Goal: Task Accomplishment & Management: Manage account settings

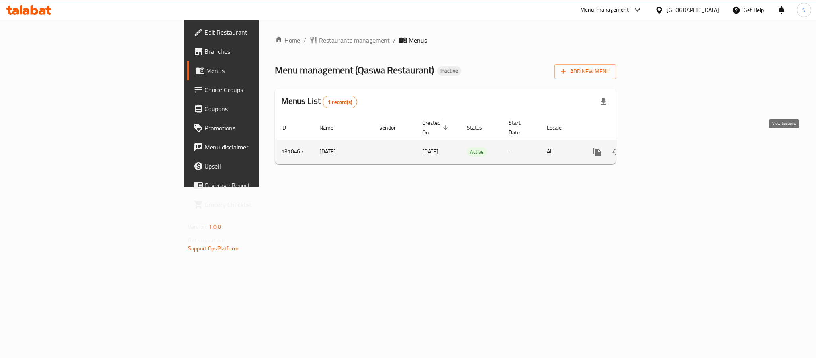
click at [660, 147] on icon "enhanced table" at bounding box center [655, 152] width 10 height 10
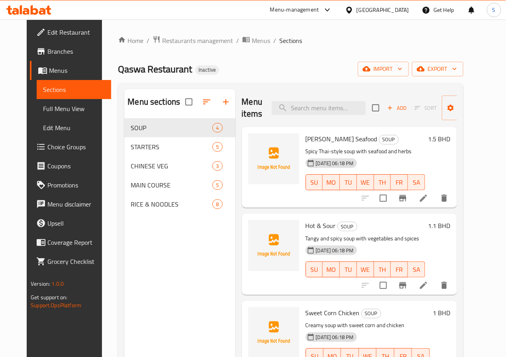
click at [432, 199] on li at bounding box center [423, 198] width 22 height 14
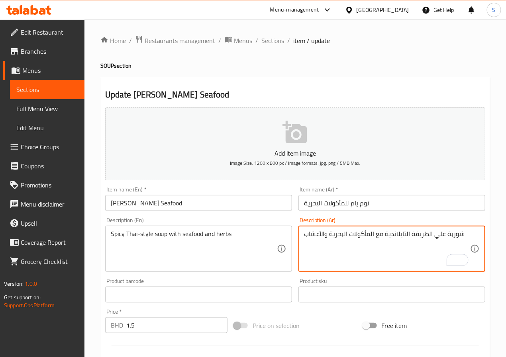
paste textarea "ارة"
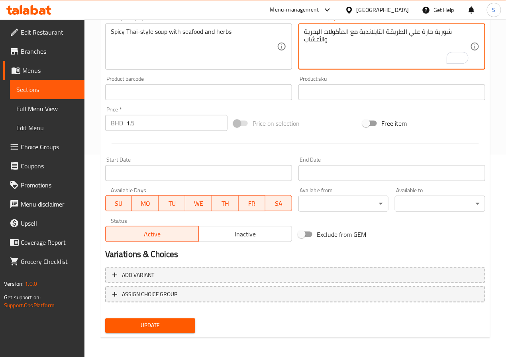
scroll to position [205, 0]
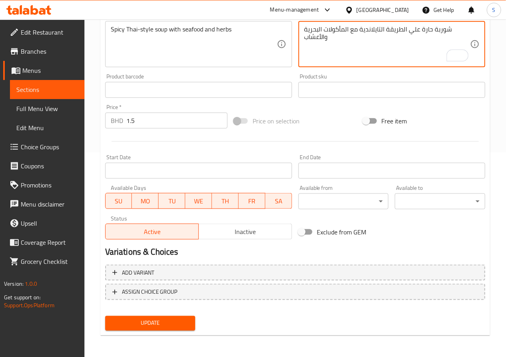
type textarea "شوربة حارة علي الطريقة التايلاندية مع المأكولات البحرية والأعشاب"
click at [181, 328] on button "Update" at bounding box center [150, 323] width 90 height 15
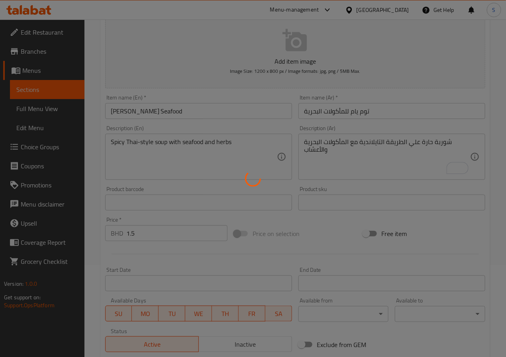
scroll to position [0, 0]
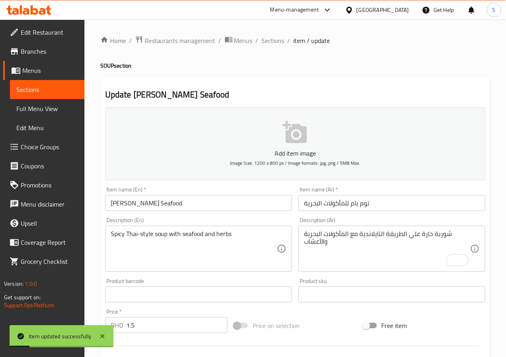
drag, startPoint x: 273, startPoint y: 39, endPoint x: 330, endPoint y: 55, distance: 59.4
click at [273, 39] on span "Sections" at bounding box center [273, 41] width 23 height 10
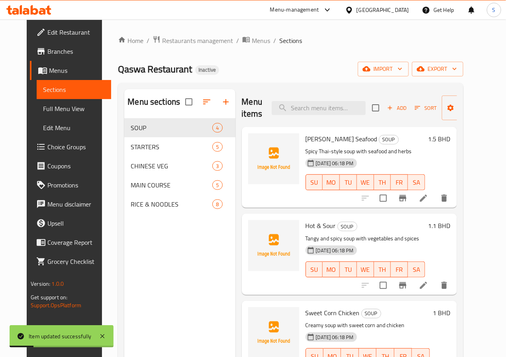
click at [330, 56] on div "Home / Restaurants management / Menus / Sections Qaswa Restaurant Inactive impo…" at bounding box center [290, 243] width 345 height 417
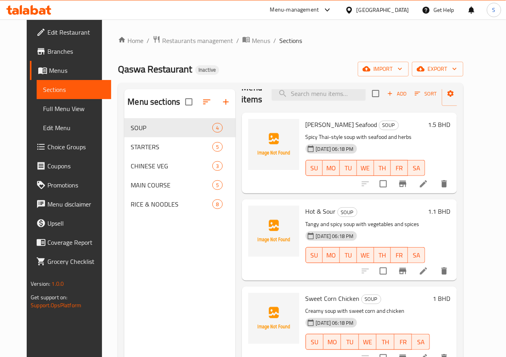
scroll to position [22, 0]
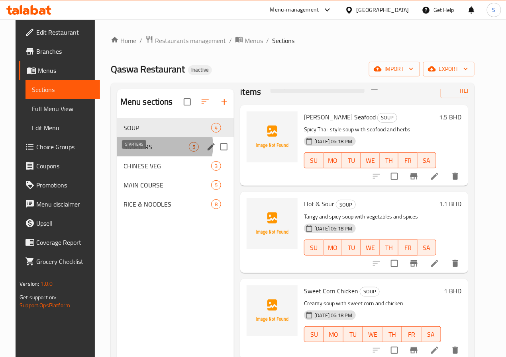
click at [145, 152] on span "STARTERS" at bounding box center [156, 147] width 66 height 10
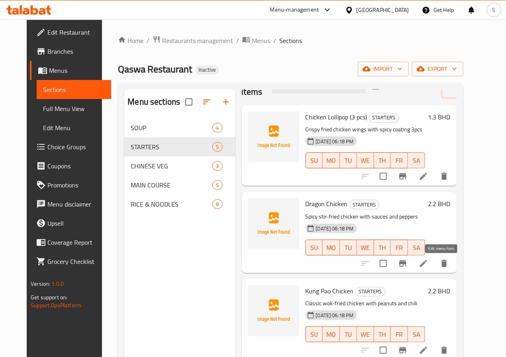
click at [428, 268] on icon at bounding box center [424, 264] width 10 height 10
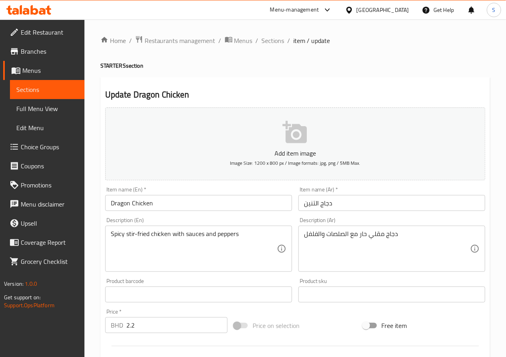
click at [311, 200] on input "دجاج التنين" at bounding box center [391, 203] width 187 height 16
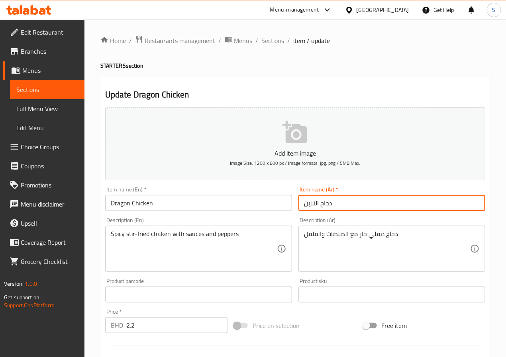
click at [311, 200] on input "دجاج التنين" at bounding box center [391, 203] width 187 height 16
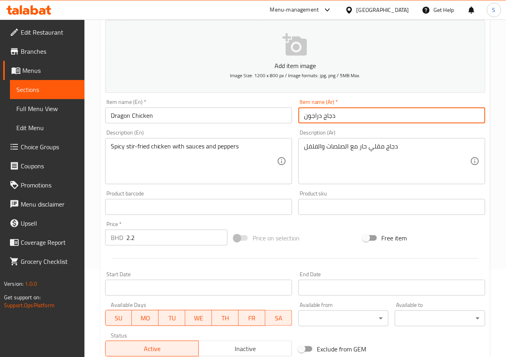
scroll to position [205, 0]
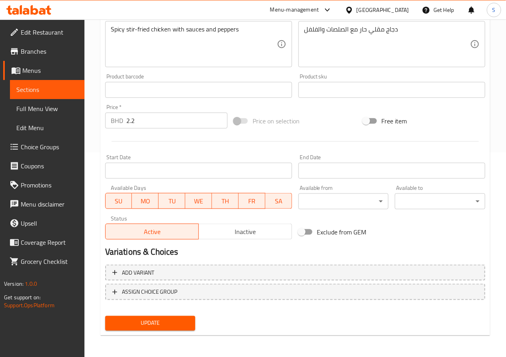
type input "دجاج دراجون"
click at [175, 313] on div "Update" at bounding box center [150, 323] width 97 height 21
click at [170, 321] on span "Update" at bounding box center [151, 324] width 78 height 10
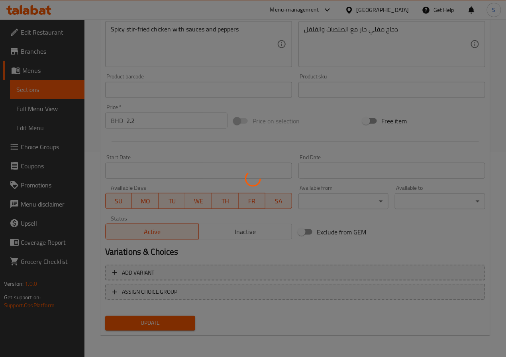
scroll to position [0, 0]
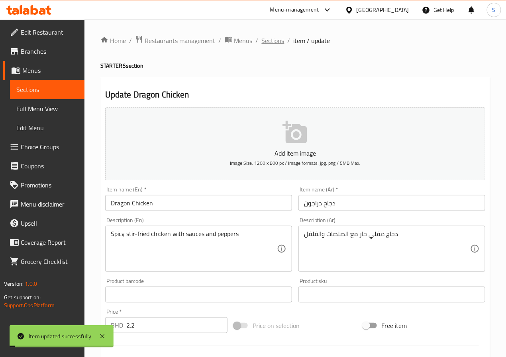
click at [272, 36] on span "Sections" at bounding box center [273, 41] width 23 height 10
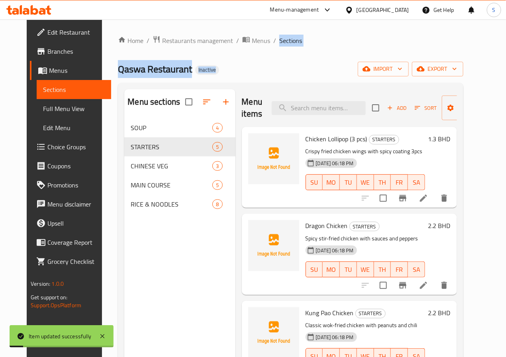
click at [307, 66] on div "Home / Restaurants management / Menus / Sections Qaswa Restaurant Inactive impo…" at bounding box center [290, 243] width 345 height 417
click at [307, 66] on div "Qaswa Restaurant Inactive import export" at bounding box center [290, 69] width 345 height 15
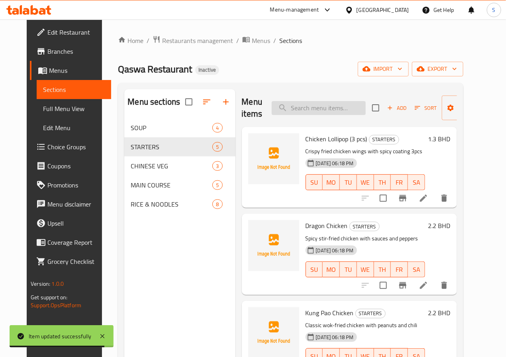
click at [279, 109] on input "search" at bounding box center [319, 108] width 94 height 14
paste input "Kung Pao Chicken"
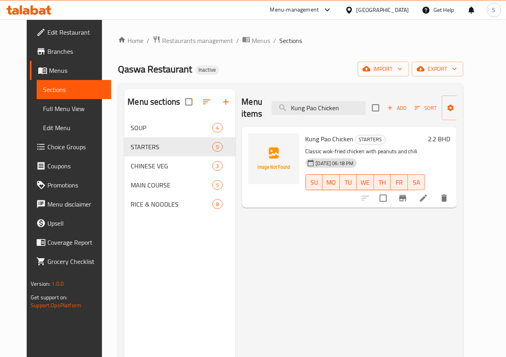
type input "Kung Pao Chicken"
click at [428, 202] on icon at bounding box center [424, 199] width 10 height 10
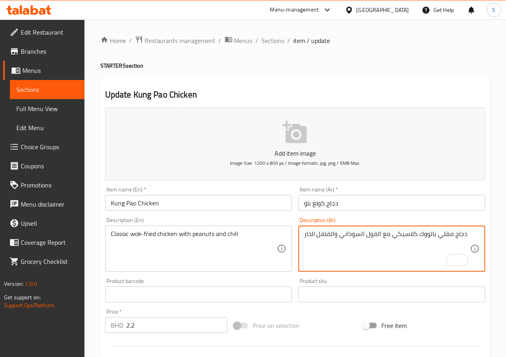
click at [429, 236] on textarea "دجاج مقلي بالووك كلاسيكي مع الفول السوداني والفلفل الحار" at bounding box center [387, 249] width 166 height 38
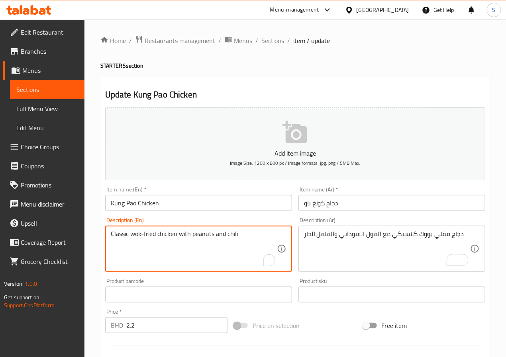
click at [134, 235] on textarea "Classic wok-fried chicken with peanuts and chili" at bounding box center [194, 249] width 166 height 38
click at [231, 258] on textarea "Classic wok-fried chicken with peanuts and chili" at bounding box center [194, 249] width 166 height 38
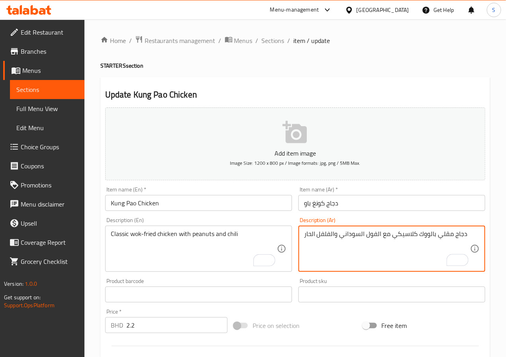
type textarea "دجاج مقلي بالووك كلاسيكي مع الفول السوداني والفلفل الحار"
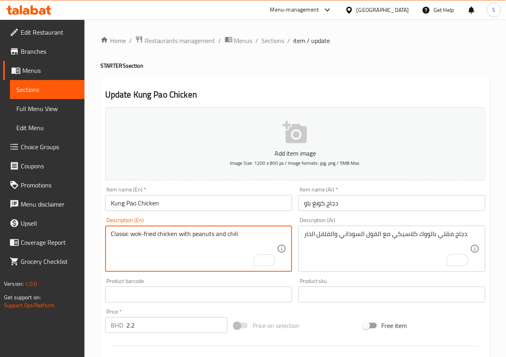
scroll to position [205, 0]
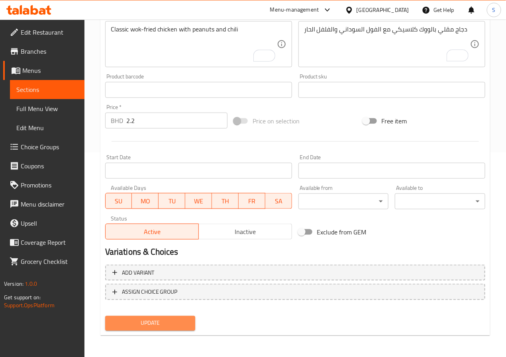
click at [174, 327] on span "Update" at bounding box center [151, 324] width 78 height 10
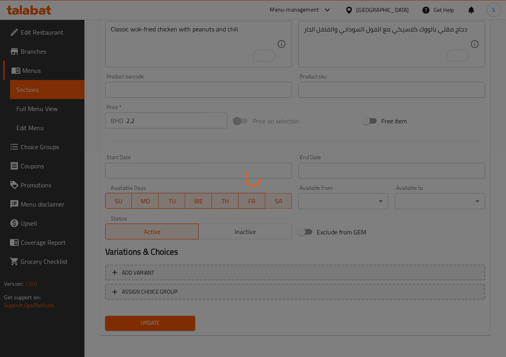
scroll to position [0, 0]
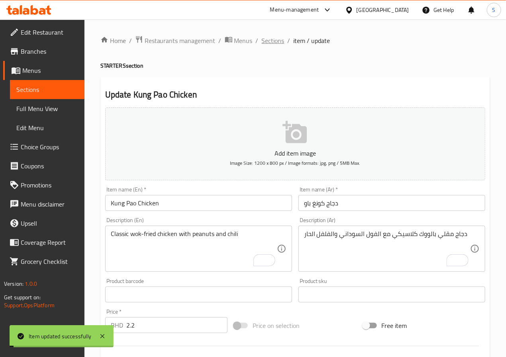
click at [266, 41] on span "Sections" at bounding box center [273, 41] width 23 height 10
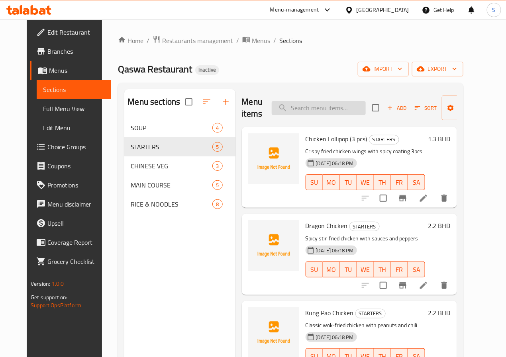
click at [290, 101] on input "search" at bounding box center [319, 108] width 94 height 14
click at [290, 102] on input "search" at bounding box center [319, 108] width 94 height 14
paste input "Prawns Tempura"
type input "Prawns Tempura"
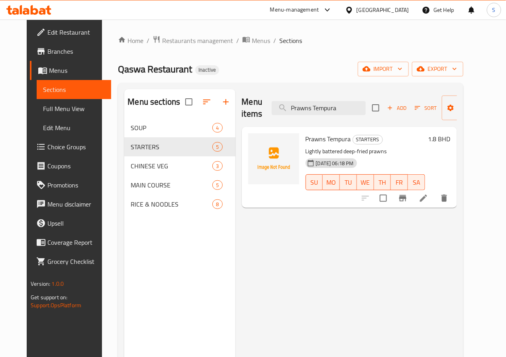
click at [435, 204] on li at bounding box center [423, 198] width 22 height 14
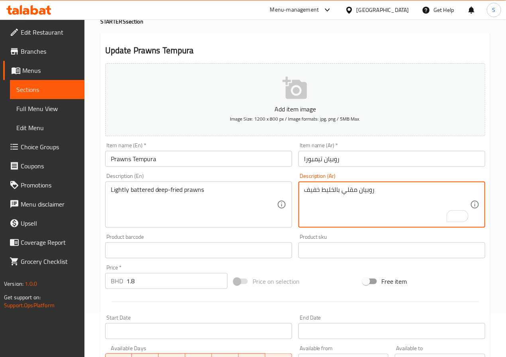
scroll to position [205, 0]
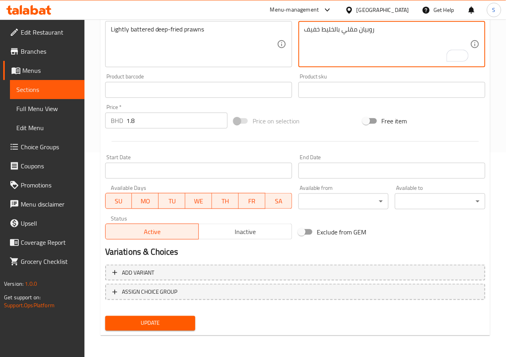
type textarea "روبيان مقلي بالخليط خفيف"
click at [162, 313] on div "Update" at bounding box center [150, 323] width 97 height 21
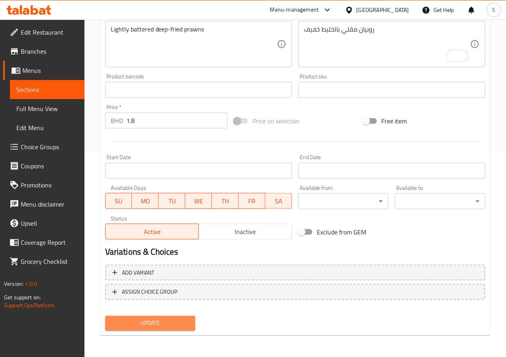
click at [162, 319] on span "Update" at bounding box center [151, 324] width 78 height 10
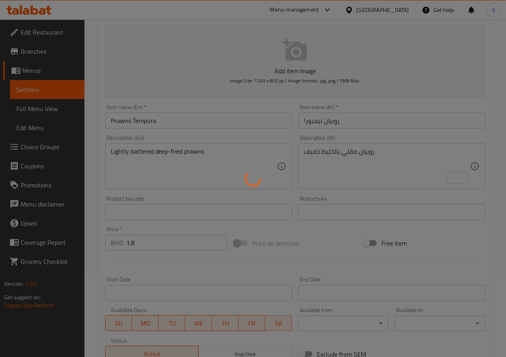
scroll to position [0, 0]
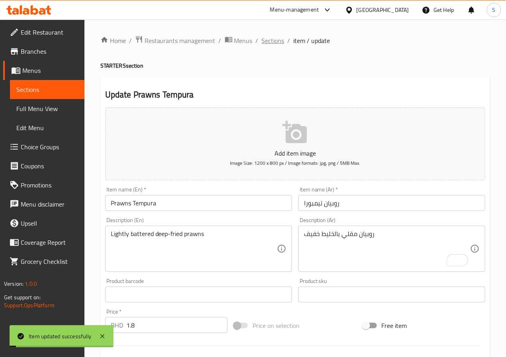
click at [271, 38] on span "Sections" at bounding box center [273, 41] width 23 height 10
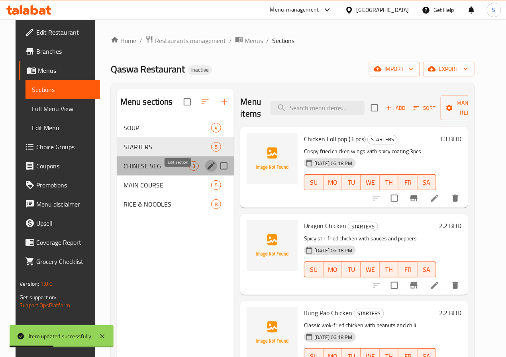
click at [206, 171] on icon "edit" at bounding box center [211, 166] width 10 height 10
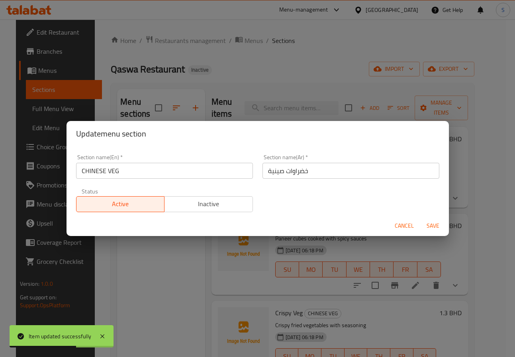
click at [294, 172] on input "خضراوات صينية" at bounding box center [350, 171] width 177 height 16
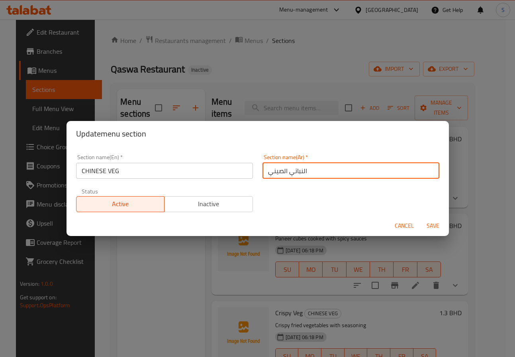
type input "النباتي الصيني"
click at [420, 219] on button "Save" at bounding box center [432, 226] width 25 height 15
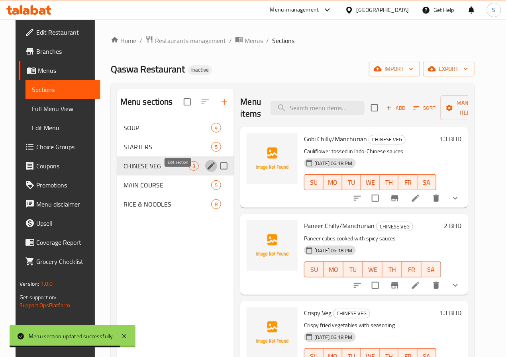
click at [427, 204] on li at bounding box center [415, 198] width 22 height 14
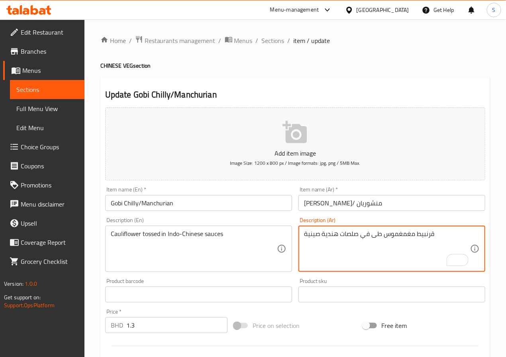
drag, startPoint x: 373, startPoint y: 235, endPoint x: 385, endPoint y: 247, distance: 16.1
click at [374, 235] on textarea "قرنبيط مغمغموس طى في صلصات هندية صينية" at bounding box center [387, 249] width 166 height 38
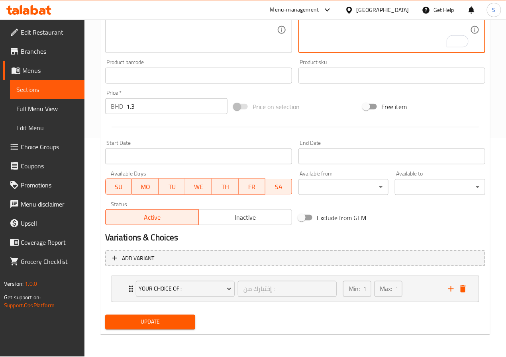
type textarea "قرنبيط مغموس في صلصات هندية صينية"
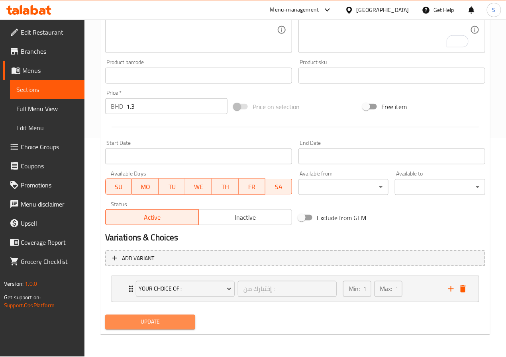
click at [150, 325] on span "Update" at bounding box center [151, 322] width 78 height 10
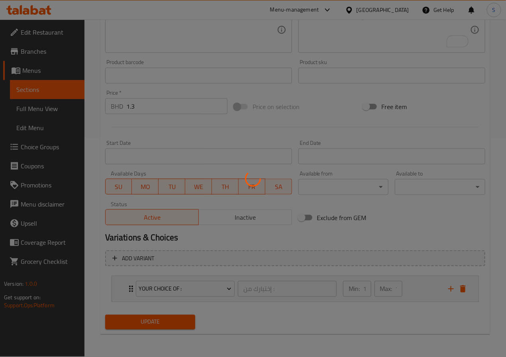
scroll to position [0, 0]
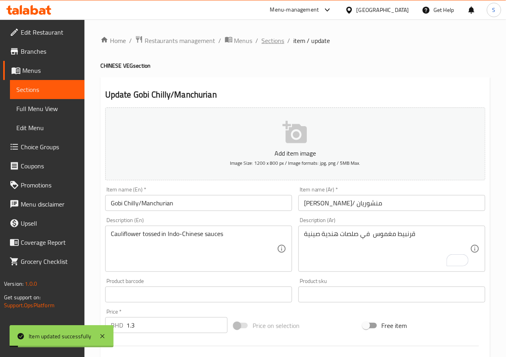
click at [274, 42] on span "Sections" at bounding box center [273, 41] width 23 height 10
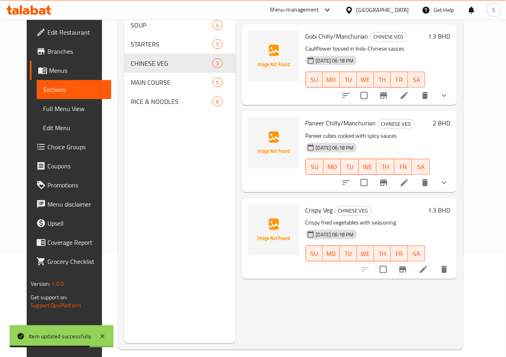
scroll to position [112, 0]
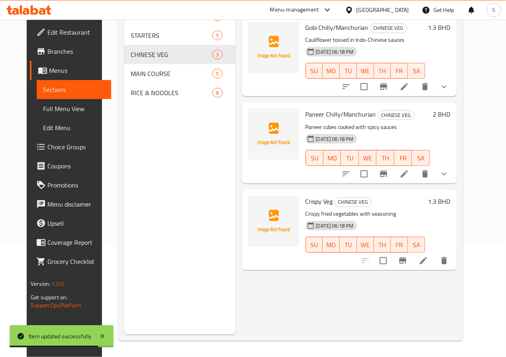
click at [428, 258] on icon at bounding box center [424, 261] width 10 height 10
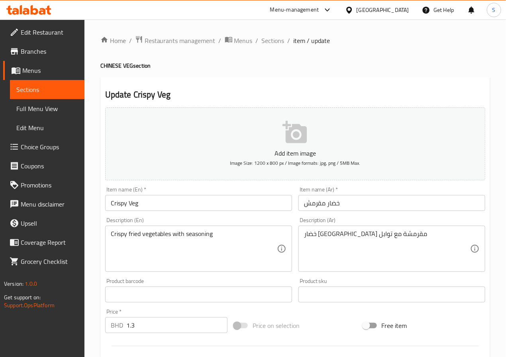
click at [337, 204] on input "خضار مقرمش" at bounding box center [391, 203] width 187 height 16
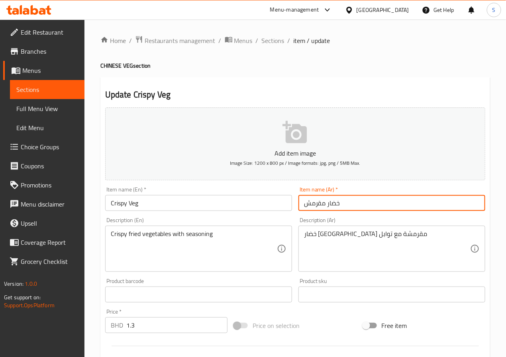
click at [337, 204] on input "خضار مقرمش" at bounding box center [391, 203] width 187 height 16
click at [311, 206] on input "نباتي مقرمش" at bounding box center [391, 203] width 187 height 16
type input "نباتي كرسبي"
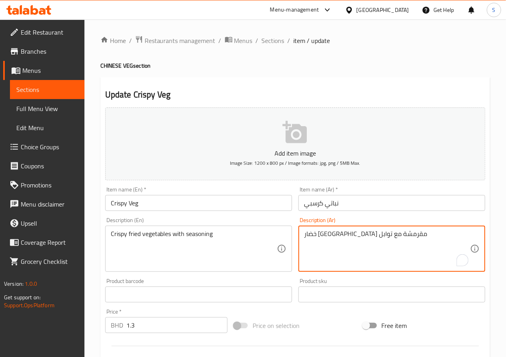
click at [309, 234] on textarea "خضار مقلية مقرمشة مع توابل" at bounding box center [387, 249] width 166 height 38
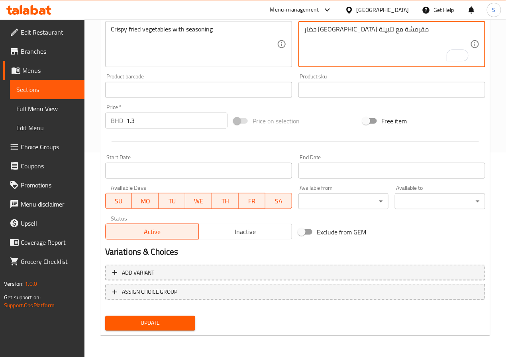
type textarea "خضار مقلية مقرمشة مع تتبيلة"
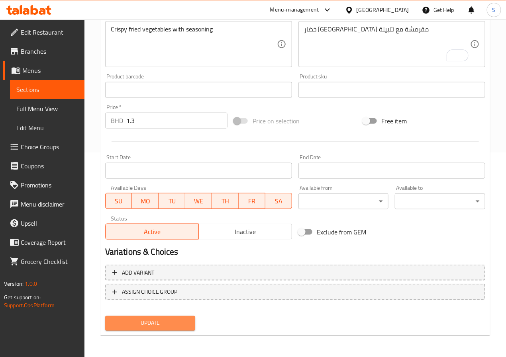
click at [163, 325] on span "Update" at bounding box center [151, 324] width 78 height 10
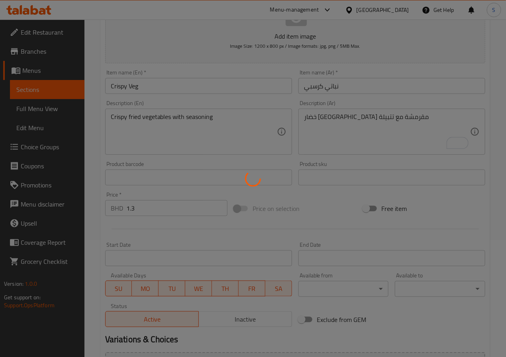
scroll to position [0, 0]
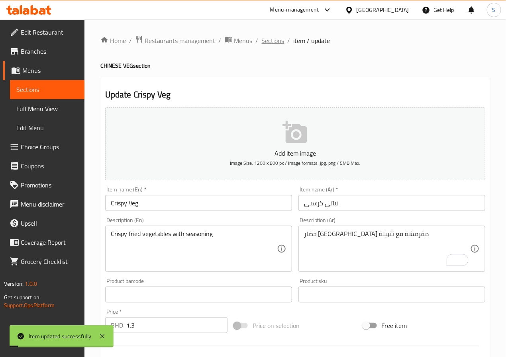
click at [268, 43] on span "Sections" at bounding box center [273, 41] width 23 height 10
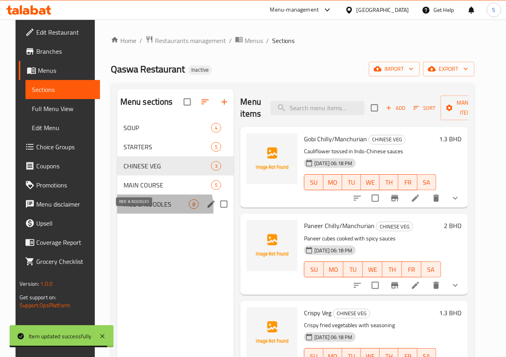
click at [139, 209] on span "RICE & NOODLES" at bounding box center [156, 205] width 66 height 10
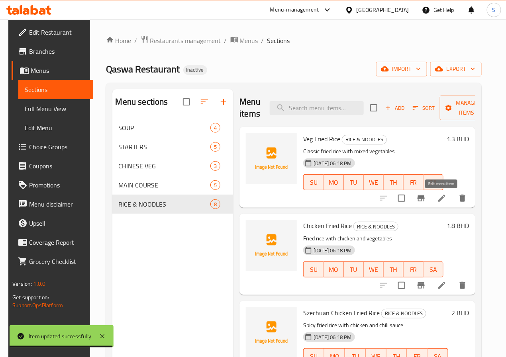
click at [446, 196] on li at bounding box center [442, 198] width 22 height 14
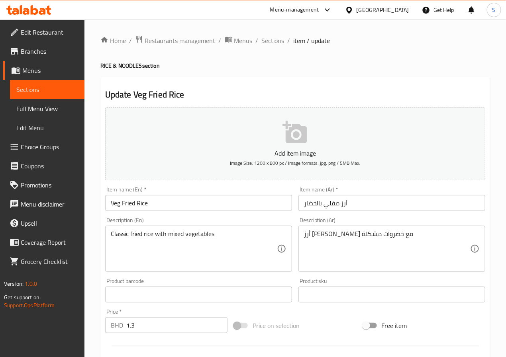
click at [311, 207] on input "أرز مقلي بالخضار" at bounding box center [391, 203] width 187 height 16
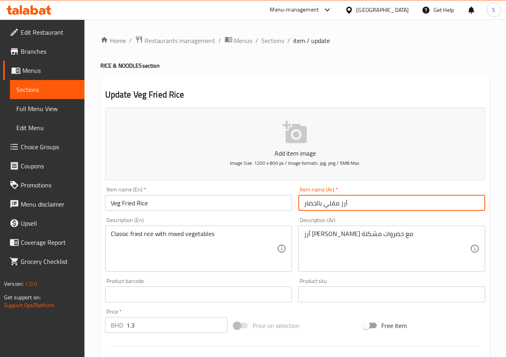
click at [311, 207] on input "أرز مقلي بالخضار" at bounding box center [391, 203] width 187 height 16
type input "أرز مقلي نباتي"
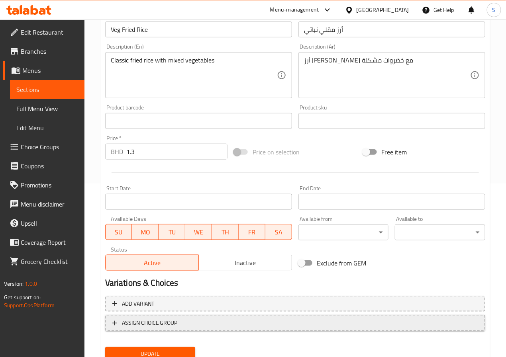
scroll to position [205, 0]
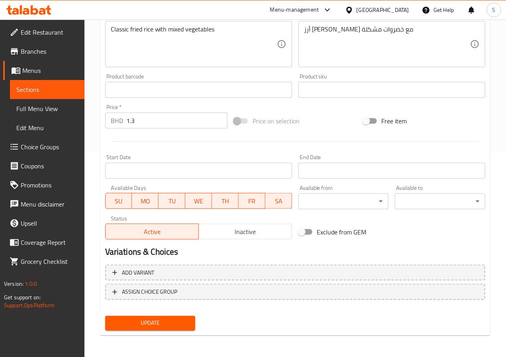
click at [172, 323] on span "Update" at bounding box center [151, 324] width 78 height 10
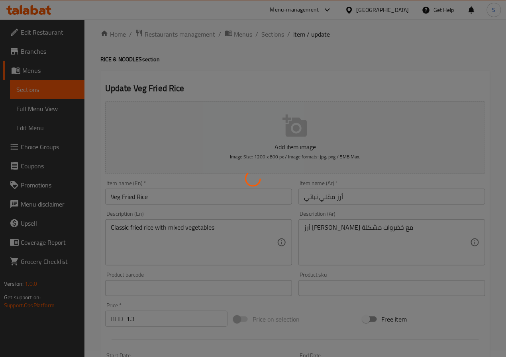
scroll to position [0, 0]
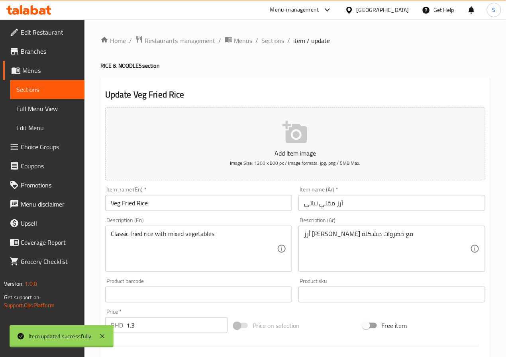
click at [268, 41] on div at bounding box center [253, 178] width 506 height 357
click at [264, 42] on span "Sections" at bounding box center [273, 41] width 23 height 10
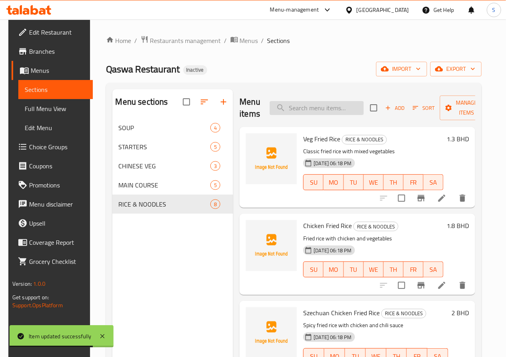
click at [321, 105] on input "search" at bounding box center [317, 108] width 94 height 14
paste input "Veg Noodles"
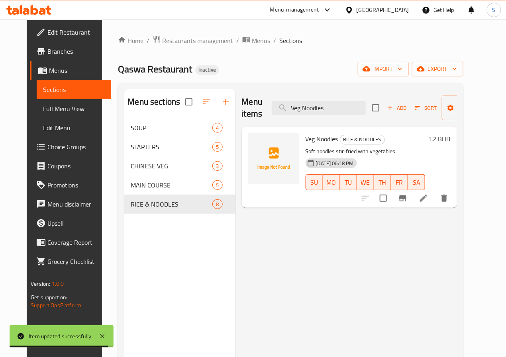
type input "Veg Noodles"
click at [435, 199] on li at bounding box center [423, 198] width 22 height 14
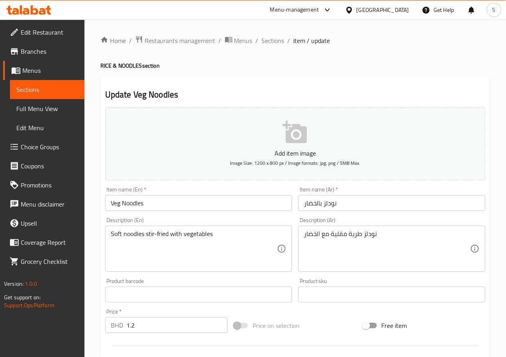
click at [309, 204] on input "نودلز بالخضار" at bounding box center [391, 203] width 187 height 16
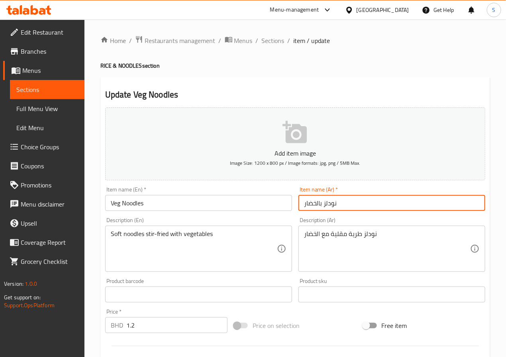
click at [309, 204] on input "نودلز بالخضار" at bounding box center [391, 203] width 187 height 16
type input "نودلز نباتي"
click at [278, 235] on div "Soft noodles stir-fried with vegetables Description (En)" at bounding box center [198, 249] width 187 height 46
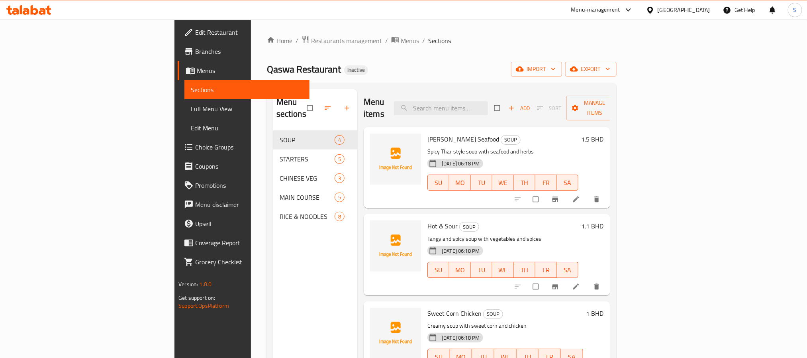
click at [191, 109] on span "Full Menu View" at bounding box center [247, 109] width 112 height 10
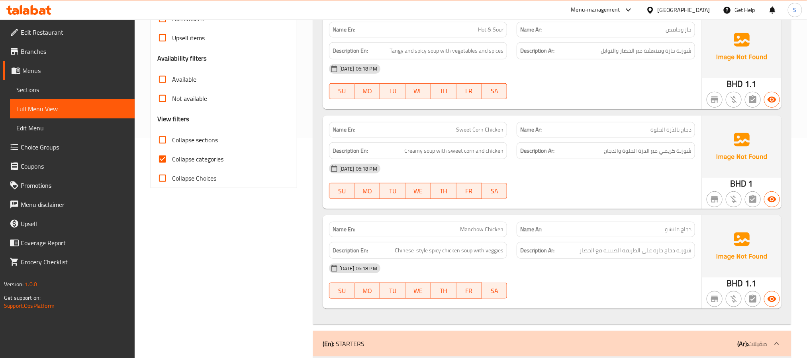
scroll to position [267, 0]
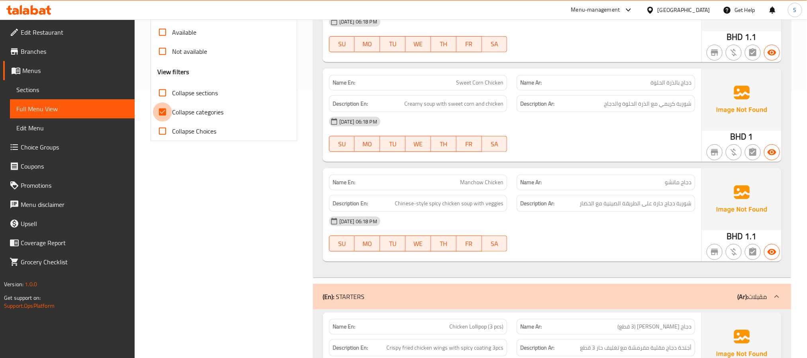
click at [169, 113] on input "Collapse categories" at bounding box center [162, 111] width 19 height 19
checkbox input "false"
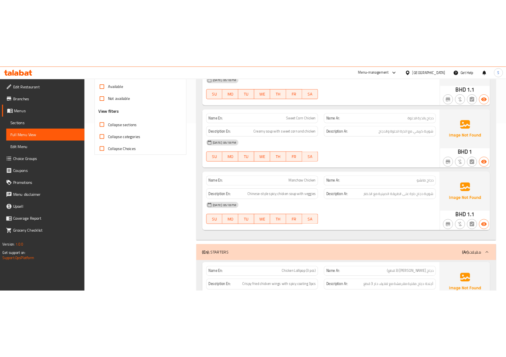
scroll to position [0, 0]
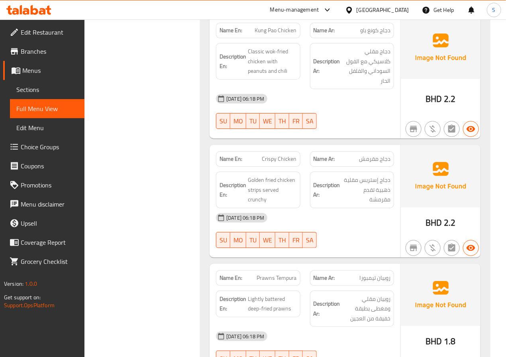
scroll to position [903, 0]
click at [283, 29] on span "Kung Pao Chicken" at bounding box center [276, 31] width 42 height 8
copy span "Kung Pao Chicken"
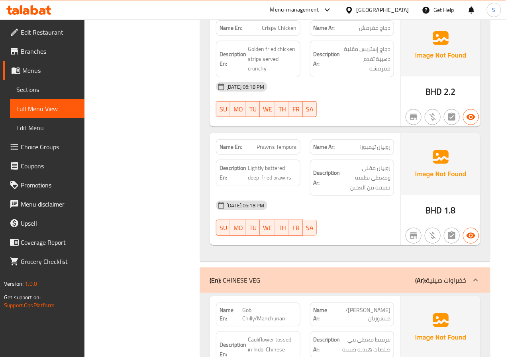
scroll to position [1034, 0]
click at [264, 145] on span "Prawns Tempura" at bounding box center [277, 148] width 40 height 8
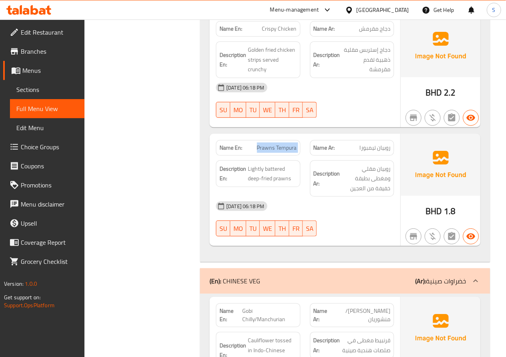
click at [264, 145] on span "Prawns Tempura" at bounding box center [277, 148] width 40 height 8
copy span "Prawns Tempura"
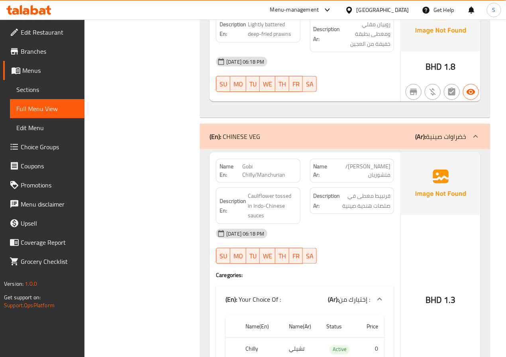
scroll to position [1228, 0]
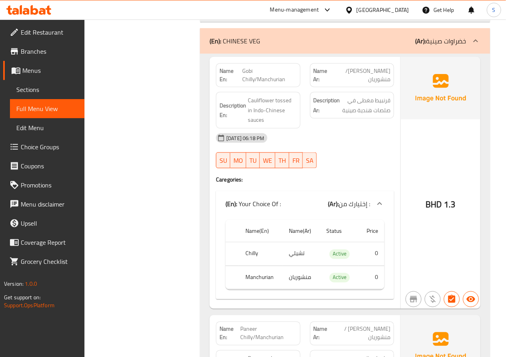
scroll to position [1275, 0]
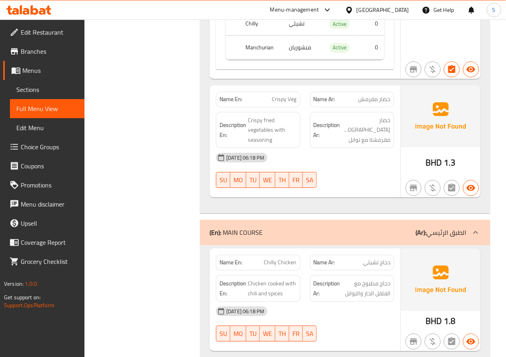
scroll to position [1764, 0]
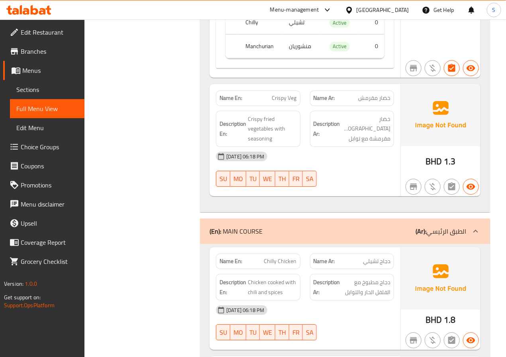
click at [185, 169] on div "Filter Branches Branches Popular filters Free items Branch specific items Has c…" at bounding box center [146, 92] width 100 height 3509
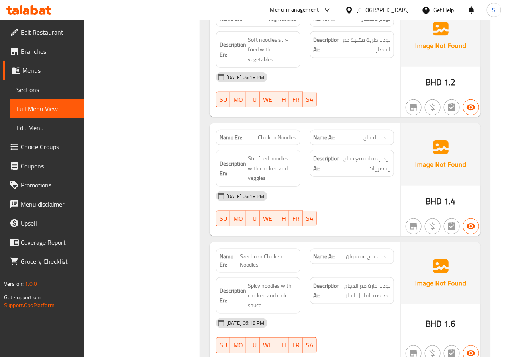
scroll to position [3224, 0]
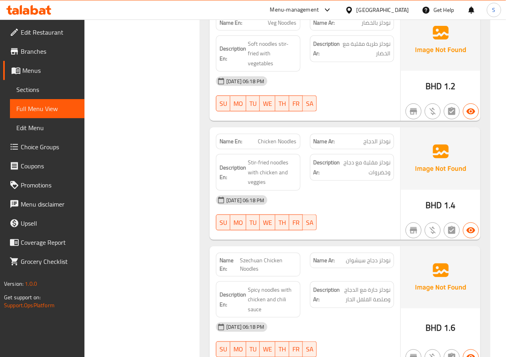
click at [280, 27] on span "Veg Noodles" at bounding box center [282, 23] width 29 height 8
copy span "Veg Noodles"
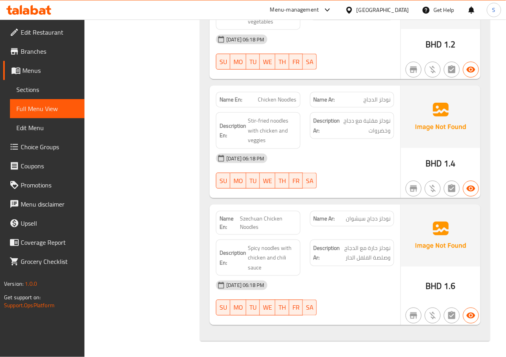
scroll to position [3277, 0]
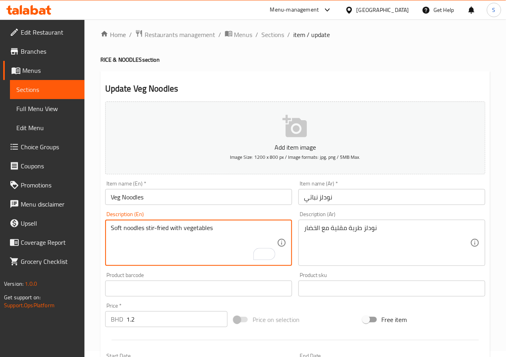
scroll to position [205, 0]
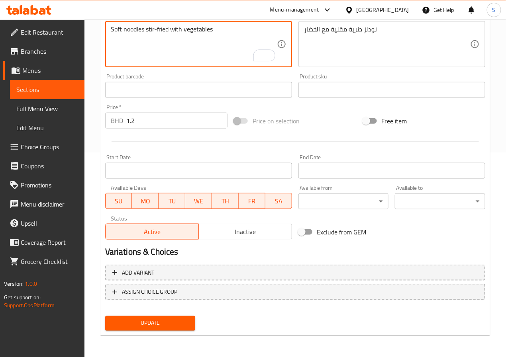
click at [165, 322] on span "Update" at bounding box center [151, 324] width 78 height 10
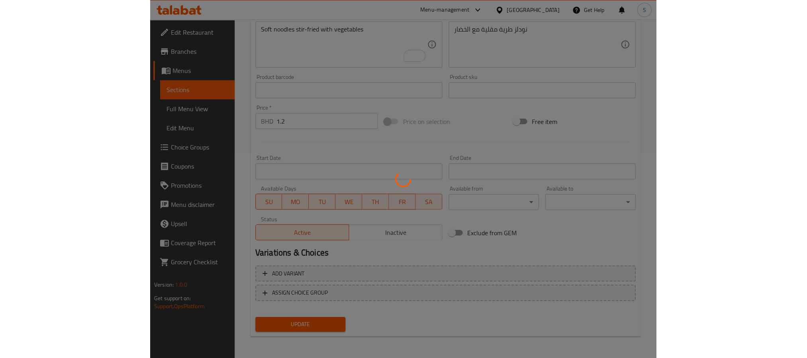
scroll to position [0, 0]
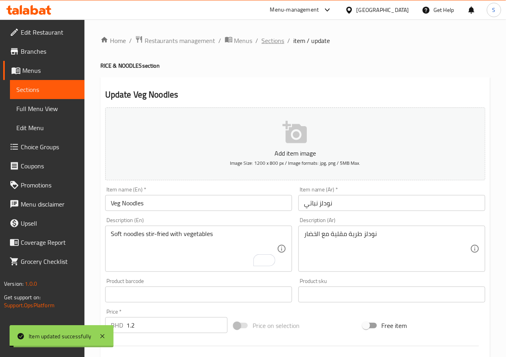
click at [266, 37] on span "Sections" at bounding box center [273, 41] width 23 height 10
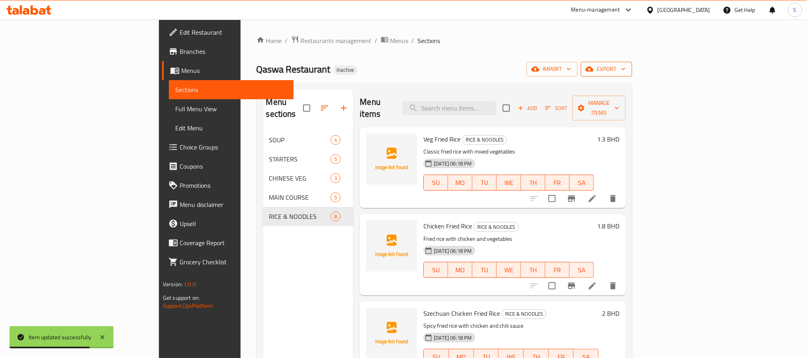
click at [505, 72] on span "export" at bounding box center [606, 69] width 39 height 10
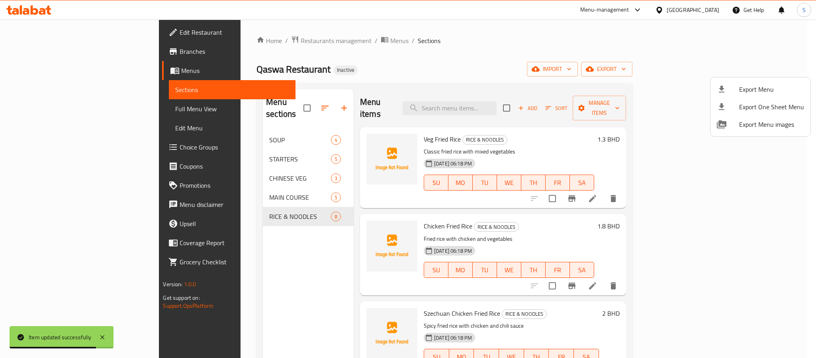
click at [505, 88] on div at bounding box center [728, 89] width 22 height 10
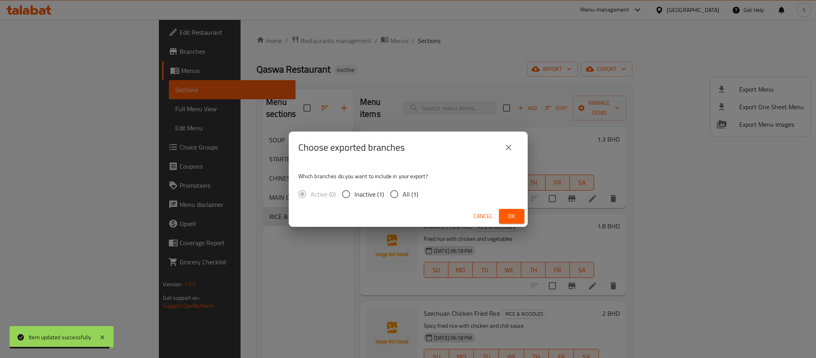
click at [396, 199] on input "All (1)" at bounding box center [394, 194] width 17 height 17
radio input "true"
click at [505, 219] on span "Ok" at bounding box center [511, 216] width 13 height 10
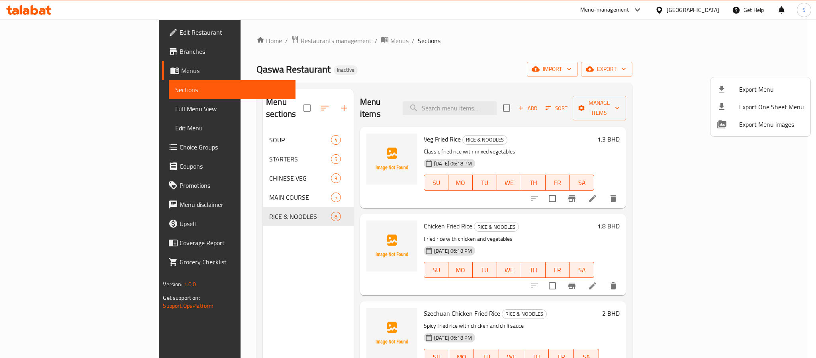
click at [505, 8] on div at bounding box center [408, 179] width 816 height 358
click at [505, 9] on div "Bahrain" at bounding box center [693, 10] width 53 height 9
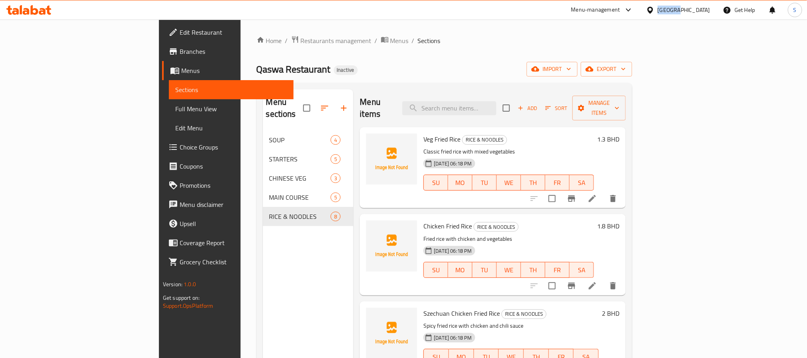
click at [505, 10] on div "Bahrain" at bounding box center [684, 10] width 53 height 9
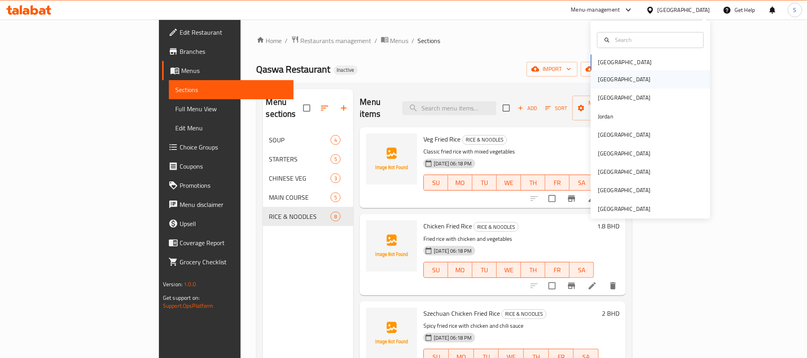
click at [505, 81] on div "[GEOGRAPHIC_DATA]" at bounding box center [650, 79] width 119 height 18
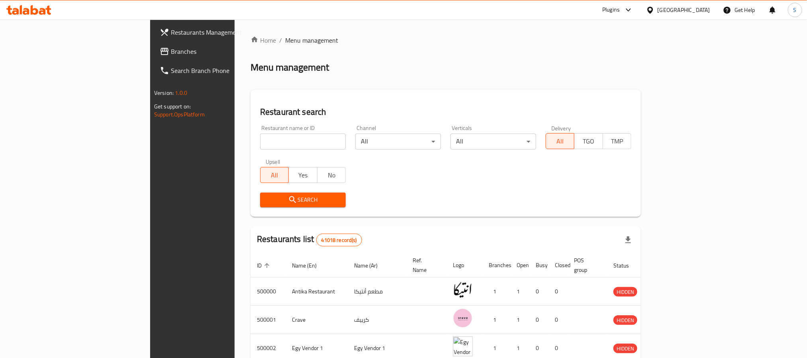
click at [171, 52] on span "Branches" at bounding box center [225, 52] width 108 height 10
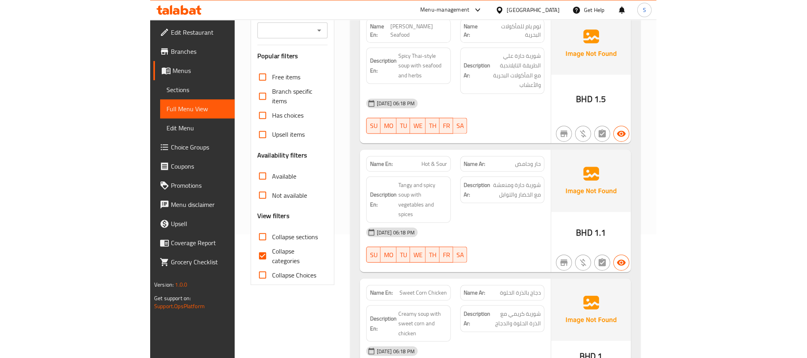
scroll to position [128, 0]
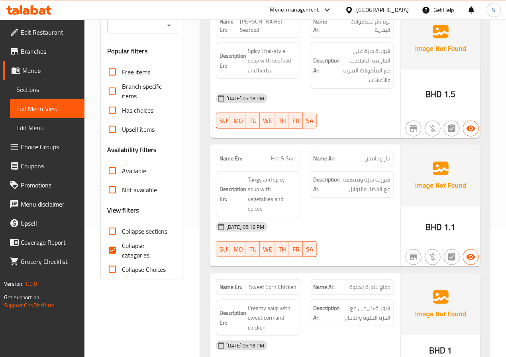
click at [110, 250] on input "Collapse categories" at bounding box center [112, 250] width 19 height 19
checkbox input "false"
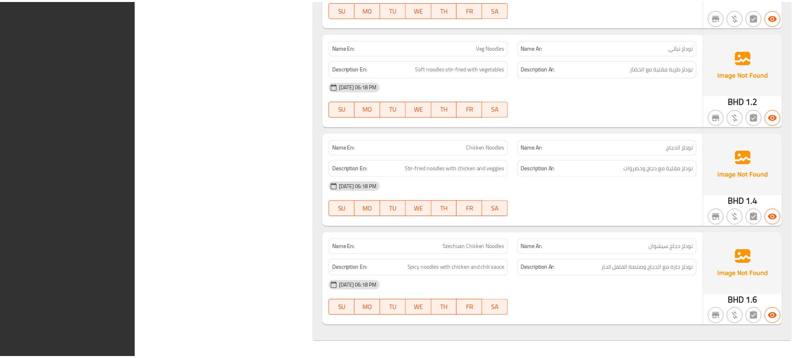
scroll to position [2777, 0]
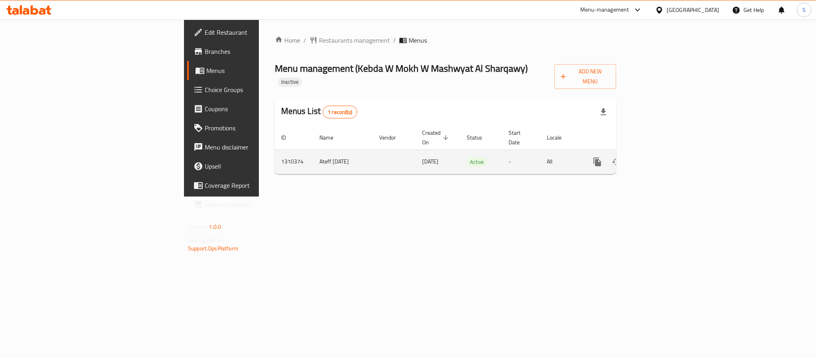
click at [660, 157] on icon "enhanced table" at bounding box center [655, 162] width 10 height 10
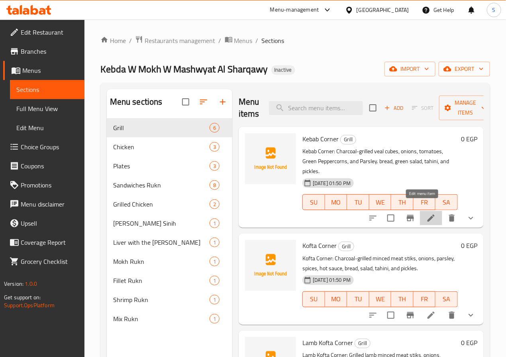
click at [426, 213] on icon at bounding box center [431, 218] width 10 height 10
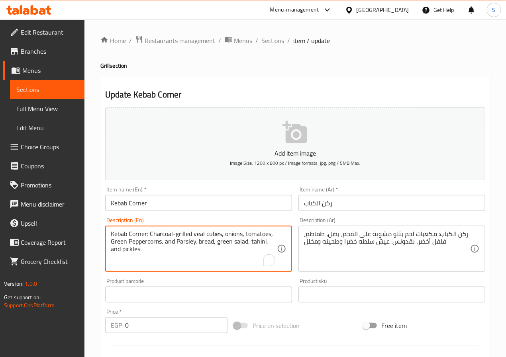
drag, startPoint x: 198, startPoint y: 243, endPoint x: 106, endPoint y: 221, distance: 94.5
type textarea "bread, green salad, tahini, and pickles."
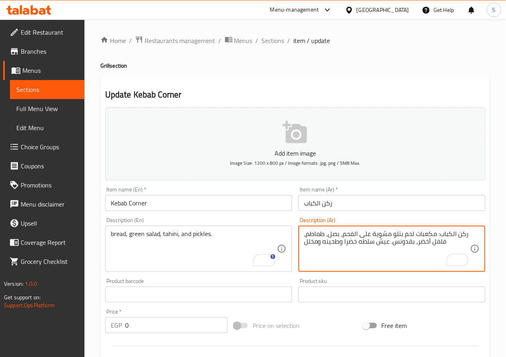
drag, startPoint x: 389, startPoint y: 244, endPoint x: 465, endPoint y: 233, distance: 76.8
type textarea "عيش سلطه خضرا وطحينه ومخلل"
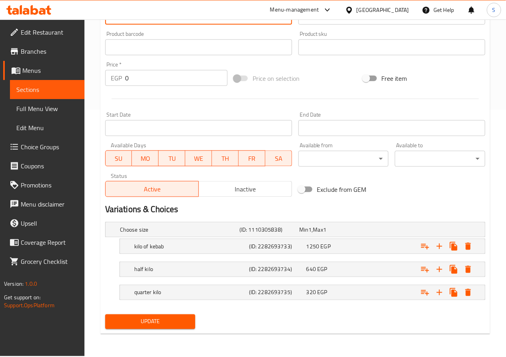
scroll to position [248, 0]
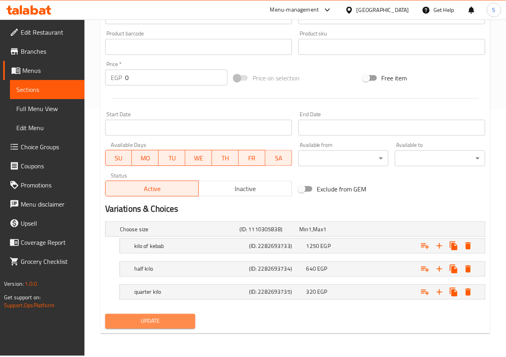
click at [166, 324] on span "Update" at bounding box center [151, 322] width 78 height 10
click at [164, 318] on span "Update" at bounding box center [151, 322] width 78 height 10
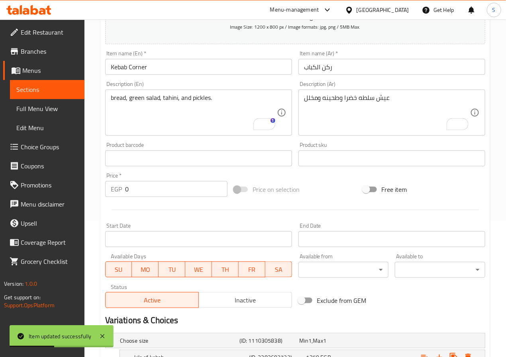
scroll to position [0, 0]
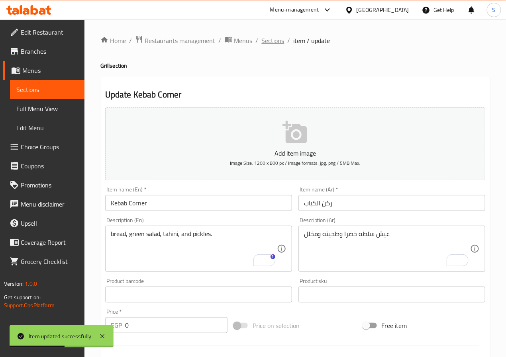
click at [270, 37] on span "Sections" at bounding box center [273, 41] width 23 height 10
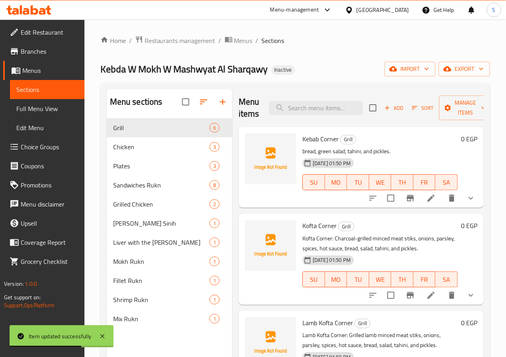
scroll to position [130, 0]
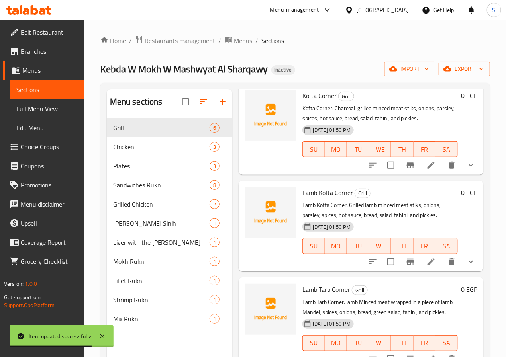
click at [424, 172] on li at bounding box center [431, 165] width 22 height 14
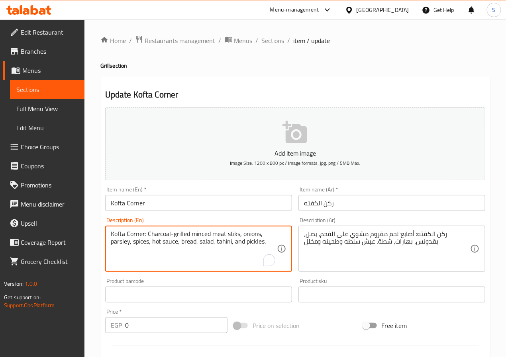
drag, startPoint x: 180, startPoint y: 243, endPoint x: 106, endPoint y: 235, distance: 75.3
type textarea "bread, salad, tahini, and pickles."
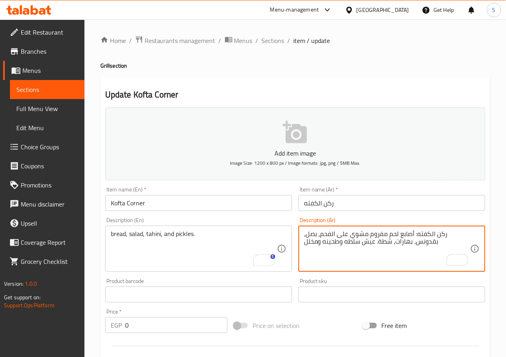
drag, startPoint x: 375, startPoint y: 244, endPoint x: 445, endPoint y: 236, distance: 70.2
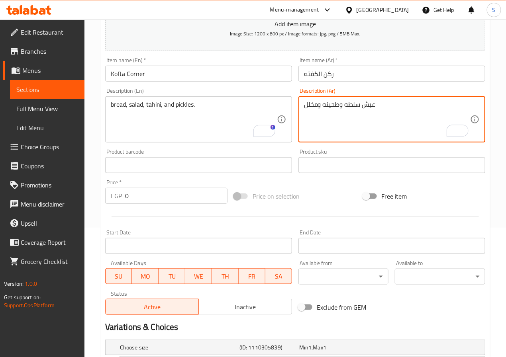
scroll to position [130, 0]
type textarea "عيش سلطه وطحينه ومخلل"
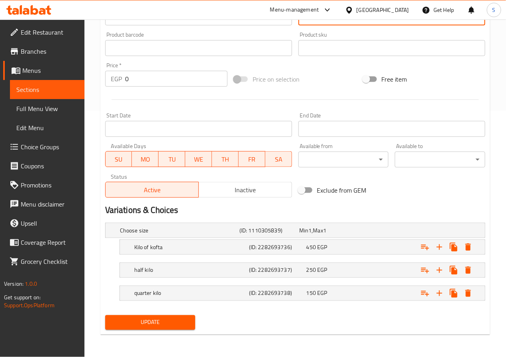
scroll to position [248, 0]
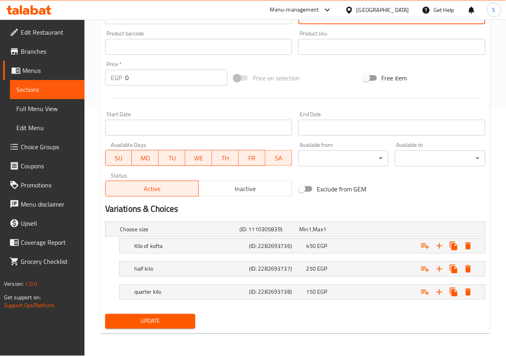
click at [172, 328] on button "Update" at bounding box center [150, 321] width 90 height 15
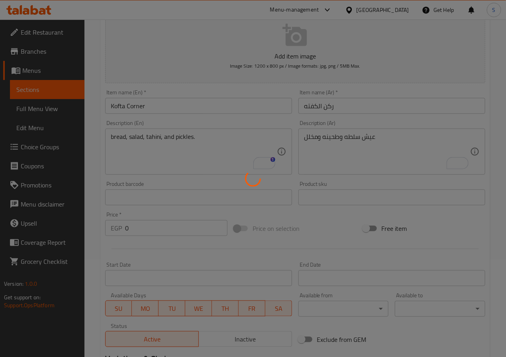
scroll to position [0, 0]
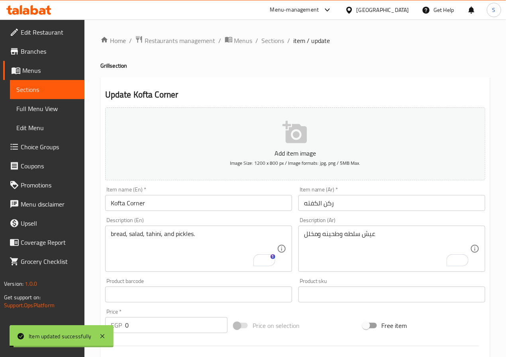
drag, startPoint x: 270, startPoint y: 39, endPoint x: 255, endPoint y: 1, distance: 40.7
click at [270, 39] on span "Sections" at bounding box center [273, 41] width 23 height 10
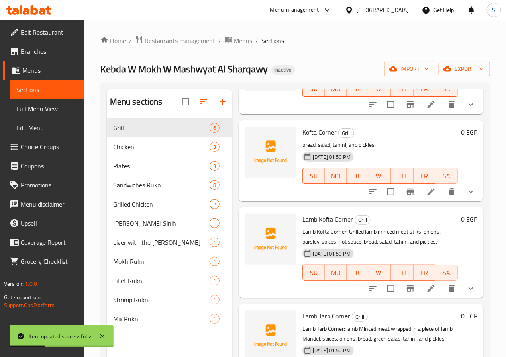
scroll to position [111, 0]
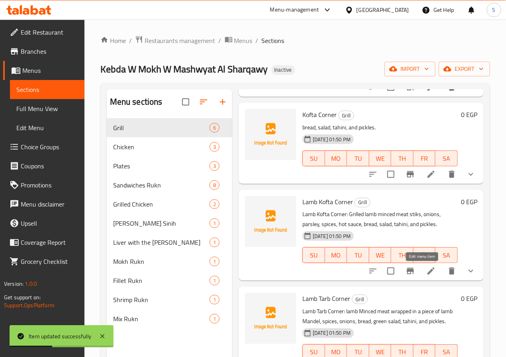
click at [426, 274] on icon at bounding box center [431, 271] width 10 height 10
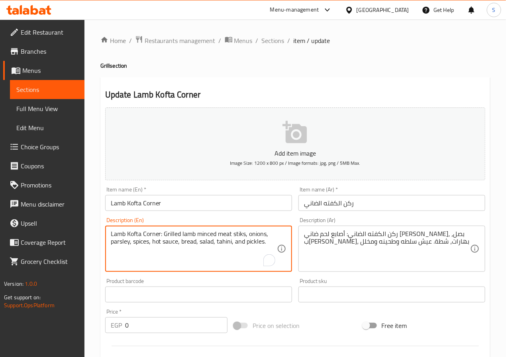
drag, startPoint x: 181, startPoint y: 242, endPoint x: 109, endPoint y: 221, distance: 74.5
type textarea "bread, salad, tahini, and pickles."
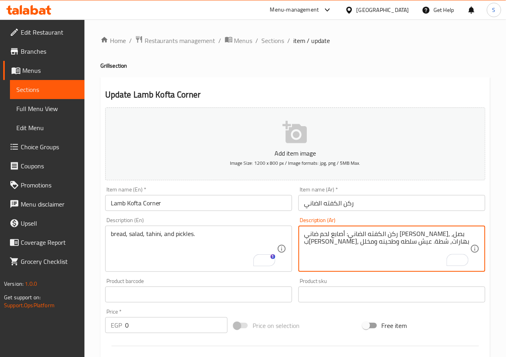
drag, startPoint x: 376, startPoint y: 243, endPoint x: 450, endPoint y: 235, distance: 74.5
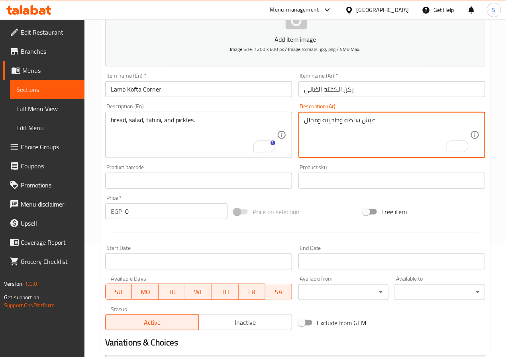
scroll to position [248, 0]
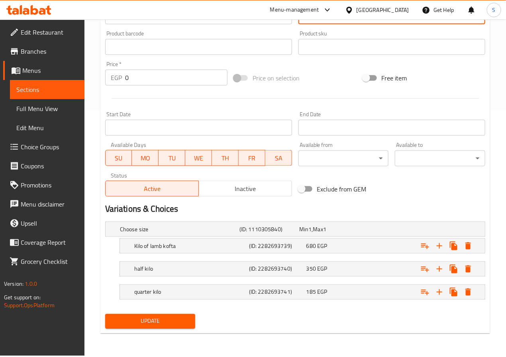
type textarea "عيش سلطه وطحينه ومخلل"
click at [165, 324] on span "Update" at bounding box center [151, 322] width 78 height 10
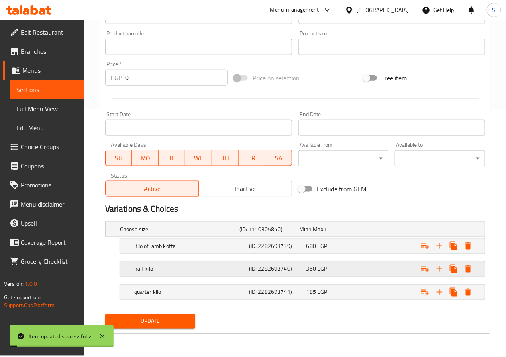
scroll to position [0, 0]
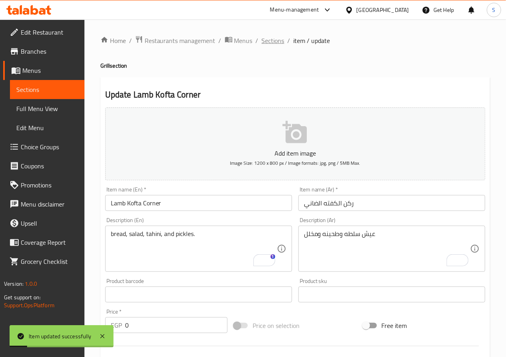
click at [270, 38] on span "Sections" at bounding box center [273, 41] width 23 height 10
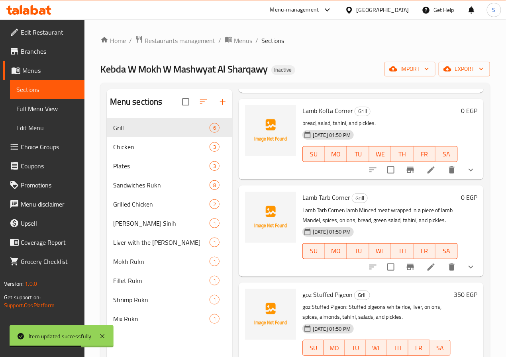
scroll to position [204, 0]
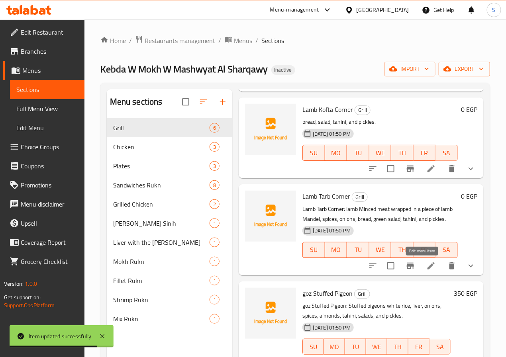
click at [426, 263] on icon at bounding box center [431, 266] width 10 height 10
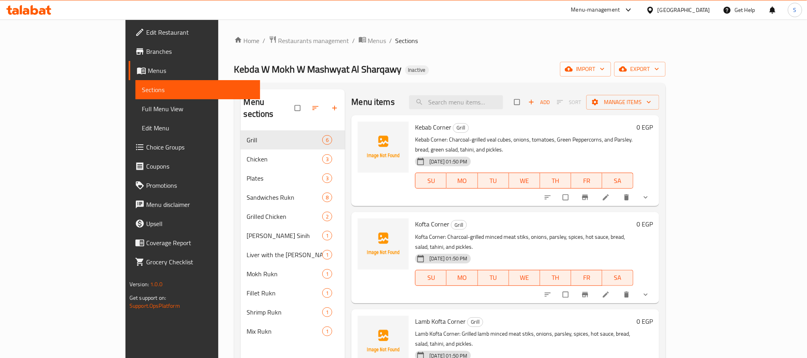
click at [142, 109] on span "Full Menu View" at bounding box center [198, 109] width 112 height 10
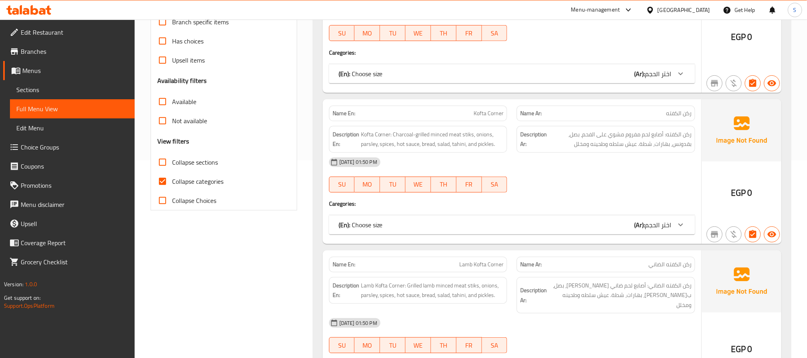
scroll to position [265, 0]
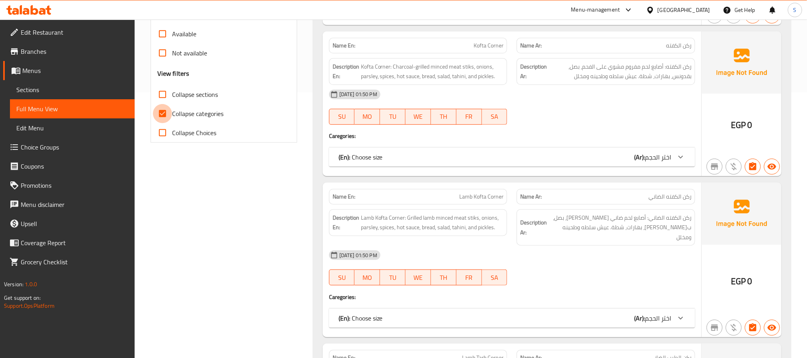
click at [159, 116] on input "Collapse categories" at bounding box center [162, 113] width 19 height 19
checkbox input "false"
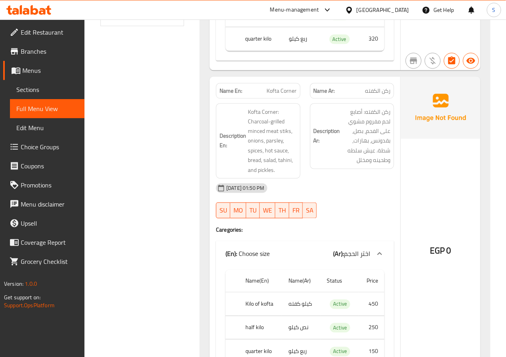
scroll to position [361, 0]
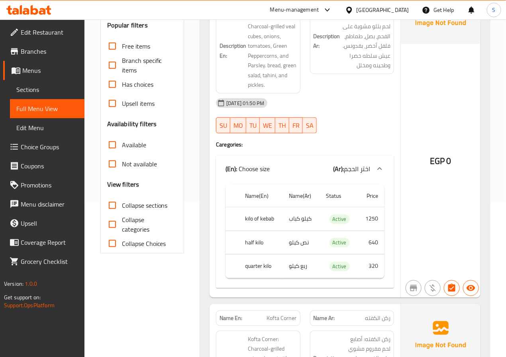
scroll to position [0, 0]
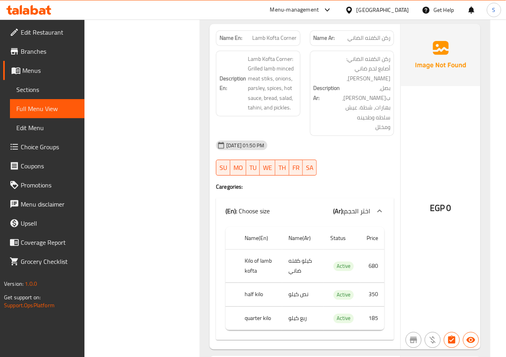
scroll to position [748, 0]
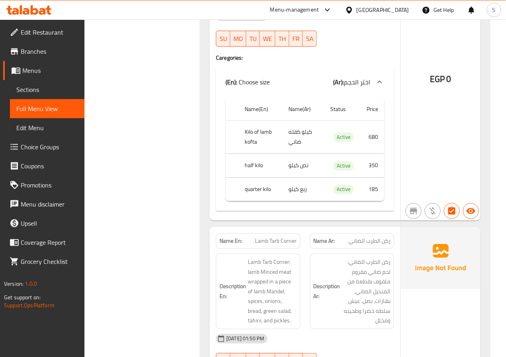
scroll to position [877, 0]
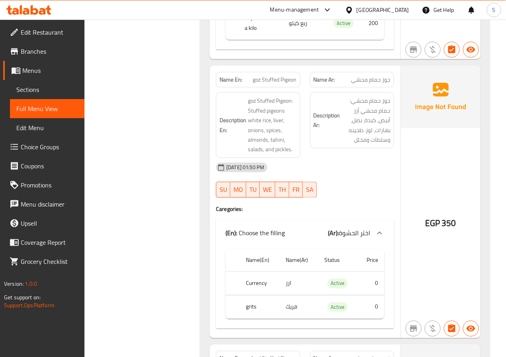
scroll to position [1371, 0]
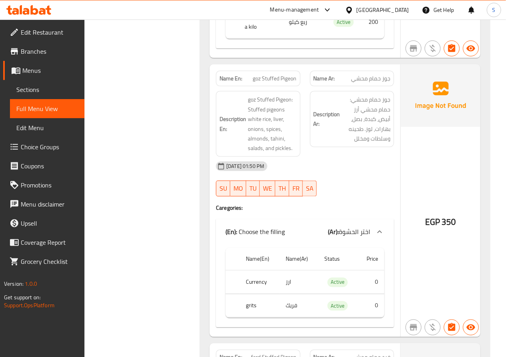
click at [277, 74] on span "goz Stuffed Pigeon" at bounding box center [275, 78] width 44 height 8
copy span "goz Stuffed Pigeon"
click at [372, 74] on span "جوز حمام محشي" at bounding box center [370, 78] width 39 height 8
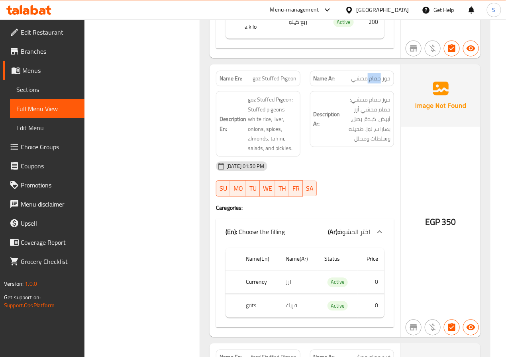
click at [372, 74] on span "جوز حمام محشي" at bounding box center [370, 78] width 39 height 8
copy span "جوز حمام محشي"
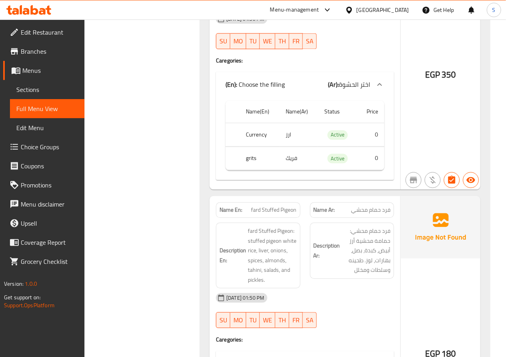
scroll to position [1531, 0]
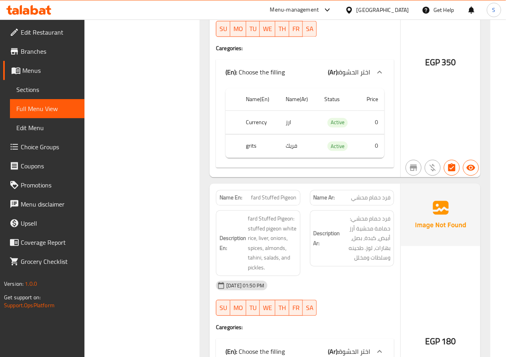
click at [367, 194] on span "فرد حمام محشي" at bounding box center [370, 198] width 39 height 8
copy span "فرد حمام محشي"
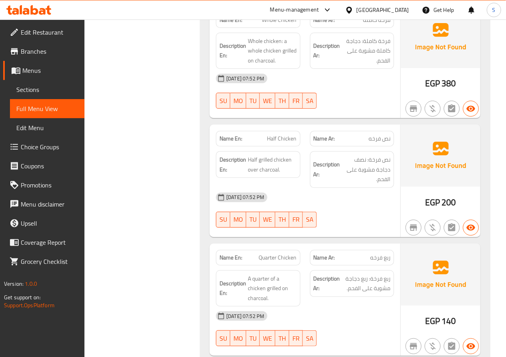
scroll to position [1999, 0]
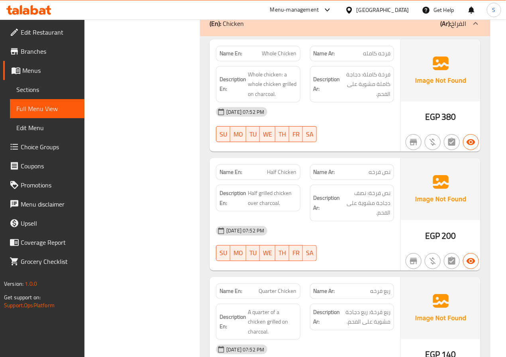
drag, startPoint x: 147, startPoint y: 213, endPoint x: 366, endPoint y: 31, distance: 284.5
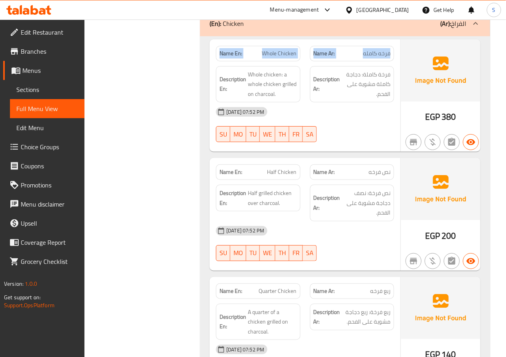
click at [366, 41] on div "Name Ar: فرخه کامله" at bounding box center [352, 53] width 94 height 25
click at [379, 49] on span "فرخه کامله" at bounding box center [376, 53] width 27 height 8
copy span "فرخه کامله"
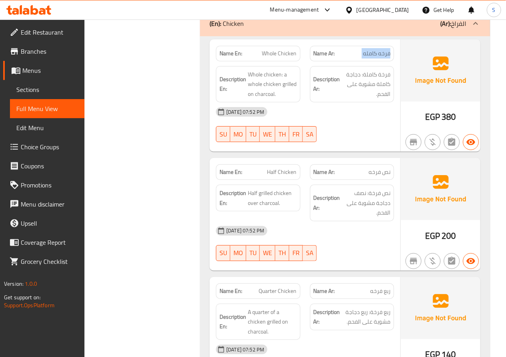
click at [378, 168] on span "نص فرخه" at bounding box center [379, 172] width 22 height 8
copy span "نص فرخه"
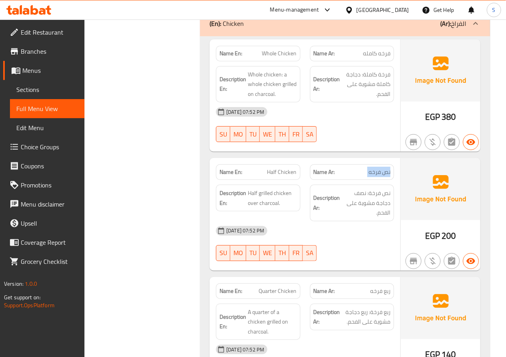
click at [377, 287] on span "ربع فرخه" at bounding box center [380, 291] width 20 height 8
copy span "ربع فرخه"
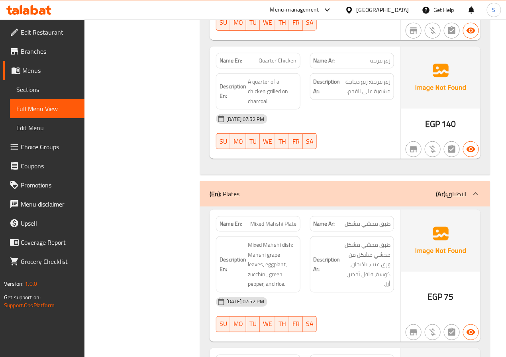
scroll to position [2254, 0]
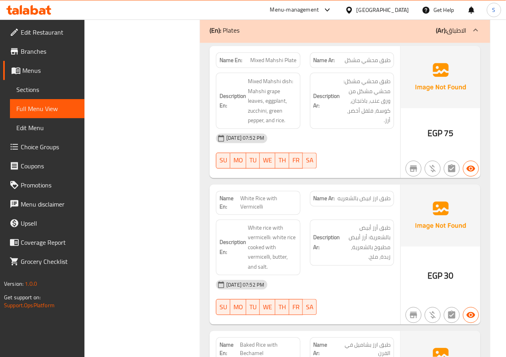
scroll to position [2393, 0]
click at [388, 195] on span "طبق ارز ابيض بالشعريه" at bounding box center [363, 199] width 53 height 8
copy span "طبق"
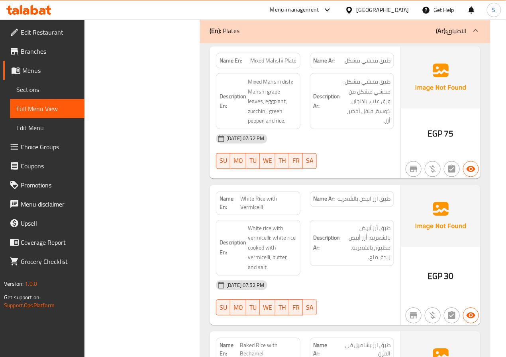
click at [347, 195] on span "طبق ارز ابيض بالشعريه" at bounding box center [363, 199] width 53 height 8
copy span "طبق ارز ابيض بالشعريه"
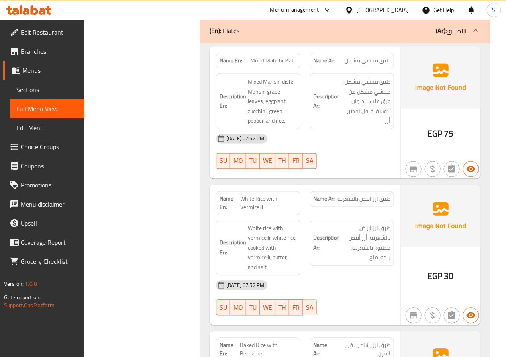
click at [247, 202] on span "White Rice with Vermicelli" at bounding box center [269, 203] width 56 height 17
copy span "White Rice with Vermicelli"
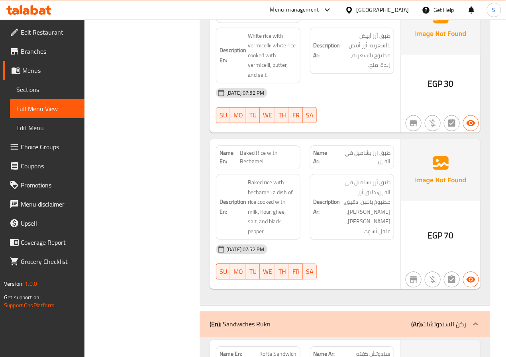
scroll to position [2603, 0]
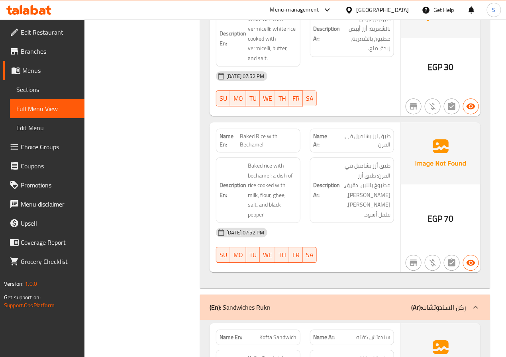
click at [260, 132] on span "Baked Rice with Bechamel" at bounding box center [268, 140] width 57 height 17
copy span "Baked Rice with Bechamel"
click at [362, 132] on span "طبق ارز بشاميل في الفرن" at bounding box center [362, 140] width 57 height 17
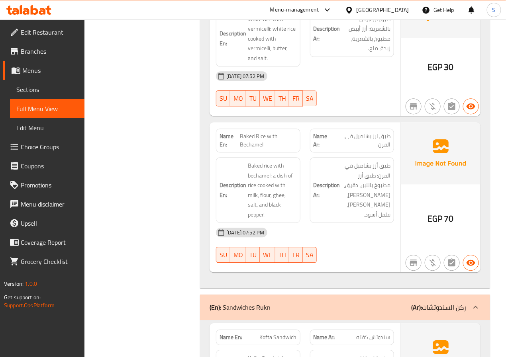
click at [362, 132] on span "طبق ارز بشاميل في الفرن" at bounding box center [362, 140] width 57 height 17
click at [273, 132] on span "Baked Rice with Bechamel" at bounding box center [268, 140] width 57 height 17
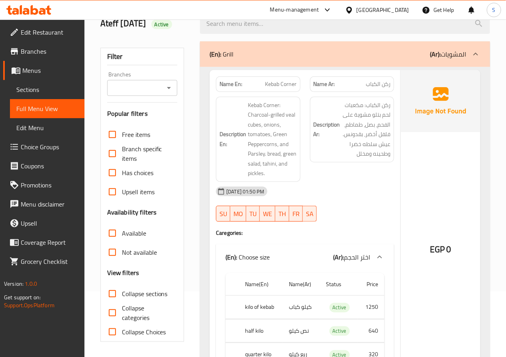
scroll to position [73, 0]
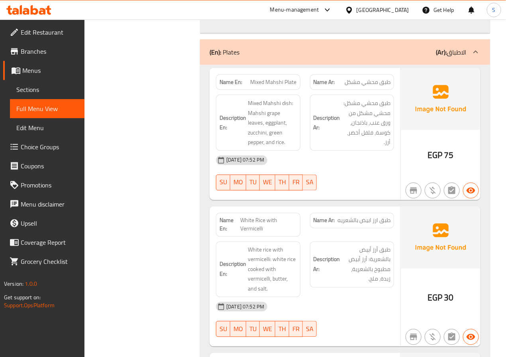
scroll to position [2372, 0]
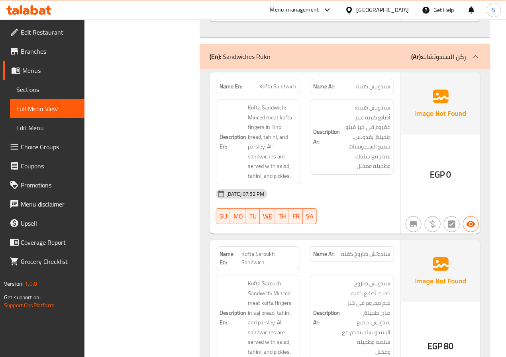
scroll to position [2860, 0]
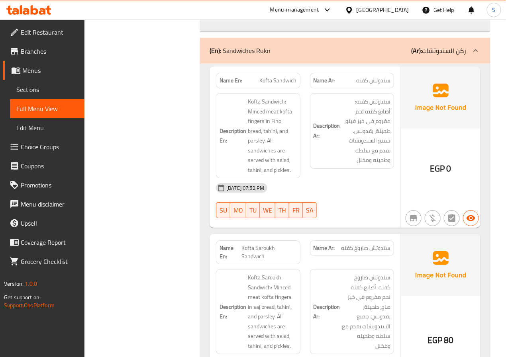
click at [159, 208] on div "Filter Branches Branches Popular filters Free items Branch specific items Has c…" at bounding box center [146, 230] width 100 height 5974
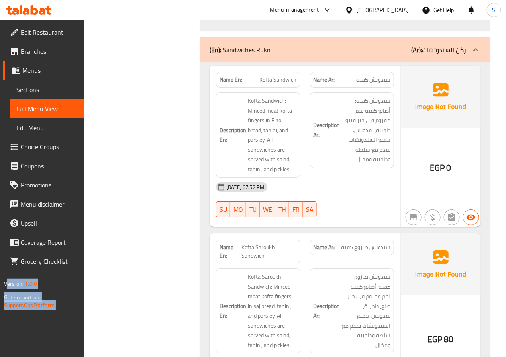
drag, startPoint x: 159, startPoint y: 208, endPoint x: -122, endPoint y: 202, distance: 281.2
click at [135, 248] on div "Filter Branches Branches Popular filters Free items Branch specific items Has c…" at bounding box center [146, 229] width 100 height 5974
click at [155, 213] on div "Filter Branches Branches Popular filters Free items Branch specific items Has c…" at bounding box center [146, 229] width 100 height 5974
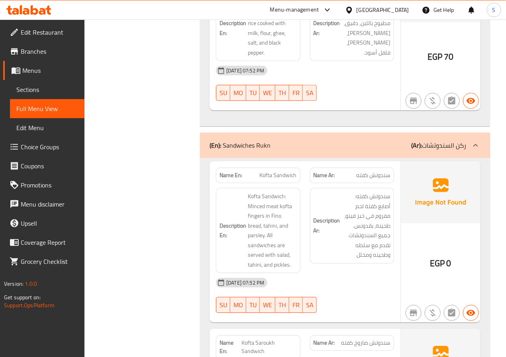
scroll to position [2765, 0]
click at [281, 171] on span "Kofta Sandwich" at bounding box center [278, 175] width 37 height 8
click at [158, 219] on div "Filter Branches Branches Popular filters Free items Branch specific items Has c…" at bounding box center [146, 324] width 100 height 5974
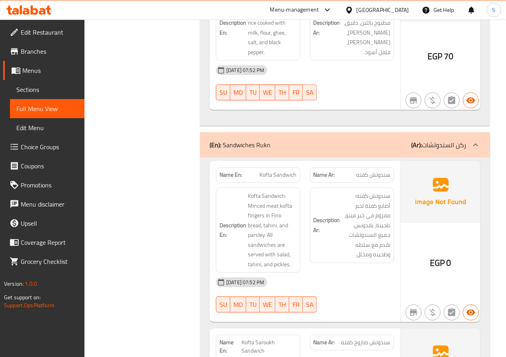
click at [167, 206] on div "Filter Branches Branches Popular filters Free items Branch specific items Has c…" at bounding box center [146, 324] width 100 height 5974
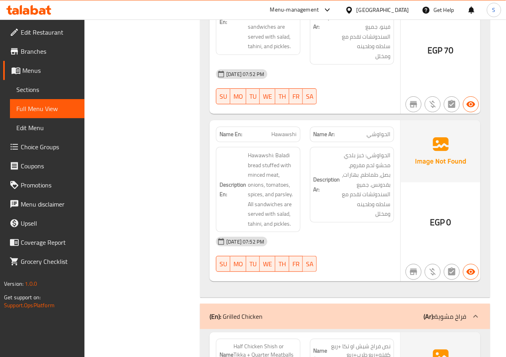
scroll to position [3973, 0]
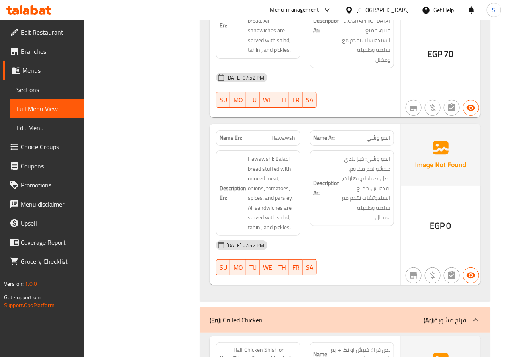
click at [290, 134] on span "Hawawshi" at bounding box center [284, 138] width 25 height 8
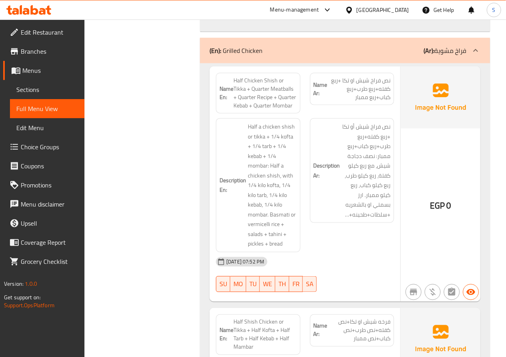
scroll to position [4241, 0]
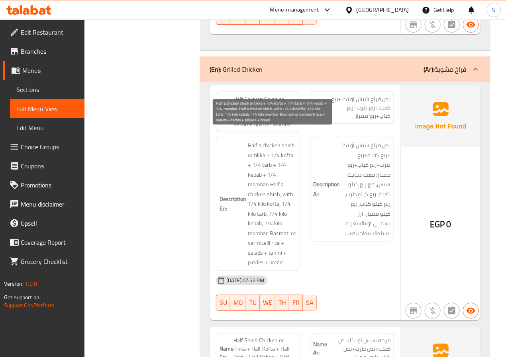
scroll to position [4225, 0]
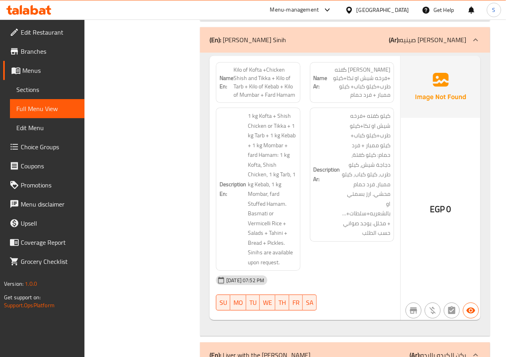
scroll to position [4763, 0]
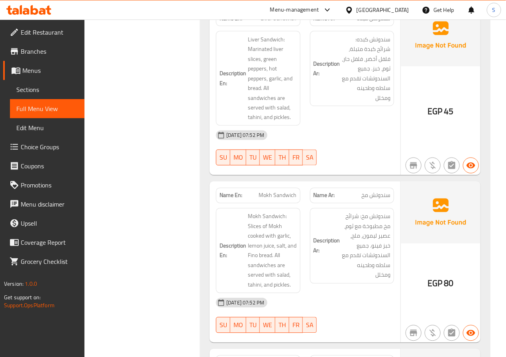
scroll to position [3326, 0]
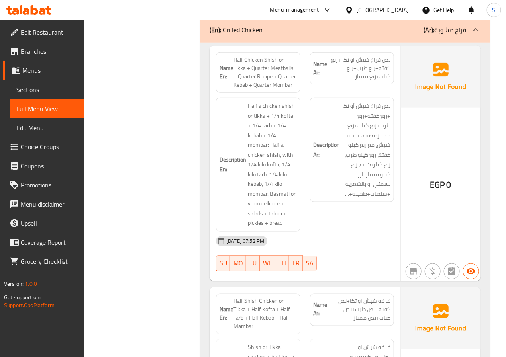
scroll to position [4260, 0]
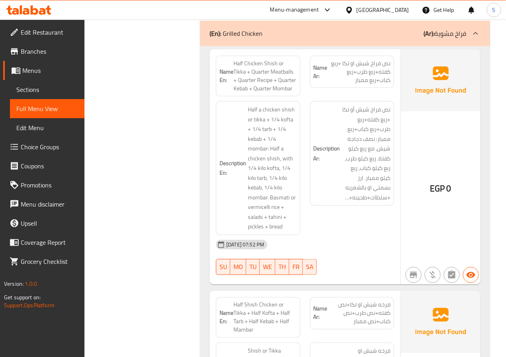
click at [279, 63] on span "Half Chicken Shish or Tikka + Quarter Meatballs + Quarter Recipe + Quarter Keba…" at bounding box center [264, 75] width 63 height 33
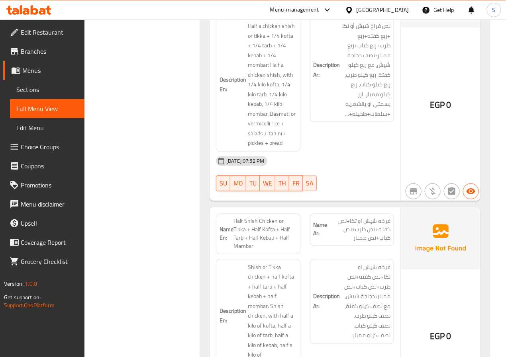
scroll to position [4351, 0]
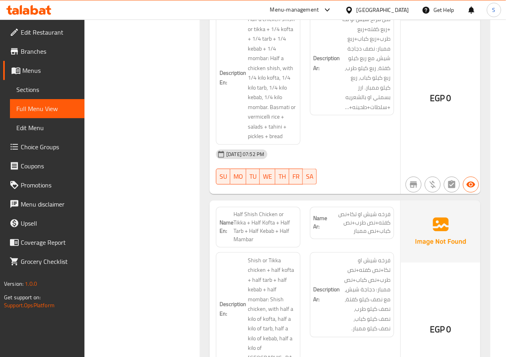
click at [268, 225] on span "Half Shish Chicken or Tikka + Half Kofta + Half Tarb + Half Kebab + Half Mambar" at bounding box center [264, 227] width 63 height 33
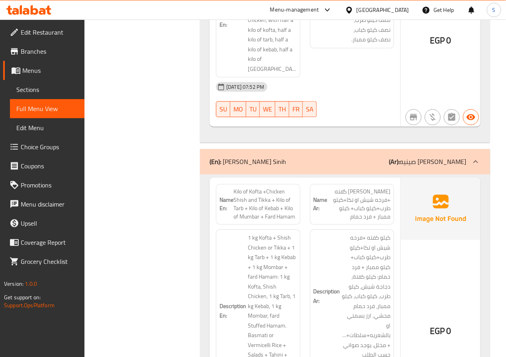
scroll to position [4666, 0]
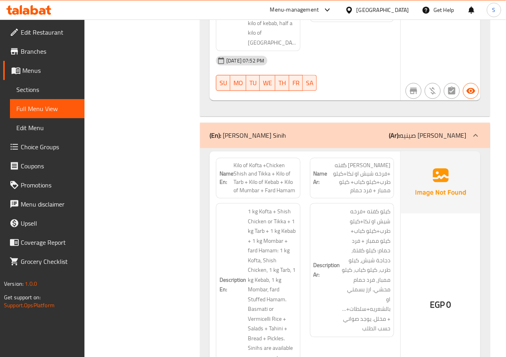
click at [252, 162] on span "Kilo of Kofta +Chicken Shish and Tikka + Kilo of Tarb + Kilo of Kebab + Kilo of…" at bounding box center [264, 177] width 63 height 33
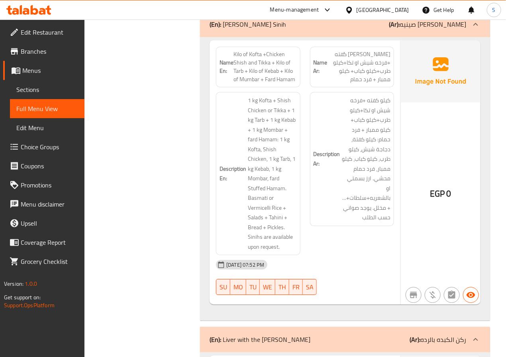
scroll to position [4777, 0]
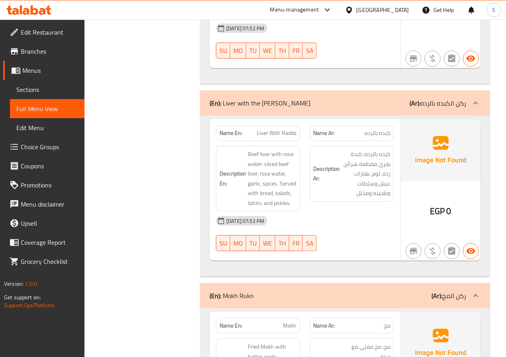
scroll to position [5020, 0]
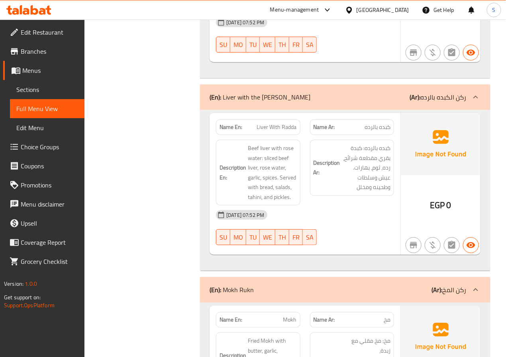
click at [379, 123] on span "كبده بالرده" at bounding box center [377, 127] width 26 height 8
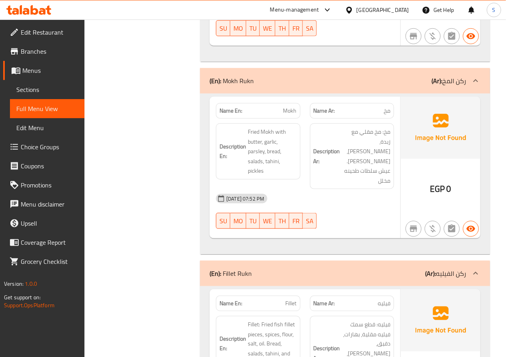
scroll to position [5278, 0]
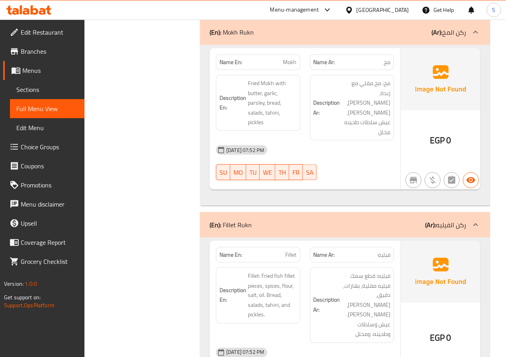
click at [388, 58] on span "مخ" at bounding box center [387, 62] width 7 height 8
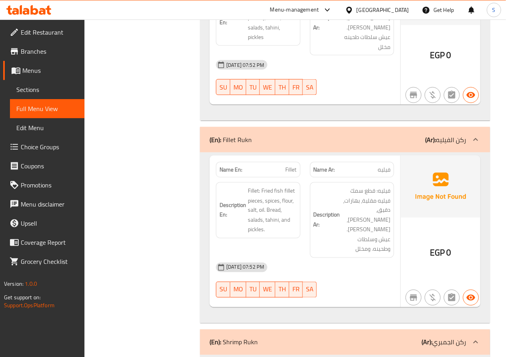
scroll to position [5381, 0]
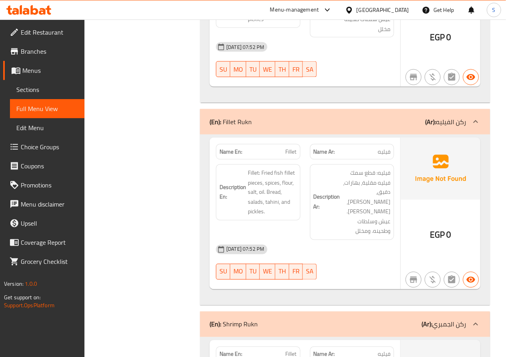
click at [385, 148] on span "فيليه" at bounding box center [384, 152] width 13 height 8
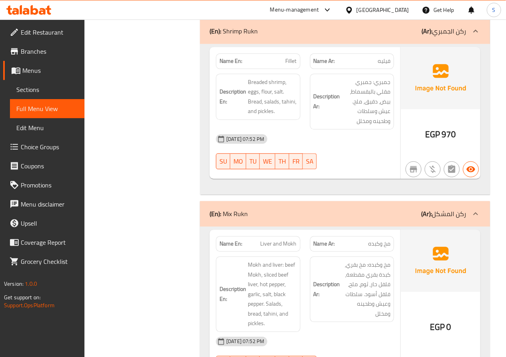
scroll to position [5677, 0]
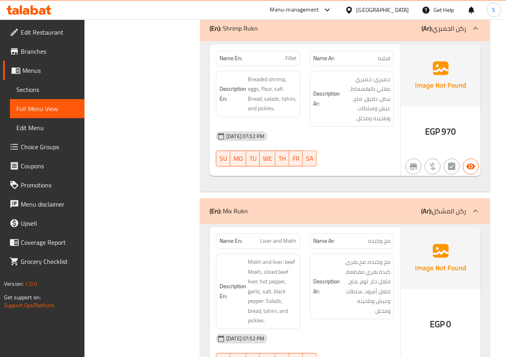
click at [288, 237] on span "Liver and Mokh" at bounding box center [278, 241] width 36 height 8
click at [379, 237] on span "مخ وكبده" at bounding box center [379, 241] width 22 height 8
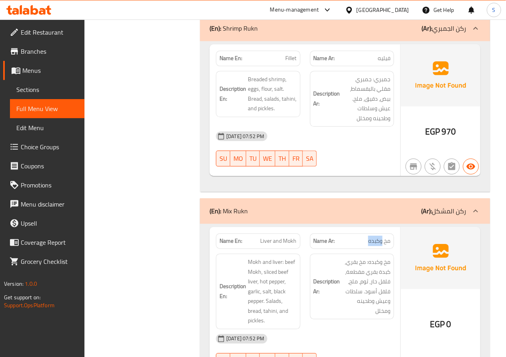
click at [379, 237] on span "مخ وكبده" at bounding box center [379, 241] width 22 height 8
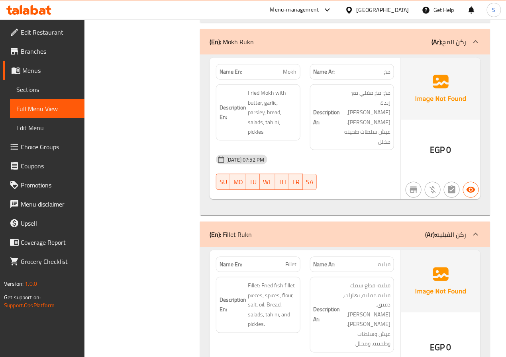
scroll to position [5290, 0]
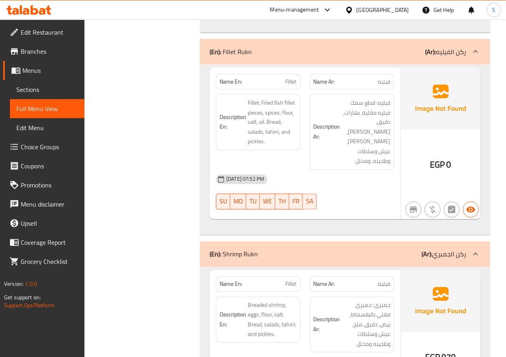
scroll to position [5462, 0]
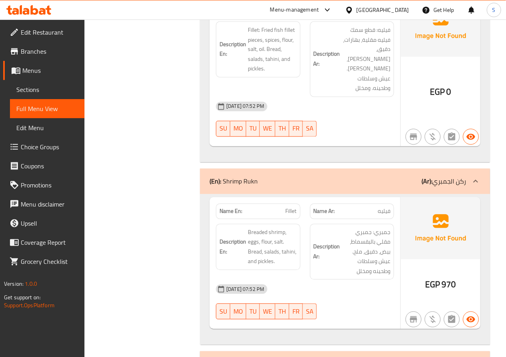
scroll to position [5548, 0]
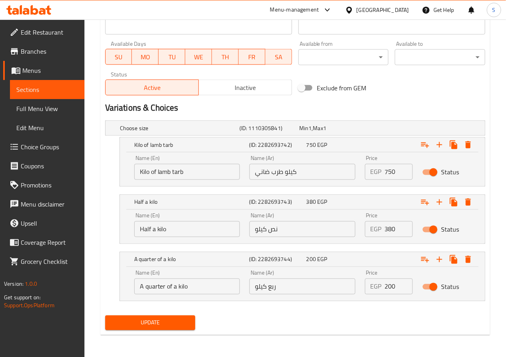
scroll to position [350, 0]
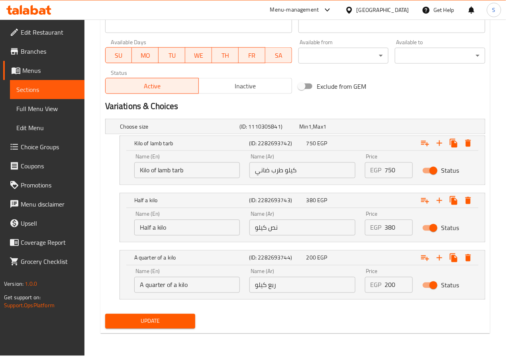
click at [167, 322] on span "Update" at bounding box center [151, 322] width 78 height 10
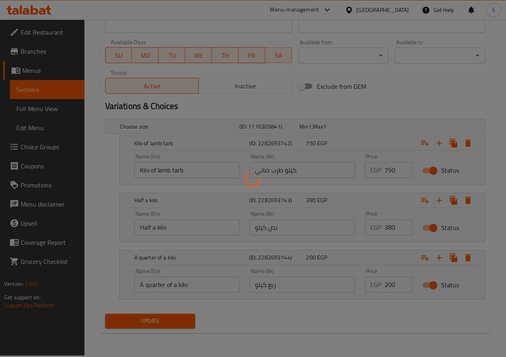
scroll to position [0, 0]
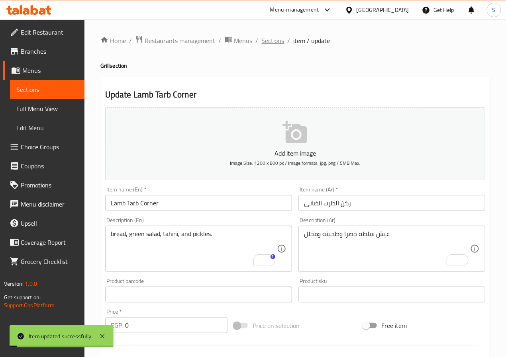
click at [270, 42] on span "Sections" at bounding box center [273, 41] width 23 height 10
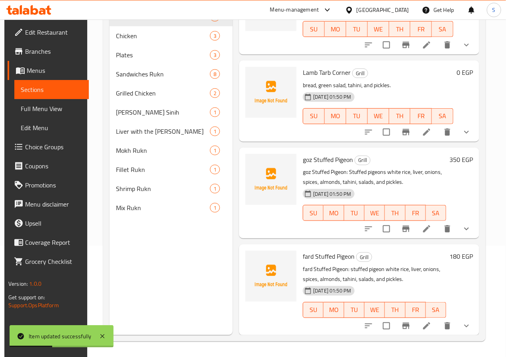
scroll to position [112, 0]
click at [422, 226] on icon at bounding box center [427, 229] width 10 height 10
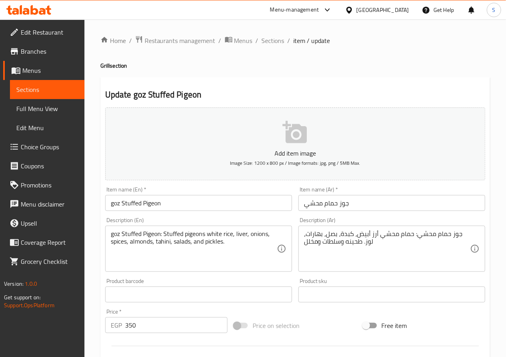
click at [114, 207] on input "goz Stuffed Pigeon" at bounding box center [198, 203] width 187 height 16
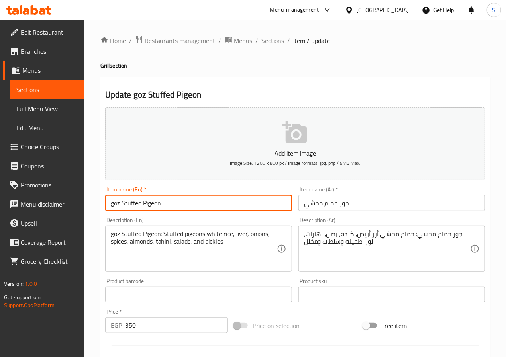
click at [114, 207] on input "goz Stuffed Pigeon" at bounding box center [198, 203] width 187 height 16
paste input "Stuffed"
type input "Pigeon Stuffed With Rice Or Grits"
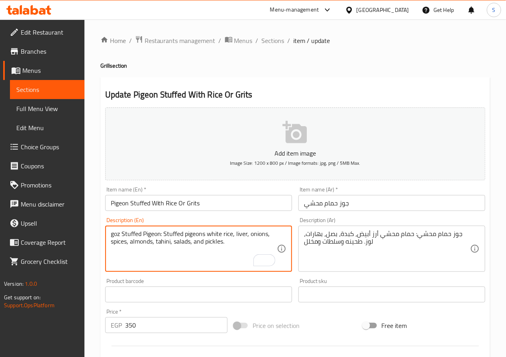
drag, startPoint x: 157, startPoint y: 244, endPoint x: 106, endPoint y: 232, distance: 52.0
click at [169, 254] on textarea "goz Stuffed Pigeon: Stuffed pigeons white rice, liver, onions, spices, almonds,…" at bounding box center [194, 249] width 166 height 38
drag, startPoint x: 155, startPoint y: 241, endPoint x: 101, endPoint y: 229, distance: 55.3
click at [101, 229] on div "Update Pigeon Stuffed With Rice Or Grits Add item image Image Size: 1200 x 800 …" at bounding box center [295, 315] width 390 height 477
type textarea "tahini, salads, and pickles."
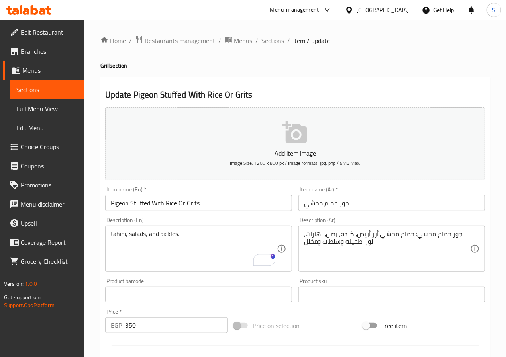
drag, startPoint x: 305, startPoint y: 233, endPoint x: 391, endPoint y: 253, distance: 87.7
click at [391, 253] on div "جوز حمام محشي: حمام محشي أرز أبيض، كبدة، بصل، بهارات، لوز. طحينه وسلطات ومخلل D…" at bounding box center [391, 249] width 187 height 46
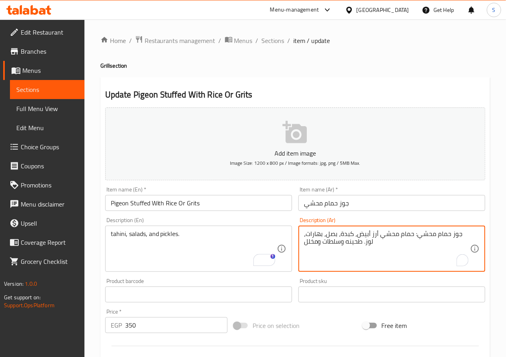
drag, startPoint x: 370, startPoint y: 240, endPoint x: 470, endPoint y: 221, distance: 102.1
click at [470, 221] on div "Description (Ar) جوز حمام محشي: حمام محشي أرز أبيض، كبدة، بصل، بهارات، لوز. طحي…" at bounding box center [391, 244] width 187 height 55
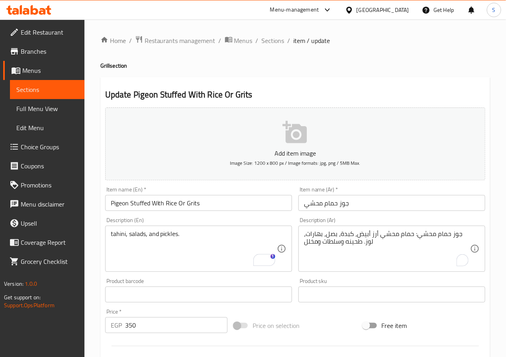
click at [468, 222] on div "Description (Ar) جوز حمام محشي: حمام محشي أرز أبيض، كبدة، بصل، بهارات، لوز. طحي…" at bounding box center [391, 244] width 187 height 55
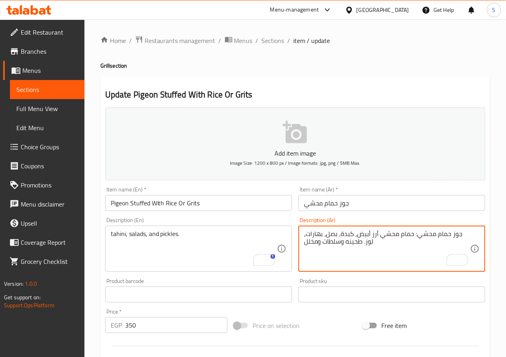
drag, startPoint x: 472, startPoint y: 233, endPoint x: 385, endPoint y: 239, distance: 87.8
click at [376, 242] on div "جوز حمام محشي: حمام محشي أرز أبيض، كبدة، بصل، بهارات، لوز. طحينه وسلطات ومخلل D…" at bounding box center [391, 249] width 187 height 46
click at [404, 241] on textarea "جوز حمام محشي: حمام محشي أرز أبيض، كبدة، بصل، بهارات، لوز. طحينه وسلطات ومخلل" at bounding box center [387, 249] width 166 height 38
click at [415, 241] on textarea "جوز حمام محشي: حمام محشي أرز أبيض، كبدة، بصل، بهارات، لوز. طحينه وسلطات ومخلل" at bounding box center [387, 249] width 166 height 38
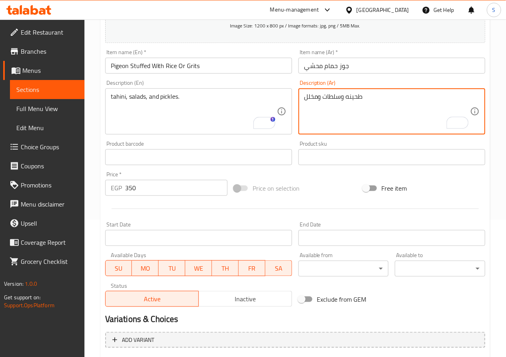
scroll to position [219, 0]
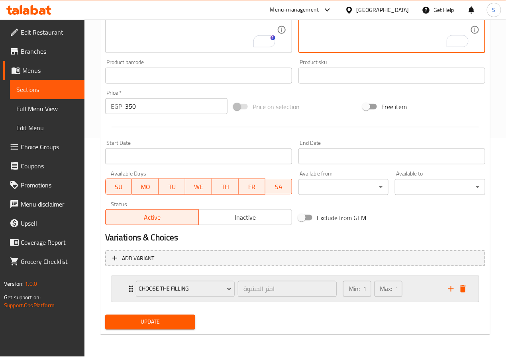
click at [128, 294] on icon "Expand" at bounding box center [131, 289] width 10 height 10
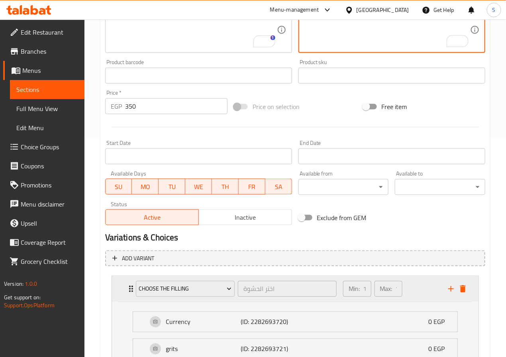
scroll to position [290, 0]
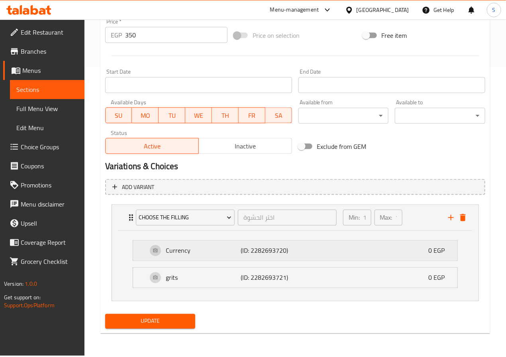
click at [177, 256] on p "Currency" at bounding box center [203, 251] width 74 height 10
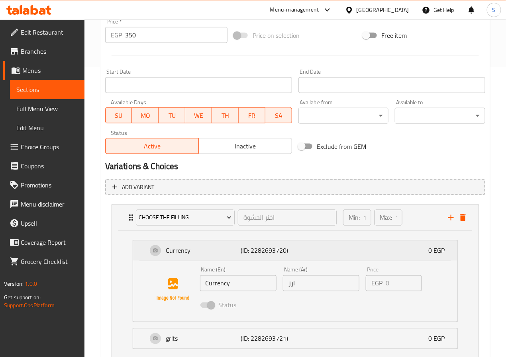
click at [178, 256] on p "Currency" at bounding box center [203, 251] width 74 height 10
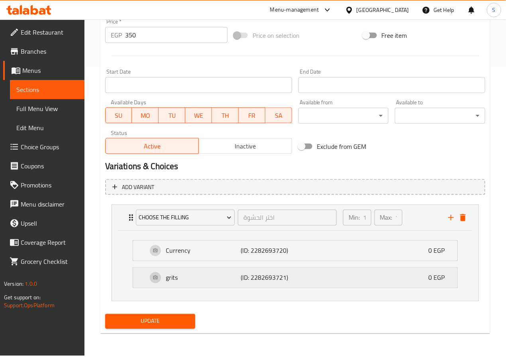
click at [182, 275] on p "grits" at bounding box center [203, 278] width 74 height 10
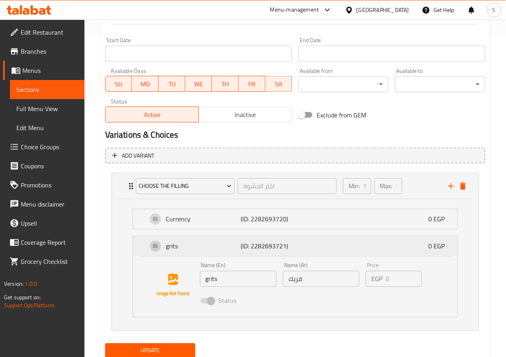
scroll to position [351, 0]
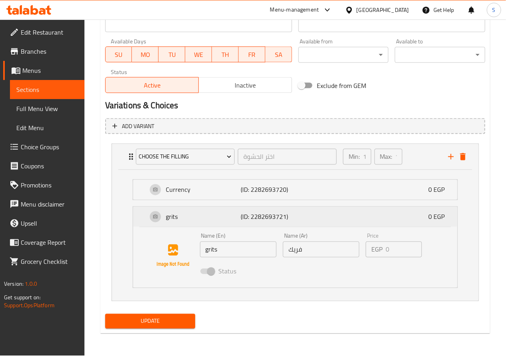
click at [194, 222] on div "grits (ID: 2282693721) 0 EGP" at bounding box center [297, 217] width 300 height 20
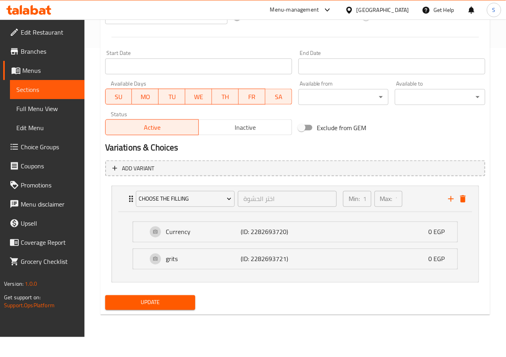
scroll to position [290, 0]
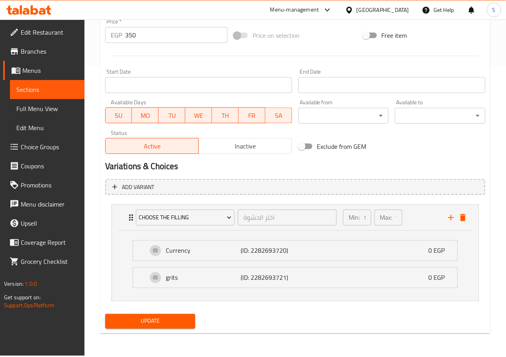
type textarea "طحينه وسلطات ومخلل"
drag, startPoint x: 129, startPoint y: 215, endPoint x: 130, endPoint y: 219, distance: 4.1
click at [129, 215] on icon "Expand" at bounding box center [131, 218] width 4 height 6
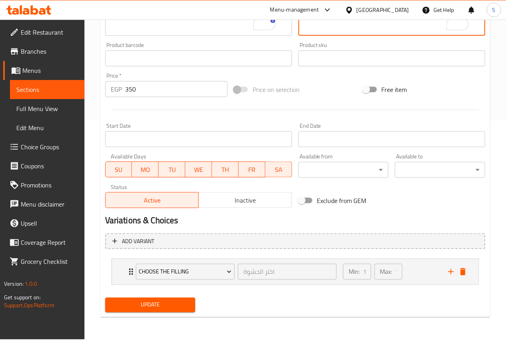
scroll to position [219, 0]
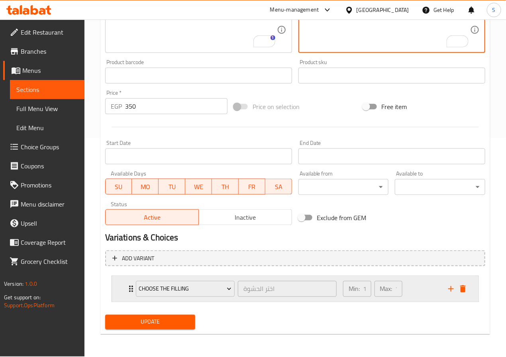
click at [123, 294] on div "Choose the filling اختر الحشوة ​ Min: 1 ​ Max: 1 ​" at bounding box center [295, 288] width 366 height 25
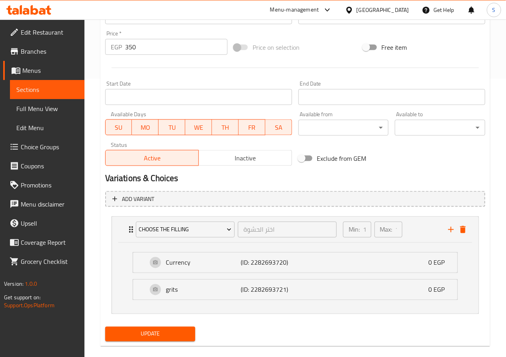
scroll to position [290, 0]
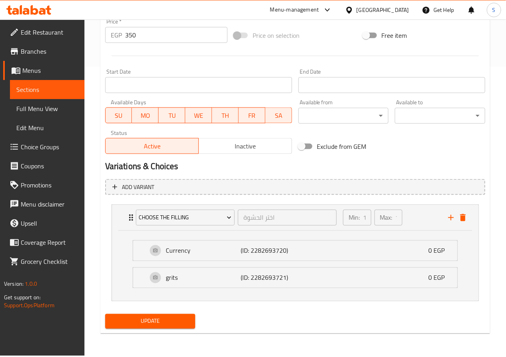
click at [50, 144] on span "Choice Groups" at bounding box center [49, 147] width 57 height 10
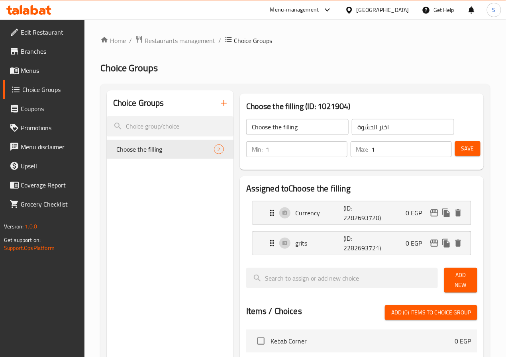
click at [282, 129] on input "Choose the filling" at bounding box center [297, 127] width 102 height 16
click at [282, 128] on input "Choose the filling" at bounding box center [297, 127] width 102 height 16
click at [282, 128] on input "text" at bounding box center [297, 127] width 102 height 16
type input "Your Choice Of:"
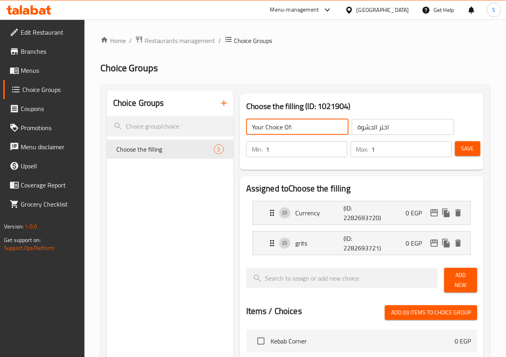
click at [359, 125] on input "اختر الحشوة" at bounding box center [403, 127] width 102 height 16
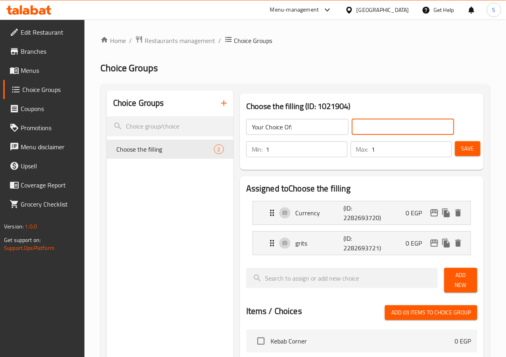
click at [359, 125] on input "text" at bounding box center [403, 127] width 102 height 16
click at [352, 128] on input "text" at bounding box center [403, 127] width 102 height 16
click at [109, 236] on div "Choice Groups Choose the filling 2" at bounding box center [170, 348] width 127 height 516
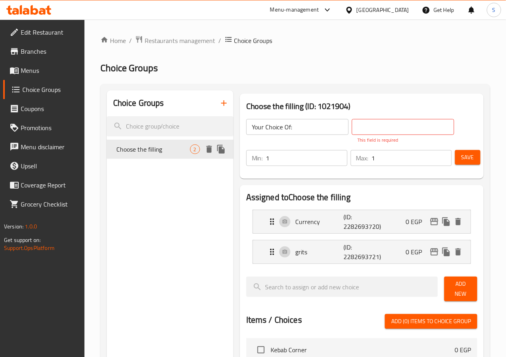
click at [146, 154] on span "Choose the filling" at bounding box center [153, 150] width 74 height 10
click at [151, 63] on span "Choice Groups" at bounding box center [128, 68] width 57 height 18
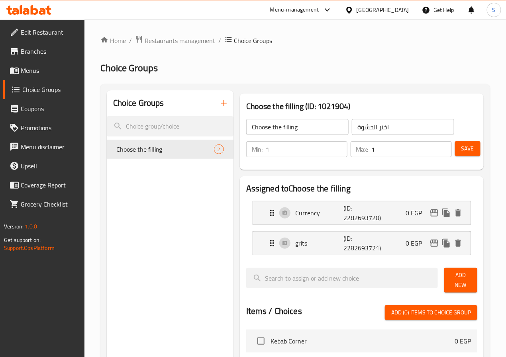
click at [152, 147] on span "Choose the filling" at bounding box center [165, 150] width 98 height 10
click at [267, 217] on div "Currency (ID: 2282693720) 0 EGP" at bounding box center [364, 213] width 194 height 23
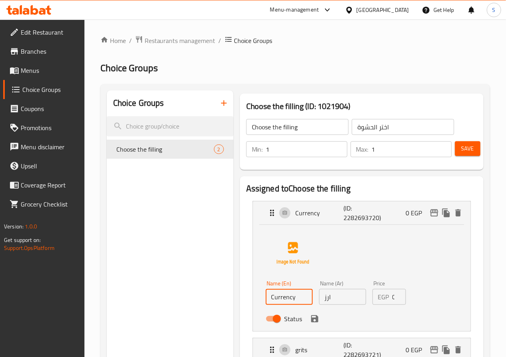
click at [266, 301] on input "Currency" at bounding box center [289, 297] width 47 height 16
click at [311, 318] on icon "save" at bounding box center [314, 318] width 7 height 7
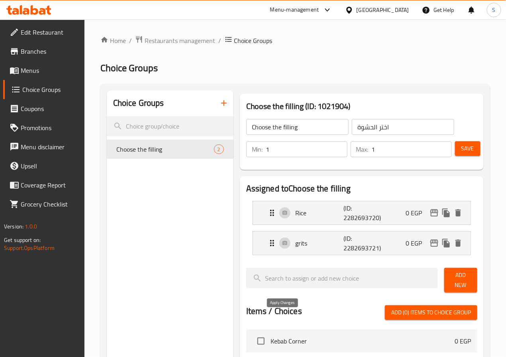
type input "Rice"
click at [296, 240] on p "grits" at bounding box center [320, 244] width 48 height 10
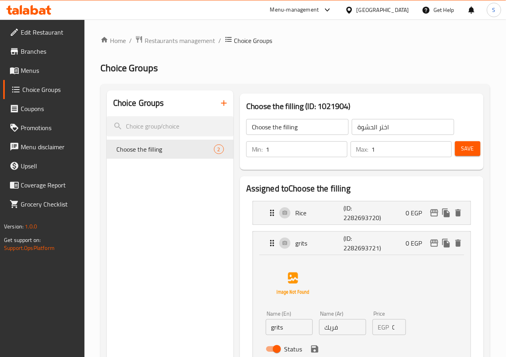
click at [266, 333] on input "grits" at bounding box center [289, 327] width 47 height 16
click at [311, 352] on icon "save" at bounding box center [314, 349] width 7 height 7
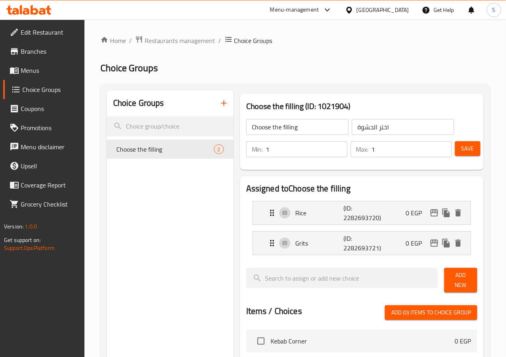
type input "Grits"
click at [456, 153] on button "Save" at bounding box center [467, 148] width 25 height 15
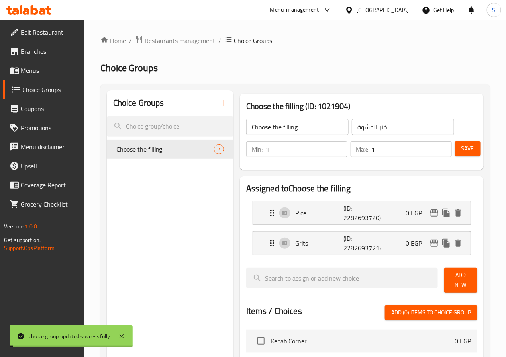
click at [221, 104] on icon "button" at bounding box center [224, 103] width 6 height 6
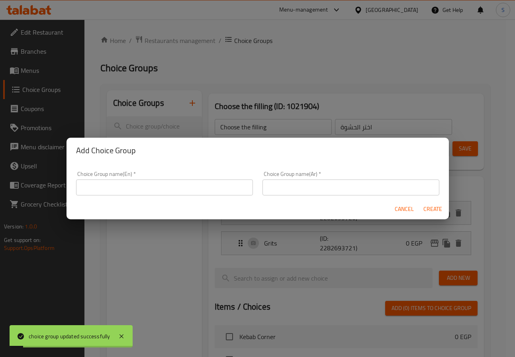
click at [198, 188] on input "text" at bounding box center [164, 188] width 177 height 16
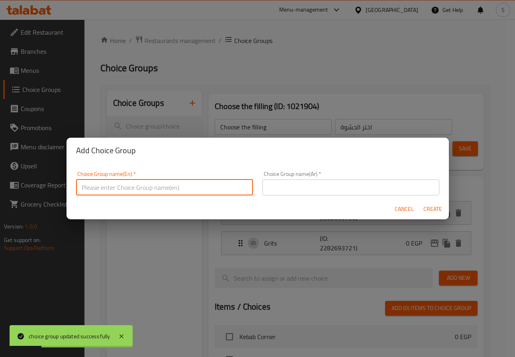
type input "Your Choice Of:"
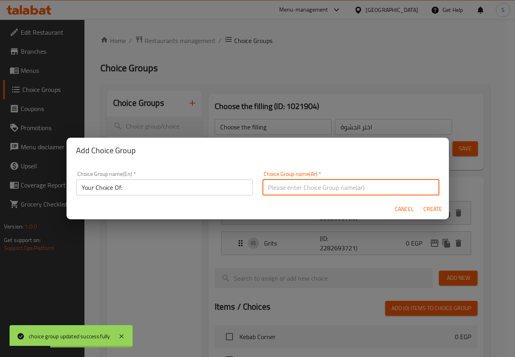
click at [308, 189] on input "text" at bounding box center [350, 188] width 177 height 16
click at [275, 190] on input "إختيارك من الحجم:" at bounding box center [350, 188] width 177 height 16
type input "إختيارك من:"
click at [420, 202] on button "Create" at bounding box center [432, 209] width 25 height 15
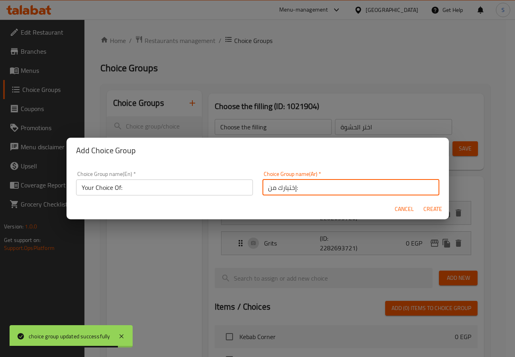
type input "Your Choice Of:"
type input "إختيارك من:"
type input "0"
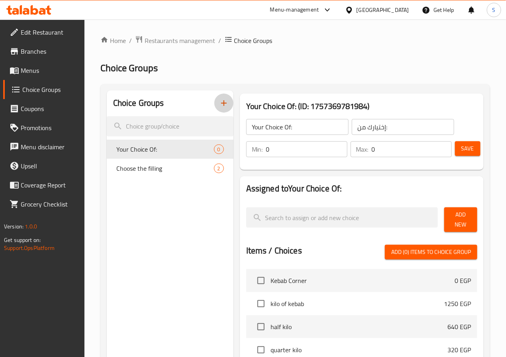
click at [266, 147] on input "0" at bounding box center [306, 149] width 81 height 16
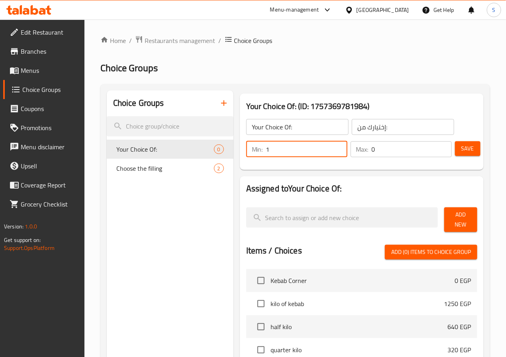
type input "1"
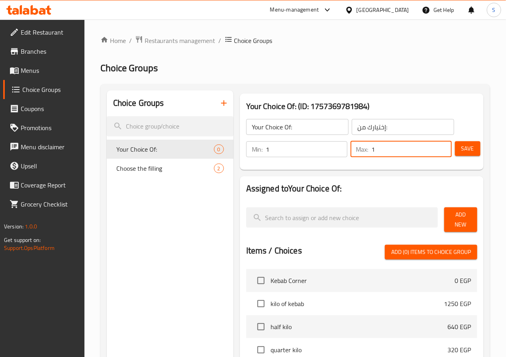
type input "1"
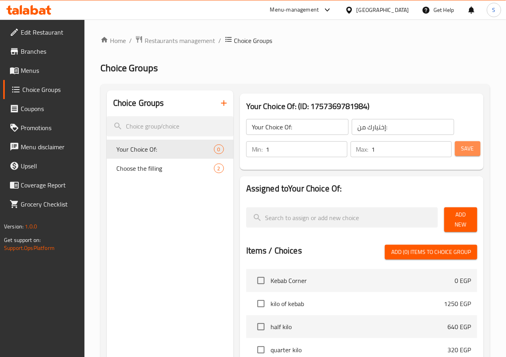
click at [468, 153] on span "Save" at bounding box center [467, 149] width 13 height 10
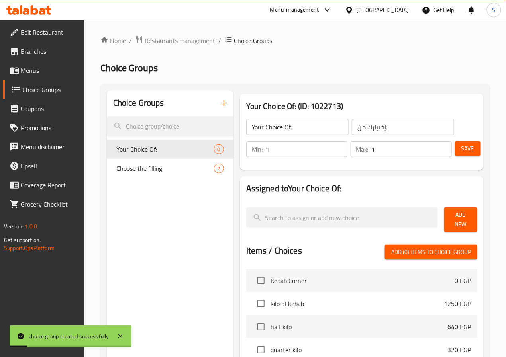
click at [464, 221] on span "Add New" at bounding box center [460, 220] width 20 height 20
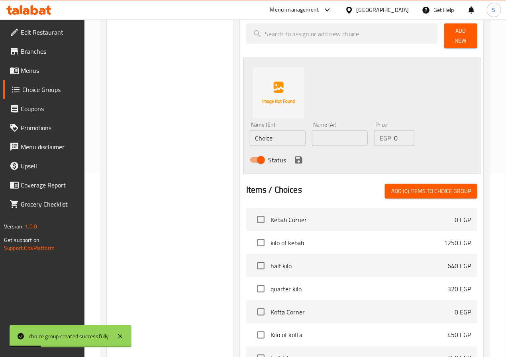
scroll to position [192, 0]
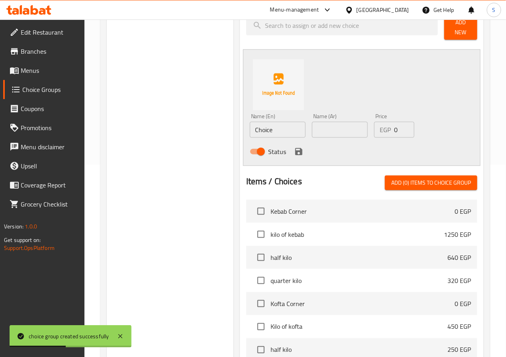
click at [266, 122] on input "Choice" at bounding box center [278, 130] width 56 height 16
click at [265, 123] on input "Choice" at bounding box center [278, 130] width 56 height 16
click at [312, 128] on input "text" at bounding box center [340, 130] width 56 height 16
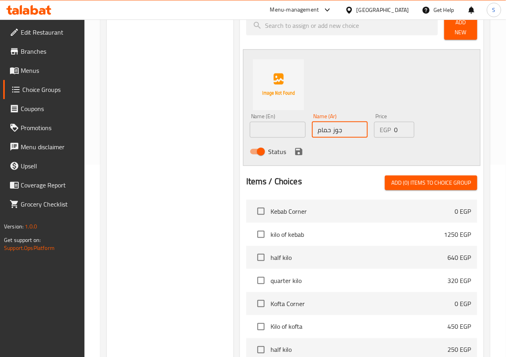
type input "جوز حمام"
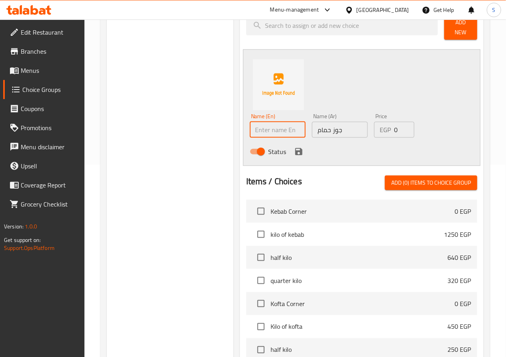
click at [254, 126] on input "text" at bounding box center [278, 130] width 56 height 16
type input "2 Pigeons"
click at [295, 148] on icon "save" at bounding box center [298, 151] width 7 height 7
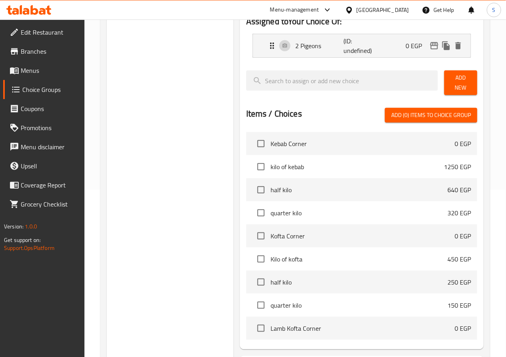
scroll to position [73, 0]
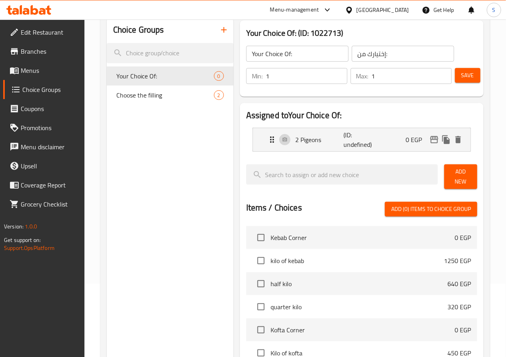
click at [464, 174] on span "Add New" at bounding box center [460, 177] width 20 height 20
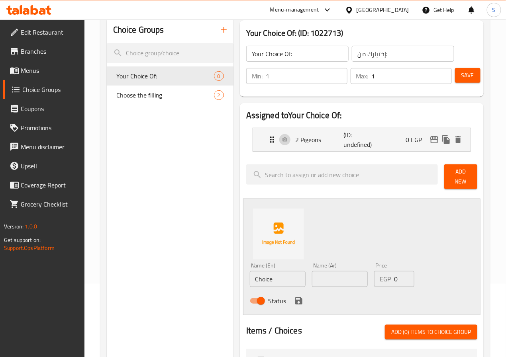
click at [253, 273] on input "Choice" at bounding box center [278, 279] width 56 height 16
type input "1 Pigeon"
click at [312, 274] on input "text" at bounding box center [340, 279] width 56 height 16
type input "1"
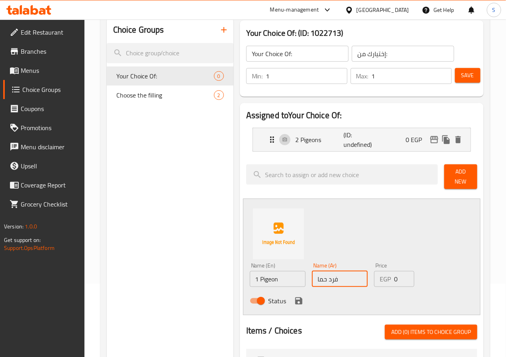
type input "فرد حمام"
click at [295, 298] on icon "save" at bounding box center [298, 301] width 7 height 7
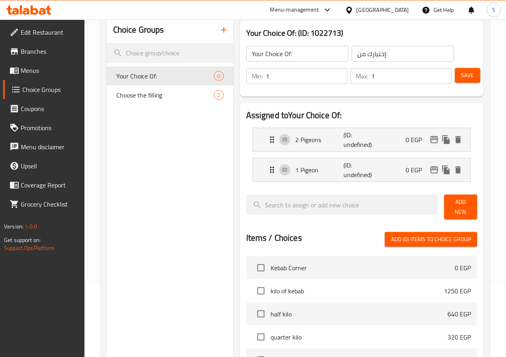
click at [473, 73] on button "Save" at bounding box center [467, 75] width 25 height 15
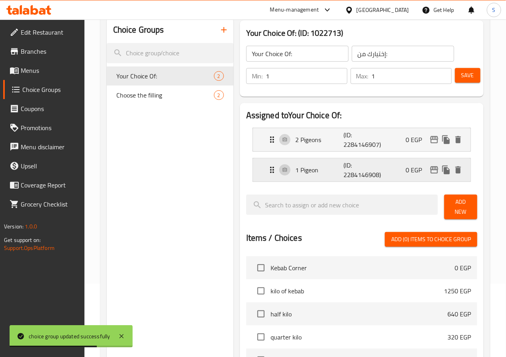
click at [312, 182] on div "1 Pigeon (ID: 2284146908) 0 EGP" at bounding box center [364, 170] width 194 height 23
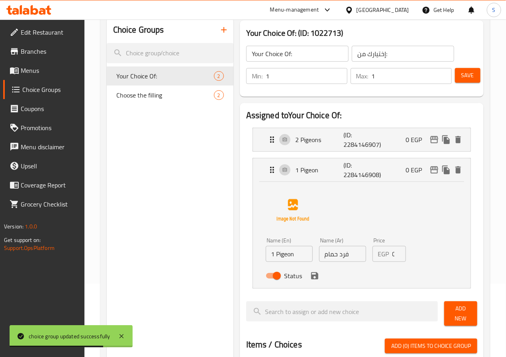
click at [305, 155] on li "1 Pigeon (ID: 2284146908) 0 EGP Name (En) 1 Pigeon Name (En) Name (Ar) فرد حمام…" at bounding box center [361, 223] width 231 height 137
click at [318, 139] on p "2 Pigeons" at bounding box center [320, 140] width 48 height 10
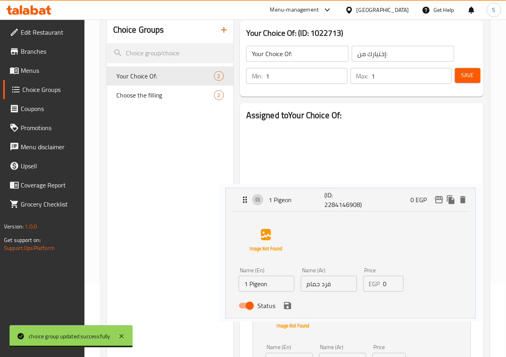
scroll to position [76, 0]
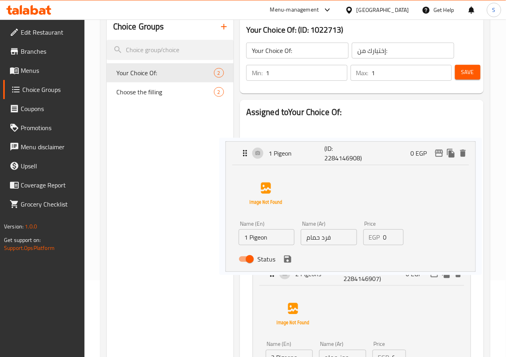
drag, startPoint x: 235, startPoint y: 280, endPoint x: 240, endPoint y: 141, distance: 138.3
click at [246, 141] on nav "2 Pigeons (ID: 2284146907) 0 EGP Name (En) 2 Pigeons Name (En) Name (Ar) جوز حم…" at bounding box center [361, 258] width 231 height 281
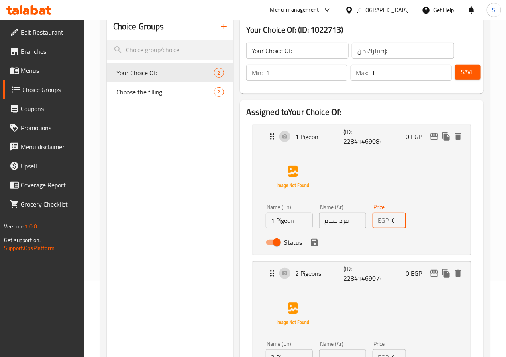
drag, startPoint x: 384, startPoint y: 221, endPoint x: 366, endPoint y: 224, distance: 18.5
click at [372, 224] on div "EGP 0 Price" at bounding box center [388, 221] width 33 height 16
click at [310, 241] on icon "save" at bounding box center [315, 243] width 10 height 10
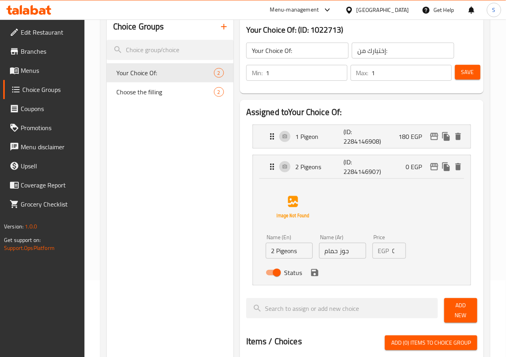
type input "180"
drag, startPoint x: 385, startPoint y: 258, endPoint x: 365, endPoint y: 258, distance: 19.9
click at [372, 258] on div "EGP 0 Price" at bounding box center [388, 251] width 33 height 16
type input "3"
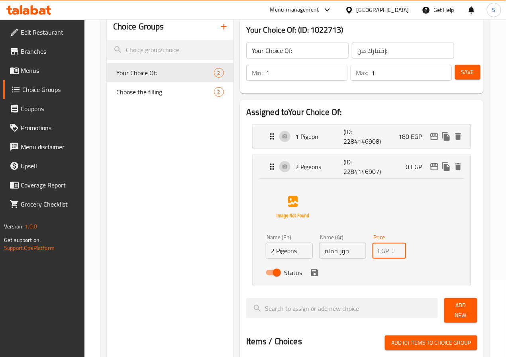
scroll to position [0, 2]
click at [311, 274] on icon "save" at bounding box center [314, 272] width 7 height 7
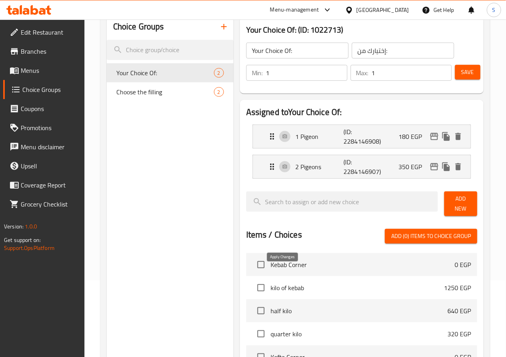
type input "350"
click at [465, 72] on span "Save" at bounding box center [467, 72] width 13 height 10
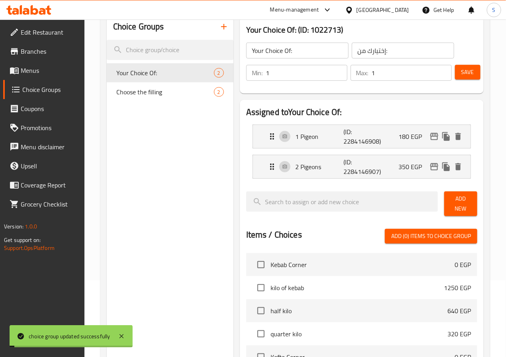
click at [46, 69] on span "Menus" at bounding box center [49, 71] width 57 height 10
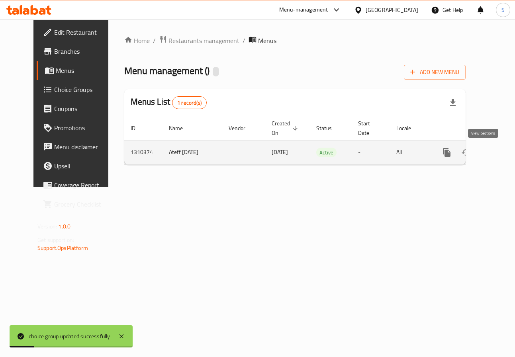
click at [499, 157] on icon "enhanced table" at bounding box center [504, 153] width 10 height 10
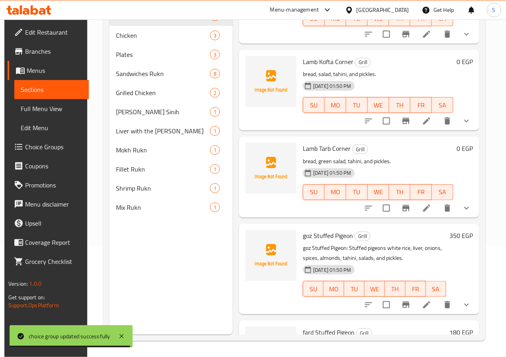
scroll to position [216, 0]
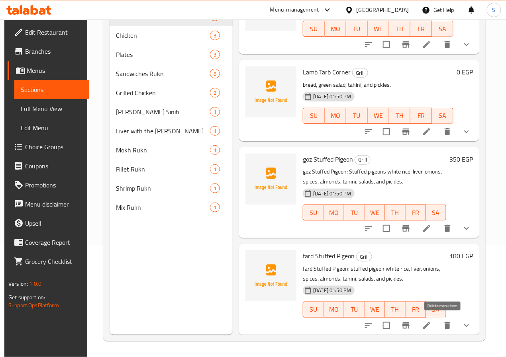
click at [449, 325] on button "delete" at bounding box center [447, 325] width 19 height 19
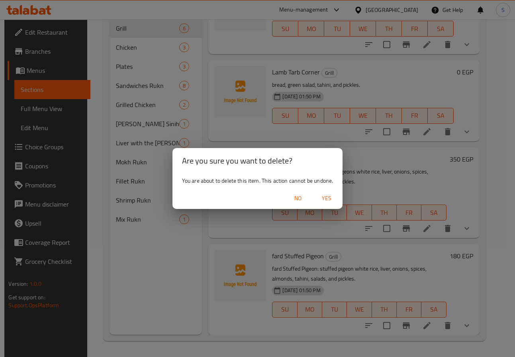
click at [333, 200] on span "Yes" at bounding box center [326, 199] width 19 height 10
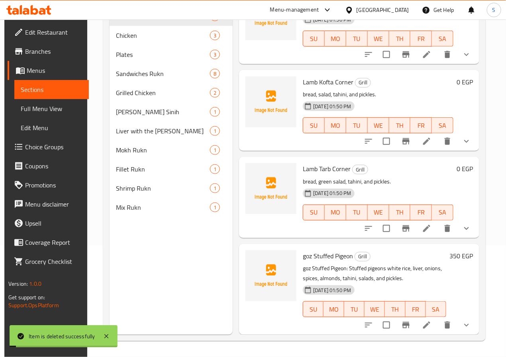
scroll to position [119, 0]
click at [407, 321] on button "Branch-specific-item" at bounding box center [405, 325] width 19 height 19
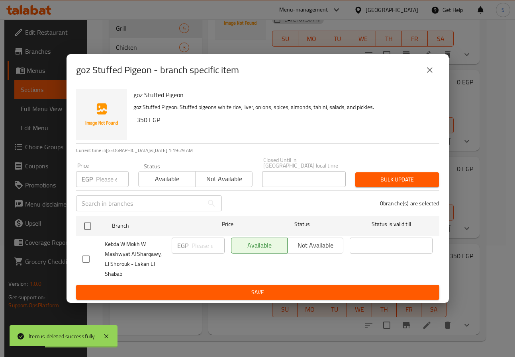
click at [435, 67] on button "close" at bounding box center [429, 70] width 19 height 19
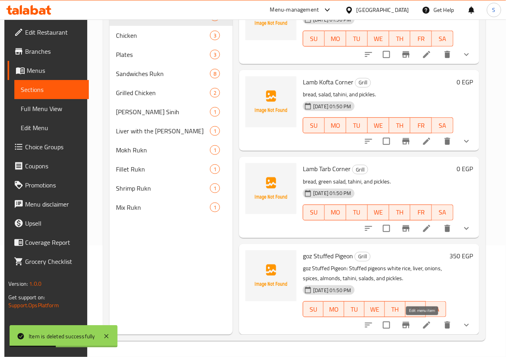
click at [423, 324] on icon at bounding box center [426, 325] width 7 height 7
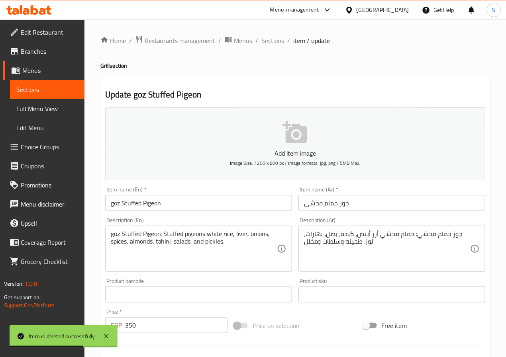
click at [176, 209] on input "goz Stuffed Pigeon" at bounding box center [198, 203] width 187 height 16
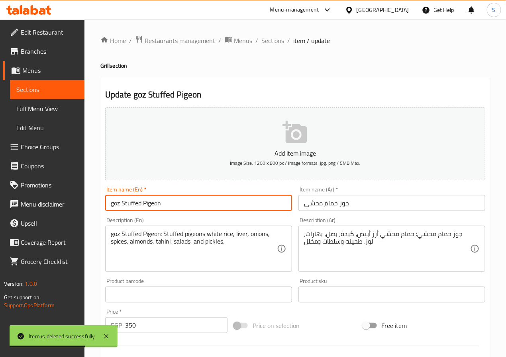
click at [176, 209] on input "goz Stuffed Pigeon" at bounding box center [198, 203] width 187 height 16
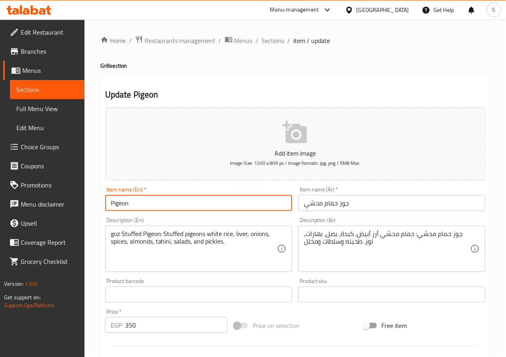
paste input "Stuffed"
type input "Pigeon Stuffed With Rice Or Grits"
click at [333, 207] on input "جوز حمام محشي" at bounding box center [391, 203] width 187 height 16
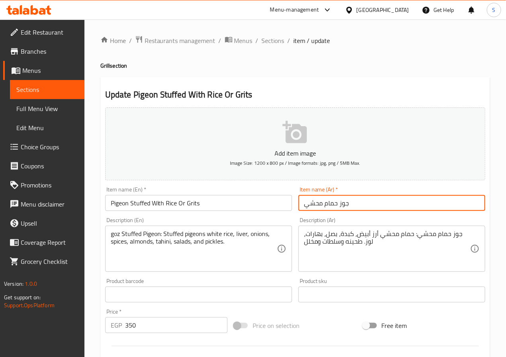
click at [333, 207] on input "جوز حمام محشي" at bounding box center [391, 203] width 187 height 16
click at [332, 206] on input "جوز حمام محشي" at bounding box center [391, 203] width 187 height 16
type input "ركن الحمام المحشي ارز او فريك"
drag, startPoint x: 157, startPoint y: 240, endPoint x: 151, endPoint y: 240, distance: 6.4
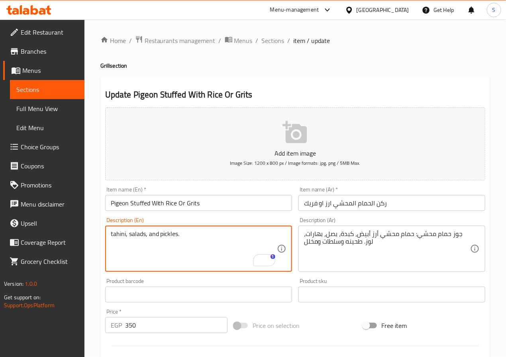
type textarea "tahini, salads, and pickles."
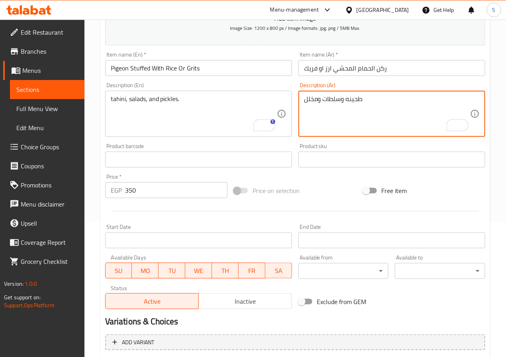
scroll to position [219, 0]
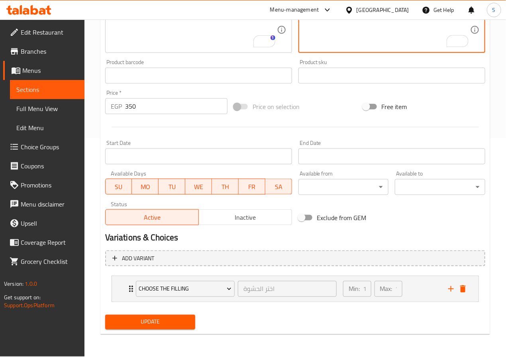
type textarea "طحينه وسلطات ومخلل"
click at [171, 108] on input "350" at bounding box center [176, 106] width 102 height 16
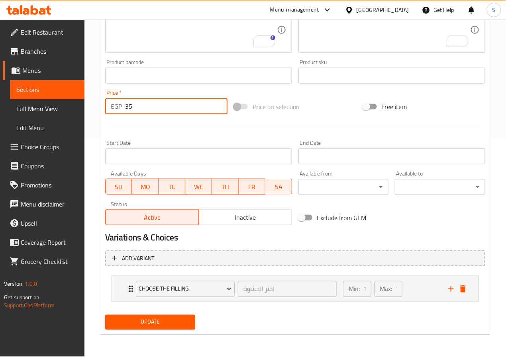
type input "3"
click at [448, 290] on icon "add" at bounding box center [451, 289] width 10 height 10
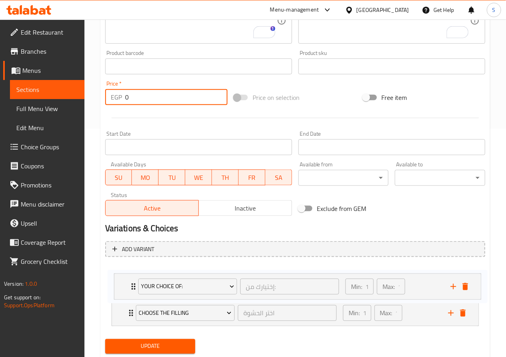
drag, startPoint x: 122, startPoint y: 321, endPoint x: 124, endPoint y: 284, distance: 37.9
click at [124, 284] on div "Choose the filling اختر الحشوة ​ Min: 1 ​ Max: 1 ​ Rice (ID: 2282693720) 0 EGP …" at bounding box center [295, 297] width 380 height 66
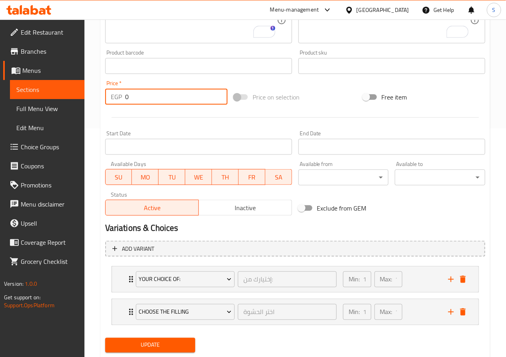
scroll to position [253, 0]
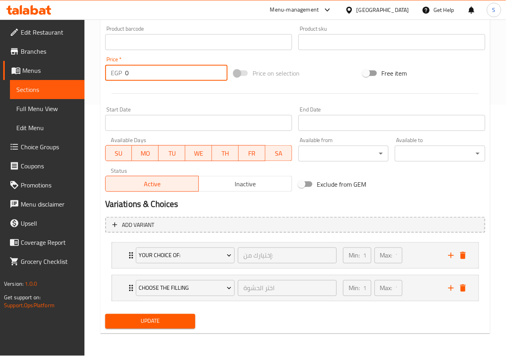
type input "0"
click at [152, 321] on span "Update" at bounding box center [151, 322] width 78 height 10
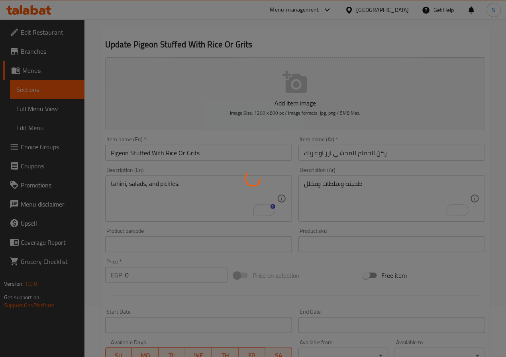
scroll to position [0, 0]
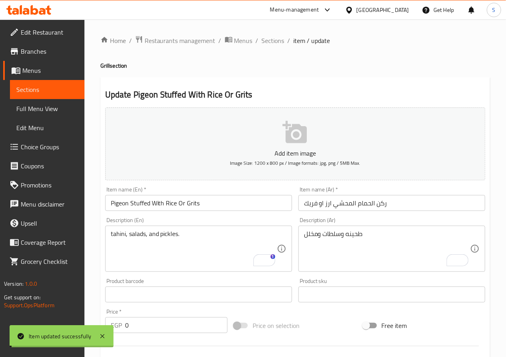
drag, startPoint x: 274, startPoint y: 41, endPoint x: 233, endPoint y: 23, distance: 44.6
click at [274, 41] on span "Sections" at bounding box center [273, 41] width 23 height 10
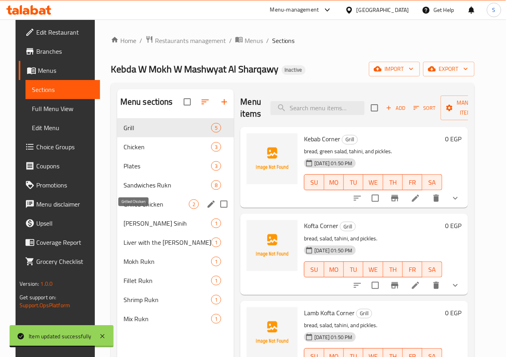
click at [151, 209] on span "Grilled Chicken" at bounding box center [156, 205] width 66 height 10
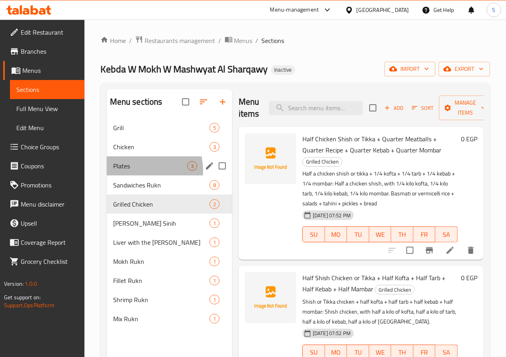
click at [135, 176] on div "Plates 3" at bounding box center [169, 166] width 125 height 19
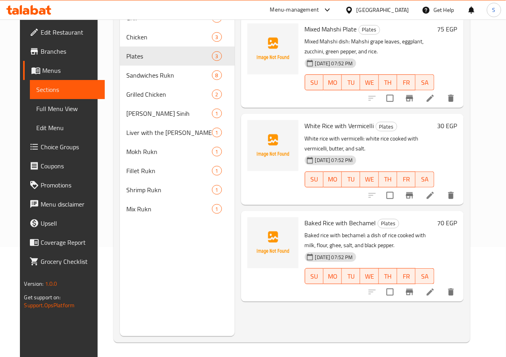
scroll to position [112, 0]
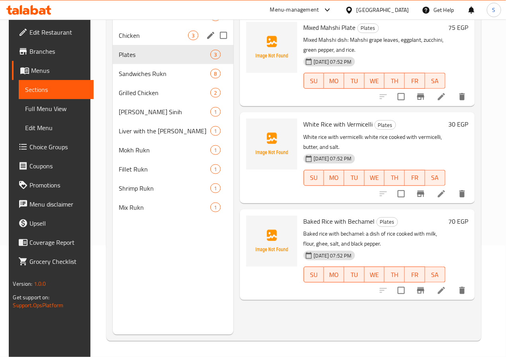
click at [141, 41] on div "Chicken 3" at bounding box center [173, 35] width 121 height 19
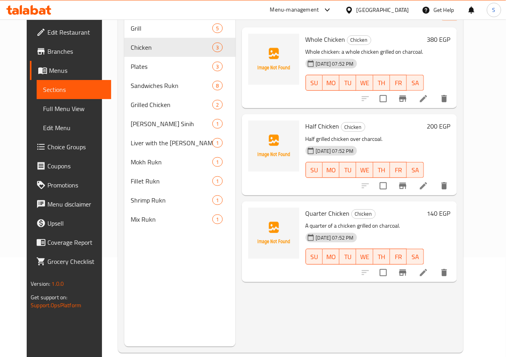
scroll to position [100, 0]
click at [392, 186] on input "checkbox" at bounding box center [383, 185] width 17 height 17
click at [392, 184] on input "checkbox" at bounding box center [383, 185] width 17 height 17
checkbox input "false"
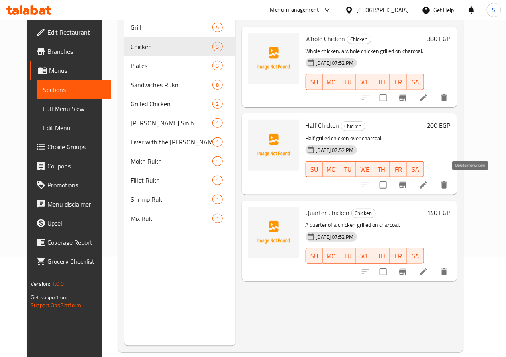
click at [447, 187] on icon "delete" at bounding box center [444, 185] width 6 height 7
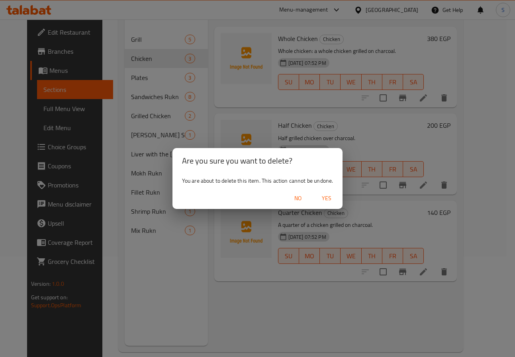
click at [328, 197] on span "Yes" at bounding box center [326, 199] width 19 height 10
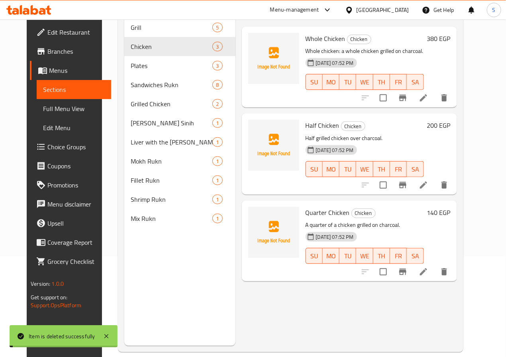
click at [449, 270] on icon "delete" at bounding box center [444, 272] width 10 height 10
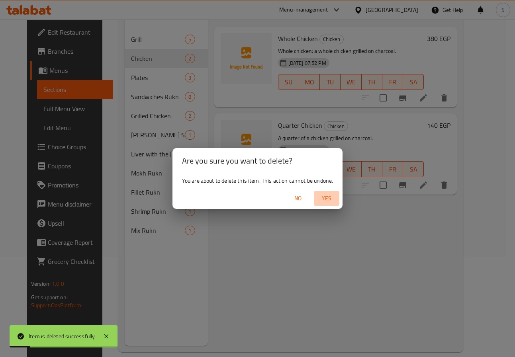
click at [321, 203] on span "Yes" at bounding box center [326, 199] width 19 height 10
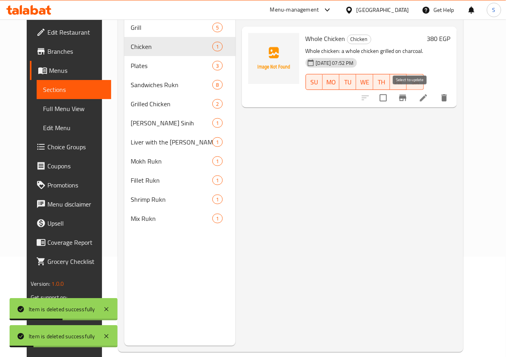
click at [392, 104] on input "checkbox" at bounding box center [383, 98] width 17 height 17
checkbox input "true"
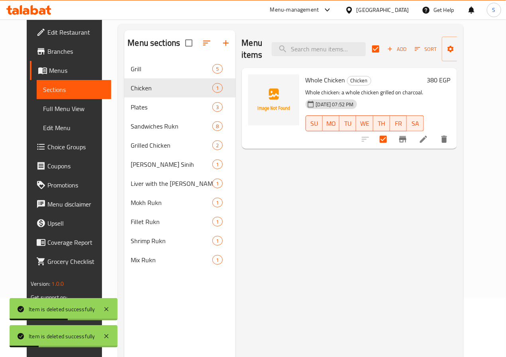
scroll to position [0, 0]
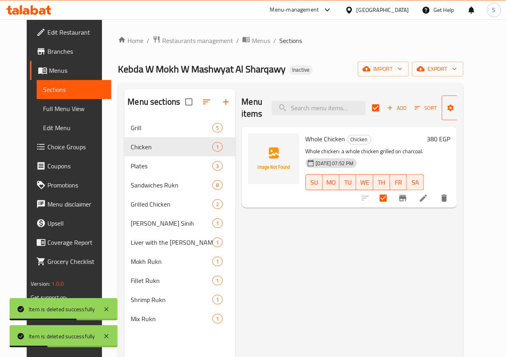
click at [466, 116] on span "Manage items" at bounding box center [468, 108] width 41 height 20
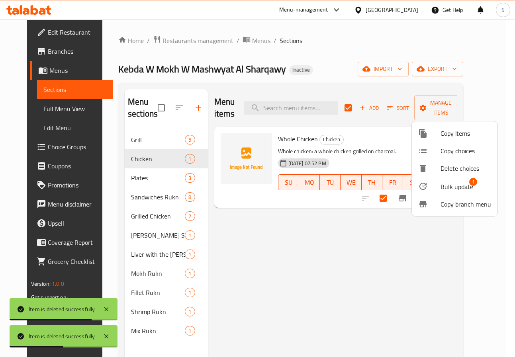
click at [447, 186] on span "Bulk update" at bounding box center [457, 187] width 33 height 10
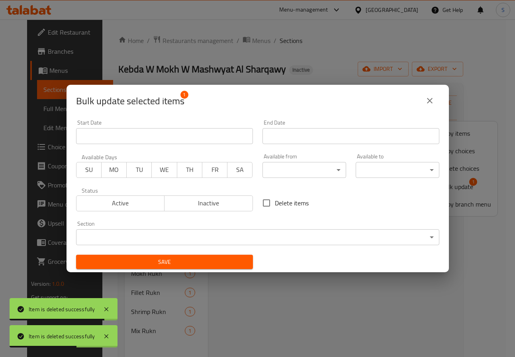
click at [236, 243] on body "Item is deleted successfully Item is deleted successfully ​ Menu-management Egy…" at bounding box center [257, 189] width 515 height 338
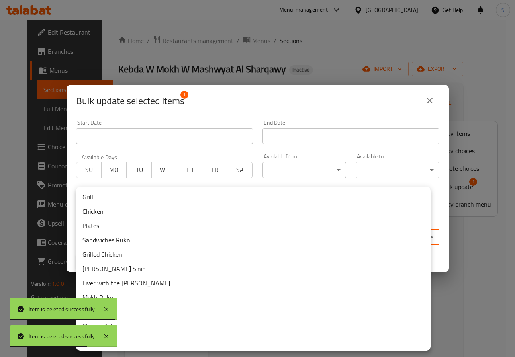
click at [160, 190] on li "Grill" at bounding box center [253, 197] width 354 height 14
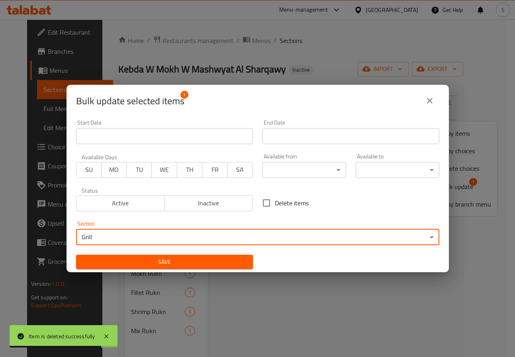
click at [168, 266] on span "Save" at bounding box center [164, 262] width 164 height 10
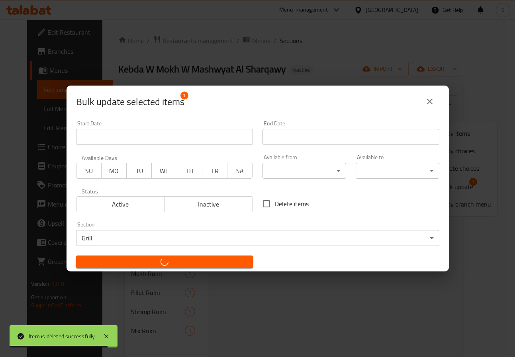
checkbox input "false"
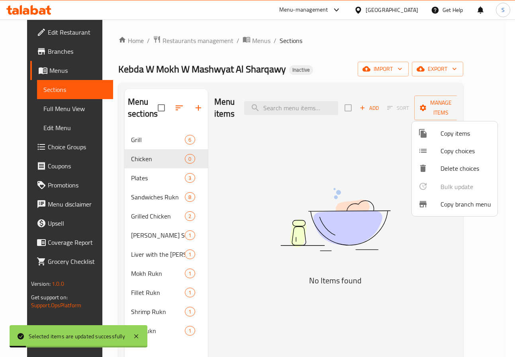
click at [153, 139] on div at bounding box center [257, 178] width 515 height 357
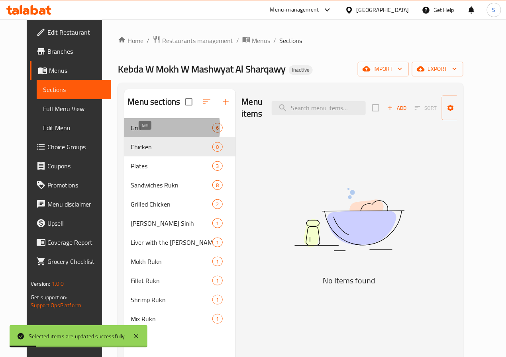
click at [152, 133] on span "Grill" at bounding box center [172, 128] width 82 height 10
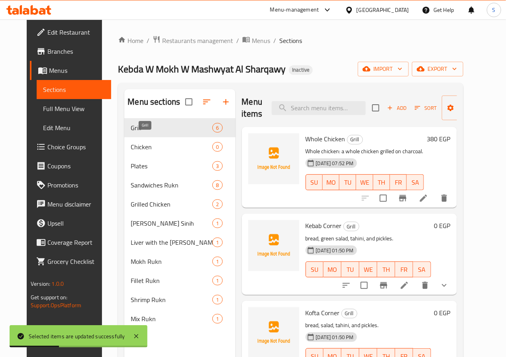
click at [162, 133] on span "Grill" at bounding box center [172, 128] width 82 height 10
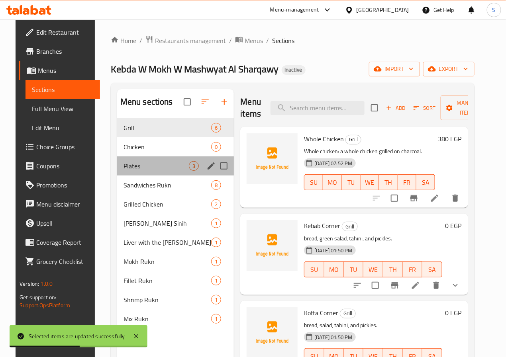
click at [172, 176] on div "Plates 3" at bounding box center [175, 166] width 117 height 19
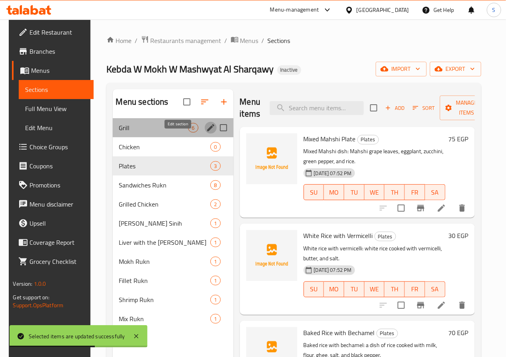
click at [206, 133] on icon "edit" at bounding box center [211, 128] width 10 height 10
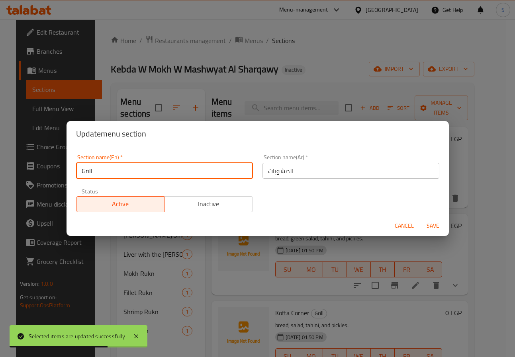
click at [163, 164] on input "Grill" at bounding box center [164, 171] width 177 height 16
type input "Grills"
click at [420, 219] on button "Save" at bounding box center [432, 226] width 25 height 15
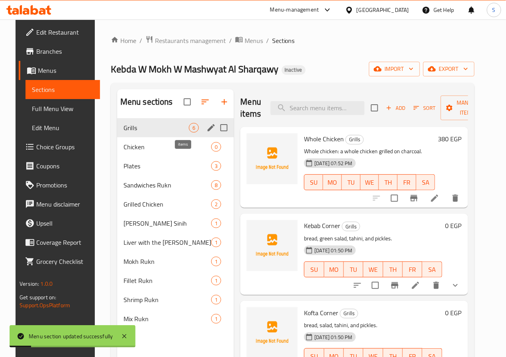
click at [161, 152] on span "Chicken" at bounding box center [167, 147] width 88 height 10
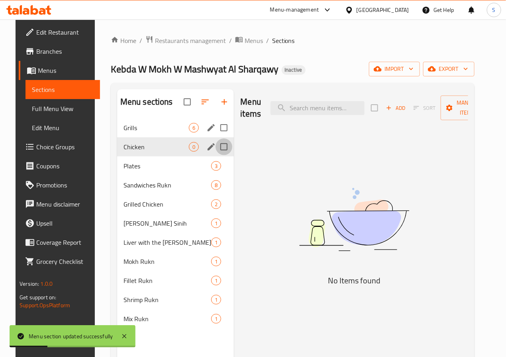
click at [215, 155] on input "Menu sections" at bounding box center [223, 147] width 17 height 17
checkbox input "true"
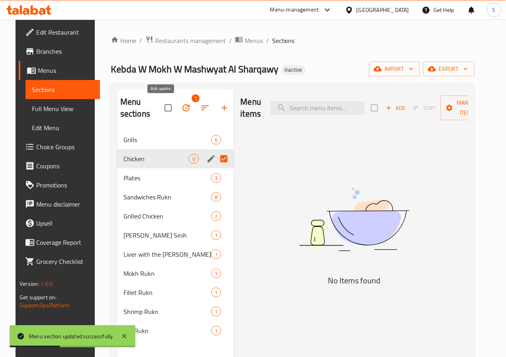
click at [181, 107] on icon "button" at bounding box center [186, 108] width 10 height 10
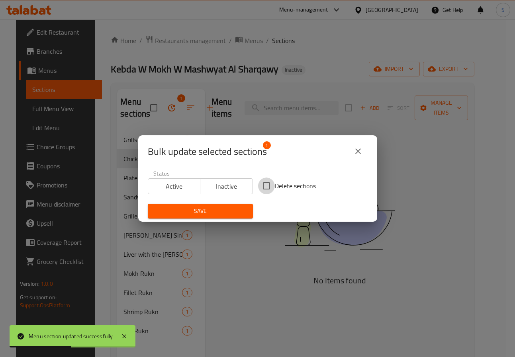
click at [264, 186] on input "Delete sections" at bounding box center [266, 186] width 17 height 17
checkbox input "true"
click at [229, 201] on div "Save" at bounding box center [200, 211] width 115 height 24
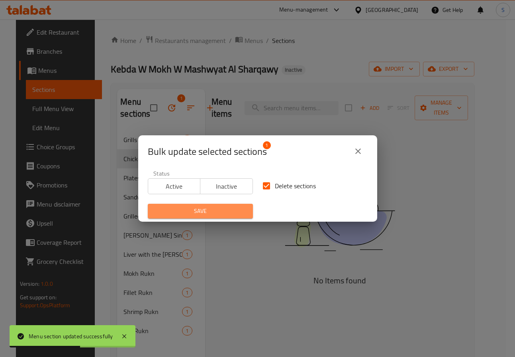
click at [226, 206] on span "Save" at bounding box center [200, 211] width 92 height 10
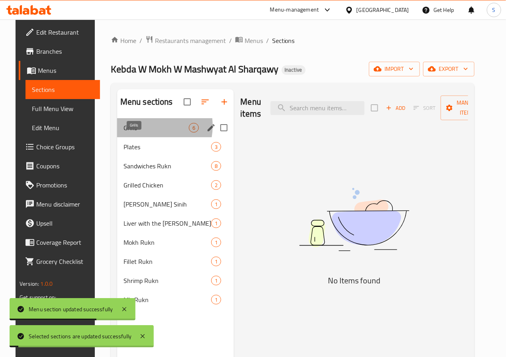
click at [134, 133] on span "Grills" at bounding box center [156, 128] width 66 height 10
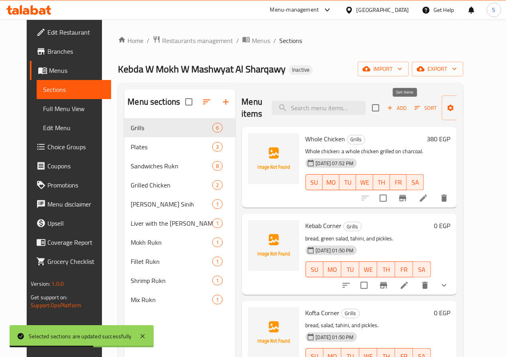
click at [414, 109] on icon "button" at bounding box center [417, 107] width 7 height 7
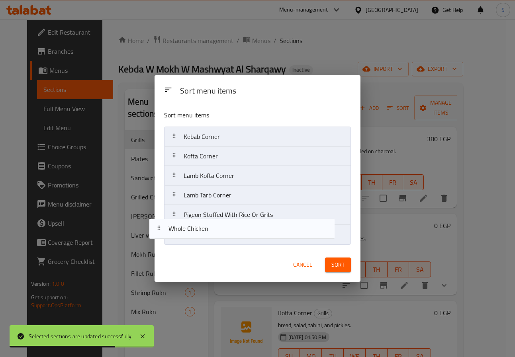
drag, startPoint x: 255, startPoint y: 133, endPoint x: 238, endPoint y: 232, distance: 100.1
click at [238, 232] on nav "Whole Chicken Kebab Corner Kofta Corner Lamb Kofta Corner Lamb Tarb Corner Pige…" at bounding box center [257, 186] width 187 height 118
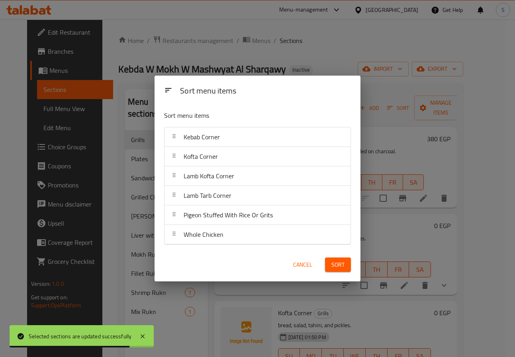
click at [333, 265] on span "Sort" at bounding box center [337, 265] width 13 height 10
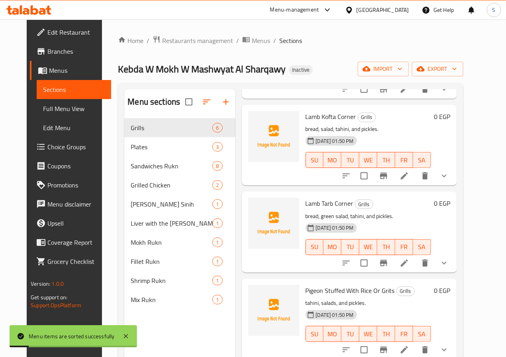
scroll to position [112, 0]
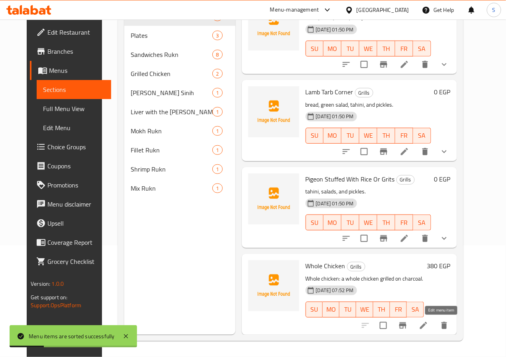
click at [427, 326] on icon at bounding box center [423, 325] width 7 height 7
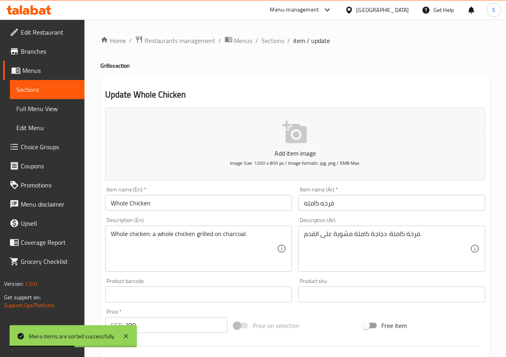
click at [176, 209] on input "Whole Chicken" at bounding box center [198, 203] width 187 height 16
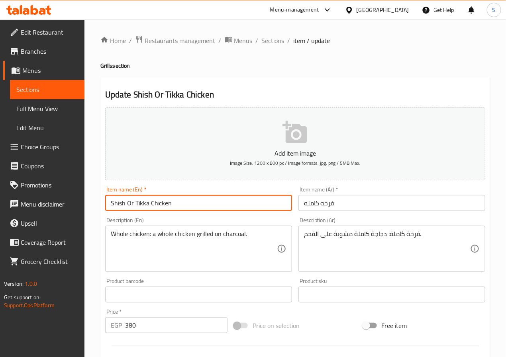
type input "Shish Or Tikka Chicken"
click at [331, 203] on input "فرخه کامله" at bounding box center [391, 203] width 187 height 16
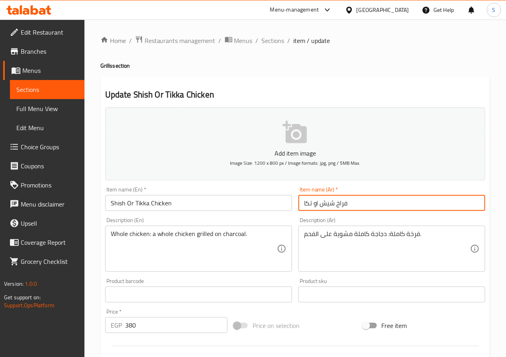
type input "فراخ شيش او تكا"
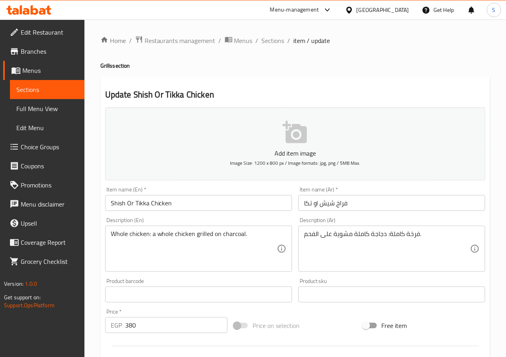
click at [364, 237] on textarea "فرخة كاملة: دجاجة كاملة مشوية على الفحم." at bounding box center [387, 249] width 166 height 38
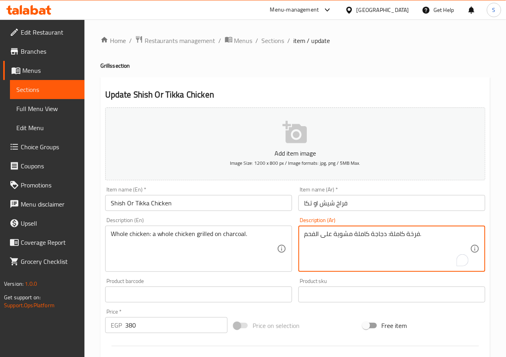
click at [364, 237] on textarea "فرخة كاملة: دجاجة كاملة مشوية على الفحم." at bounding box center [387, 249] width 166 height 38
paste textarea "عيش وسلطات وطحينه ومخلل"
type textarea "عيش وسلطات وطحينه ومخلل"
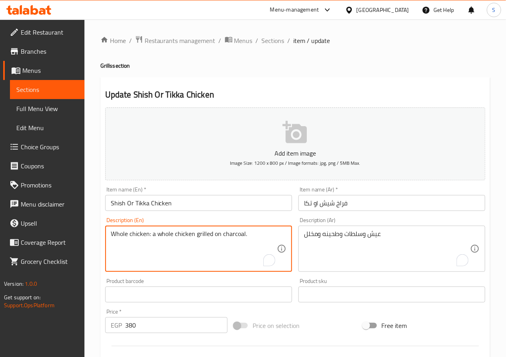
click at [217, 240] on textarea "Whole chicken: a whole chicken grilled on charcoal." at bounding box center [194, 249] width 166 height 38
type textarea "Bread, salads, tahini and pickles"
click at [93, 286] on div "Home / Restaurants management / Menus / Sections / item / update Grills section…" at bounding box center [294, 291] width 421 height 543
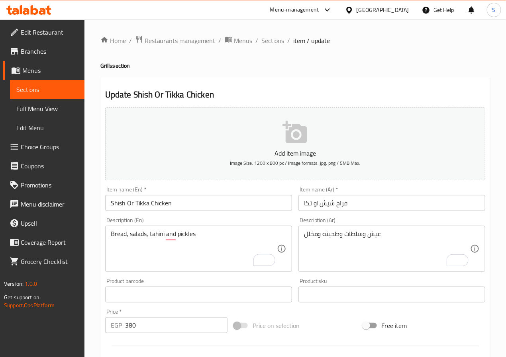
click at [150, 330] on input "380" at bounding box center [176, 325] width 102 height 16
type input "3"
type input "0"
click at [94, 321] on div "Home / Restaurants management / Menus / Sections / item / update Grills section…" at bounding box center [294, 291] width 421 height 543
click at [92, 252] on div "Home / Restaurants management / Menus / Sections / item / update Grills section…" at bounding box center [294, 291] width 421 height 543
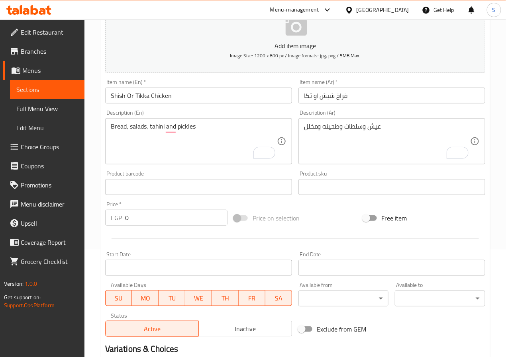
scroll to position [205, 0]
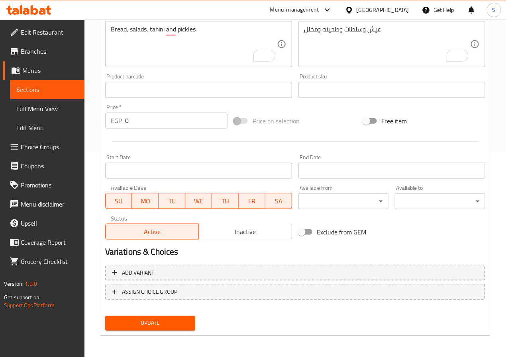
click at [172, 321] on span "Update" at bounding box center [151, 324] width 78 height 10
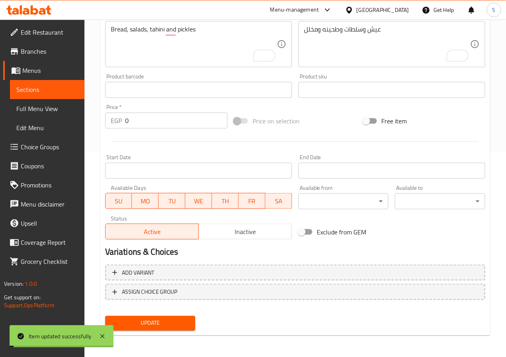
click at [43, 150] on span "Choice Groups" at bounding box center [49, 147] width 57 height 10
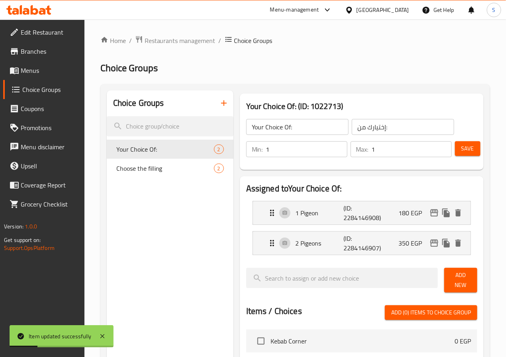
click at [219, 108] on icon "button" at bounding box center [224, 103] width 10 height 10
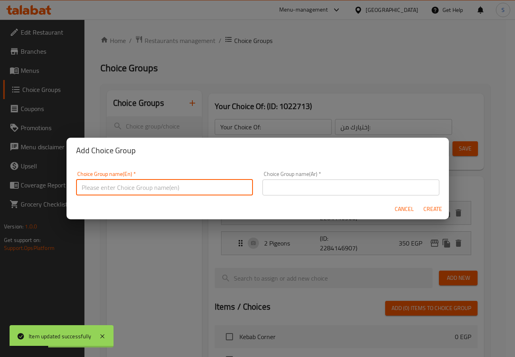
click at [185, 192] on input "text" at bounding box center [164, 188] width 177 height 16
click at [117, 188] on input "Your Choice Of:" at bounding box center [164, 188] width 177 height 16
type input "Your Choice of:"
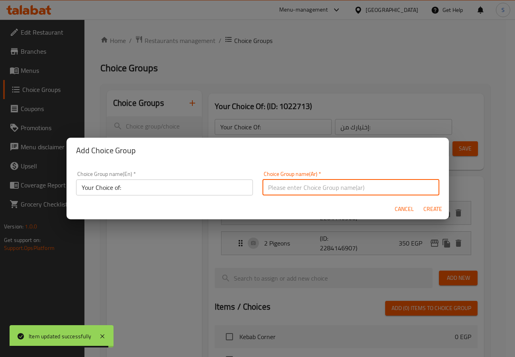
click at [286, 186] on input "text" at bounding box center [350, 188] width 177 height 16
type input "إختيارك من:"
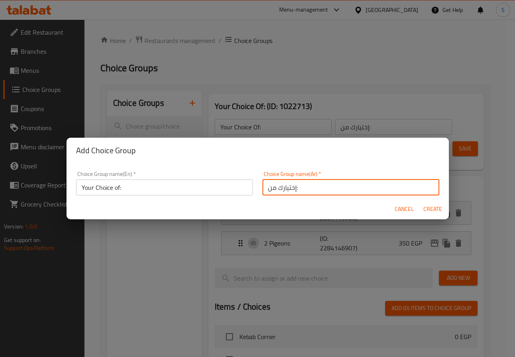
click at [440, 203] on button "Create" at bounding box center [432, 209] width 25 height 15
type input "Your Choice of:"
type input "0"
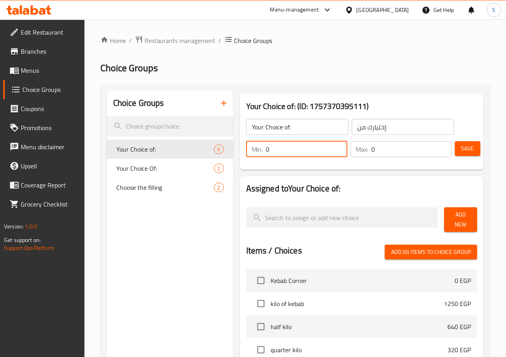
click at [266, 148] on input "0" at bounding box center [306, 149] width 81 height 16
type input "1"
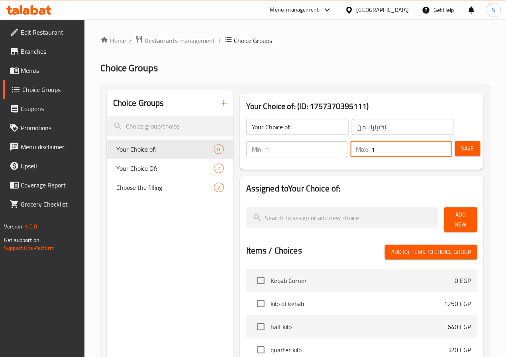
type input "1"
click at [468, 144] on span "Save" at bounding box center [467, 149] width 13 height 10
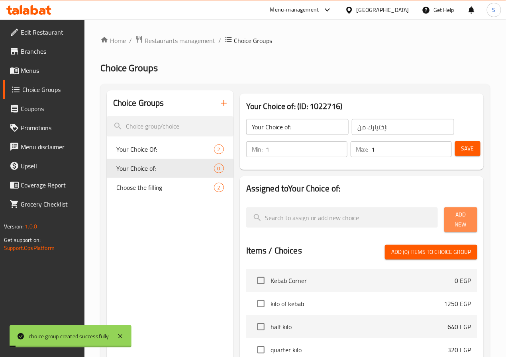
click at [453, 218] on span "Add New" at bounding box center [460, 220] width 20 height 20
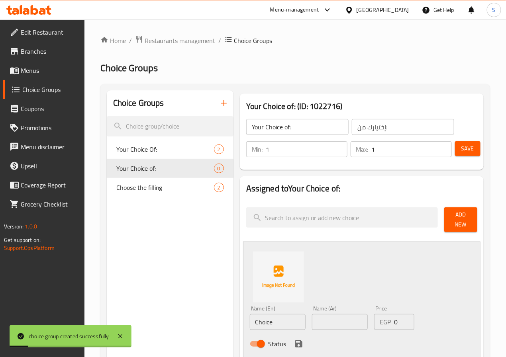
click at [251, 327] on div "Name (En) Choice Name (En)" at bounding box center [278, 318] width 62 height 31
click at [251, 319] on input "Choice" at bounding box center [278, 322] width 56 height 16
type input "Shish"
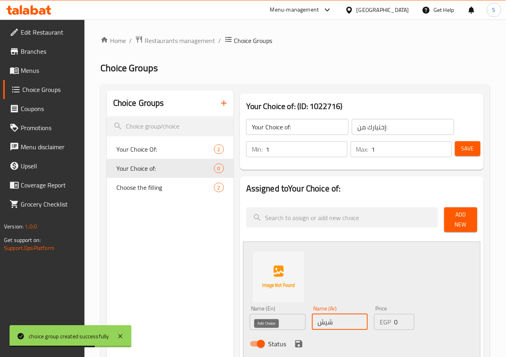
type input "شيش"
click at [295, 341] on icon "save" at bounding box center [298, 344] width 7 height 7
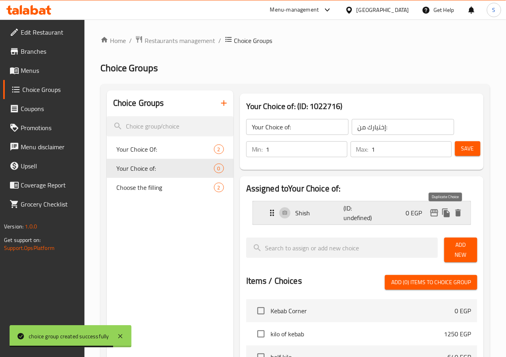
click at [451, 211] on button "duplicate" at bounding box center [446, 213] width 12 height 12
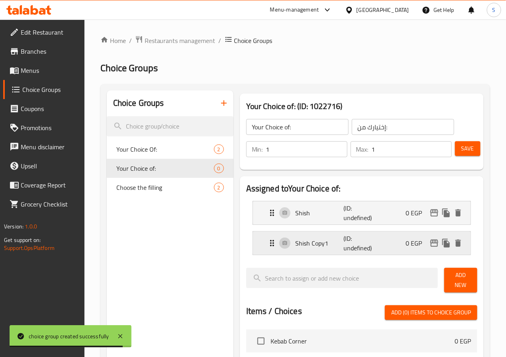
click at [297, 244] on p "Shish Copy1" at bounding box center [320, 244] width 48 height 10
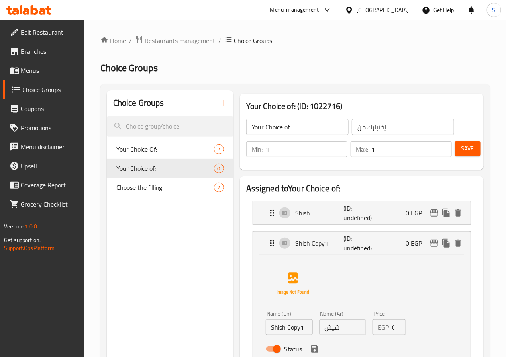
click at [266, 327] on input "Shish Copy1" at bounding box center [289, 327] width 47 height 16
type input "Tikka"
click at [319, 333] on input "شيش" at bounding box center [342, 327] width 47 height 16
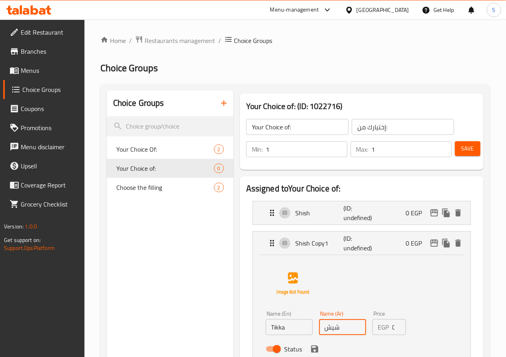
click at [319, 333] on input "شيش" at bounding box center [342, 327] width 47 height 16
click at [311, 351] on icon "save" at bounding box center [314, 349] width 7 height 7
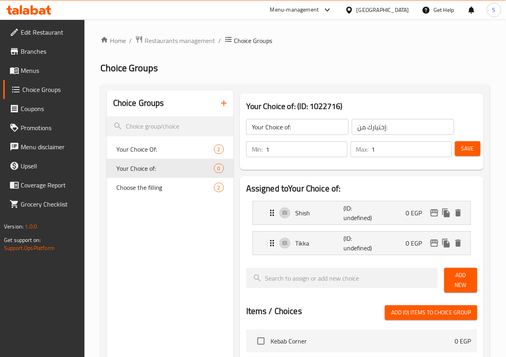
type input "تكا"
click at [466, 153] on span "Save" at bounding box center [467, 149] width 13 height 10
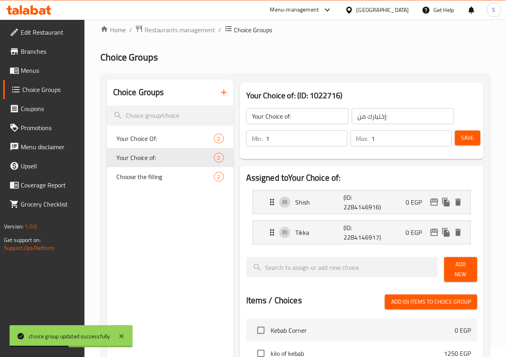
scroll to position [10, 0]
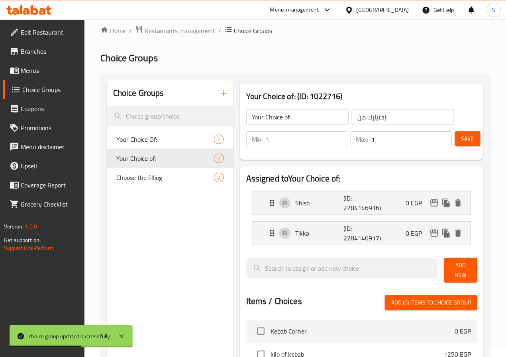
click at [214, 100] on button "button" at bounding box center [223, 93] width 19 height 19
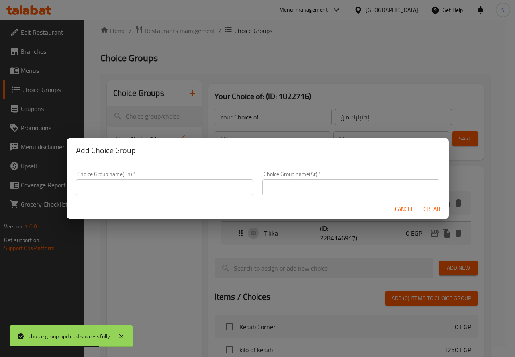
click at [217, 194] on input "text" at bounding box center [164, 188] width 177 height 16
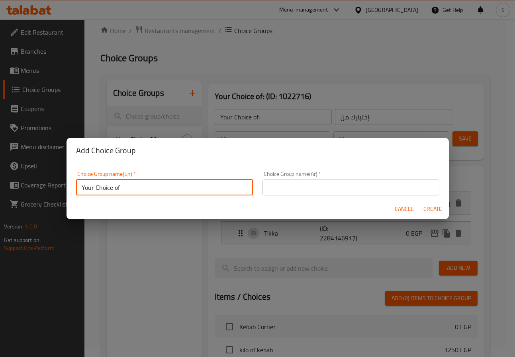
type input "Your Choice of"
click at [268, 186] on input "text" at bounding box center [350, 188] width 177 height 16
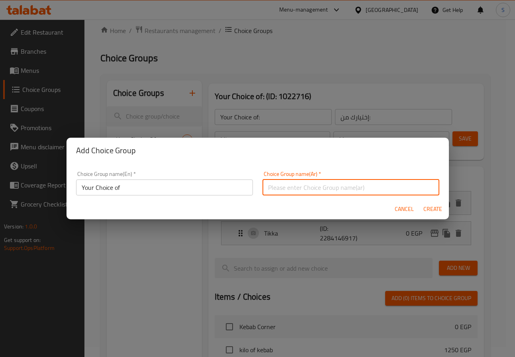
type input "إختيارك من:"
click at [434, 208] on span "Create" at bounding box center [432, 209] width 19 height 10
type input "Your Choice of"
type input "0"
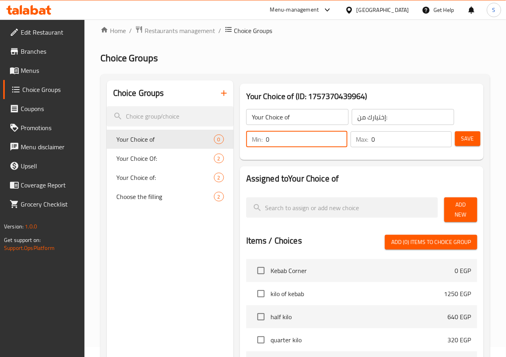
click at [266, 142] on input "0" at bounding box center [306, 139] width 81 height 16
type input "1"
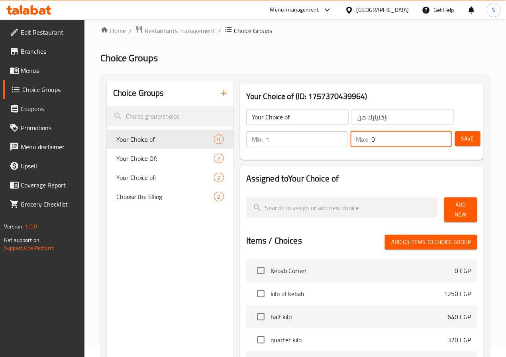
type input "1"
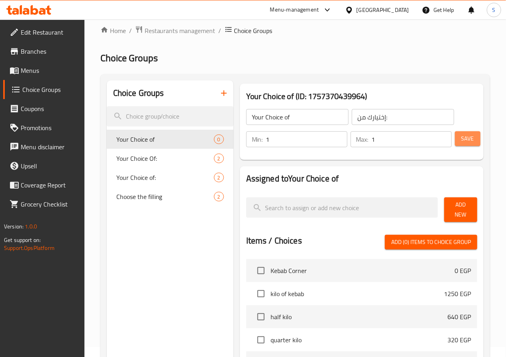
click at [466, 133] on button "Save" at bounding box center [467, 138] width 25 height 15
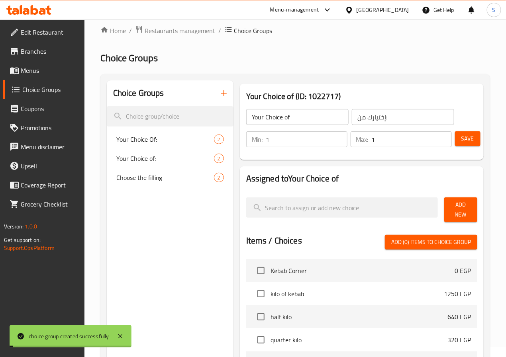
click at [450, 209] on span "Add New" at bounding box center [460, 210] width 20 height 20
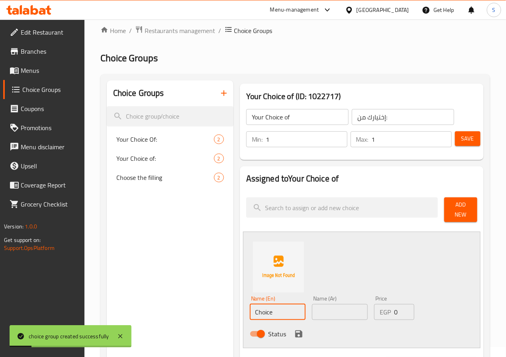
click at [274, 313] on input "Choice" at bounding box center [278, 312] width 56 height 16
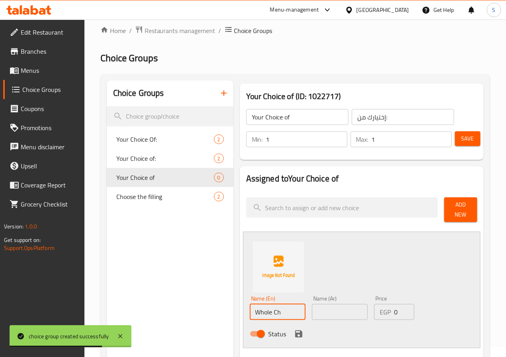
type input "Whole Chicken"
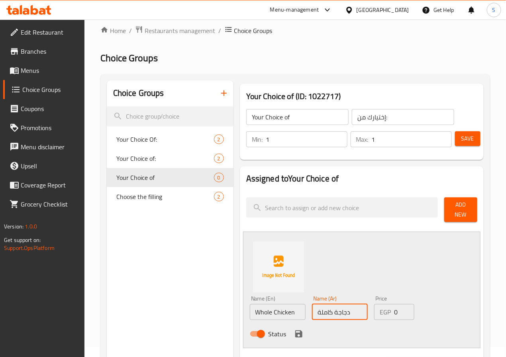
type input "دجاجة كاملة"
type input "380"
click at [295, 331] on icon "save" at bounding box center [298, 334] width 7 height 7
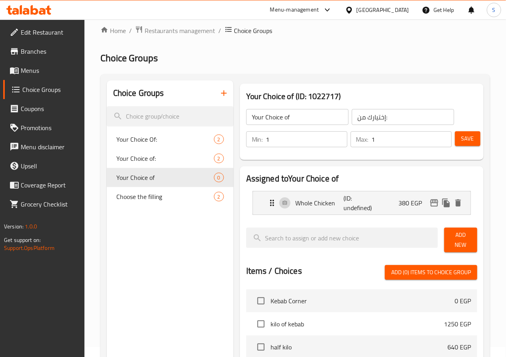
click at [454, 237] on span "Add New" at bounding box center [460, 240] width 20 height 20
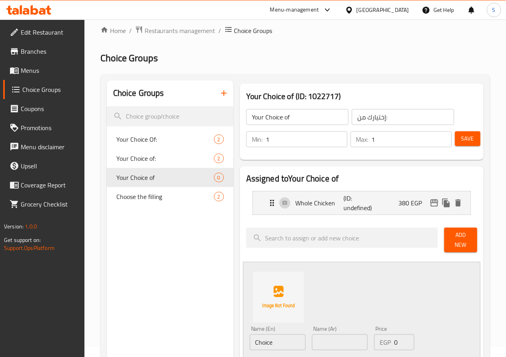
click at [251, 341] on input "Choice" at bounding box center [278, 343] width 56 height 16
type input "Half Chicken"
type input "نصف فرخة"
type input "200"
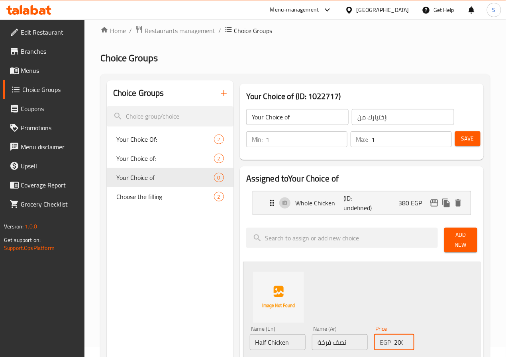
click at [318, 303] on div "Name (En) Half Chicken Name (En) Name (Ar) نصف فرخة Name (Ar) Price EGP 200 Pri…" at bounding box center [361, 320] width 237 height 117
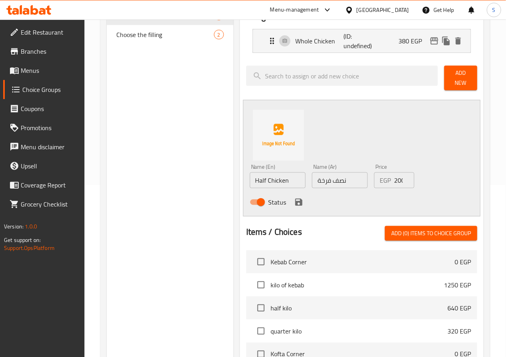
scroll to position [174, 0]
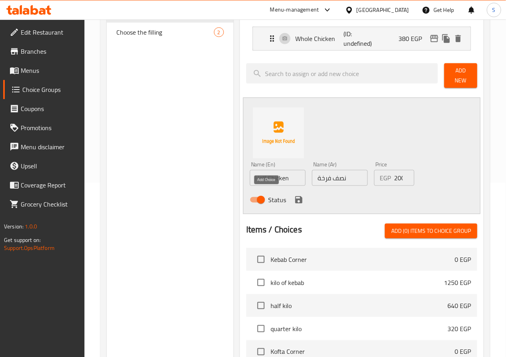
click at [294, 195] on icon "save" at bounding box center [299, 200] width 10 height 10
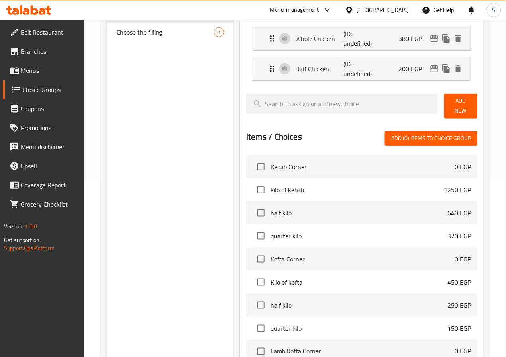
click at [464, 103] on span "Add New" at bounding box center [460, 106] width 20 height 20
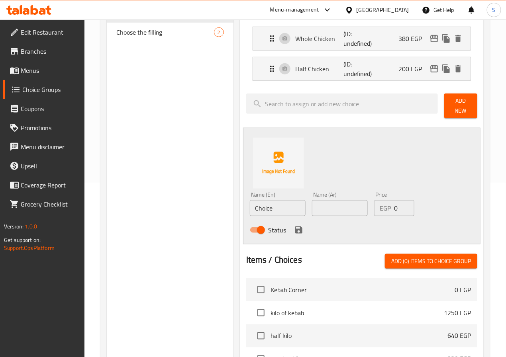
click at [250, 208] on input "Choice" at bounding box center [278, 208] width 56 height 16
type input "Quarter Chicken"
type input "ربع فرخة"
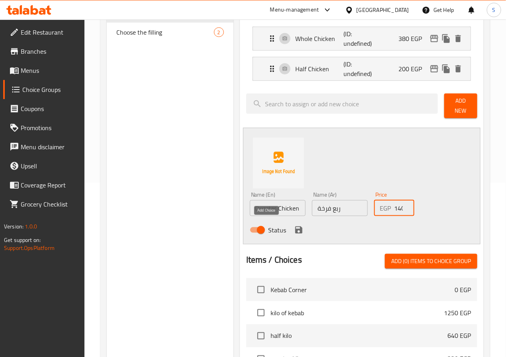
type input "140"
click at [295, 227] on icon "save" at bounding box center [298, 230] width 7 height 7
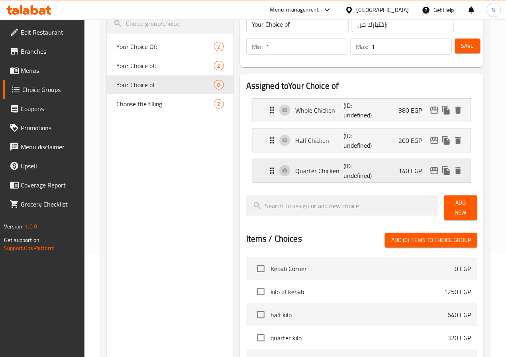
scroll to position [0, 0]
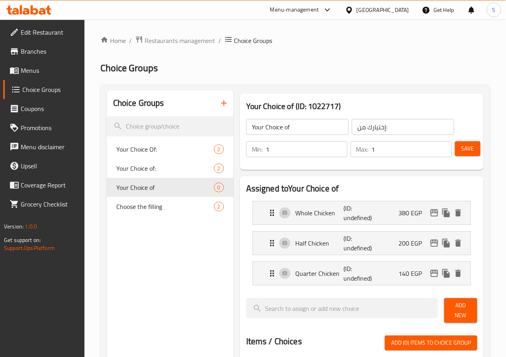
click at [474, 150] on button "Save" at bounding box center [467, 148] width 25 height 15
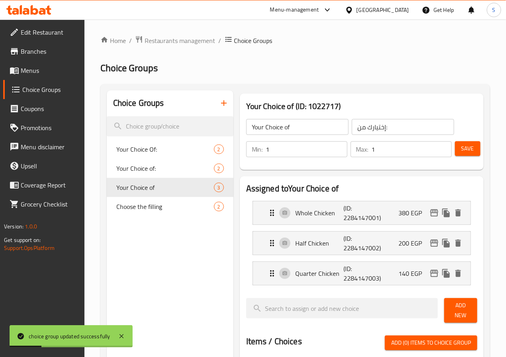
click at [57, 72] on span "Menus" at bounding box center [49, 71] width 57 height 10
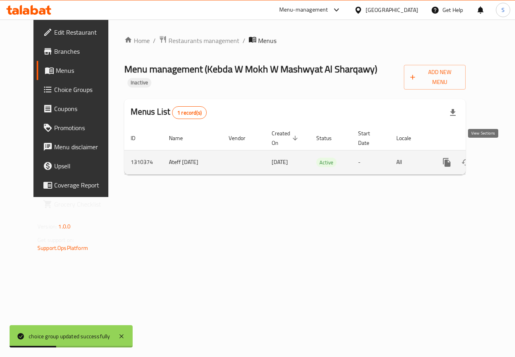
click at [499, 158] on icon "enhanced table" at bounding box center [504, 163] width 10 height 10
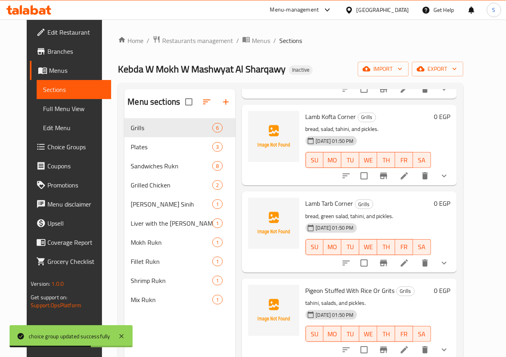
scroll to position [112, 0]
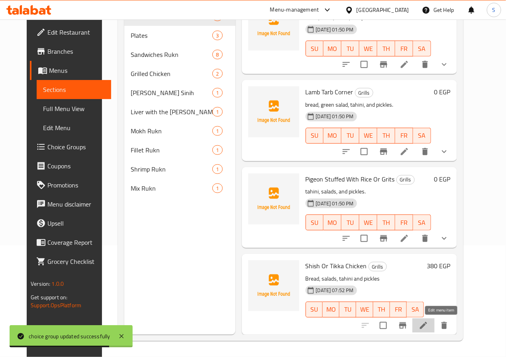
click at [428, 328] on icon at bounding box center [424, 326] width 10 height 10
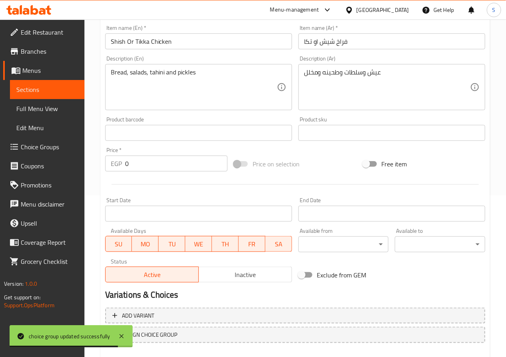
scroll to position [205, 0]
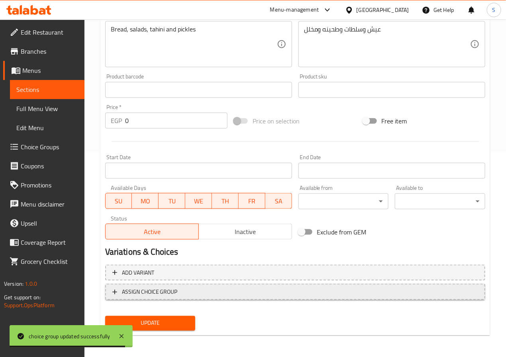
click at [152, 292] on span "ASSIGN CHOICE GROUP" at bounding box center [150, 292] width 56 height 10
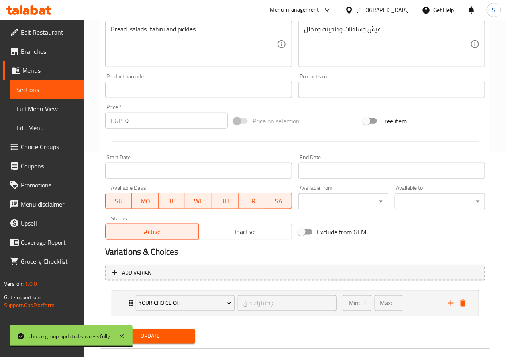
scroll to position [219, 0]
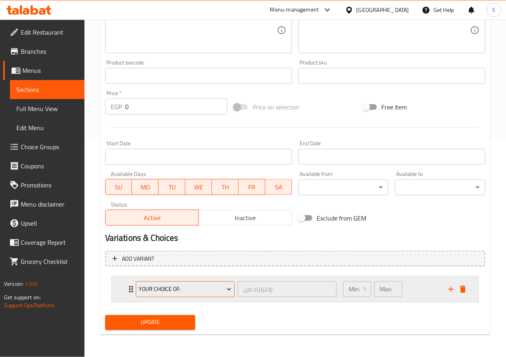
click at [159, 283] on button "Your Choice Of:" at bounding box center [185, 290] width 99 height 16
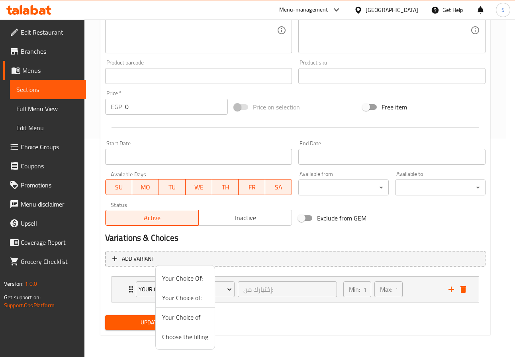
click at [177, 283] on span "Your Choice Of:" at bounding box center [185, 279] width 46 height 10
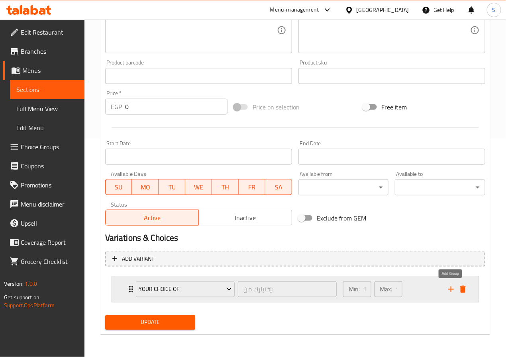
click at [448, 289] on icon "add" at bounding box center [451, 290] width 10 height 10
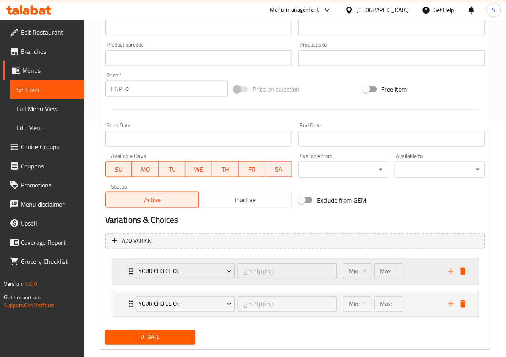
scroll to position [253, 0]
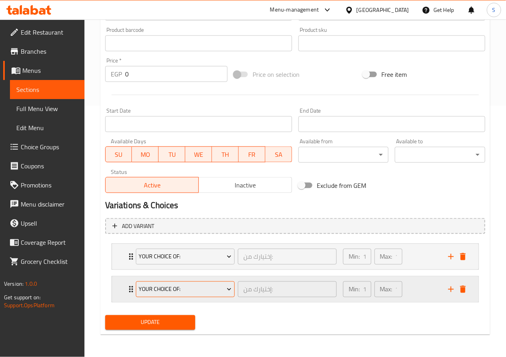
click at [170, 282] on button "Your Choice Of:" at bounding box center [185, 290] width 99 height 16
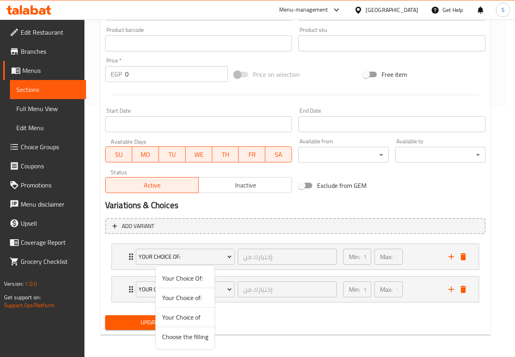
click at [183, 296] on span "Your Choice of:" at bounding box center [185, 298] width 46 height 10
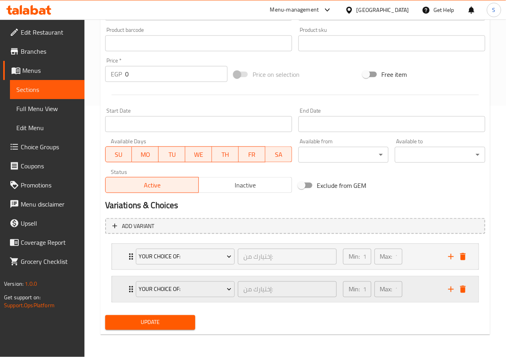
click at [125, 292] on div "Your Choice of: إختيارك من: ​ Min: 1 ​ Max: 1 ​" at bounding box center [295, 289] width 366 height 25
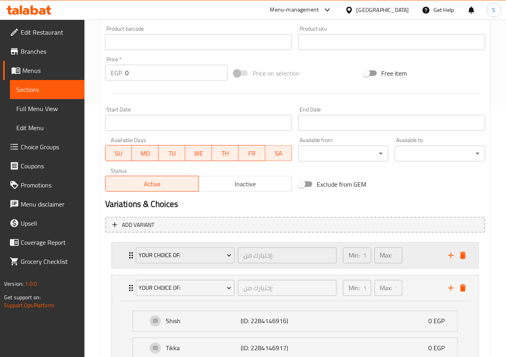
click at [129, 259] on icon "Expand" at bounding box center [131, 256] width 10 height 10
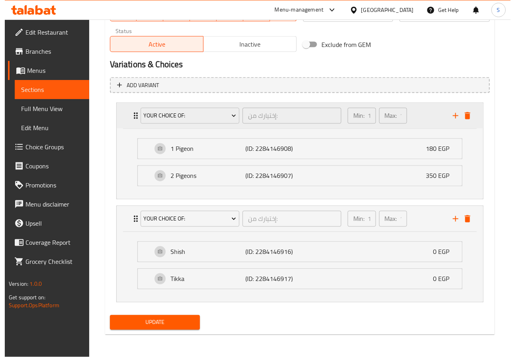
scroll to position [395, 0]
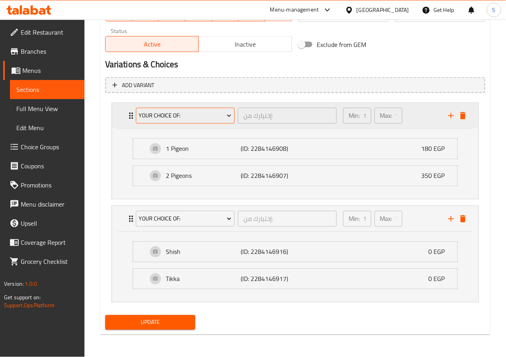
click at [190, 116] on span "Your Choice Of:" at bounding box center [185, 116] width 93 height 10
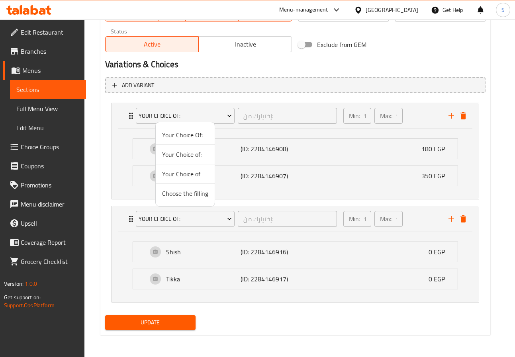
click at [191, 178] on span "Your Choice of" at bounding box center [185, 174] width 46 height 10
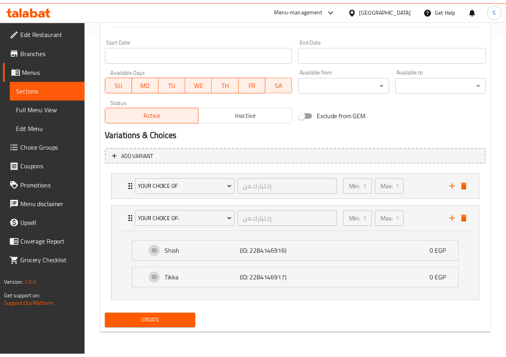
scroll to position [324, 0]
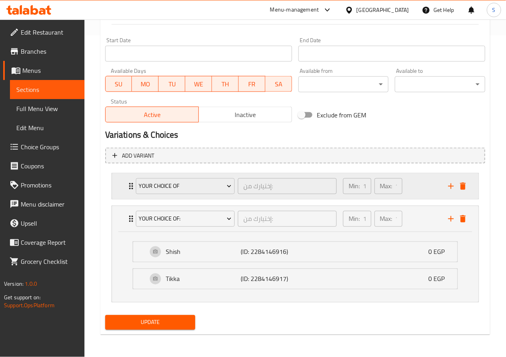
click at [131, 183] on div "Your Choice of إختيارك من: ​" at bounding box center [236, 186] width 210 height 25
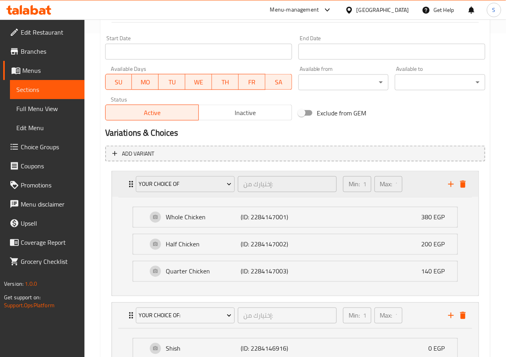
scroll to position [395, 0]
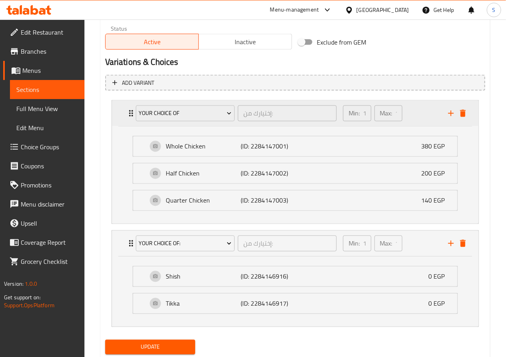
click at [121, 115] on div "Your Choice of إختيارك من: ​ Min: 1 ​ Max: 1 ​" at bounding box center [295, 113] width 366 height 25
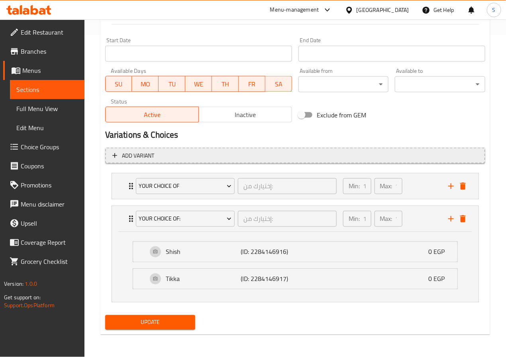
scroll to position [324, 0]
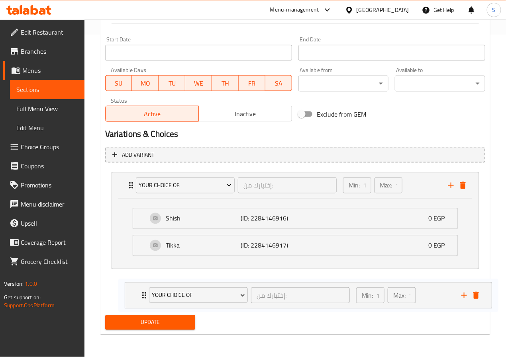
drag, startPoint x: 118, startPoint y: 186, endPoint x: 131, endPoint y: 313, distance: 128.1
click at [131, 313] on div "Add item image Image Size: 1200 x 800 px / Image formats: jpg, png / 5MB Max. I…" at bounding box center [295, 58] width 386 height 552
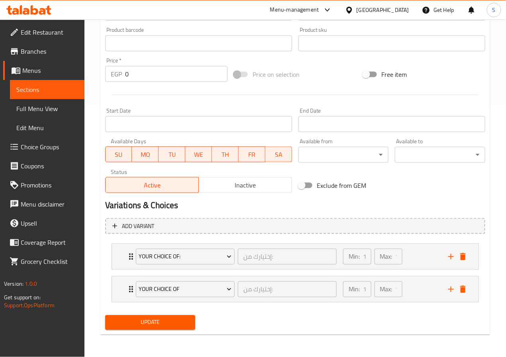
scroll to position [253, 0]
click at [140, 325] on span "Update" at bounding box center [151, 323] width 78 height 10
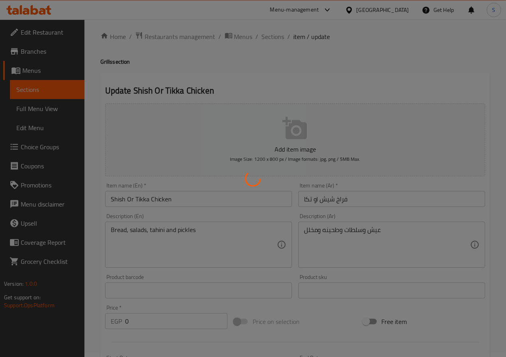
scroll to position [0, 0]
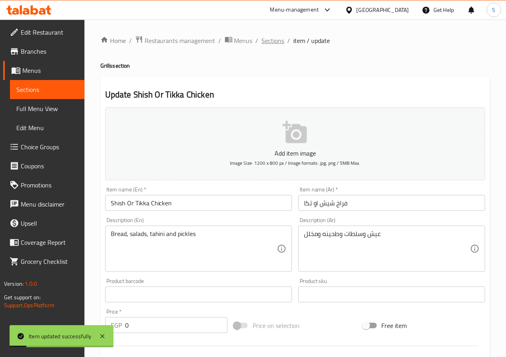
click at [274, 40] on span "Sections" at bounding box center [273, 41] width 23 height 10
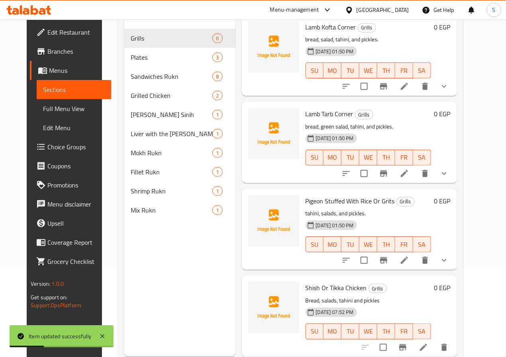
scroll to position [112, 0]
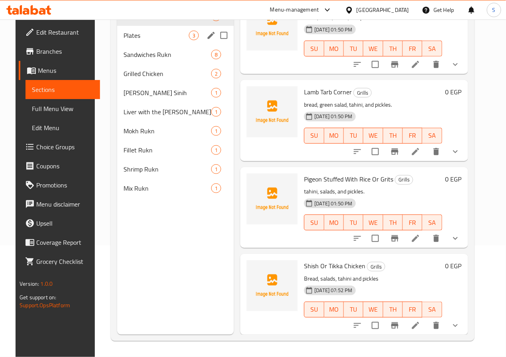
click at [127, 42] on div "Plates 3" at bounding box center [175, 35] width 117 height 19
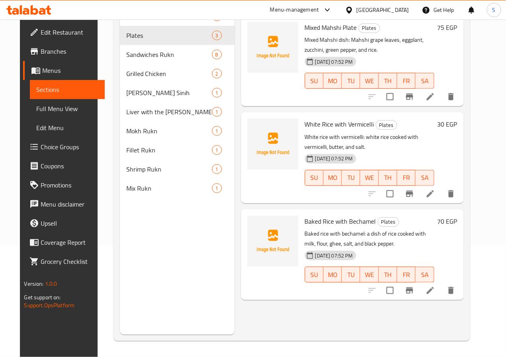
click at [441, 187] on li at bounding box center [430, 194] width 22 height 14
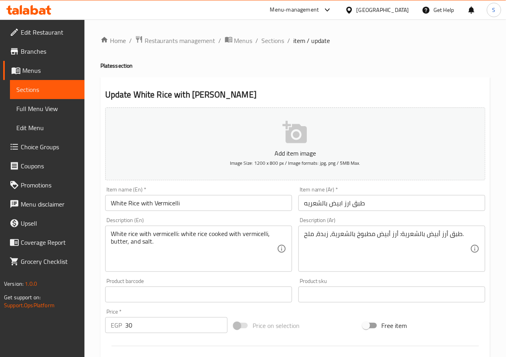
click at [199, 208] on input "White Rice with Vermicelli" at bounding box center [198, 203] width 187 height 16
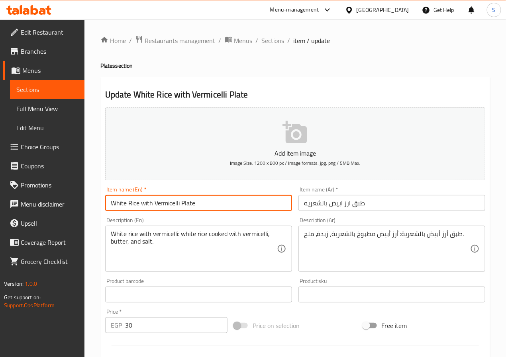
type input "White Rice with Vermicelli Plate"
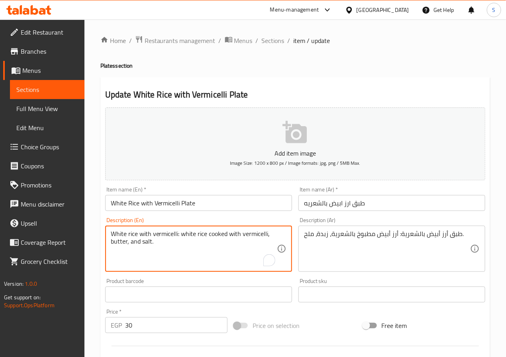
drag, startPoint x: 180, startPoint y: 237, endPoint x: 106, endPoint y: 231, distance: 74.3
type textarea "white rice cooked with vermicelli, butter, and salt."
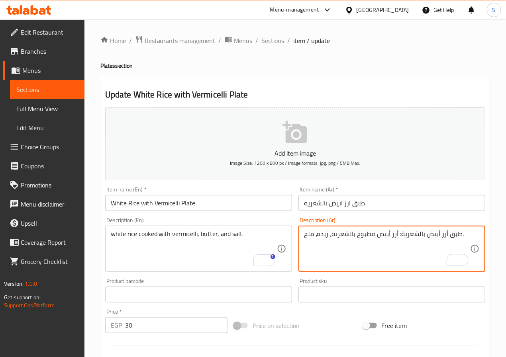
drag, startPoint x: 397, startPoint y: 235, endPoint x: 458, endPoint y: 235, distance: 60.5
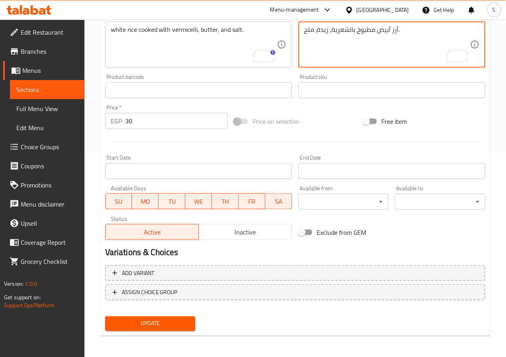
scroll to position [205, 0]
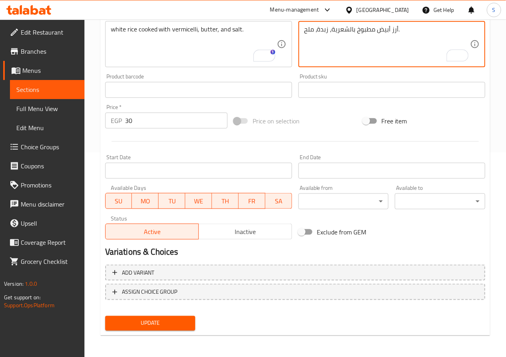
type textarea "أرز أبيض مطبوخ بالشعرية، زبدة، ملح."
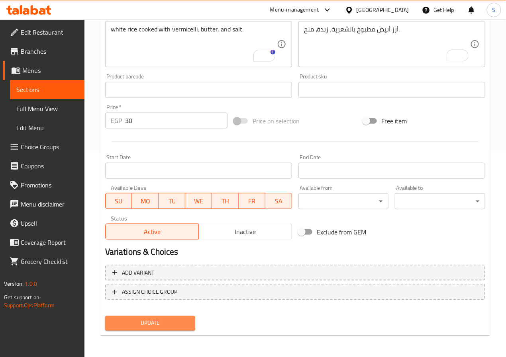
drag, startPoint x: 158, startPoint y: 325, endPoint x: 162, endPoint y: 323, distance: 4.3
click at [158, 325] on span "Update" at bounding box center [151, 324] width 78 height 10
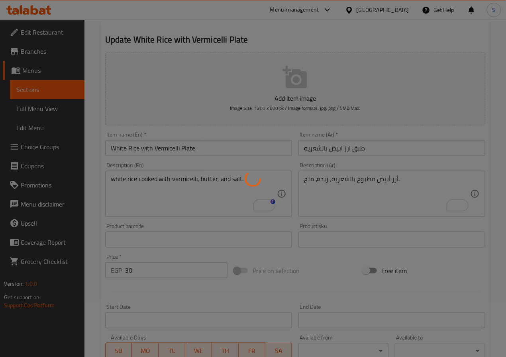
scroll to position [0, 0]
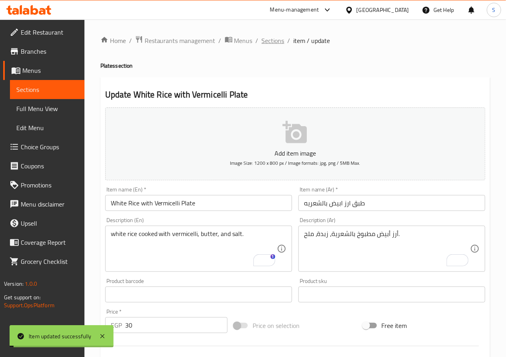
click at [268, 40] on span "Sections" at bounding box center [273, 41] width 23 height 10
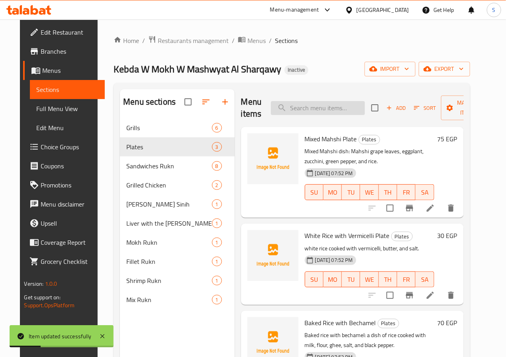
click at [309, 108] on input "search" at bounding box center [318, 108] width 94 height 14
paste input "Baked Rice with Bechamel"
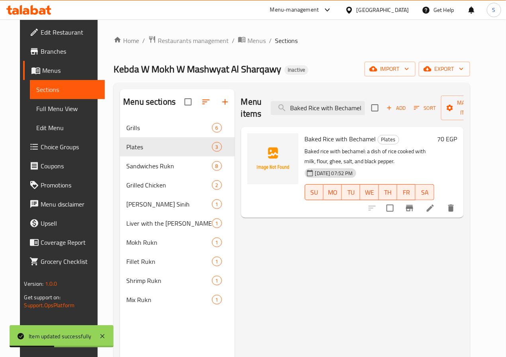
type input "Baked Rice with Bechamel"
click at [435, 212] on icon at bounding box center [430, 209] width 10 height 10
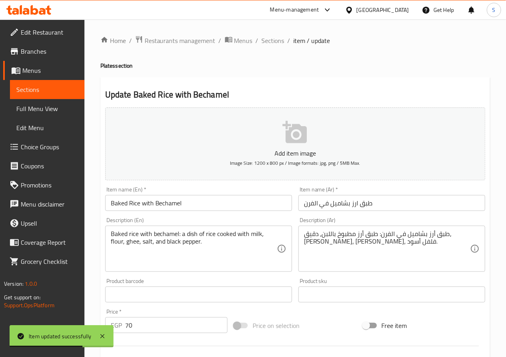
click at [118, 209] on input "Baked Rice with Bechamel" at bounding box center [198, 203] width 187 height 16
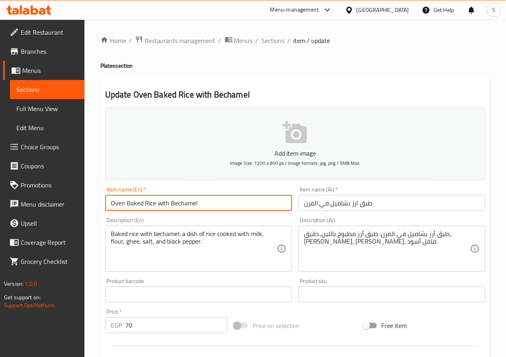
click at [203, 203] on input "Oven Baked Rice with Bechamel" at bounding box center [198, 203] width 187 height 16
type input "Oven Baked Rice with Bechamel Plate"
click at [317, 202] on input "طبق ارز بشاميل في الفرن" at bounding box center [391, 203] width 187 height 16
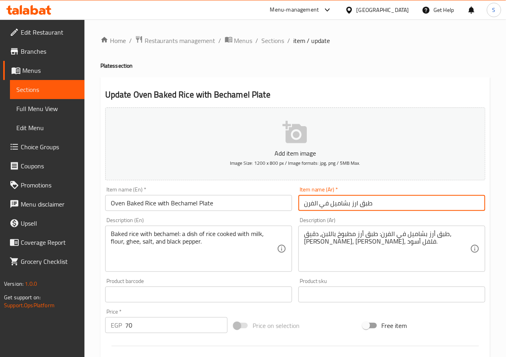
click at [317, 202] on input "طبق ارز بشاميل في الفرن" at bounding box center [391, 203] width 187 height 16
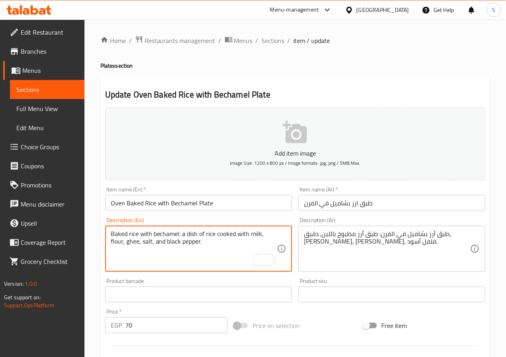
click at [182, 233] on textarea "Baked rice with bechamel: a dish of rice cooked with milk, flour, ghee, salt, a…" at bounding box center [194, 249] width 166 height 38
type textarea "a dish of rice cooked with milk, flour, ghee, salt, and black pepper."
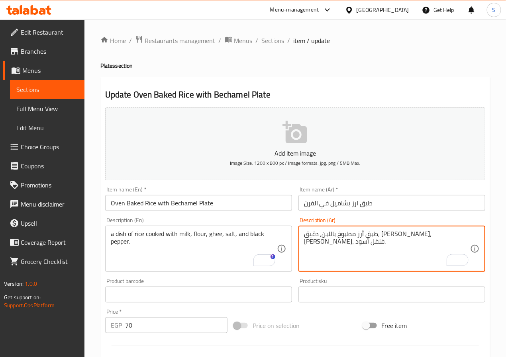
scroll to position [205, 0]
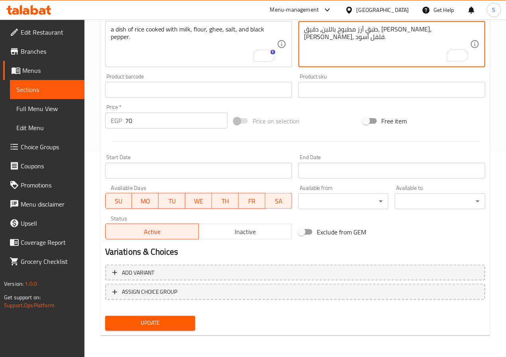
type textarea "طبق أرز مطبوخ باللبن، دقيق، سمنة، ملح، فلفل أسود."
click at [174, 325] on span "Update" at bounding box center [151, 324] width 78 height 10
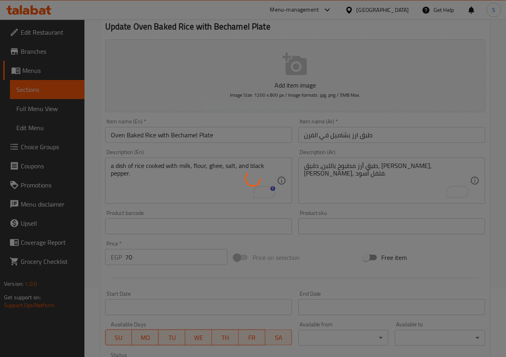
scroll to position [0, 0]
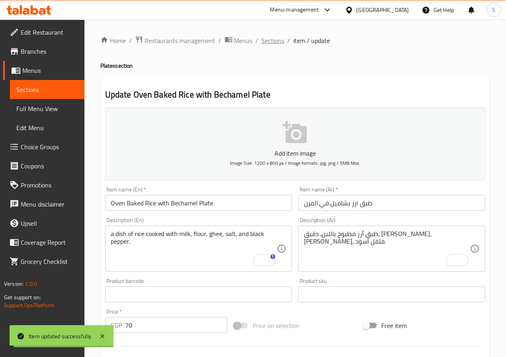
click at [268, 39] on span "Sections" at bounding box center [273, 41] width 23 height 10
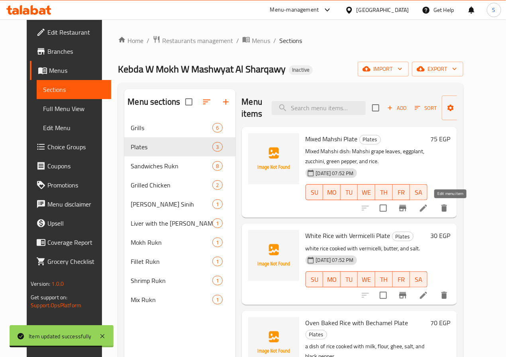
click at [427, 208] on icon at bounding box center [423, 208] width 7 height 7
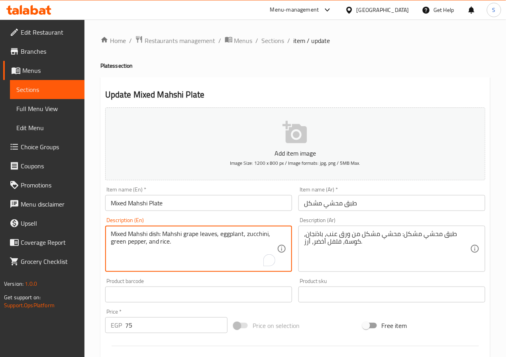
drag, startPoint x: 164, startPoint y: 234, endPoint x: 55, endPoint y: 234, distance: 108.3
type textarea "Mahshi grape leaves, eggplant, zucchini, green pepper, and rice."
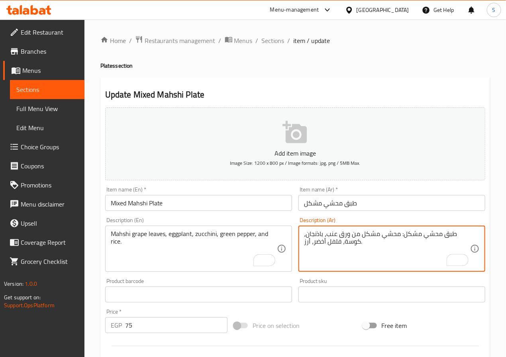
drag, startPoint x: 398, startPoint y: 235, endPoint x: 453, endPoint y: 234, distance: 55.0
type textarea "محشي مشكل من ورق عنب، باذنجان، كوسة، فلفل أخضر، أرز."
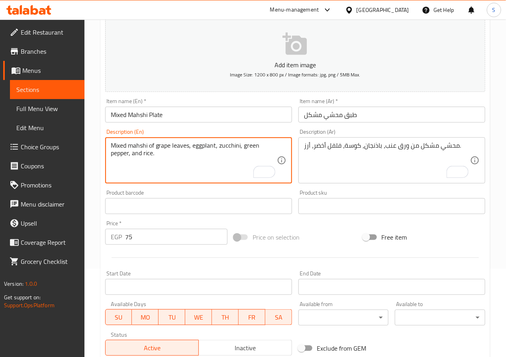
scroll to position [205, 0]
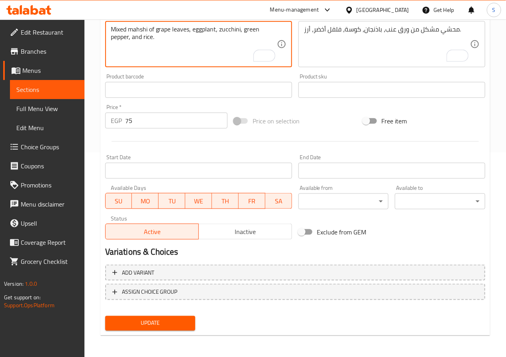
type textarea "Mixed mahshi of grape leaves, eggplant, zucchini, green pepper, and rice."
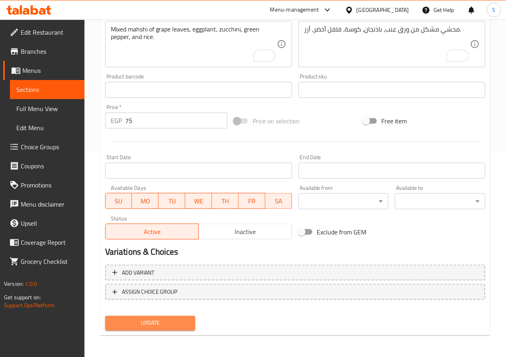
click at [173, 323] on span "Update" at bounding box center [151, 324] width 78 height 10
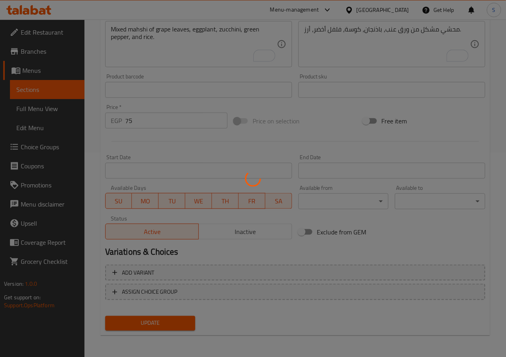
scroll to position [0, 0]
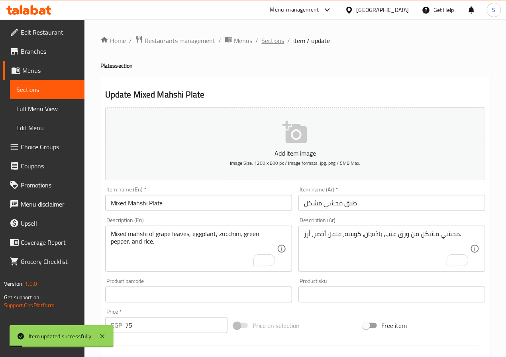
click at [276, 44] on span "Sections" at bounding box center [273, 41] width 23 height 10
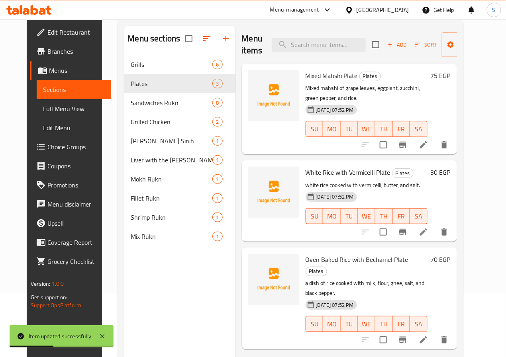
scroll to position [112, 0]
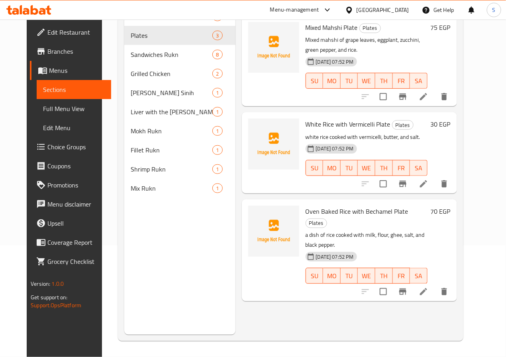
click at [267, 183] on div "White Rice with Vermicelli Plate Plates white rice cooked with vermicelli, butt…" at bounding box center [349, 152] width 215 height 81
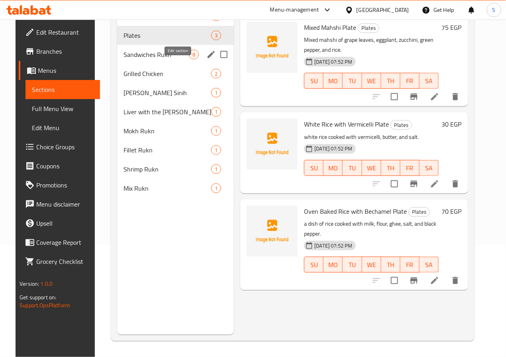
click at [206, 59] on icon "edit" at bounding box center [211, 55] width 10 height 10
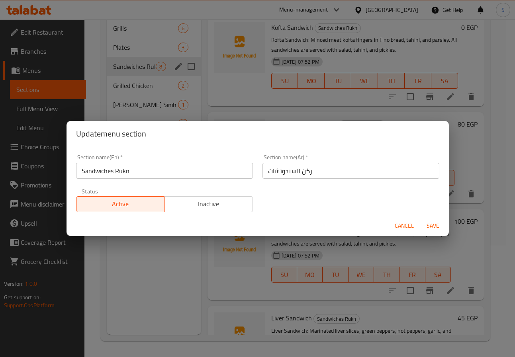
click at [162, 171] on input "Sandwiches Rukn" at bounding box center [164, 171] width 177 height 16
type input "Sandwiches Corner"
click at [420, 219] on button "Save" at bounding box center [432, 226] width 25 height 15
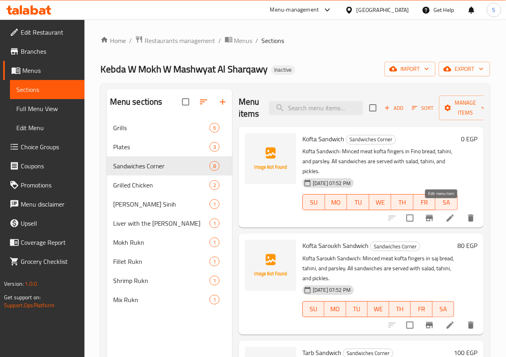
click at [445, 213] on icon at bounding box center [450, 218] width 10 height 10
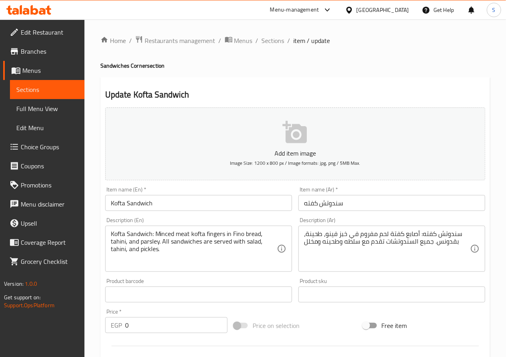
scroll to position [205, 0]
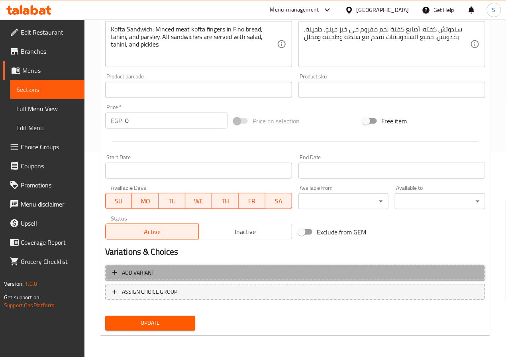
click at [223, 265] on button "Add variant" at bounding box center [295, 273] width 380 height 16
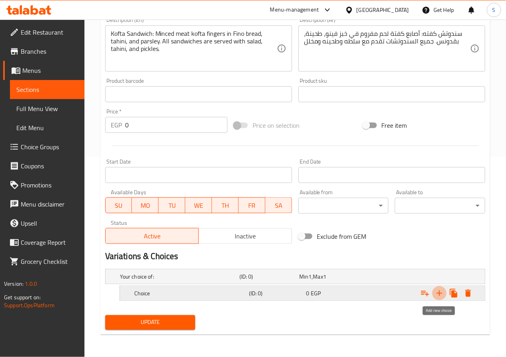
click at [438, 292] on icon "Expand" at bounding box center [440, 294] width 10 height 10
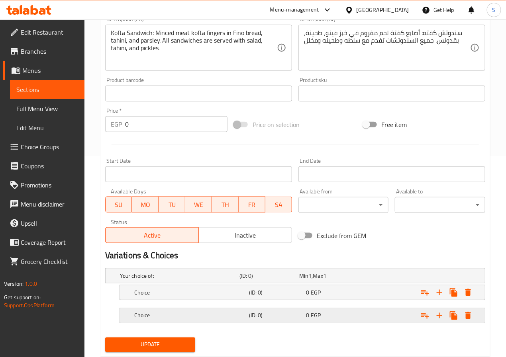
click at [195, 312] on div "Choice" at bounding box center [190, 315] width 115 height 11
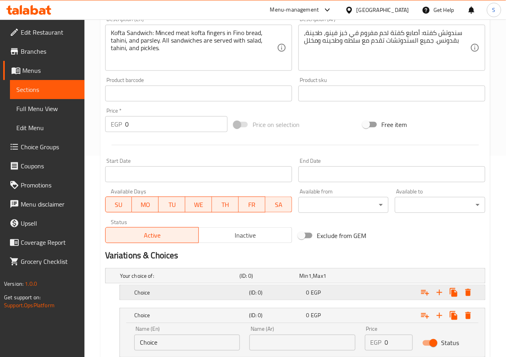
click at [188, 302] on div "Choice (ID: 0) 0 EGP" at bounding box center [305, 293] width 344 height 18
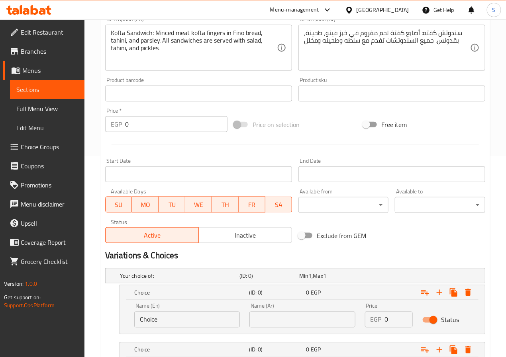
click at [183, 320] on input "Choice" at bounding box center [187, 320] width 106 height 16
click at [183, 320] on input "text" at bounding box center [187, 320] width 106 height 16
type input "Medium"
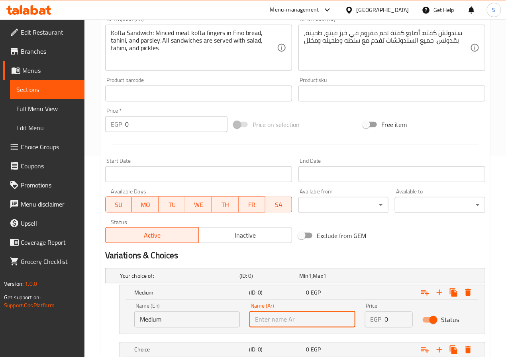
click at [294, 322] on input "text" at bounding box center [302, 320] width 106 height 16
type input "وسط"
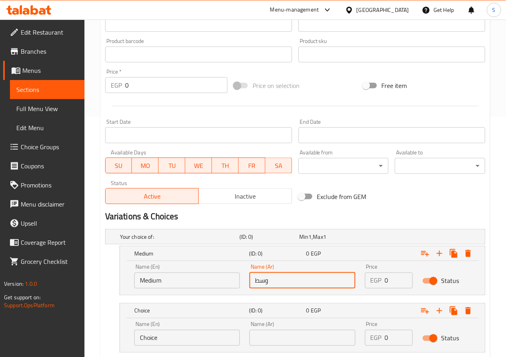
scroll to position [293, 0]
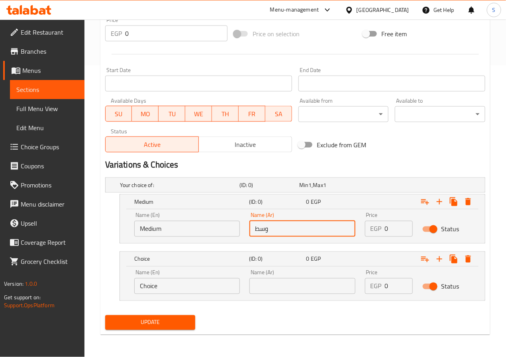
click at [174, 287] on input "Choice" at bounding box center [187, 286] width 106 height 16
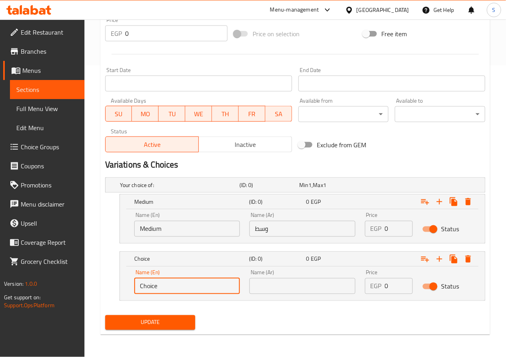
click at [175, 287] on input "Choice" at bounding box center [187, 286] width 106 height 16
click at [175, 286] on input "Choice" at bounding box center [187, 286] width 106 height 16
click at [175, 286] on input "text" at bounding box center [187, 286] width 106 height 16
type input "ك"
type input "Large"
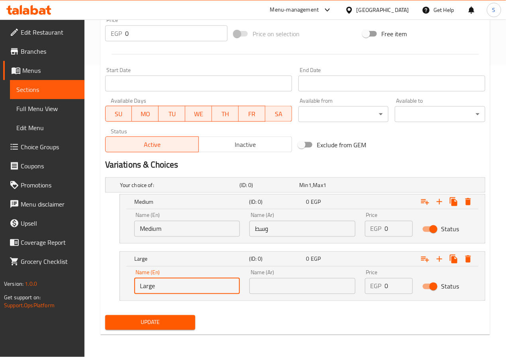
click at [288, 284] on input "text" at bounding box center [302, 286] width 106 height 16
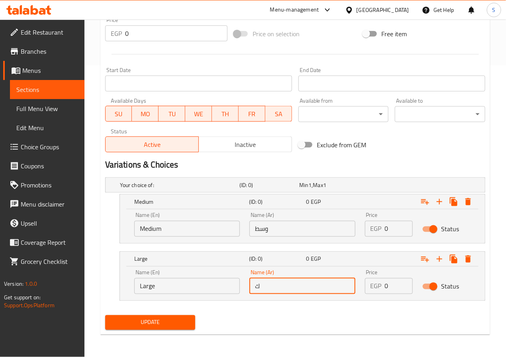
type input "كبير"
click at [391, 231] on input "0" at bounding box center [399, 229] width 28 height 16
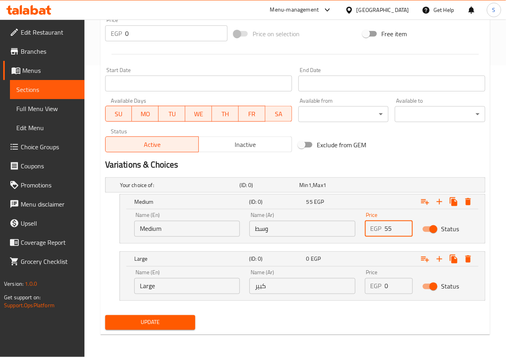
type input "55"
click at [394, 286] on input "0" at bounding box center [399, 286] width 28 height 16
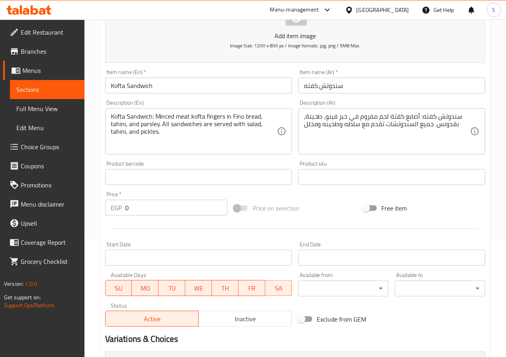
scroll to position [57, 0]
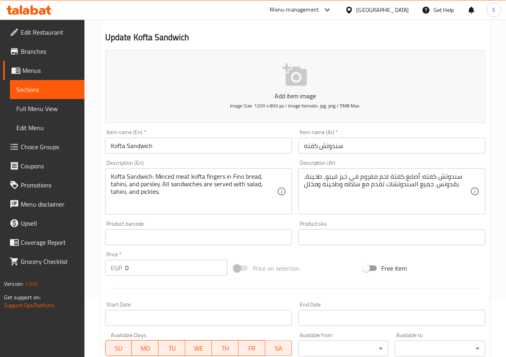
type input "60"
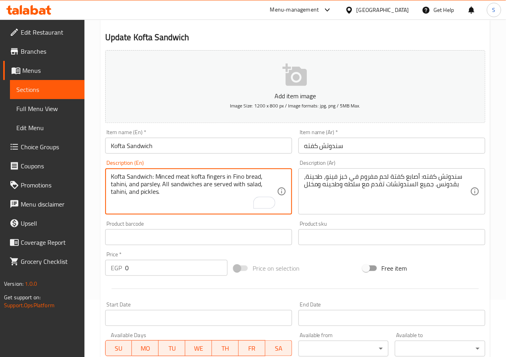
drag, startPoint x: 212, startPoint y: 185, endPoint x: 106, endPoint y: 174, distance: 107.0
type textarea "served with salad, tahini, and pickles."
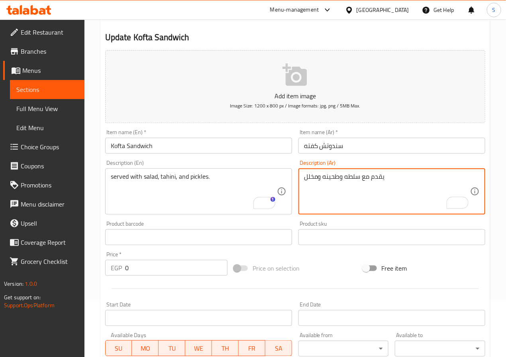
scroll to position [293, 0]
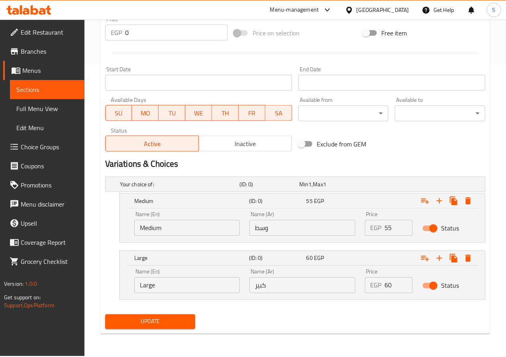
type textarea "يقدم مع سلطه وطحينه ومخلل"
click at [158, 319] on span "Update" at bounding box center [151, 322] width 78 height 10
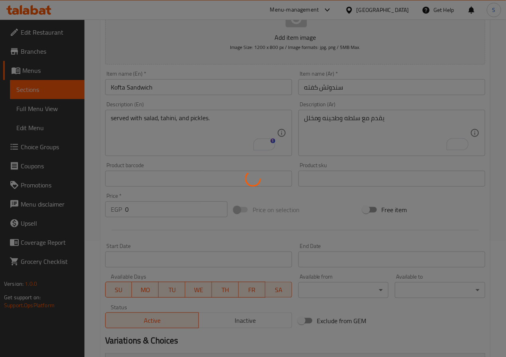
scroll to position [0, 0]
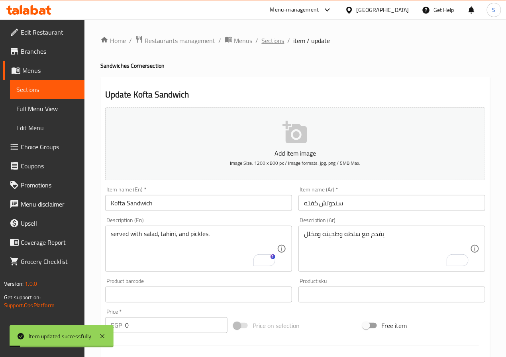
click at [270, 42] on span "Sections" at bounding box center [273, 41] width 23 height 10
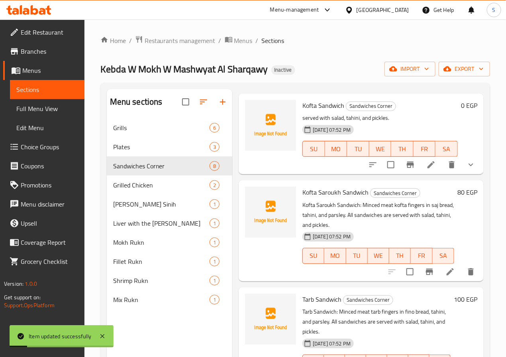
scroll to position [44, 0]
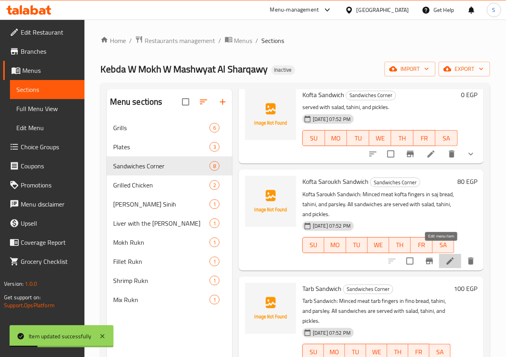
click at [445, 256] on icon at bounding box center [450, 261] width 10 height 10
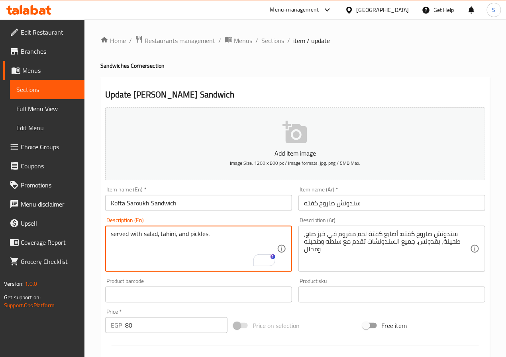
type textarea "served with salad, tahini, and pickles."
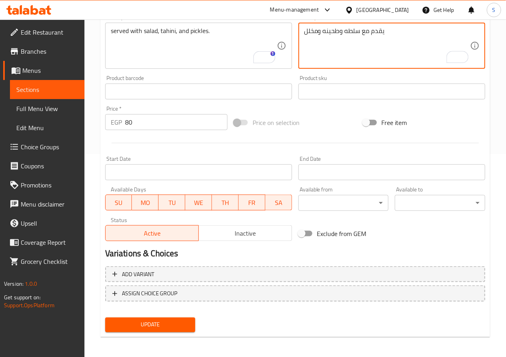
scroll to position [205, 0]
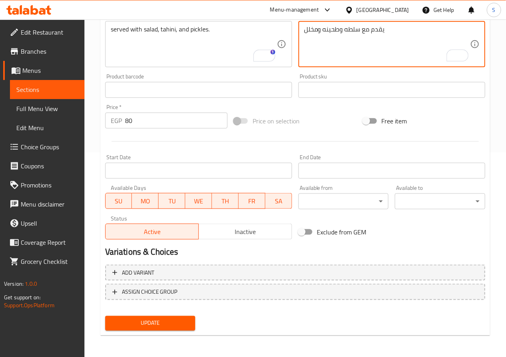
type textarea "يقدم مع سلطه وطحينه ومخلل"
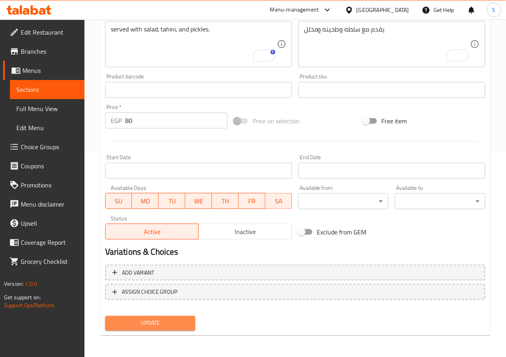
click at [132, 323] on span "Update" at bounding box center [151, 324] width 78 height 10
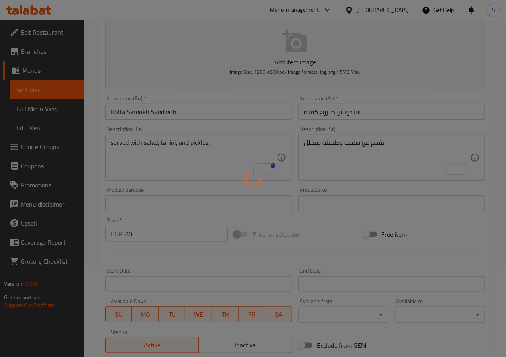
scroll to position [0, 0]
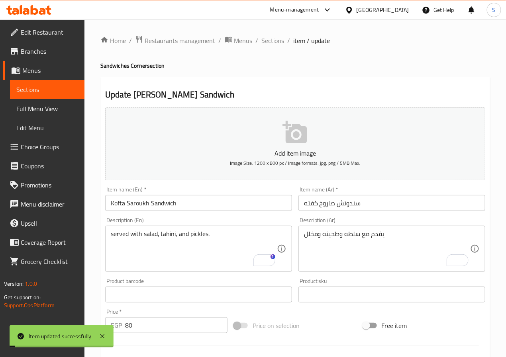
drag, startPoint x: 277, startPoint y: 42, endPoint x: 292, endPoint y: 59, distance: 21.7
click at [277, 42] on span "Sections" at bounding box center [273, 41] width 23 height 10
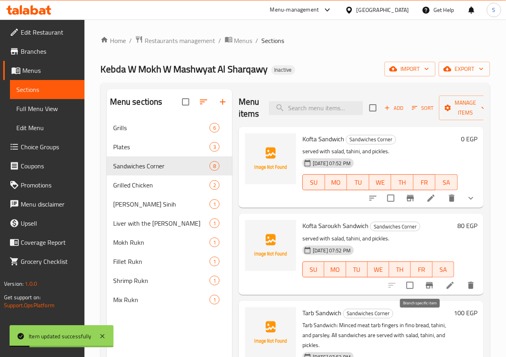
scroll to position [90, 0]
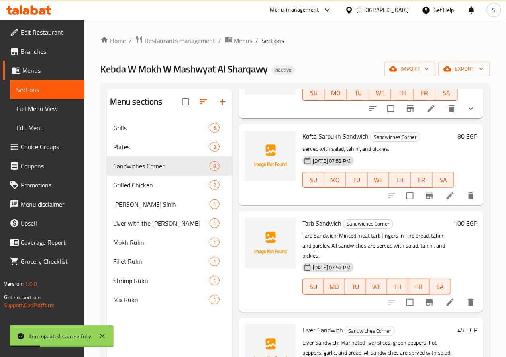
click at [445, 298] on icon at bounding box center [450, 303] width 10 height 10
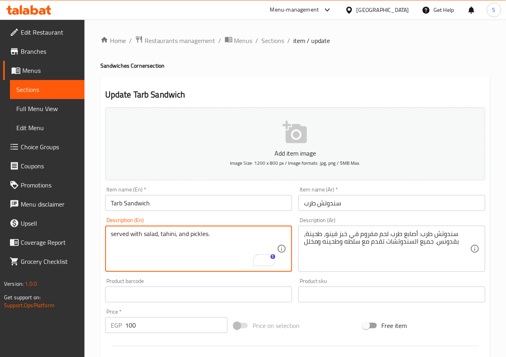
type textarea "served with salad, tahini, and pickles."
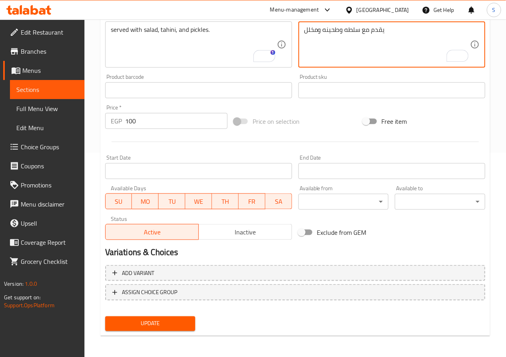
scroll to position [205, 0]
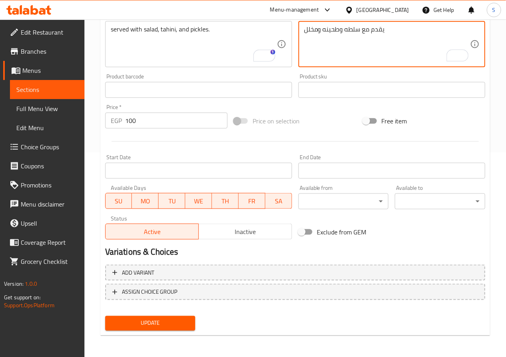
type textarea "يقدم مع سلطه وطحينه ومخلل"
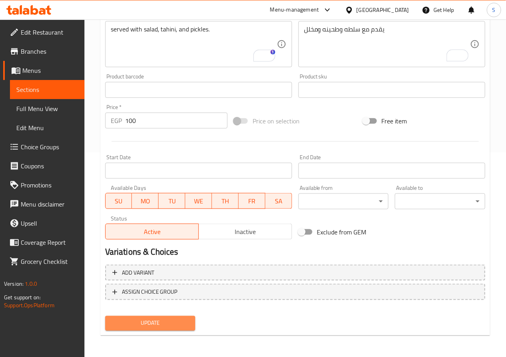
click at [157, 320] on span "Update" at bounding box center [151, 324] width 78 height 10
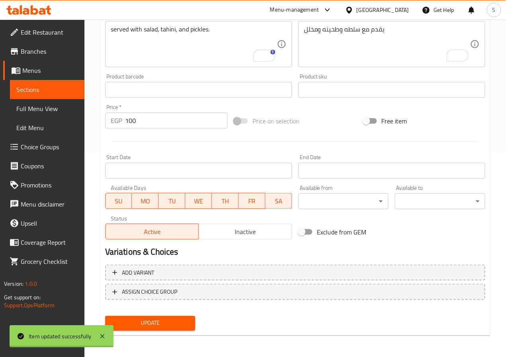
scroll to position [0, 0]
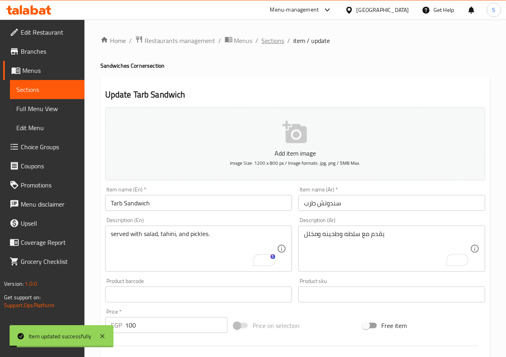
click at [278, 41] on span "Sections" at bounding box center [273, 41] width 23 height 10
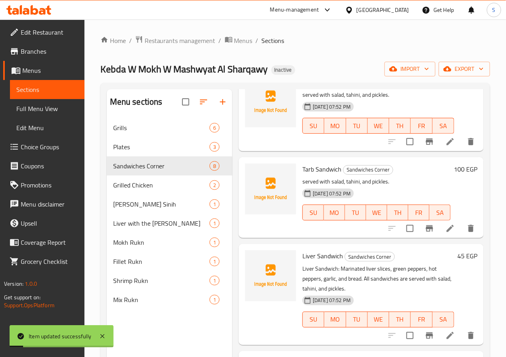
scroll to position [209, 0]
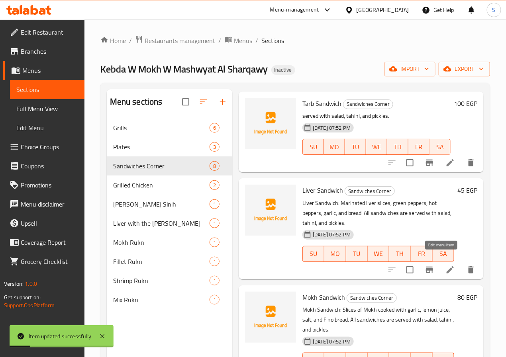
click at [445, 265] on icon at bounding box center [450, 270] width 10 height 10
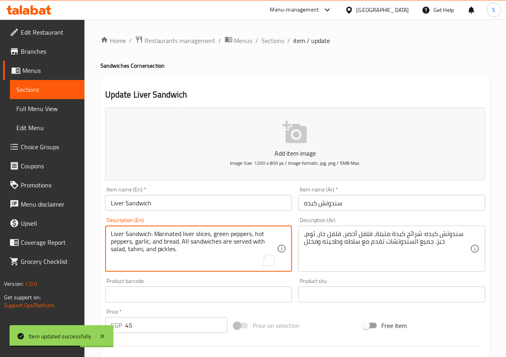
drag, startPoint x: 232, startPoint y: 241, endPoint x: 80, endPoint y: 189, distance: 159.8
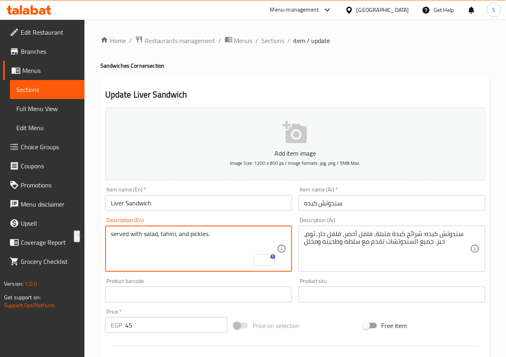
type textarea "served with salad, tahini, and pickles."
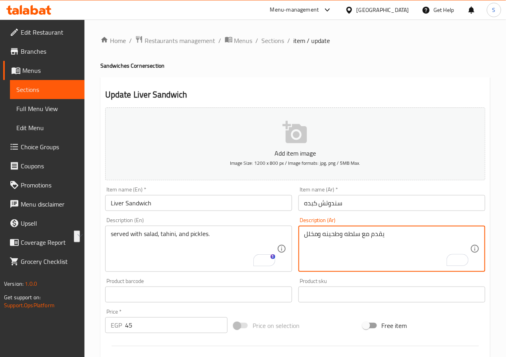
type textarea "يقدم مع سلطه وطحينه ومخلل"
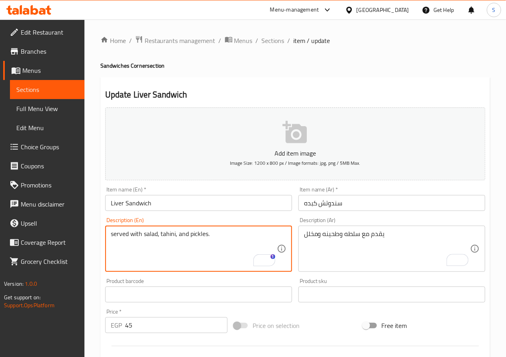
scroll to position [205, 0]
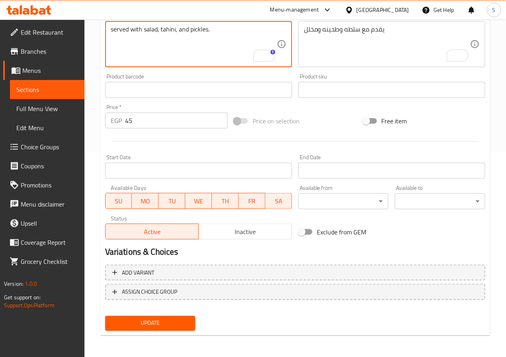
click at [157, 322] on span "Update" at bounding box center [151, 324] width 78 height 10
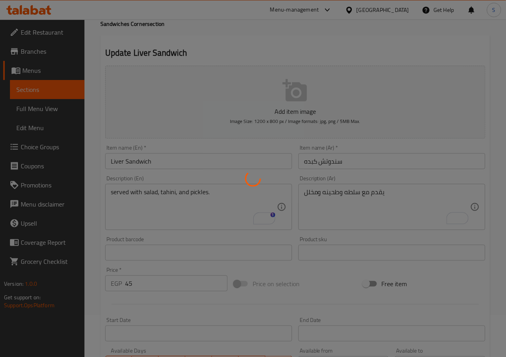
scroll to position [0, 0]
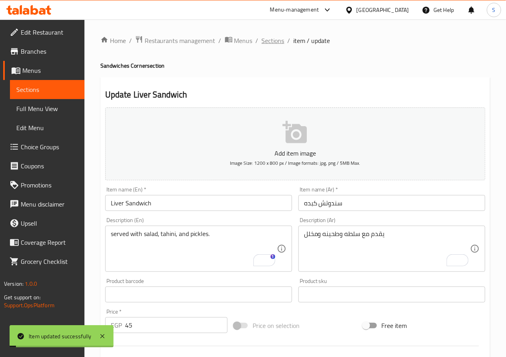
click at [270, 41] on span "Sections" at bounding box center [273, 41] width 23 height 10
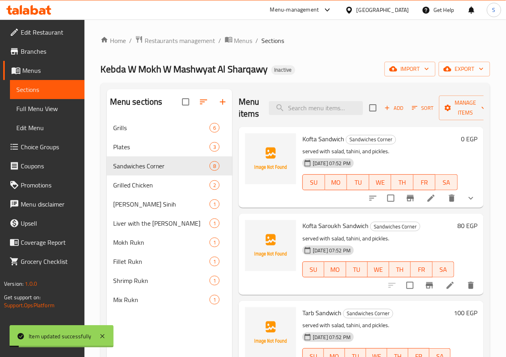
scroll to position [282, 0]
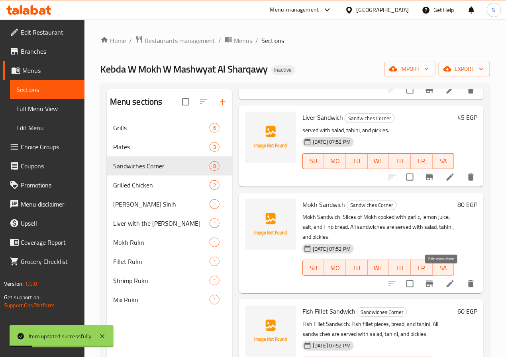
click at [445, 279] on icon at bounding box center [450, 284] width 10 height 10
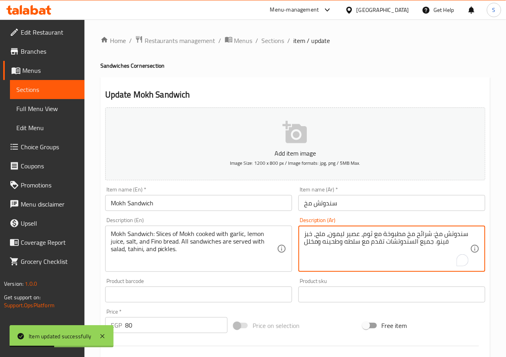
paste textarea "ي"
type textarea "يقدم مع سلطه وطحينه ومخلل"
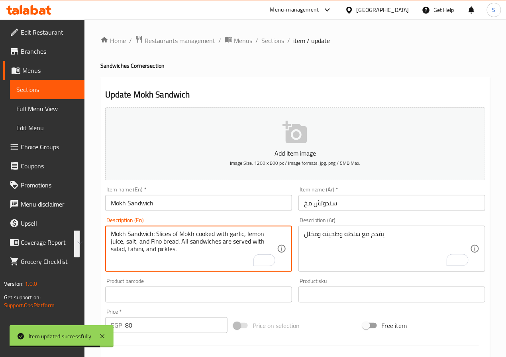
paste textarea "To enrich screen reader interactions, please activate Accessibility in Grammarl…"
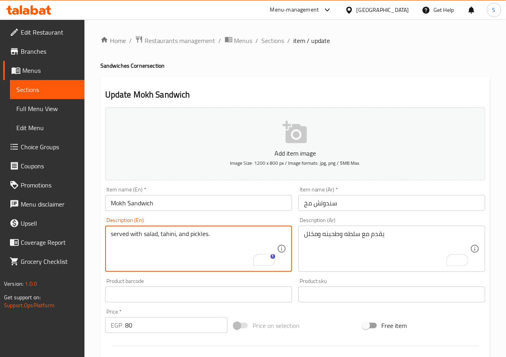
type textarea "served with salad, tahini, and pickles."
click at [96, 261] on div "Home / Restaurants management / Menus / Sections / item / update Sandwiches Cor…" at bounding box center [294, 291] width 421 height 543
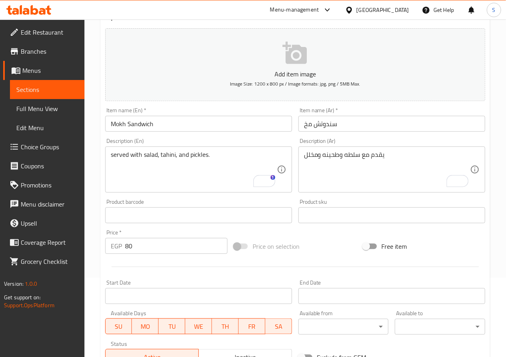
scroll to position [205, 0]
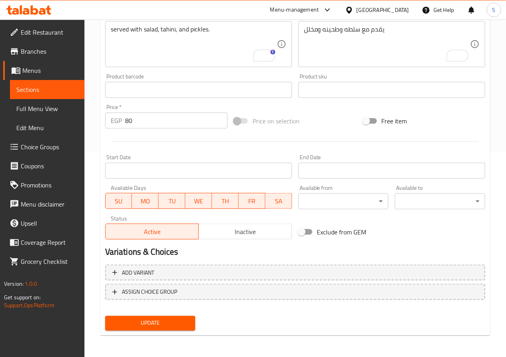
click at [128, 319] on span "Update" at bounding box center [151, 324] width 78 height 10
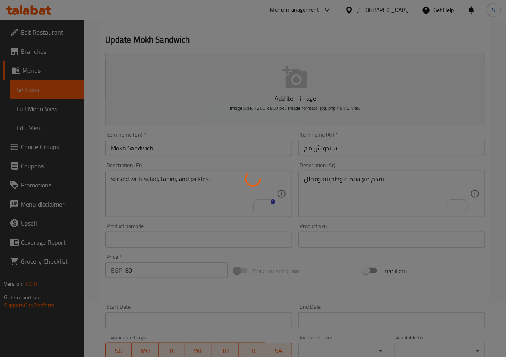
scroll to position [0, 0]
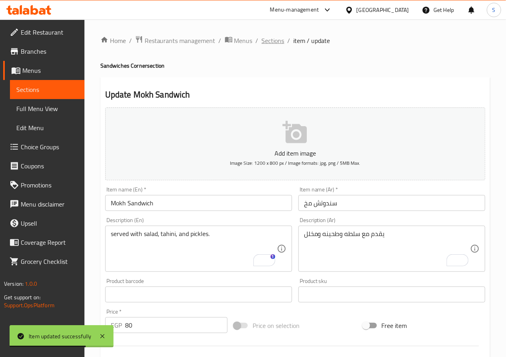
click at [267, 41] on span "Sections" at bounding box center [273, 41] width 23 height 10
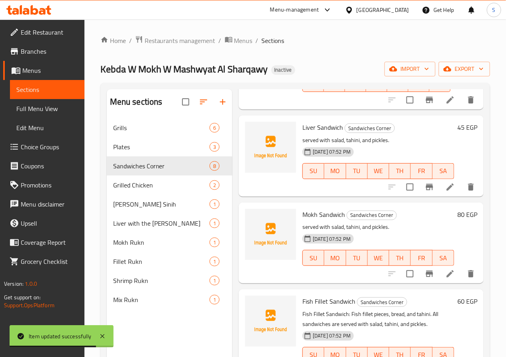
scroll to position [400, 0]
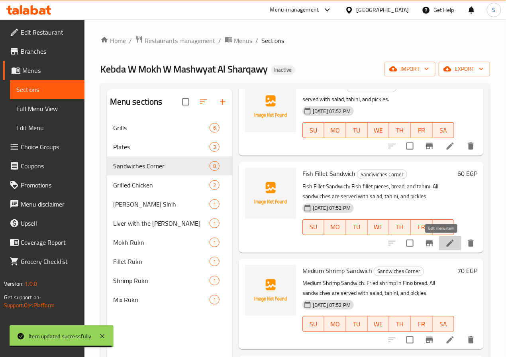
click at [446, 243] on icon at bounding box center [449, 243] width 7 height 7
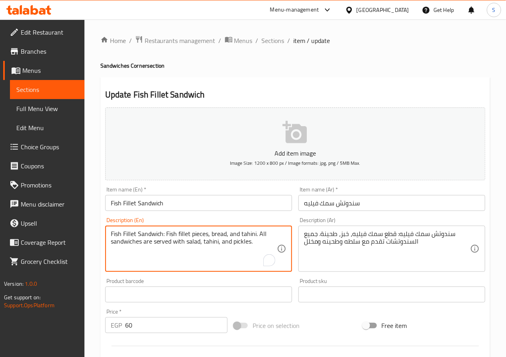
paste textarea "To enrich screen reader interactions, please activate Accessibility in Grammarl…"
type textarea "served with salad, tahini, and pickles."
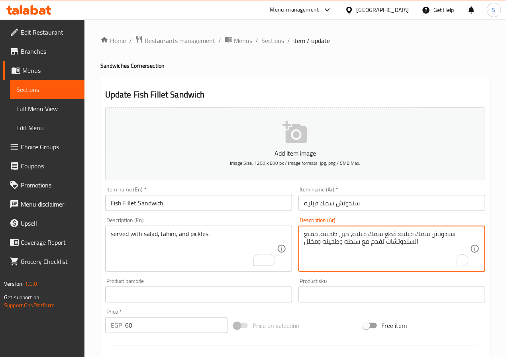
paste textarea "ي"
type textarea "يقدم مع سلطه وطحينه ومخلل"
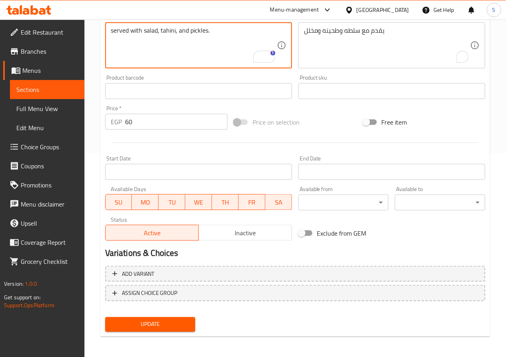
scroll to position [205, 0]
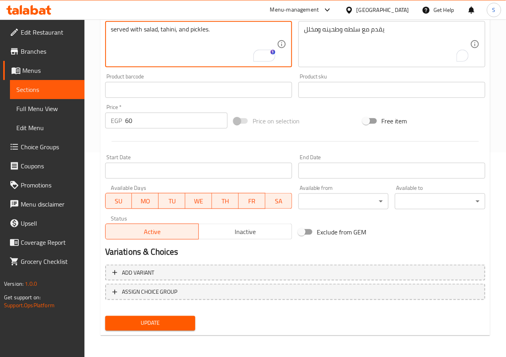
click at [152, 325] on span "Update" at bounding box center [151, 324] width 78 height 10
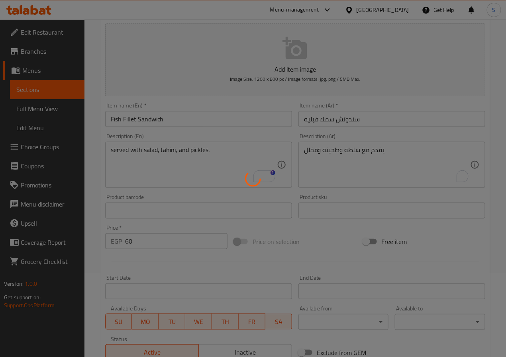
scroll to position [0, 0]
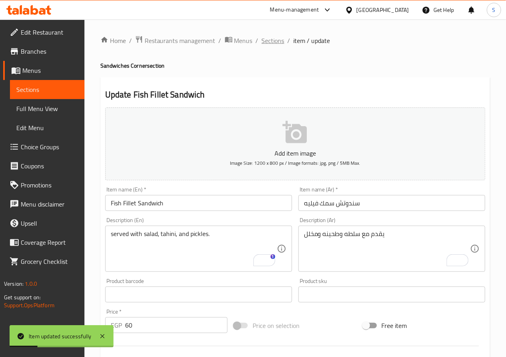
click at [274, 41] on span "Sections" at bounding box center [273, 41] width 23 height 10
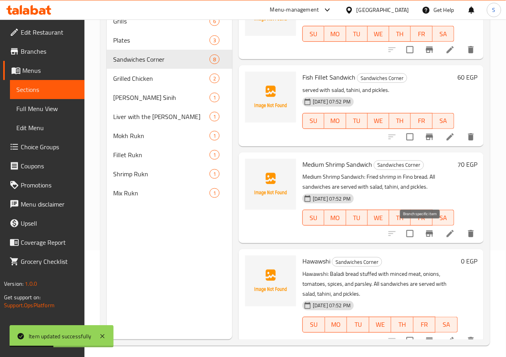
scroll to position [112, 0]
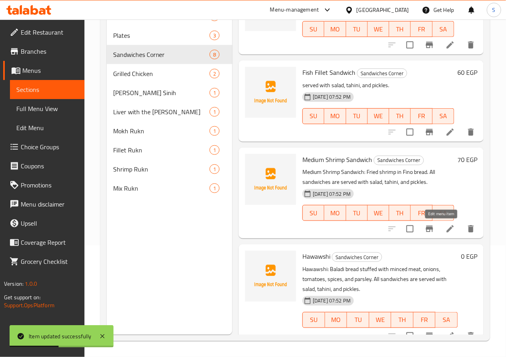
click at [446, 231] on icon at bounding box center [449, 228] width 7 height 7
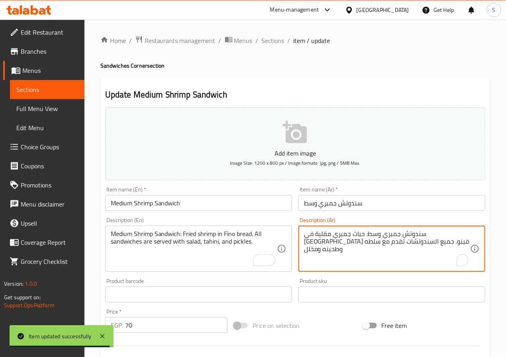
paste textarea "ي"
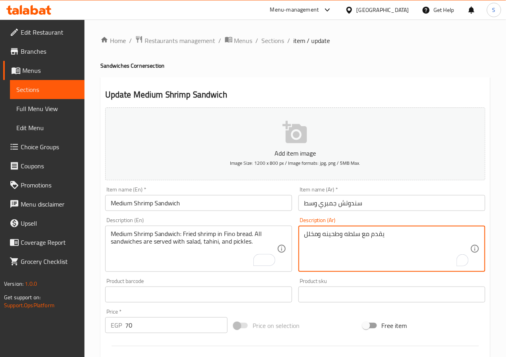
type textarea "يقدم مع سلطه وطحينه ومخلل"
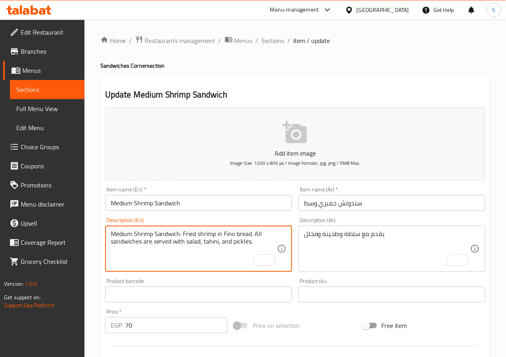
paste textarea "To enrich screen reader interactions, please activate Accessibility in Grammarl…"
type textarea "served with salad, tahini, and pickles."
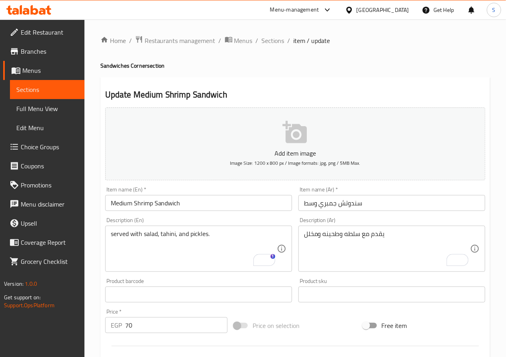
click at [96, 251] on div "Home / Restaurants management / Menus / Sections / item / update Sandwiches Cor…" at bounding box center [294, 291] width 421 height 543
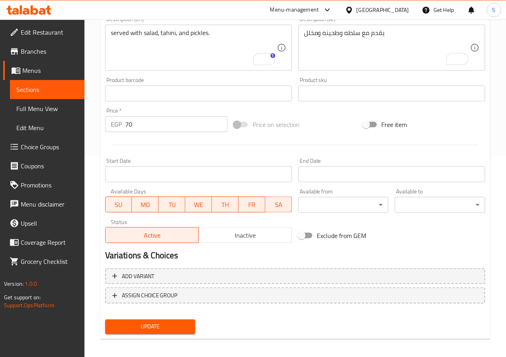
scroll to position [205, 0]
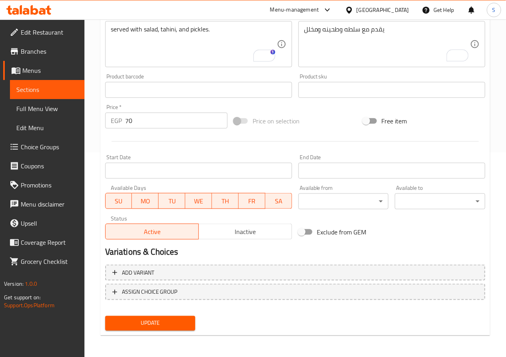
click at [158, 320] on span "Update" at bounding box center [151, 324] width 78 height 10
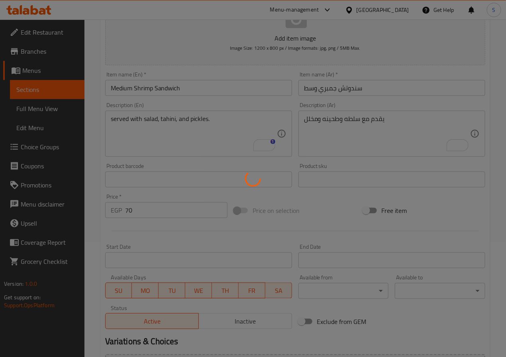
scroll to position [0, 0]
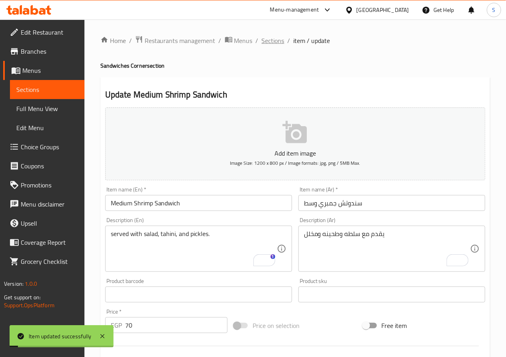
click at [277, 42] on span "Sections" at bounding box center [273, 41] width 23 height 10
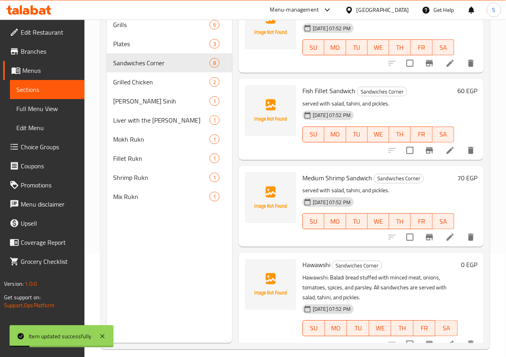
scroll to position [112, 0]
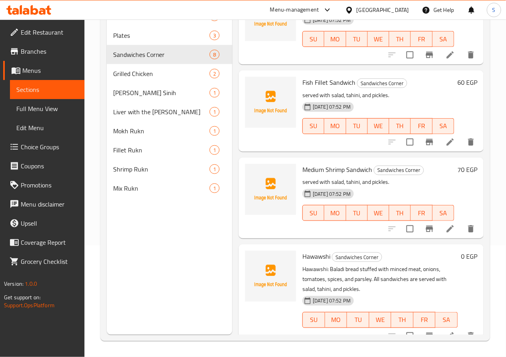
click at [445, 331] on icon at bounding box center [450, 336] width 10 height 10
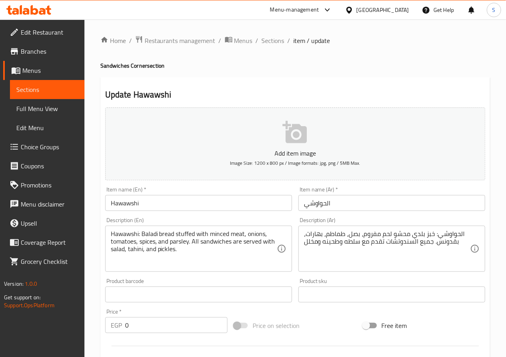
scroll to position [47, 0]
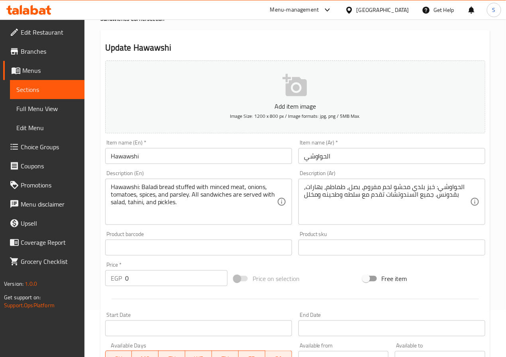
click at [325, 158] on input "الحواوشي" at bounding box center [391, 156] width 187 height 16
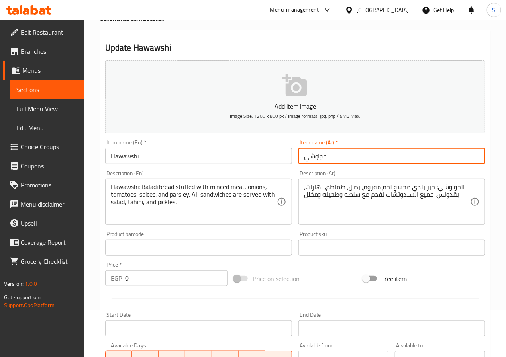
type input "حواوشي"
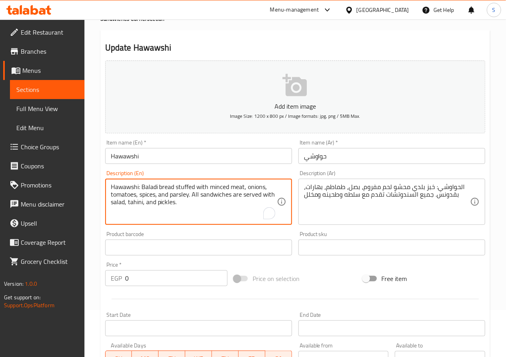
paste textarea "To enrich screen reader interactions, please activate Accessibility in Grammarl…"
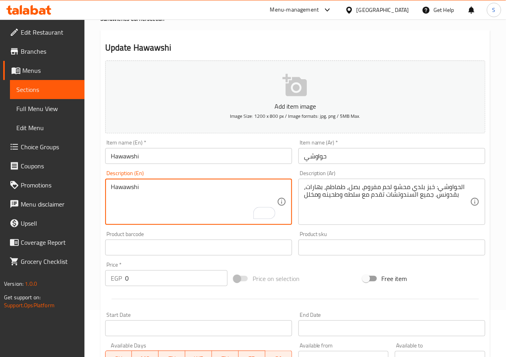
paste textarea "served with salad, tahini, and pickles."
type textarea "served with salad, tahini, and pickles."
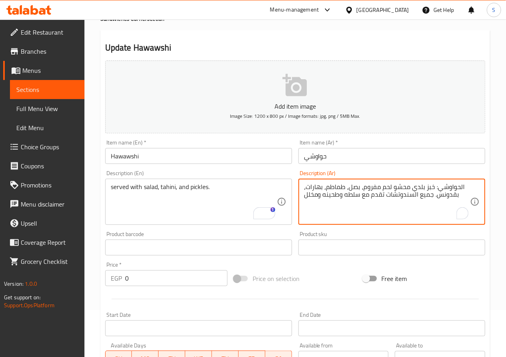
paste textarea "ي"
type textarea "يقدم مع سلطه وطحينه ومخلل"
click at [89, 294] on div "Home / Restaurants management / Menus / Sections / item / update Sandwiches Cor…" at bounding box center [294, 244] width 421 height 543
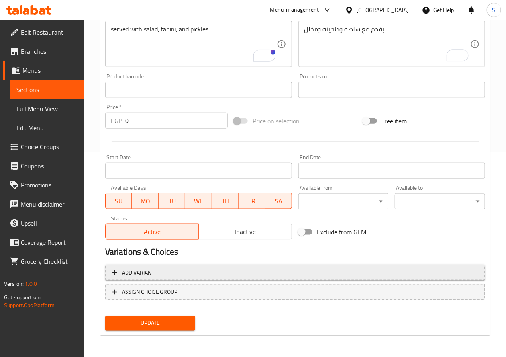
click at [142, 270] on span "Add variant" at bounding box center [138, 273] width 32 height 10
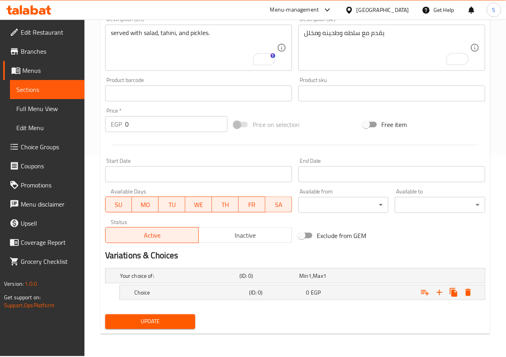
scroll to position [201, 0]
click at [441, 293] on icon "Expand" at bounding box center [440, 293] width 6 height 6
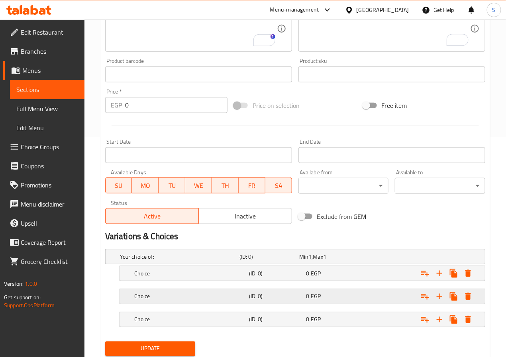
scroll to position [248, 0]
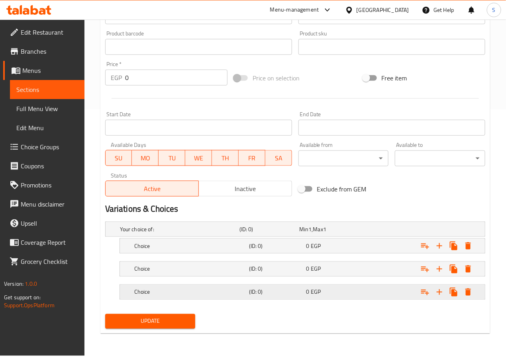
click at [180, 293] on h5 "Choice" at bounding box center [190, 292] width 112 height 8
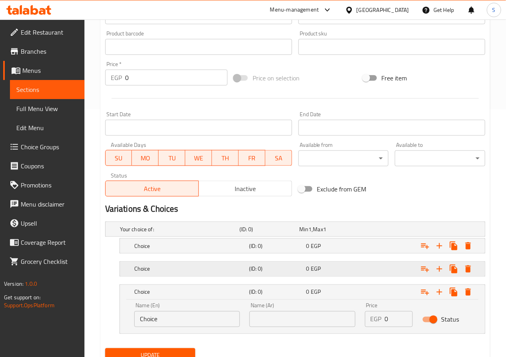
click at [178, 270] on h5 "Choice" at bounding box center [190, 269] width 112 height 8
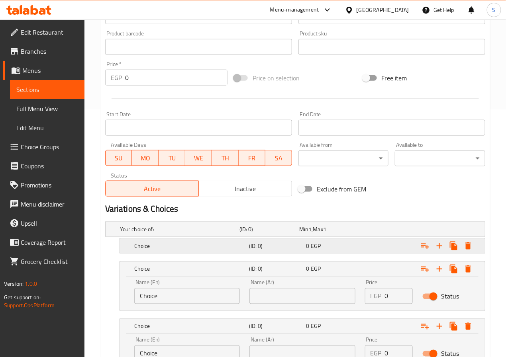
click at [178, 239] on div "Choice (ID: 0) 0 EGP" at bounding box center [305, 246] width 344 height 18
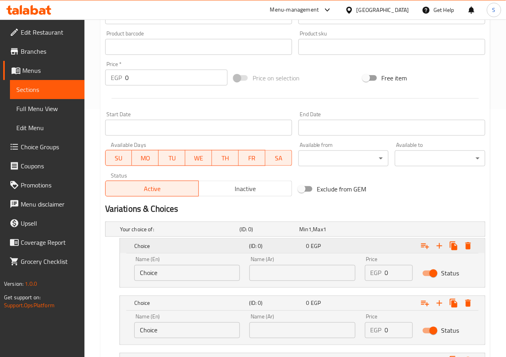
click at [176, 249] on h5 "Choice" at bounding box center [190, 246] width 112 height 8
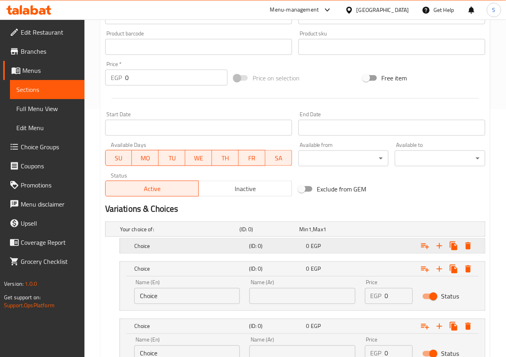
click at [170, 246] on h5 "Choice" at bounding box center [190, 246] width 112 height 8
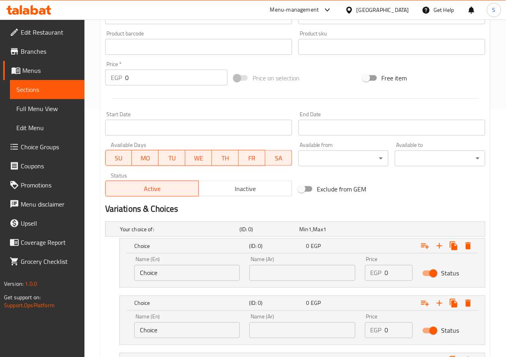
click at [169, 274] on input "Choice" at bounding box center [187, 273] width 106 height 16
click at [169, 274] on input "text" at bounding box center [187, 273] width 106 height 16
type input "Small"
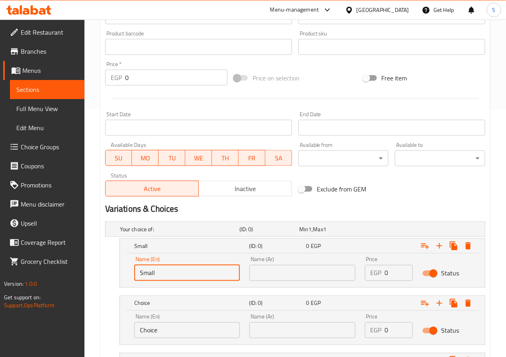
click at [177, 335] on input "Choice" at bounding box center [187, 331] width 106 height 16
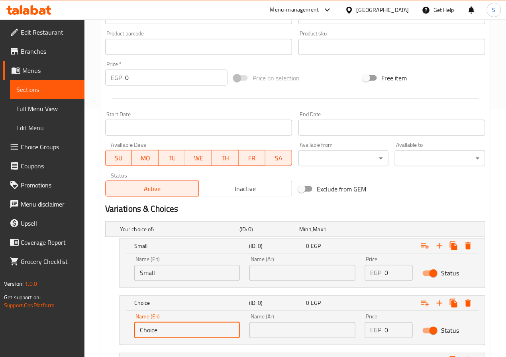
click at [177, 335] on input "Choice" at bounding box center [187, 331] width 106 height 16
click at [177, 335] on input "text" at bounding box center [187, 331] width 106 height 16
type input "Medium"
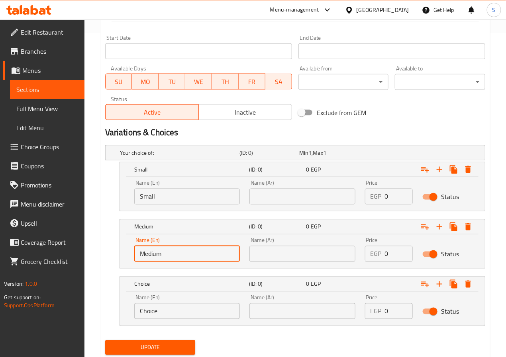
scroll to position [350, 0]
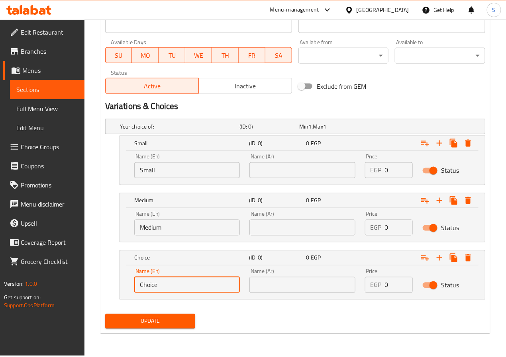
click at [169, 283] on input "Choice" at bounding box center [187, 285] width 106 height 16
click at [169, 283] on input "text" at bounding box center [187, 285] width 106 height 16
type input "Large"
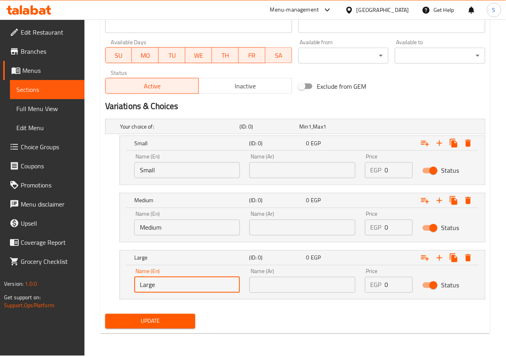
click at [274, 175] on input "text" at bounding box center [302, 171] width 106 height 16
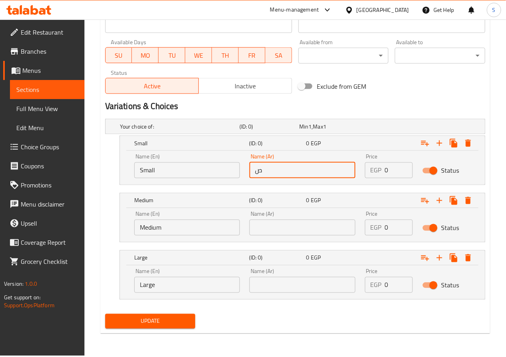
type input "صغير"
click at [296, 228] on input "text" at bounding box center [302, 228] width 106 height 16
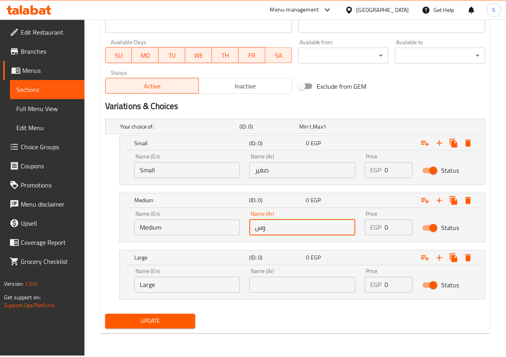
type input "وسط"
click at [286, 294] on div "Name (Ar) Name (Ar)" at bounding box center [302, 281] width 115 height 34
click at [286, 287] on input "text" at bounding box center [302, 285] width 106 height 16
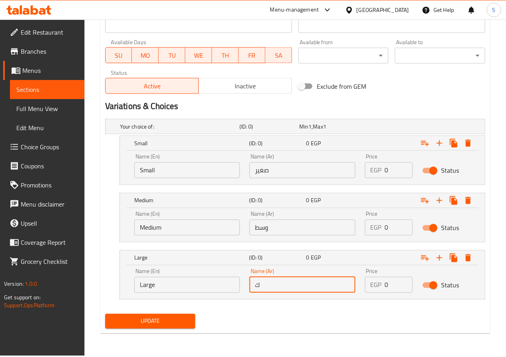
type input "كبير"
click at [394, 166] on input "0" at bounding box center [399, 171] width 28 height 16
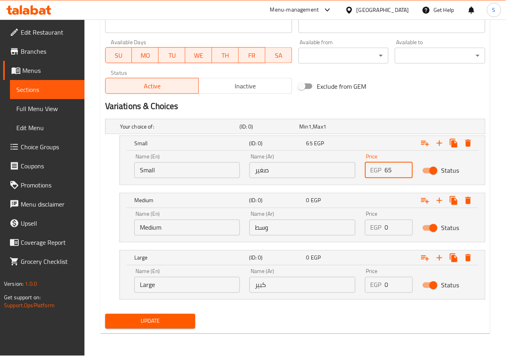
type input "65"
click at [397, 224] on input "0" at bounding box center [399, 228] width 28 height 16
type input "75"
click at [389, 290] on input "0" at bounding box center [399, 285] width 28 height 16
type input "85"
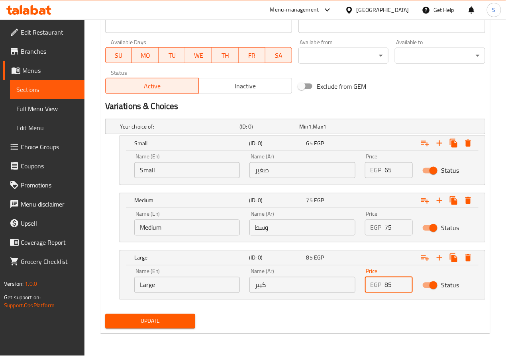
click at [181, 317] on button "Update" at bounding box center [150, 321] width 90 height 15
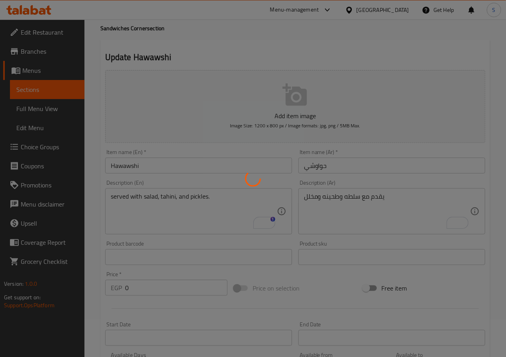
scroll to position [0, 0]
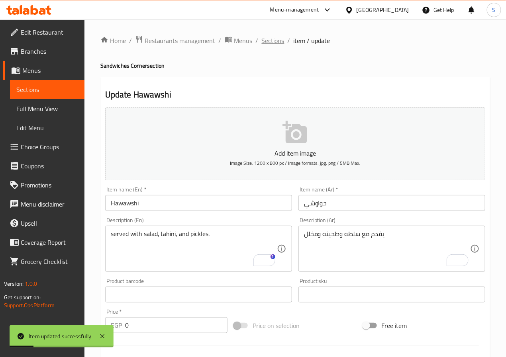
click at [276, 39] on span "Sections" at bounding box center [273, 41] width 23 height 10
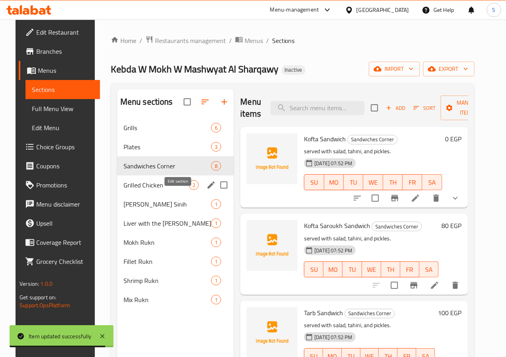
click at [208, 189] on icon "edit" at bounding box center [211, 185] width 7 height 7
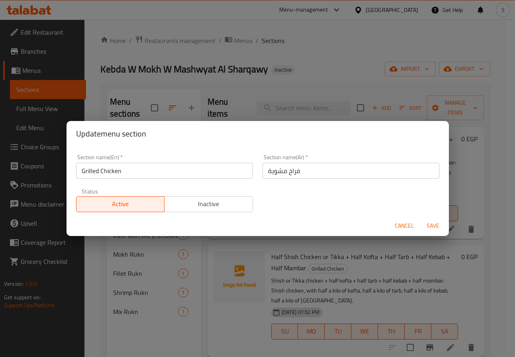
click at [185, 168] on input "Grilled Chicken" at bounding box center [164, 171] width 177 height 16
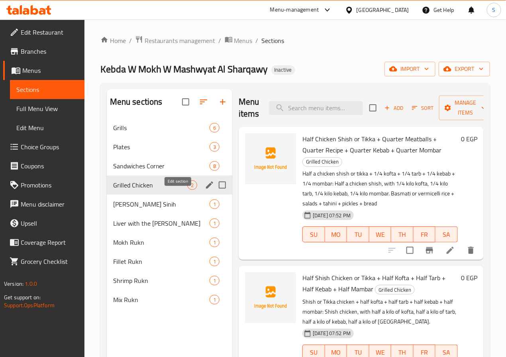
click at [205, 190] on icon "edit" at bounding box center [210, 185] width 10 height 10
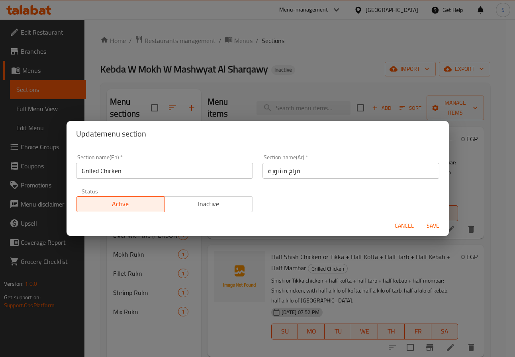
click at [152, 168] on input "Grilled Chicken" at bounding box center [164, 171] width 177 height 16
type input "Trays Corner"
type input "ركن الصواني"
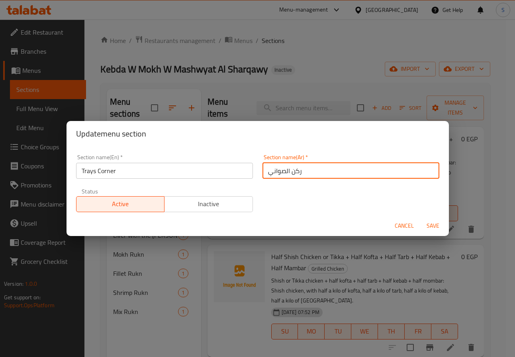
click at [420, 219] on button "Save" at bounding box center [432, 226] width 25 height 15
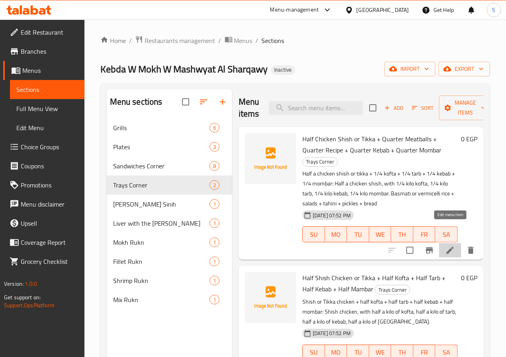
click at [452, 246] on icon at bounding box center [450, 251] width 10 height 10
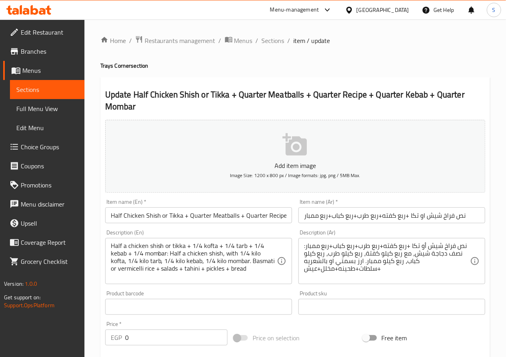
click at [192, 213] on input "Half Chicken Shish or Tikka + Quarter Meatballs + Quarter Recipe + Quarter Keba…" at bounding box center [198, 216] width 187 height 16
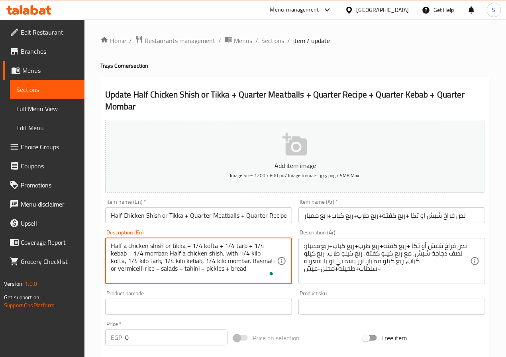
paste textarea "Chicken Shish or Tikka + Quarter Meatballs + Quarter Recipe + Quarter Kebab + Q…"
type textarea "Half Chicken Shish or Tikka + Quarter Meatballs + Quarter Recipe + Quarter Keba…"
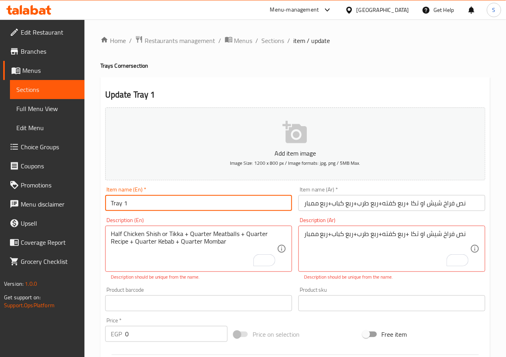
type input "Tray 1"
click at [327, 208] on input "نص فراخ شيش او تكا +ربع كفته+ربع طرب+ربع كباب+ربع ممبار" at bounding box center [391, 203] width 187 height 16
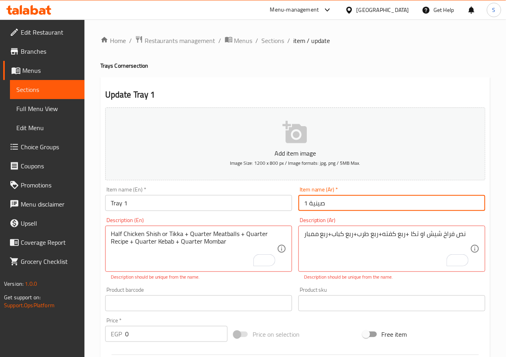
type input "صينية 1"
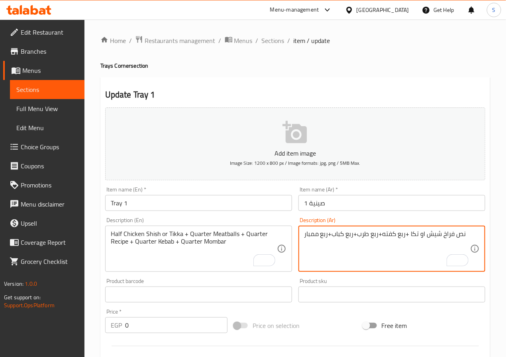
click at [426, 253] on textarea "نص فراخ شيش او تكا +ربع كفته+ربع طرب+ربع كباب+ربع ممبار" at bounding box center [387, 249] width 166 height 38
click at [324, 234] on textarea "نص فراخ شيش او تكا +ربع كفته+ربع طرب+ربع كباب+ربع ممبار" at bounding box center [387, 249] width 166 height 38
type textarea "نص فراخ شيش او تكا ، ربع كفته، ربع طرب، ربع كباب، ربع ممبار، ارز بسمتي او بالشع…"
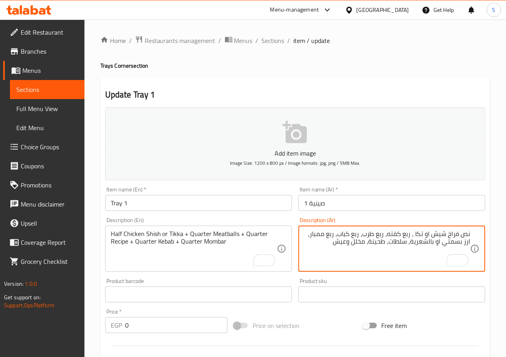
click at [228, 235] on textarea "Half Chicken Shish or Tikka + Quarter Meatballs + Quarter Recipe + Quarter Keba…" at bounding box center [194, 249] width 166 height 38
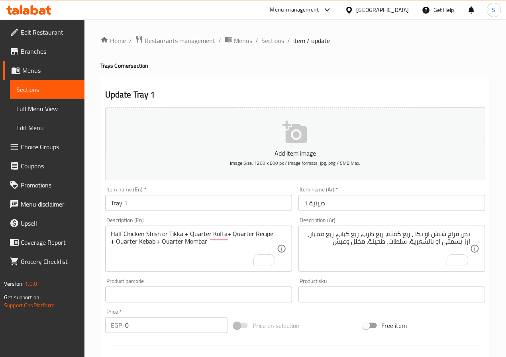
click at [226, 250] on textarea "Half Chicken Shish or Tikka + Quarter Kofta+ Quarter Recipe + Quarter Kebab + Q…" at bounding box center [194, 249] width 166 height 38
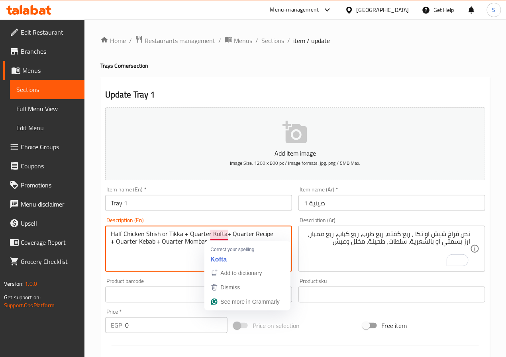
click at [188, 249] on textarea "Half Chicken Shish or Tikka + Quarter Kofta+ Quarter Recipe + Quarter Kebab + Q…" at bounding box center [194, 249] width 166 height 38
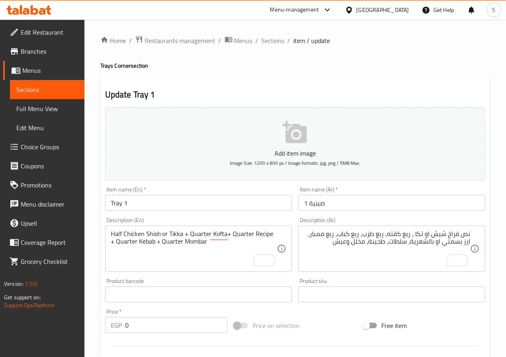
click at [172, 263] on textarea "Half Chicken Shish or Tikka + Quarter Kofta+ Quarter Recipe + Quarter Kebab + Q…" at bounding box center [194, 249] width 166 height 38
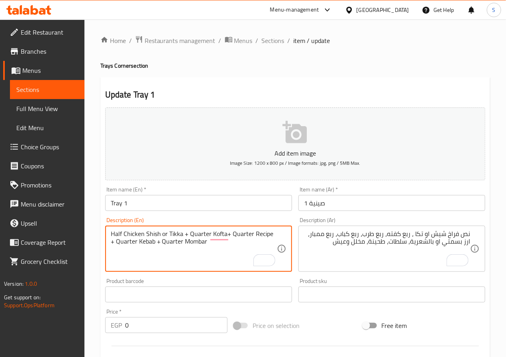
click at [260, 238] on textarea "Half Chicken Shish or Tikka + Quarter Kofta+ Quarter Recipe + Quarter Kebab + Q…" at bounding box center [194, 249] width 166 height 38
click at [212, 251] on textarea "Half Chicken Shish or Tikka + Quarter Kofta+ Quarter Tarb+ Quarter Kebab + Quar…" at bounding box center [194, 249] width 166 height 38
paste textarea "Vermicelli R"
click at [268, 245] on textarea "Half Chicken Shish or Tikka, Quarter Kofta, Quarter Tarb, Quarter Kebab, Quarte…" at bounding box center [194, 249] width 166 height 38
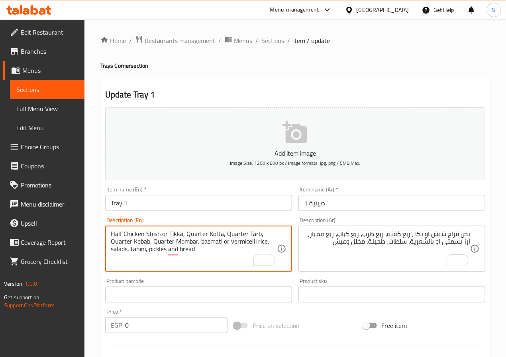
type textarea "Half Chicken Shish or Tikka, Quarter Kofta, Quarter Tarb, Quarter Kebab, Quarte…"
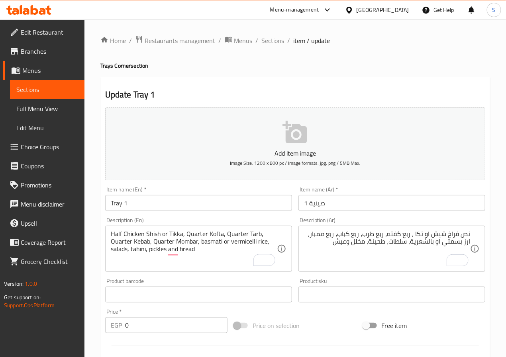
click at [91, 278] on div "Home / Restaurants management / Menus / Sections / item / update Trays Corner s…" at bounding box center [294, 291] width 421 height 543
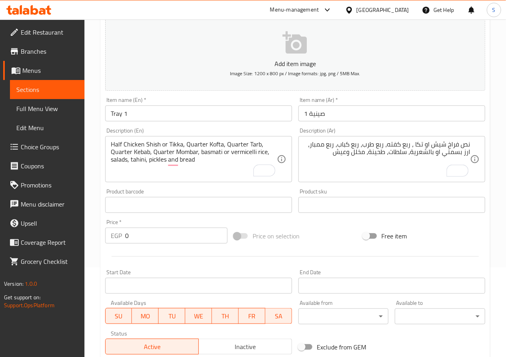
scroll to position [205, 0]
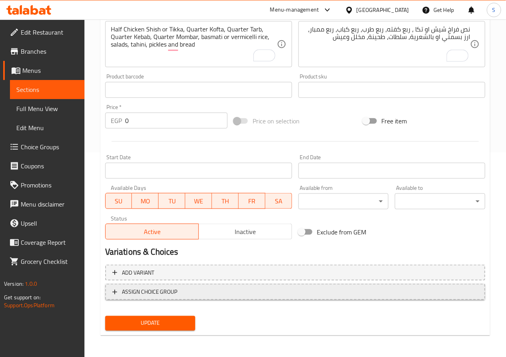
click at [134, 291] on span "ASSIGN CHOICE GROUP" at bounding box center [150, 292] width 56 height 10
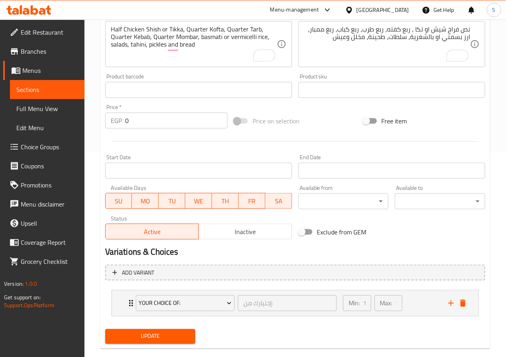
scroll to position [219, 0]
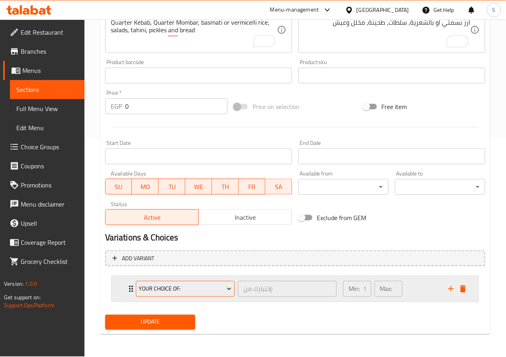
click at [155, 289] on span "Your Choice Of:" at bounding box center [185, 289] width 93 height 10
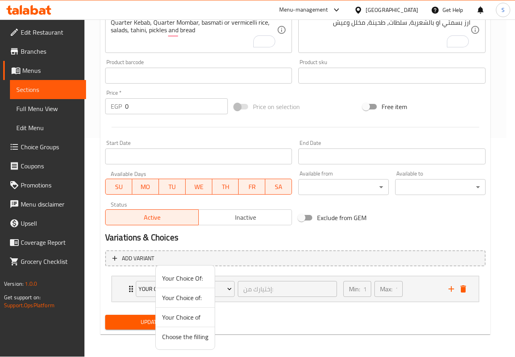
click at [174, 279] on span "Your Choice Of:" at bounding box center [185, 279] width 46 height 10
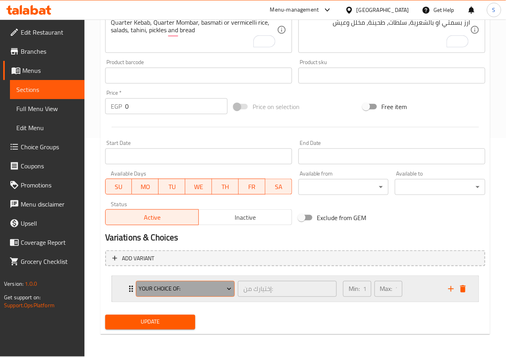
click at [165, 291] on span "Your Choice Of:" at bounding box center [185, 289] width 93 height 10
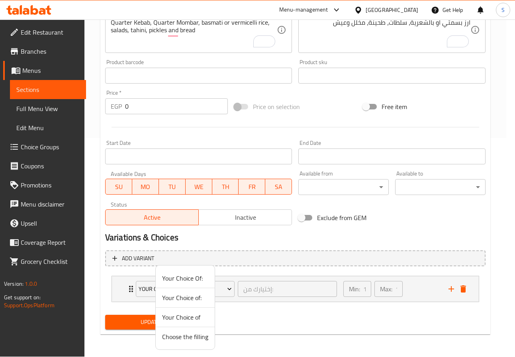
click at [121, 290] on div at bounding box center [257, 178] width 515 height 357
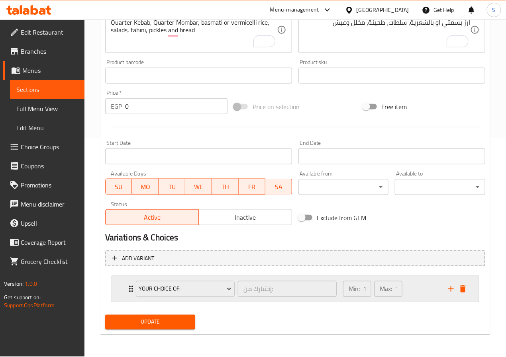
click at [121, 291] on div "Your Choice Of: إختيارك من: ​ Min: 1 ​ Max: 1 ​" at bounding box center [295, 288] width 366 height 25
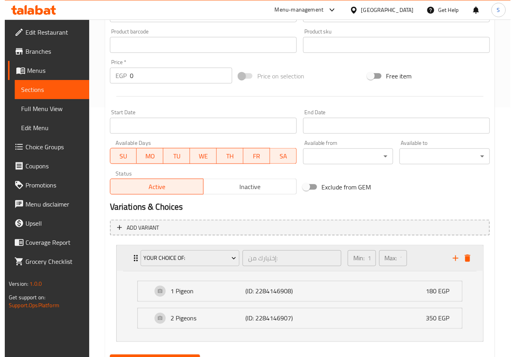
scroll to position [290, 0]
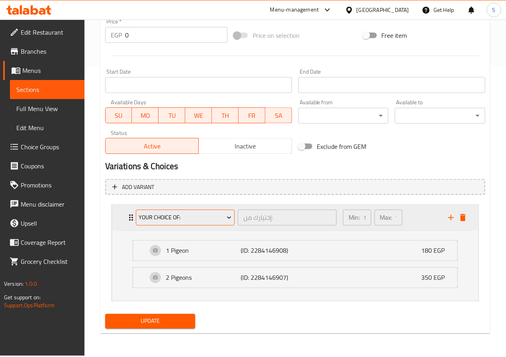
click at [186, 215] on span "Your Choice Of:" at bounding box center [185, 218] width 93 height 10
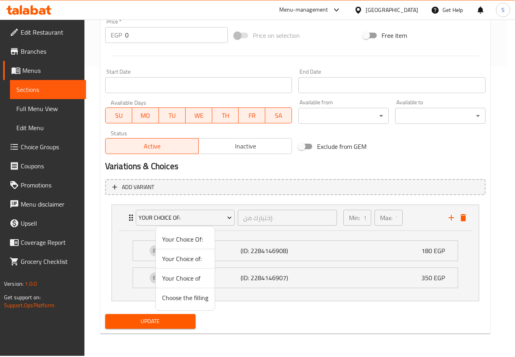
click at [186, 257] on span "Your Choice of:" at bounding box center [185, 259] width 46 height 10
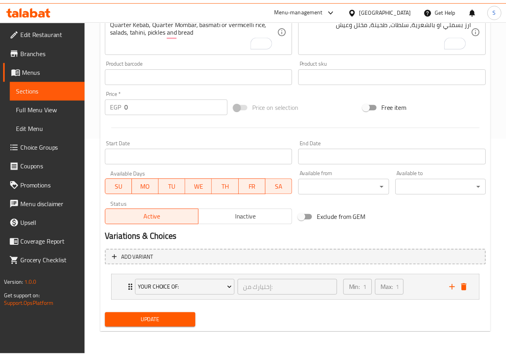
scroll to position [219, 0]
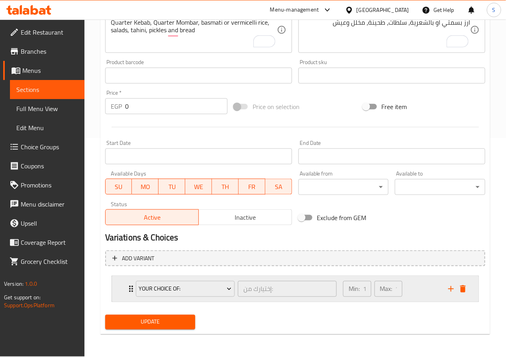
click at [128, 296] on div "Your Choice of: إختيارك من: ​ Min: 1 ​ Max: 1 ​" at bounding box center [297, 288] width 343 height 25
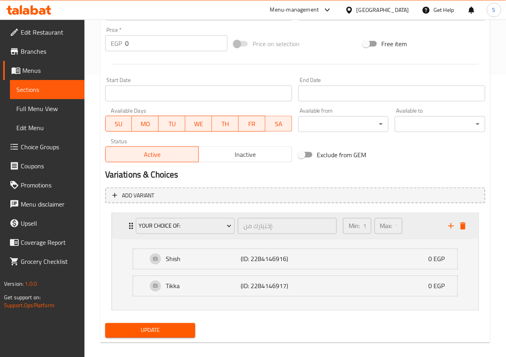
scroll to position [290, 0]
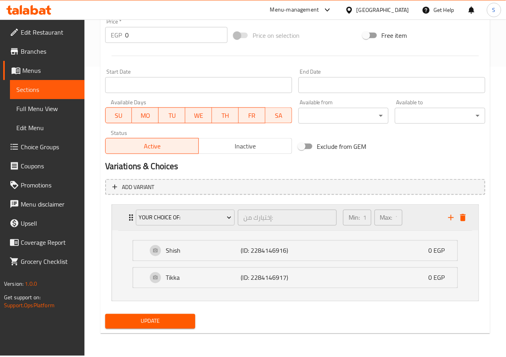
click at [120, 219] on div "Your Choice of: إختيارك من: ​ Min: 1 ​ Max: 1 ​" at bounding box center [295, 217] width 366 height 25
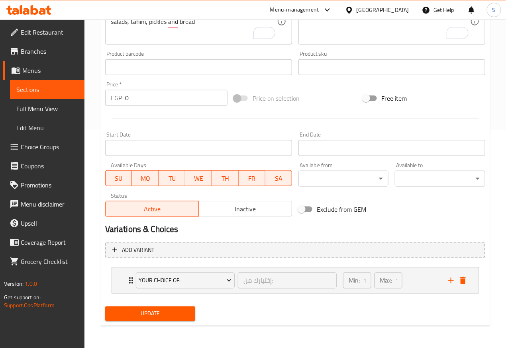
scroll to position [219, 0]
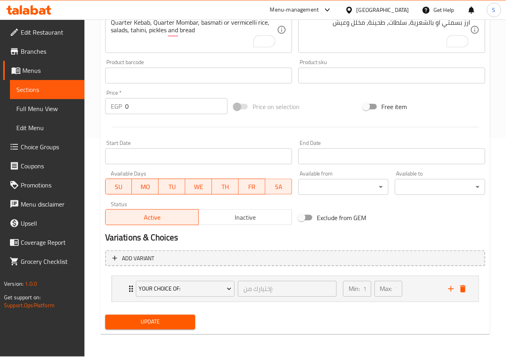
click at [171, 319] on span "Update" at bounding box center [151, 322] width 78 height 10
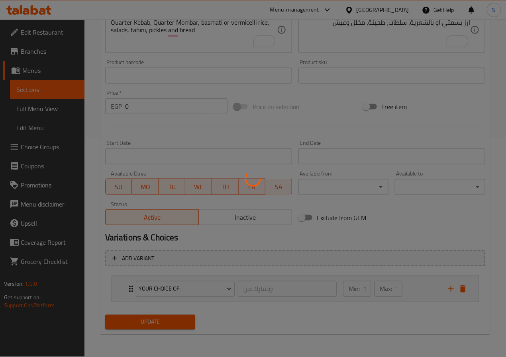
scroll to position [0, 0]
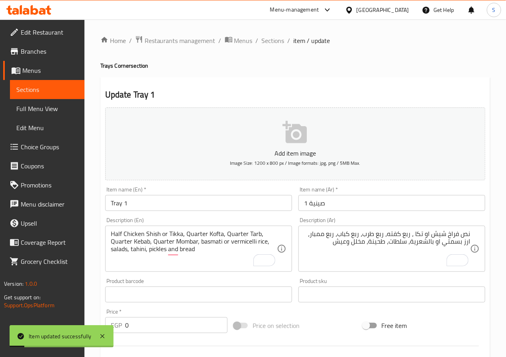
click at [38, 150] on span "Choice Groups" at bounding box center [49, 147] width 57 height 10
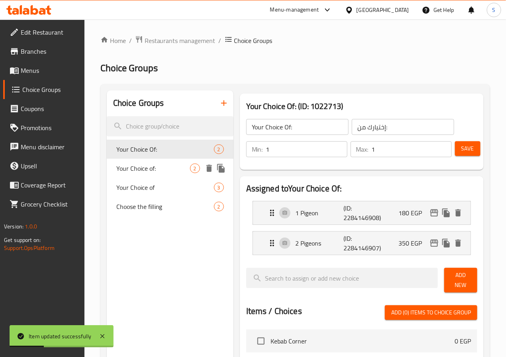
click at [153, 168] on span "Your Choice of:" at bounding box center [153, 169] width 74 height 10
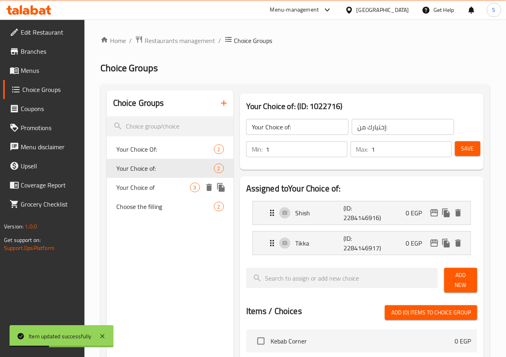
click at [150, 188] on span "Your Choice of" at bounding box center [153, 188] width 74 height 10
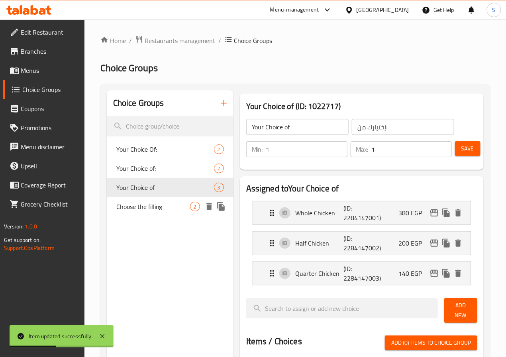
click at [150, 204] on span "Choose the filling" at bounding box center [153, 207] width 74 height 10
type input "Choose the filling"
type input "اختر الحشوة"
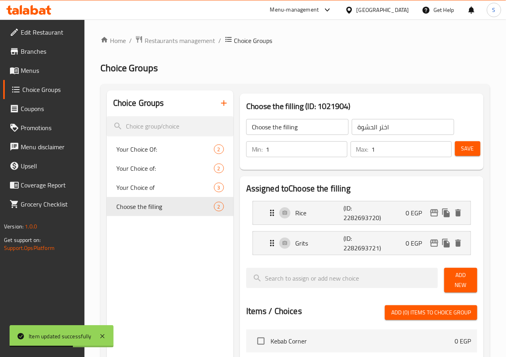
click at [219, 100] on icon "button" at bounding box center [224, 103] width 10 height 10
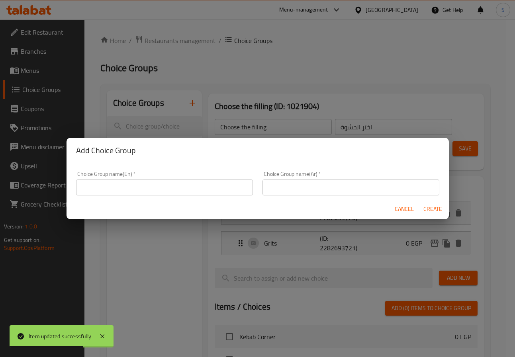
click at [228, 194] on input "text" at bounding box center [164, 188] width 177 height 16
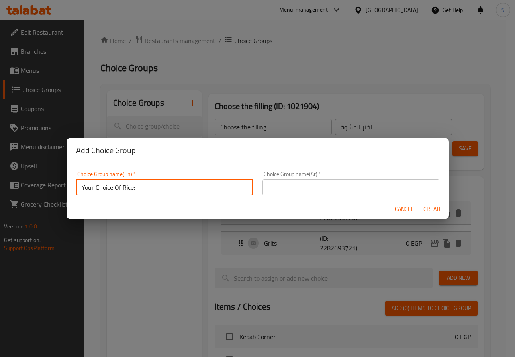
type input "Your Choice Of Rice:"
click at [272, 192] on input "text" at bounding box center [350, 188] width 177 height 16
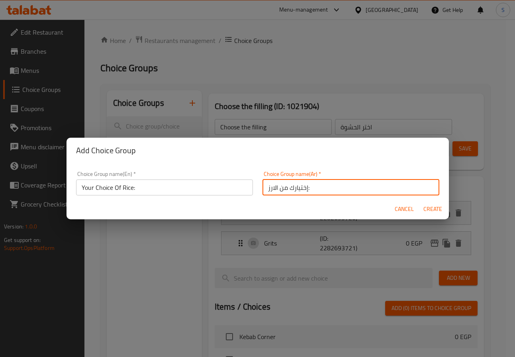
type input "إختيارك من الارز:"
click at [420, 202] on button "Create" at bounding box center [432, 209] width 25 height 15
type input "Your Choice Of Rice:"
type input "إختيارك من الارز:"
type input "0"
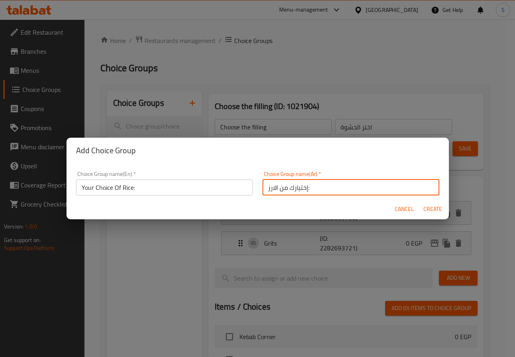
type input "0"
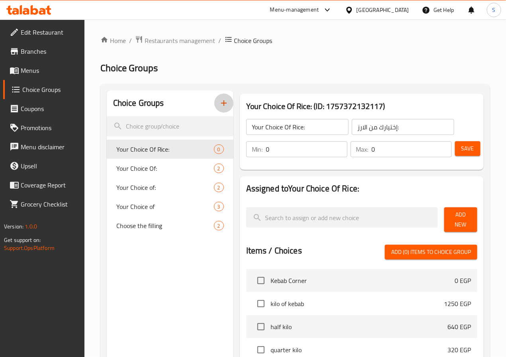
click at [464, 212] on span "Add New" at bounding box center [460, 220] width 20 height 20
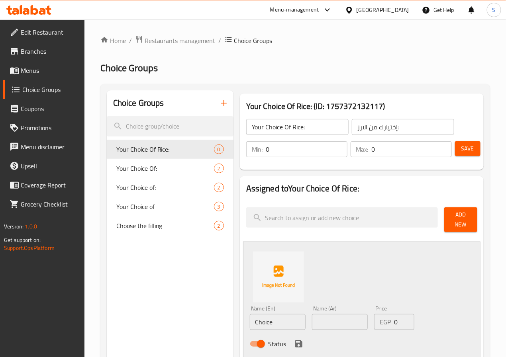
click at [250, 314] on input "Choice" at bounding box center [278, 322] width 56 height 16
type input "ل"
type input "بسمتي"
click at [258, 317] on input "text" at bounding box center [278, 322] width 56 height 16
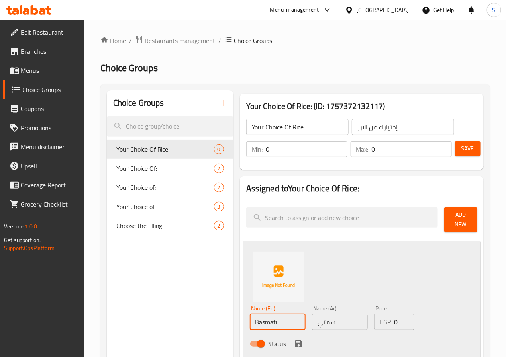
type input "Basmati"
click at [294, 344] on icon "save" at bounding box center [299, 344] width 10 height 10
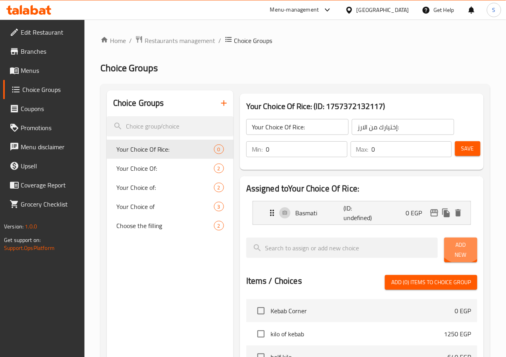
click at [456, 242] on button "Add New" at bounding box center [460, 250] width 33 height 25
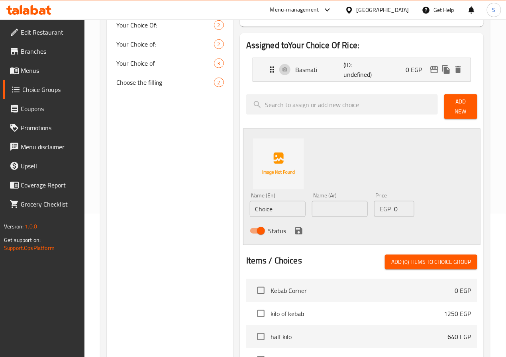
scroll to position [170, 0]
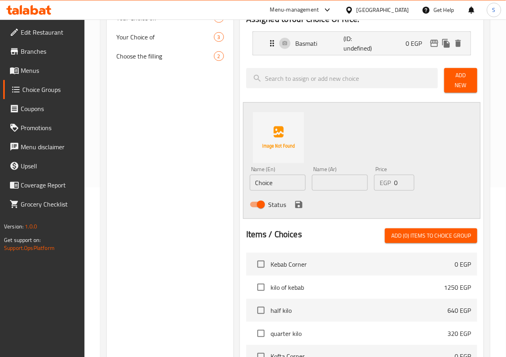
click at [250, 184] on input "Choice" at bounding box center [278, 183] width 56 height 16
type input "Vermicelli Rice"
type input "بالشعيرية"
click at [295, 202] on icon "save" at bounding box center [298, 204] width 7 height 7
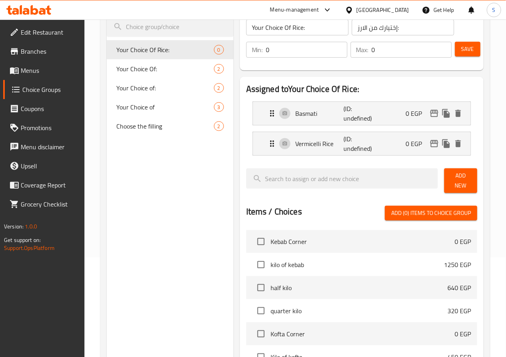
scroll to position [0, 0]
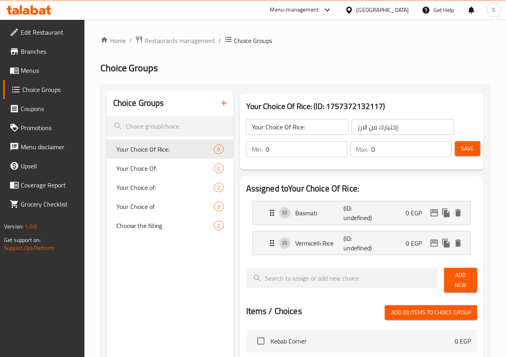
click at [275, 152] on input "0" at bounding box center [306, 149] width 81 height 16
type input "1"
click at [463, 152] on span "Save" at bounding box center [467, 149] width 13 height 10
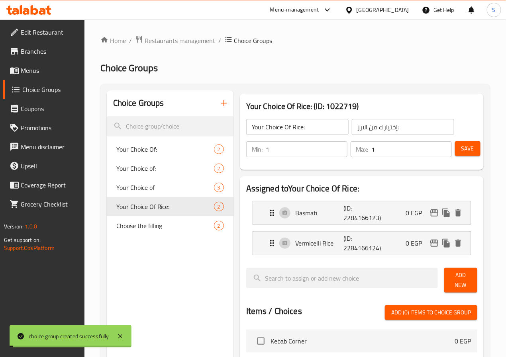
click at [39, 63] on link "Menus" at bounding box center [43, 70] width 81 height 19
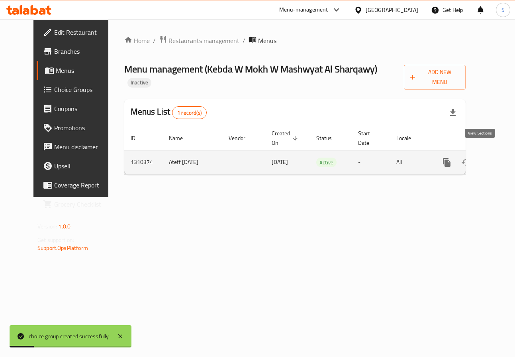
click at [499, 158] on icon "enhanced table" at bounding box center [504, 163] width 10 height 10
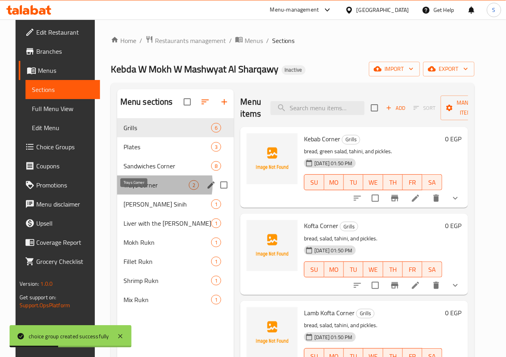
click at [134, 190] on span "Trays Corner" at bounding box center [156, 185] width 66 height 10
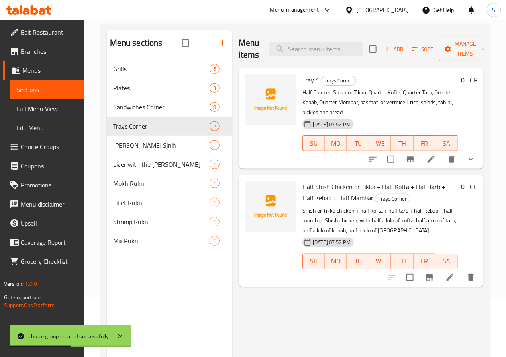
scroll to position [112, 0]
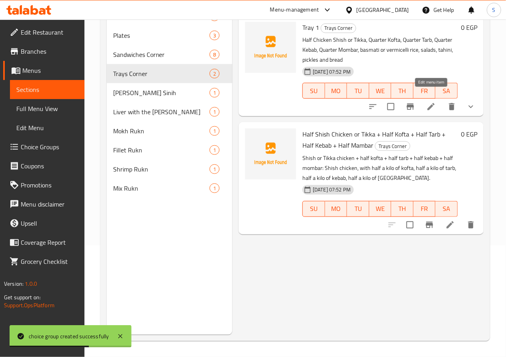
click at [435, 102] on icon at bounding box center [431, 107] width 10 height 10
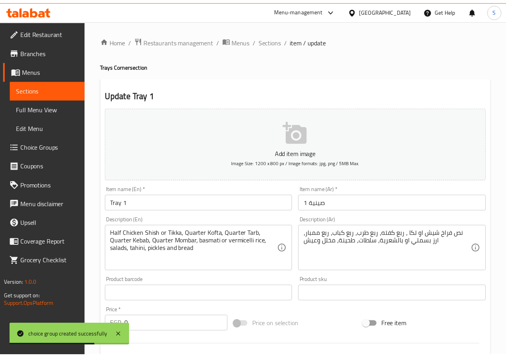
scroll to position [219, 0]
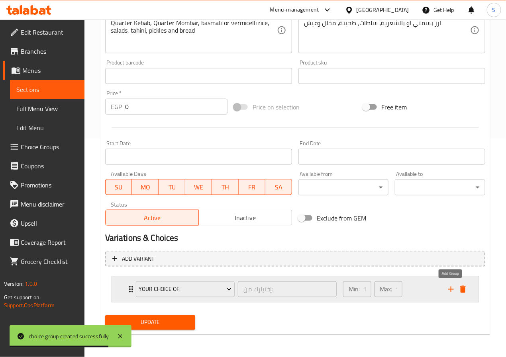
click at [452, 291] on icon "add" at bounding box center [451, 290] width 10 height 10
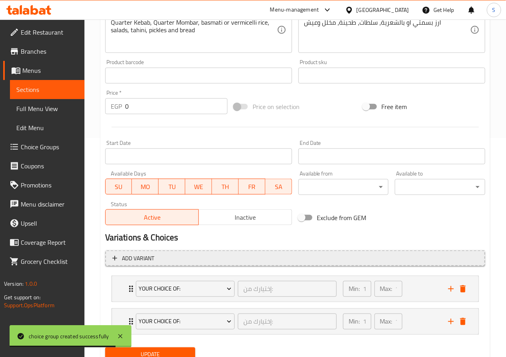
scroll to position [253, 0]
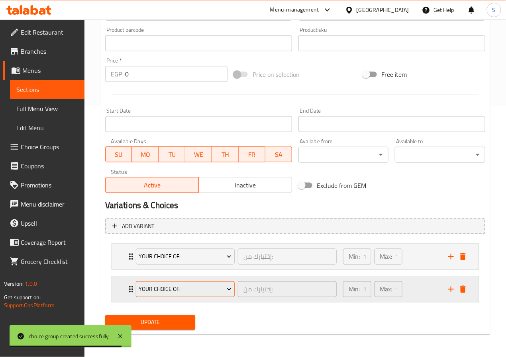
click at [145, 289] on span "Your Choice Of:" at bounding box center [185, 290] width 93 height 10
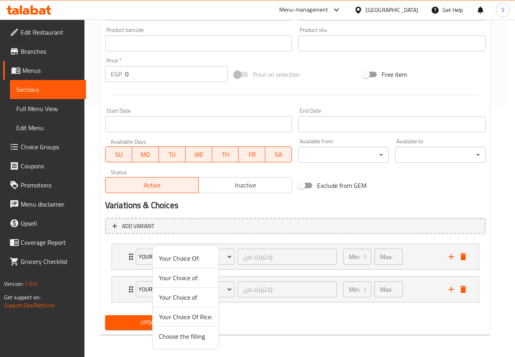
click at [172, 318] on span "Your Choice Of Rice:" at bounding box center [185, 317] width 53 height 10
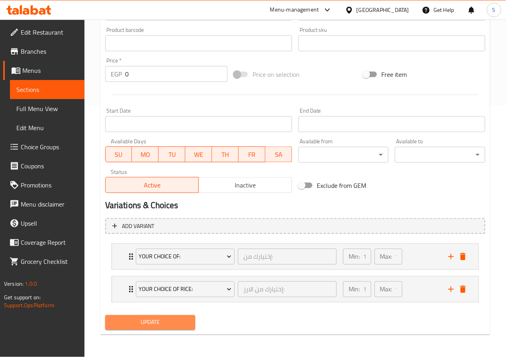
click at [152, 323] on span "Update" at bounding box center [151, 323] width 78 height 10
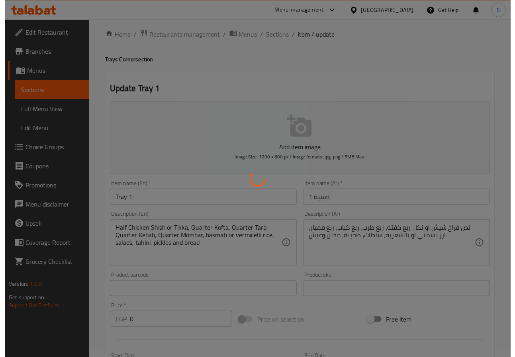
scroll to position [0, 0]
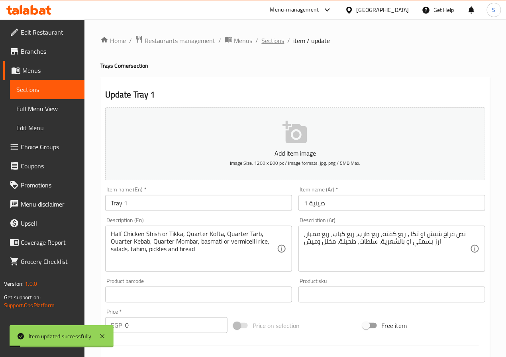
click at [273, 40] on span "Sections" at bounding box center [273, 41] width 23 height 10
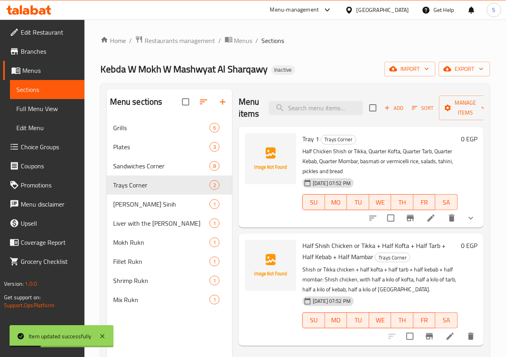
click at [436, 211] on li at bounding box center [431, 218] width 22 height 14
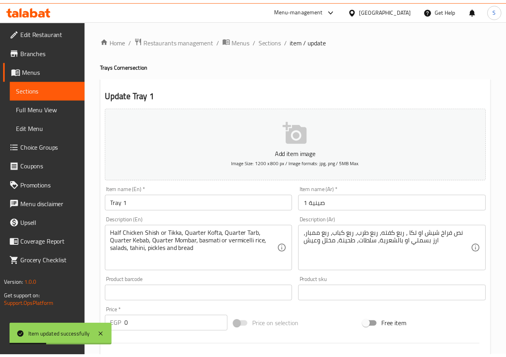
scroll to position [253, 0]
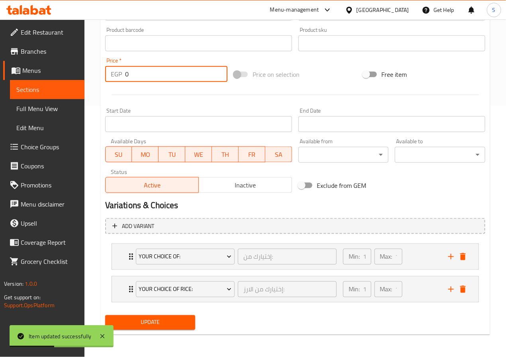
click at [151, 74] on input "0" at bounding box center [176, 74] width 102 height 16
type input "1100"
click at [167, 318] on button "Update" at bounding box center [150, 322] width 90 height 15
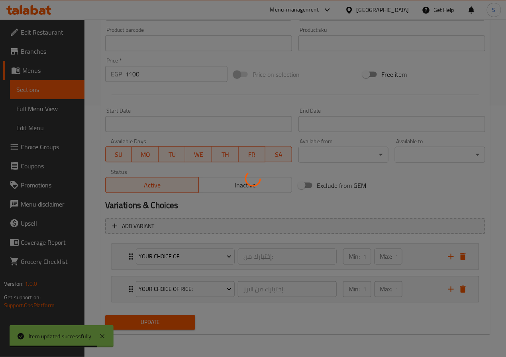
scroll to position [0, 0]
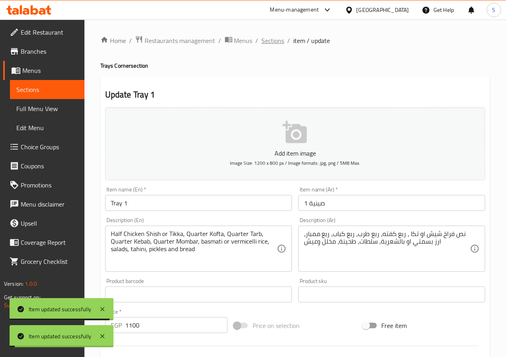
click at [275, 44] on span "Sections" at bounding box center [273, 41] width 23 height 10
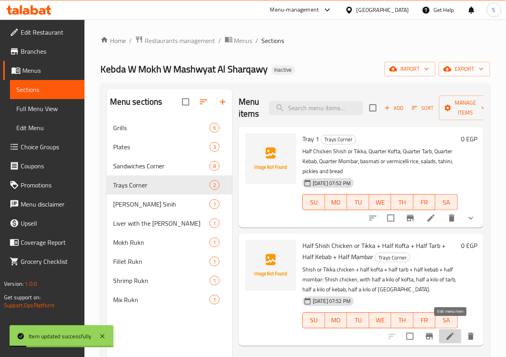
click at [446, 332] on icon at bounding box center [450, 337] width 10 height 10
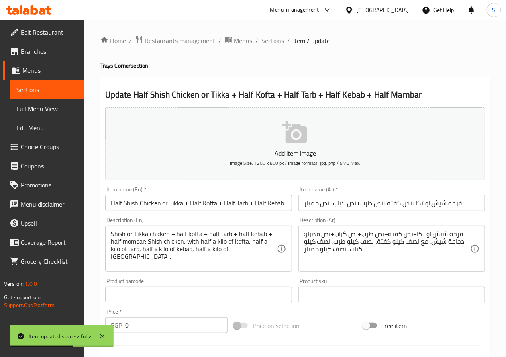
click at [211, 205] on input "Half Shish Chicken or Tikka + Half Kofta + Half Tarb + Half Kebab + Half Mambar" at bounding box center [198, 203] width 187 height 16
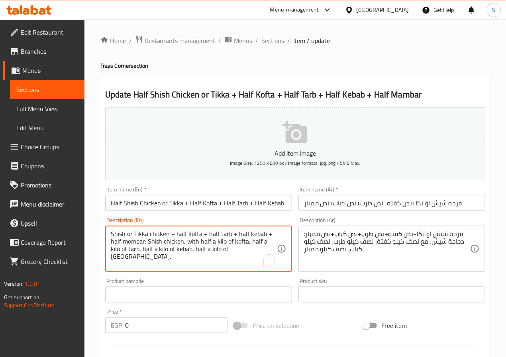
paste textarea "Half Shish Chicken or Tikka + Half Kofta + Half Tarb + Half Kebab + Half Mambar"
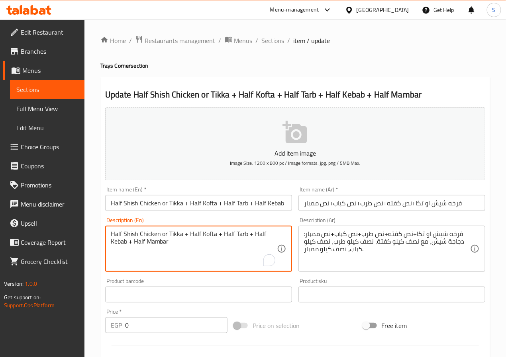
type textarea "Half Shish Chicken or Tikka + Half Kofta + Half Tarb + Half Kebab + Half Mambar"
click at [416, 207] on input "فرخه شیش او تكا+نص كفته+نص طرب+نص كباب+نص ممبار" at bounding box center [391, 203] width 187 height 16
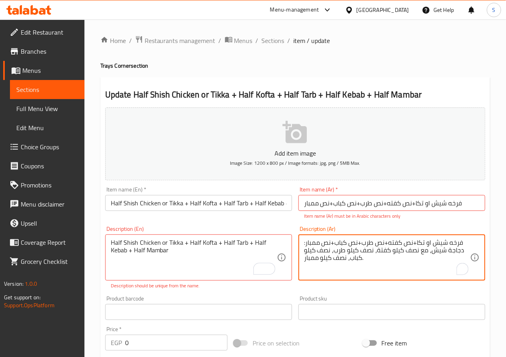
paste textarea "To enrich screen reader interactions, please activate Accessibility in Grammarl…"
type textarea "فرخه شیش او تكا+نص كفته+نص طرب+نص كباب+نص ممبار"
click at [247, 208] on input "Half Shish Chicken or Tikka + Half Kofta + Half Tarb + Half Kebab + Half Mambar" at bounding box center [198, 203] width 187 height 16
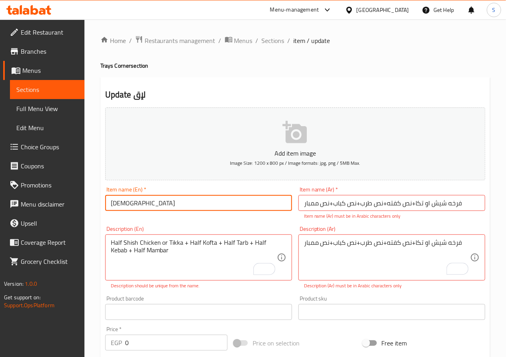
type input "ل"
type input "Tray 2"
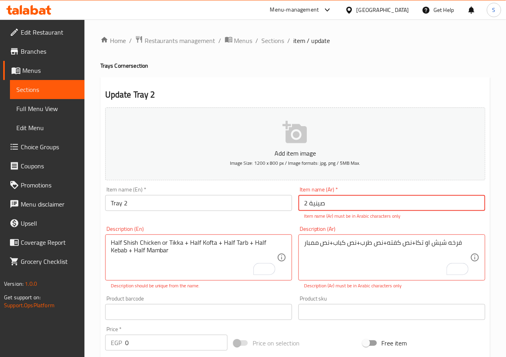
type input "صينية 2"
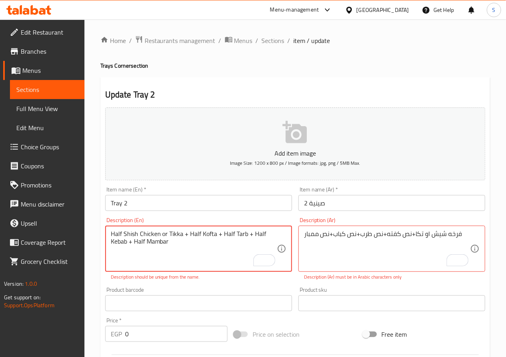
click at [367, 202] on input "صينية 2" at bounding box center [391, 203] width 187 height 16
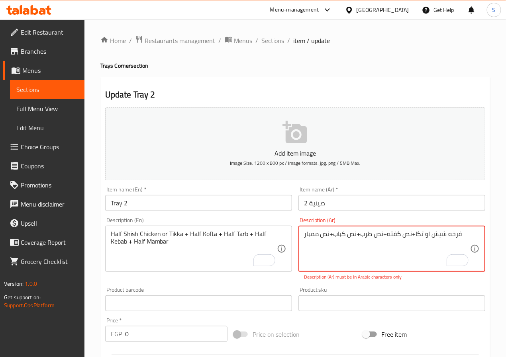
click at [245, 197] on input "Tray 2" at bounding box center [198, 203] width 187 height 16
click at [398, 237] on textarea "فرخه شیش او تكا+نص كفته+نص طرب+نص كباب+نص ممبار" at bounding box center [387, 249] width 166 height 38
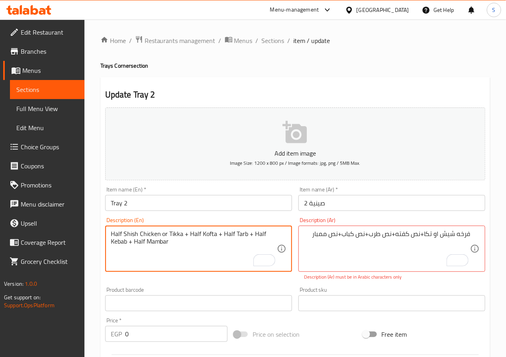
click at [112, 237] on textarea "Half Shish Chicken or Tikka + Half Kofta + Half Tarb + Half Kebab + Half Mambar" at bounding box center [194, 249] width 166 height 38
paste textarea "Chicken"
type textarea "Whole Chicken Shish or Tikka + Half Kofta + Half Tarb + Half Kebab + Half Mambar"
click at [300, 240] on div "فرخه شیش او تكا+نص كفته+نص طرب+نص كباب+نص ممبار Description (Ar)" at bounding box center [391, 249] width 187 height 46
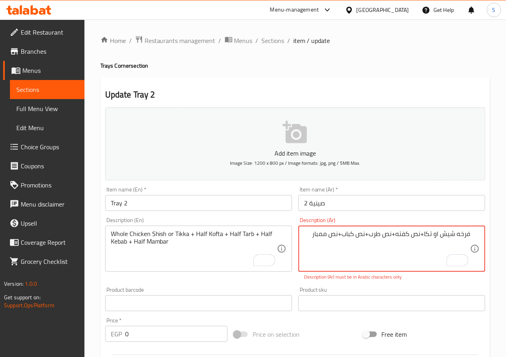
click at [420, 235] on textarea "فرخه شیش او تكا+نص كفته+نص طرب+نص كباب+نص ممبار" at bounding box center [387, 249] width 166 height 38
click at [441, 237] on textarea "فرخه شیش او تكا نص كفته+نص طرب+نص كباب+نص ممبار" at bounding box center [387, 249] width 166 height 38
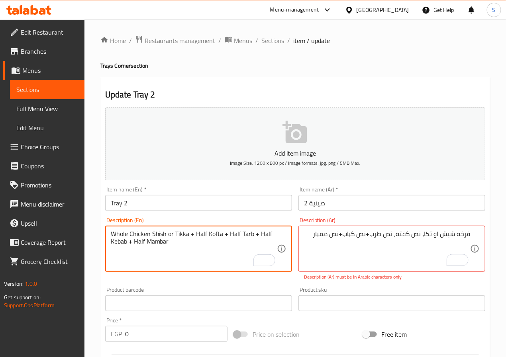
drag, startPoint x: 246, startPoint y: 247, endPoint x: 293, endPoint y: 242, distance: 46.9
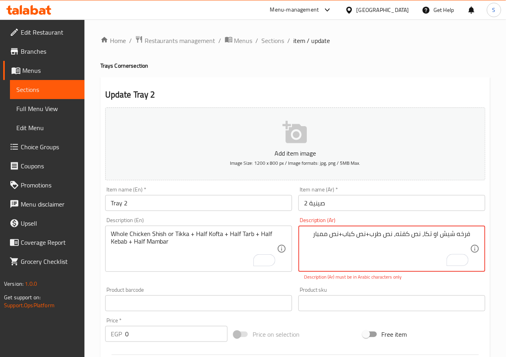
click at [302, 234] on div "فرخه شیش او تكا، نص كفته، نص طرب+نص كباب+نص ممبار Description (Ar)" at bounding box center [391, 249] width 187 height 46
click at [302, 235] on div "فرخه شیش او تكا، نص كفته، نص طرب+نص كباب+نص ممبار Description (Ar)" at bounding box center [391, 249] width 187 height 46
click at [312, 237] on textarea "فرخه شیش او تكا، نص كفته، نص طرب+نص كباب+نص ممبار" at bounding box center [387, 249] width 166 height 38
type textarea "ف"
click at [200, 226] on div "Whole Chicken Shish or Tikka + Half Kofta + Half Tarb + Half Kebab + Half Mamba…" at bounding box center [198, 249] width 187 height 46
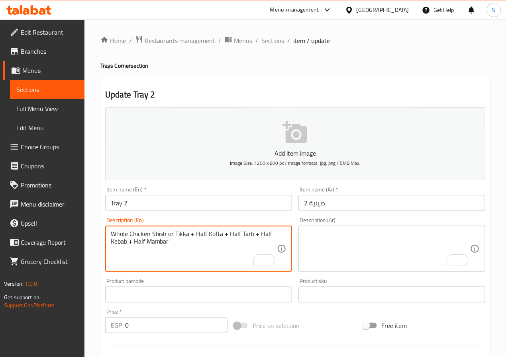
click at [395, 254] on textarea "To enrich screen reader interactions, please activate Accessibility in Grammarl…" at bounding box center [387, 249] width 166 height 38
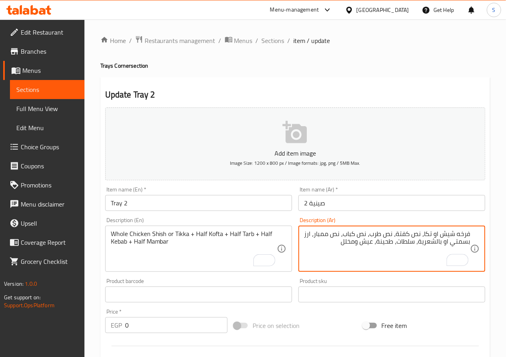
type textarea "فرخه شيش او تكا، نص كفتة، نص طرب، نص كباب، نص ممبار، ارز بسمتي او بالشعرية، سلط…"
click at [189, 324] on input "0" at bounding box center [176, 325] width 102 height 16
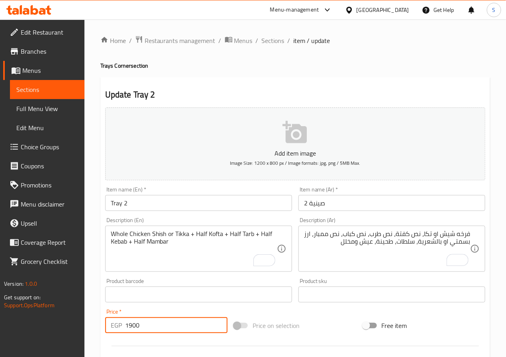
type input "1900"
click at [204, 242] on textarea "Whole Chicken Shish or Tikka + Half Kofta + Half Tarb + Half Kebab + Half Mombar" at bounding box center [194, 249] width 166 height 38
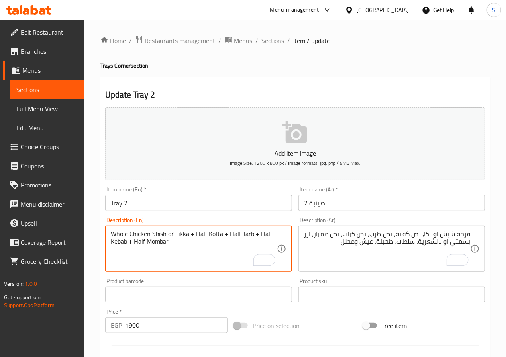
click at [204, 244] on textarea "Whole Chicken Shish or Tikka + Half Kofta + Half Tarb + Half Kebab + Half Mombar" at bounding box center [194, 249] width 166 height 38
paste textarea "Vermicelli Rice"
type textarea "Whole Chicken Shish or Tikka + Half Kofta + Half Tarb + Half Kebab + Half Momba…"
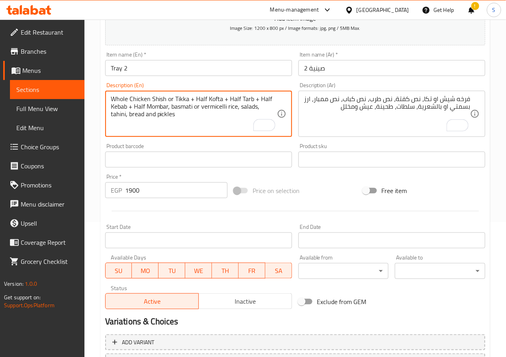
scroll to position [205, 0]
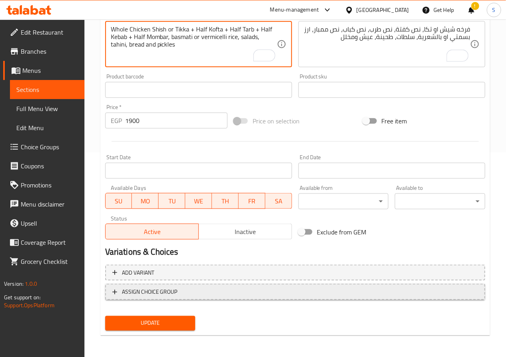
click at [168, 289] on span "ASSIGN CHOICE GROUP" at bounding box center [150, 292] width 56 height 10
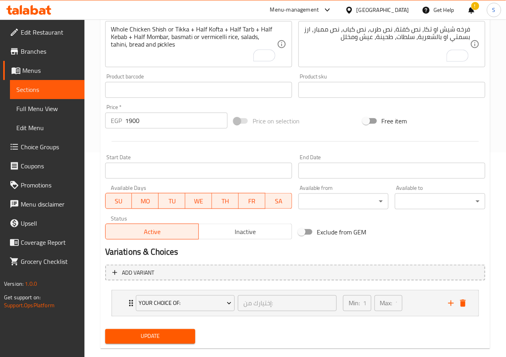
scroll to position [219, 0]
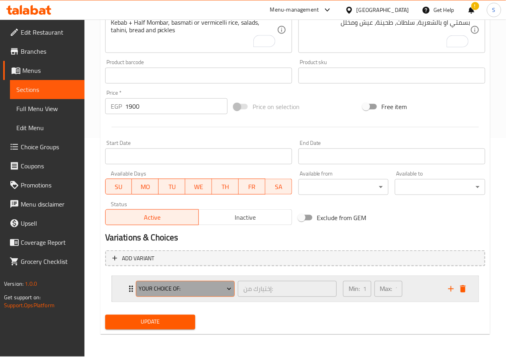
click at [170, 288] on span "Your Choice Of:" at bounding box center [185, 289] width 93 height 10
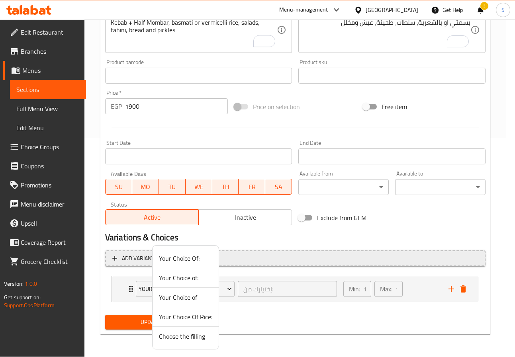
drag, startPoint x: 180, startPoint y: 256, endPoint x: 176, endPoint y: 257, distance: 4.2
click at [180, 256] on span "Your Choice Of:" at bounding box center [185, 259] width 53 height 10
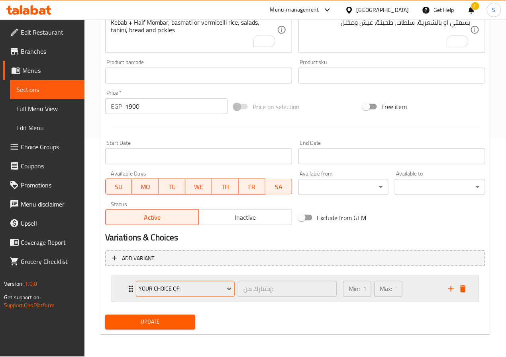
click at [149, 288] on span "Your Choice Of:" at bounding box center [185, 289] width 93 height 10
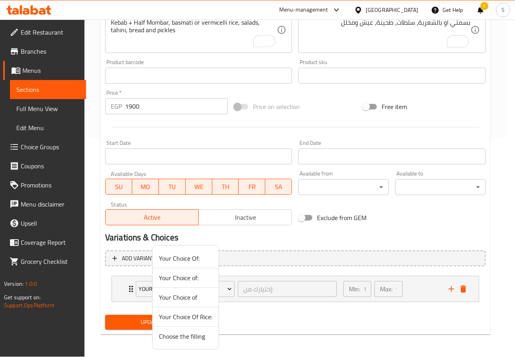
click at [173, 276] on span "Your Choice of:" at bounding box center [185, 278] width 53 height 10
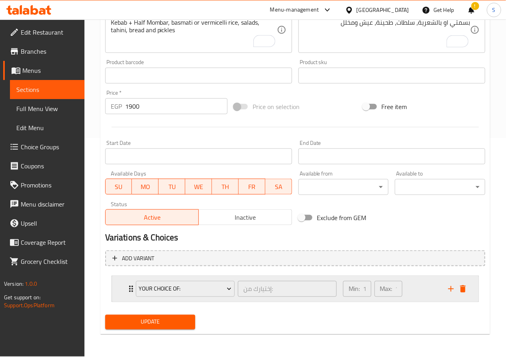
click at [130, 293] on icon "Expand" at bounding box center [131, 289] width 10 height 10
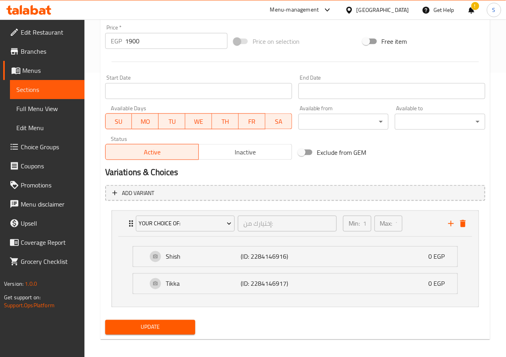
scroll to position [290, 0]
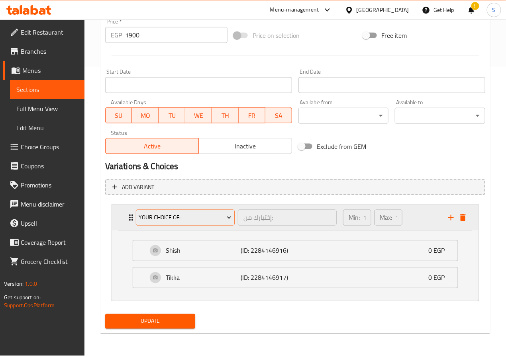
click at [198, 217] on span "Your Choice of:" at bounding box center [185, 218] width 93 height 10
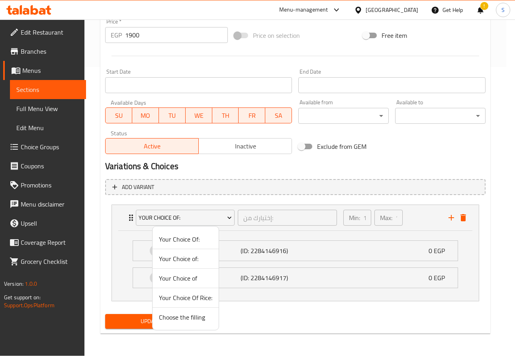
click at [450, 215] on div at bounding box center [257, 178] width 515 height 357
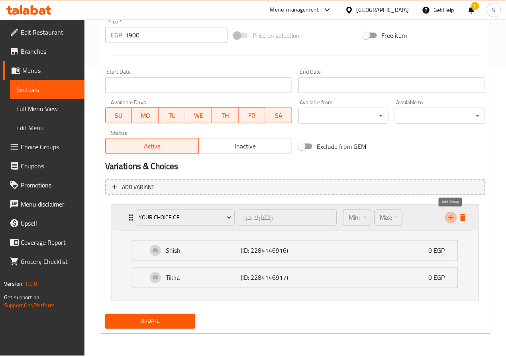
click at [450, 219] on icon "add" at bounding box center [451, 218] width 10 height 10
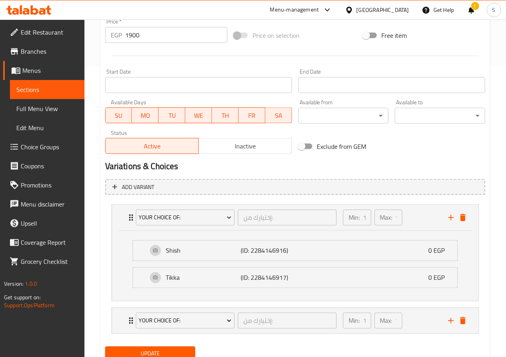
scroll to position [324, 0]
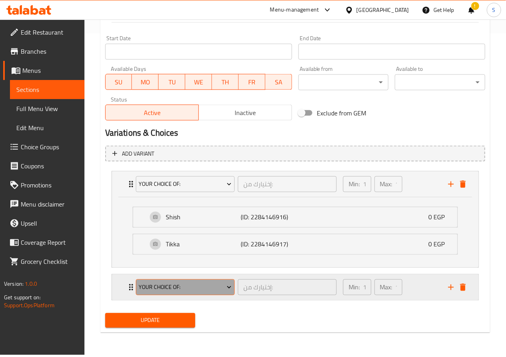
click at [170, 289] on span "Your Choice Of:" at bounding box center [185, 288] width 93 height 10
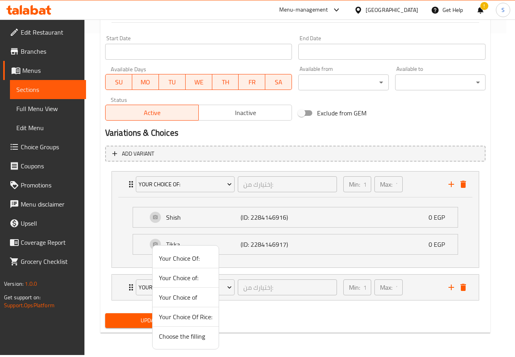
click at [192, 320] on span "Your Choice Of Rice:" at bounding box center [185, 317] width 53 height 10
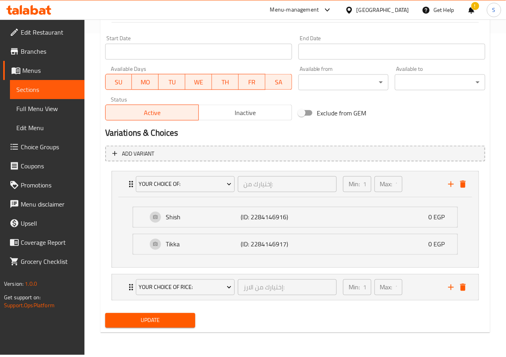
click at [168, 321] on span "Update" at bounding box center [151, 321] width 78 height 10
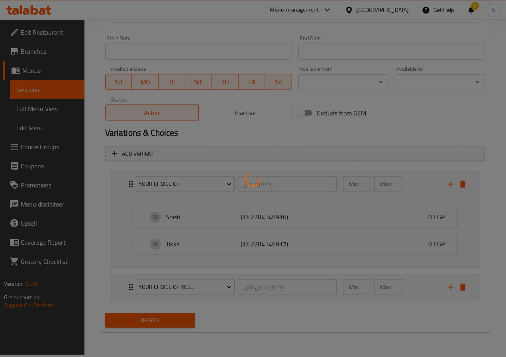
scroll to position [0, 0]
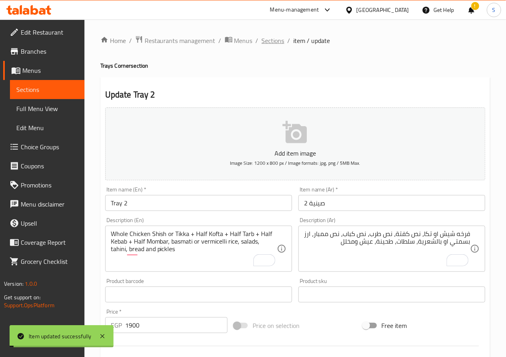
click at [271, 42] on span "Sections" at bounding box center [273, 41] width 23 height 10
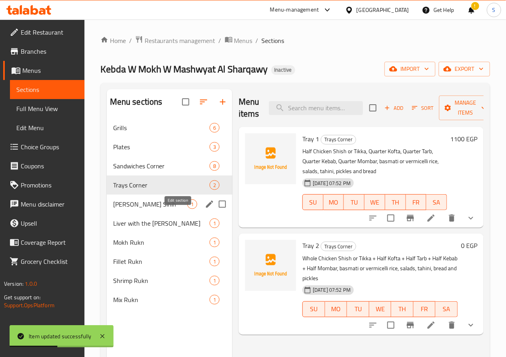
click at [205, 209] on icon "edit" at bounding box center [210, 205] width 10 height 10
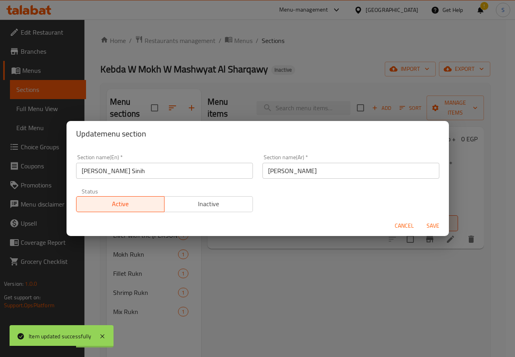
click at [135, 169] on input "Hajj Muhammad Al-Sharqawi's Sinih" at bounding box center [164, 171] width 177 height 16
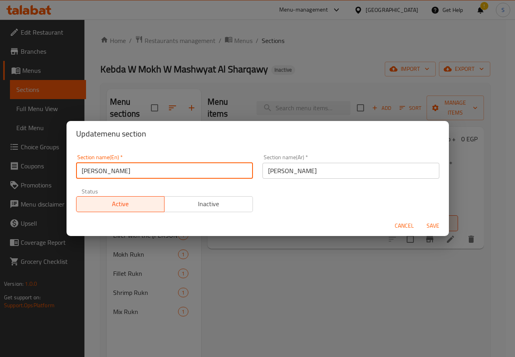
type input "[PERSON_NAME]"
click at [420, 219] on button "Save" at bounding box center [432, 226] width 25 height 15
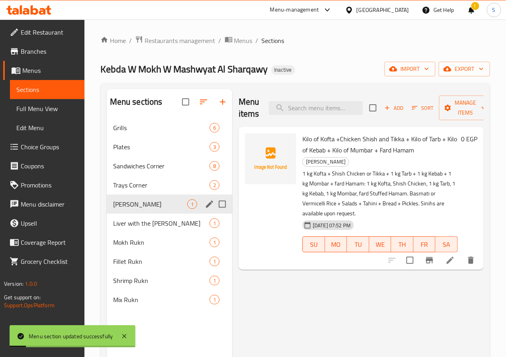
click at [446, 256] on icon at bounding box center [450, 261] width 10 height 10
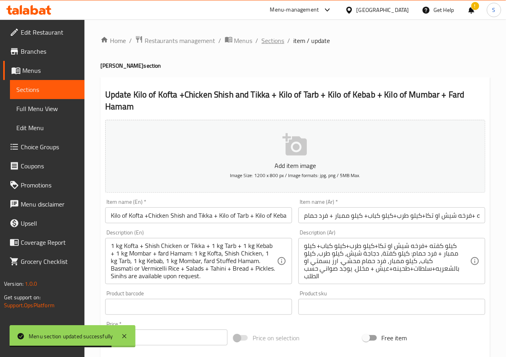
click at [269, 40] on span "Sections" at bounding box center [273, 41] width 23 height 10
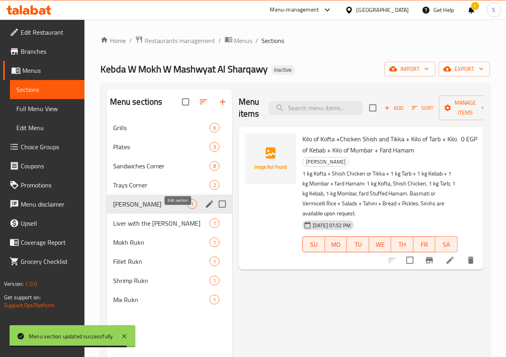
click at [205, 209] on icon "edit" at bounding box center [210, 205] width 10 height 10
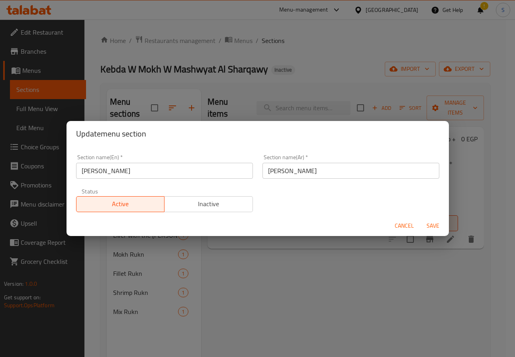
click at [171, 178] on div "Section name(En)   * Hajj Muhammad Al Sharqawi Tray Section name(En) *" at bounding box center [164, 167] width 186 height 34
copy div "Section name(En) *"
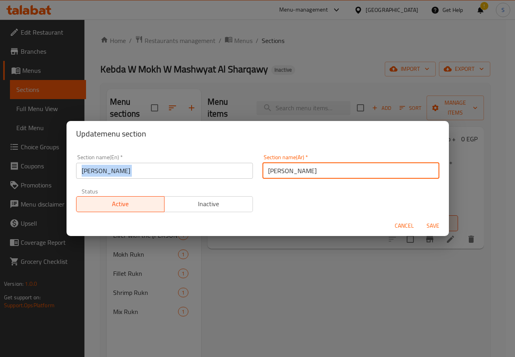
click at [333, 170] on input "صينيه [PERSON_NAME]" at bounding box center [350, 171] width 177 height 16
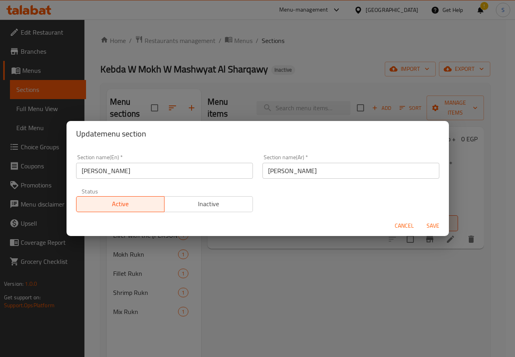
click at [405, 326] on div "Update menu section Section name(En)   * Hajj Muhammad Al Sharqawi Tray Section…" at bounding box center [257, 178] width 515 height 357
click at [404, 221] on span "Cancel" at bounding box center [404, 226] width 19 height 10
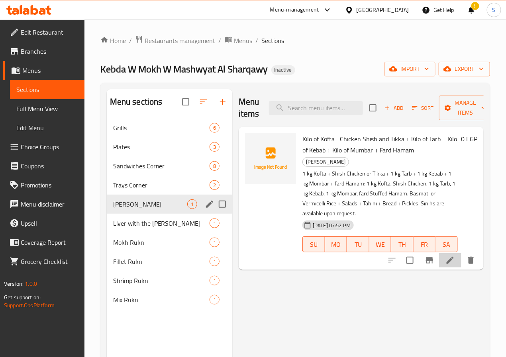
click at [448, 253] on li at bounding box center [450, 260] width 22 height 14
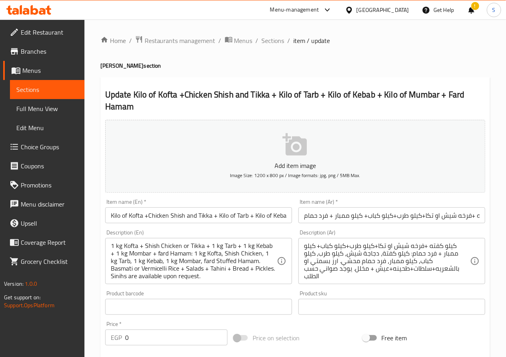
click at [220, 219] on input "Kilo of Kofta +Chicken Shish and Tikka + Kilo of Tarb + Kilo of Kebab + Kilo of…" at bounding box center [198, 216] width 187 height 16
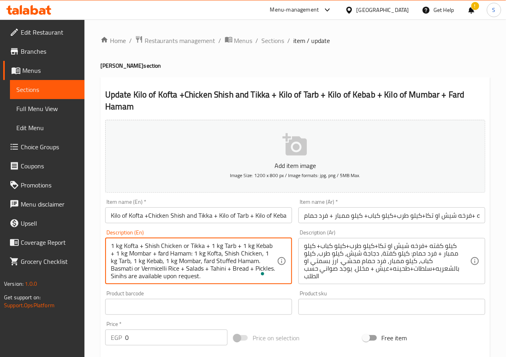
paste textarea "Kilo of Kofta +Chicken Shish and Tikka + Kilo of Tarb + Kilo of Kebab + Kilo of…"
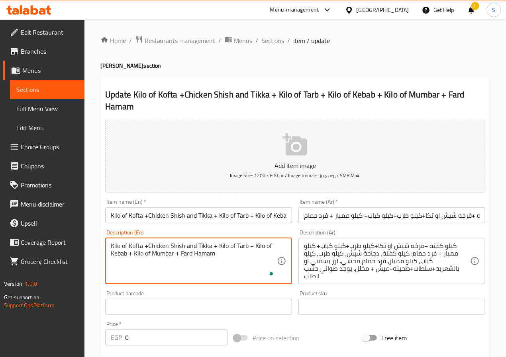
type textarea "Kilo of Kofta +Chicken Shish and Tikka + Kilo of Tarb + Kilo of Kebab + Kilo of…"
click at [368, 214] on input "کیلو گفته +فرخه شیش او تكا+کیلو طرب+كيلو كباب+ كيلو ممبار + فرد حمام" at bounding box center [391, 216] width 187 height 16
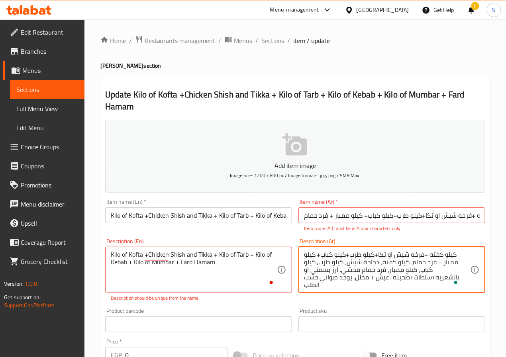
click at [369, 265] on textarea "كيلو كفته +فرخه شیش او تكا+كيلو طرب+كيلو كباب+ كيلو ممبار + فرد حمام: كيلو كفتة…" at bounding box center [387, 270] width 166 height 38
paste textarea "کیلو گفته +فرخه شیش او تكا+کیلو طرب+كيلو كباب+ كيلو ممبار + فرد حمام"
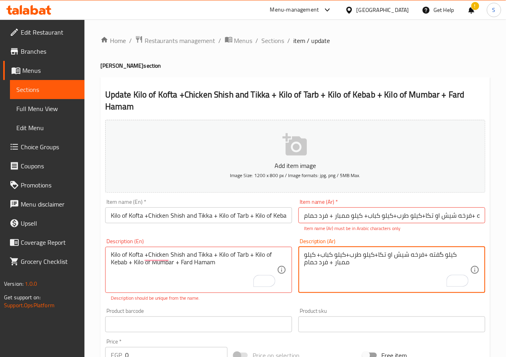
type textarea "کیلو گفته +فرخه شیش او تكا+کیلو طرب+كيلو كباب+ كيلو ممبار + فرد حمام"
click at [220, 216] on input "Kilo of Kofta +Chicken Shish and Tikka + Kilo of Tarb + Kilo of Kebab + Kilo of…" at bounding box center [198, 216] width 187 height 16
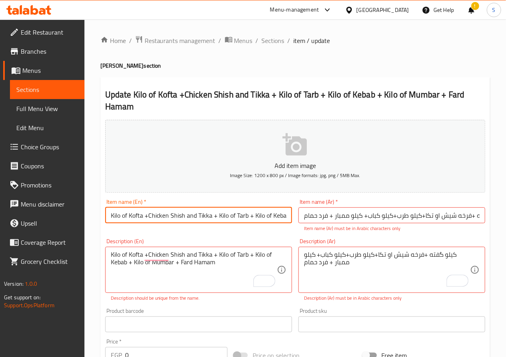
click at [220, 216] on input "Kilo of Kofta +Chicken Shish and Tikka + Kilo of Tarb + Kilo of Kebab + Kilo of…" at bounding box center [198, 216] width 187 height 16
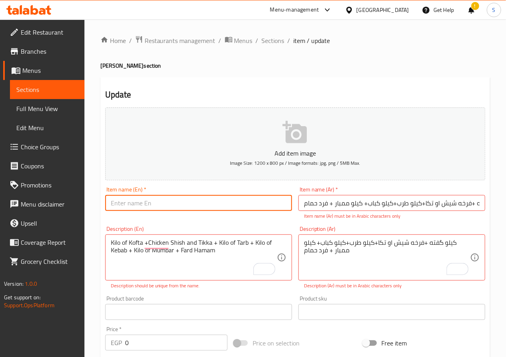
paste input "[PERSON_NAME]"
type input "[PERSON_NAME]"
click at [322, 207] on input "کیلو گفته +فرخه شیش او تكا+کیلو طرب+كيلو كباب+ كيلو ممبار + فرد حمام" at bounding box center [391, 203] width 187 height 16
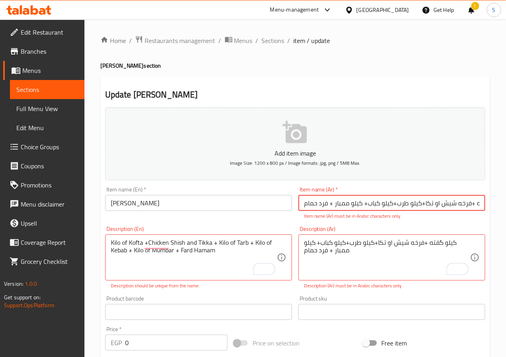
paste input "صينيه [PERSON_NAME]"
type input "صينيه [PERSON_NAME]"
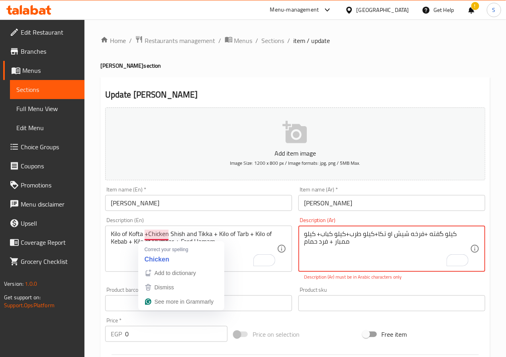
click at [341, 240] on textarea "کیلو گفته +فرخه شیش او تكا+کیلو طرب+كيلو كباب+ كيلو ممبار + فرد حمام" at bounding box center [387, 249] width 166 height 38
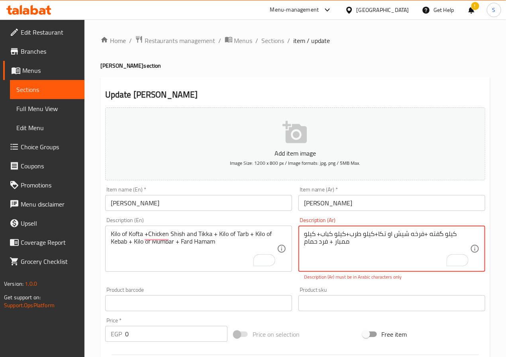
click at [440, 237] on textarea "کیلو گفته +فرخه شیش او تكا+کیلو طرب+كيلو كباب+ كيلو ممبار + فرد حمام" at bounding box center [387, 249] width 166 height 38
type textarea "کیلو كفته +فرخه شیش او تكا+کیلو طرب+كيلو كباب+ كيلو ممبار + فرد حمام"
drag, startPoint x: 186, startPoint y: 249, endPoint x: 190, endPoint y: 249, distance: 4.8
click at [385, 220] on div "Description (Ar) کیلو كفته +فرخه شیش او تكا+کیلو طرب+كيلو كباب+ كيلو ممبار + فر…" at bounding box center [391, 248] width 187 height 63
click at [166, 282] on div "Description (En) Kilo of Kofta +Chicken Shish and Tikka + Kilo of Tarb + Kilo o…" at bounding box center [198, 249] width 193 height 70
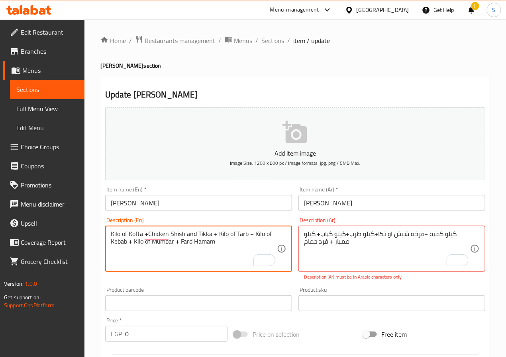
click at [190, 235] on textarea "Kilo of Kofta +Chicken Shish and Tikka + Kilo of Tarb + Kilo of Kebab + Kilo of…" at bounding box center [194, 249] width 166 height 38
click at [190, 237] on textarea "Kilo of Kofta +Chicken Shish and Tikka + Kilo of Tarb + Kilo of Kebab + Kilo of…" at bounding box center [194, 249] width 166 height 38
type textarea "Kilo of Kofta, Whole Chicken Shish or Tikka + Kilo of Tarb + Kilo of Kebab + Ki…"
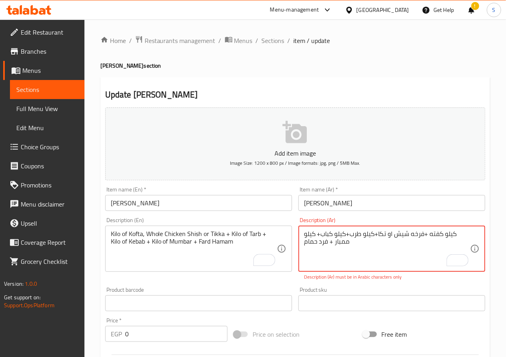
click at [460, 241] on textarea "کیلو كفته +فرخه شیش او تكا+کیلو طرب+كيلو كباب+ كيلو ممبار + فرد حمام" at bounding box center [387, 249] width 166 height 38
click at [413, 246] on textarea "کیلو كفته +فرخه شیش او تكا+کیلو طرب+كيلو كباب+ كيلو ممبار + فرد حمام" at bounding box center [387, 249] width 166 height 38
type textarea "کیلو كفته +فرخه شیش او تكا+کیلو طرب+كيلو كباب+ كيلو ممبار + فرد حمام"
type textarea "كیلو كفته +فرخه شیش او تكا+كیلو طرب+كيلو كباب+ كيلو ممبار + فرد حمام"
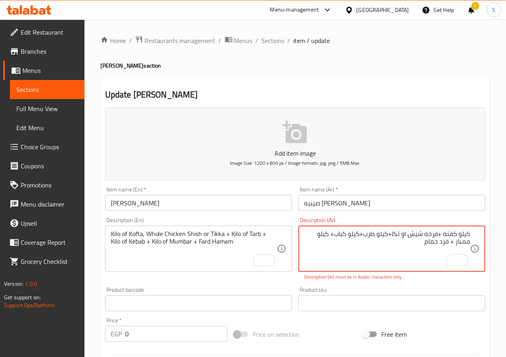
click at [388, 245] on textarea "كیلو كفته +فرخه شیش او تكا+كیلو طرب+كيلو كباب+ كيلو ممبار + فرد حمام" at bounding box center [387, 249] width 166 height 38
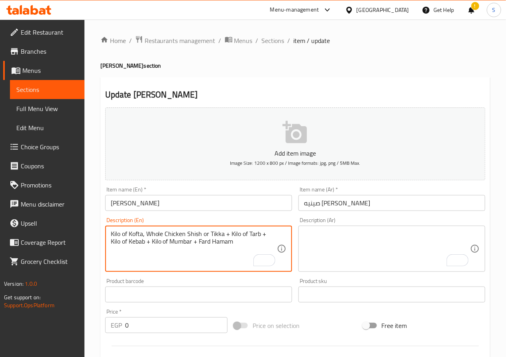
click at [450, 238] on textarea "To enrich screen reader interactions, please activate Accessibility in Grammarl…" at bounding box center [387, 249] width 166 height 38
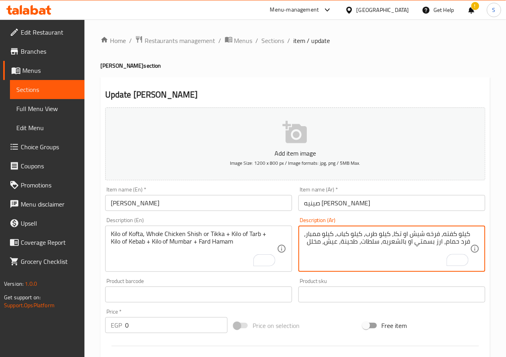
type textarea "كيلو كفته، فرخه شيش او تكا، كيلو طرب، كيلو كباب، كيلو ممبار، فرد حمام، ارز بسمت…"
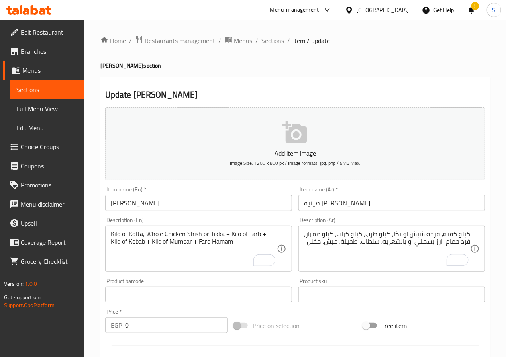
click at [229, 226] on div "Kilo of Kofta, Whole Chicken Shish or Tikka + Kilo of Tarb + Kilo of Kebab + Ki…" at bounding box center [198, 249] width 187 height 46
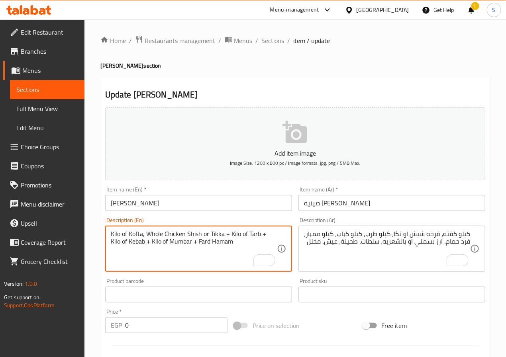
click at [168, 243] on textarea "Kilo of Kofta, Whole Chicken Shish or Tikka + Kilo of Tarb + Kilo of Kebab + Ki…" at bounding box center [194, 249] width 166 height 38
click at [191, 243] on textarea "Kilo of Kofta, Whole Chicken Shish or Tikka + Kilo of Tarb + Kilo of Kebab + Ki…" at bounding box center [194, 249] width 166 height 38
click at [244, 246] on textarea "Kilo of Kofta, Whole Chicken Shish or Tikka, Kilo of Tarb, Kilo of Kebab, Kilo …" at bounding box center [194, 249] width 166 height 38
paste textarea "Vermicelli Rice"
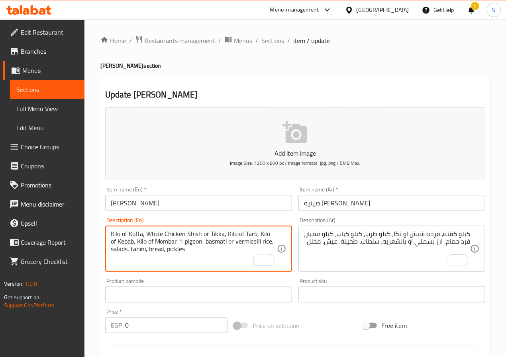
type textarea "Kilo of Kofta, Whole Chicken Shish or Tikka, Kilo of Tarb, Kilo of Kebab, Kilo …"
click at [89, 289] on div "Home / Restaurants management / Menus / Sections / item / update [PERSON_NAME] …" at bounding box center [294, 291] width 421 height 543
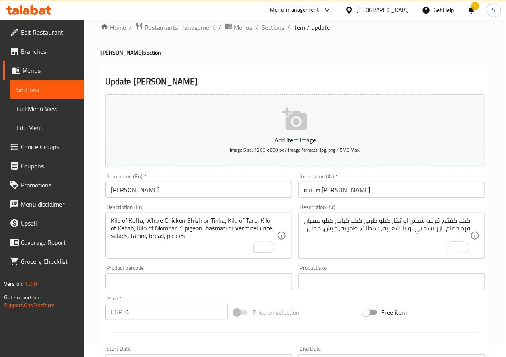
scroll to position [40, 0]
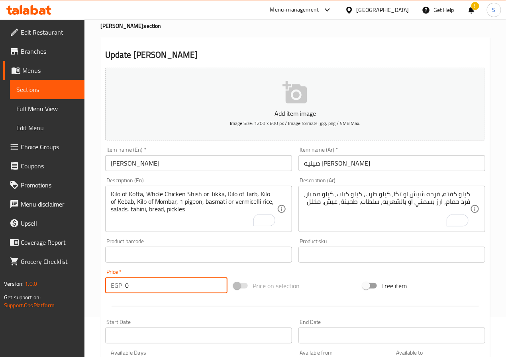
click at [151, 292] on input "0" at bounding box center [176, 286] width 102 height 16
type input "4000"
click at [98, 308] on div "Home / Restaurants management / Menus / Sections / item / update [PERSON_NAME] …" at bounding box center [294, 251] width 421 height 543
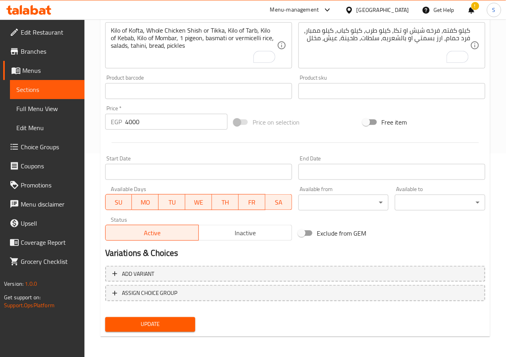
scroll to position [205, 0]
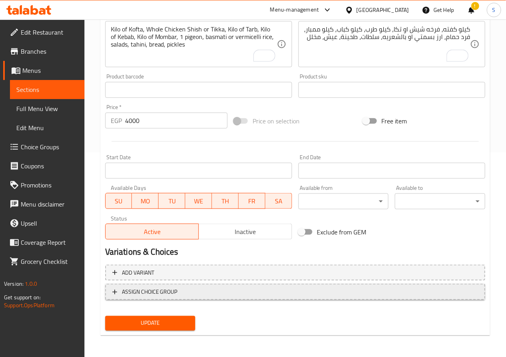
click at [134, 288] on span "ASSIGN CHOICE GROUP" at bounding box center [150, 292] width 56 height 10
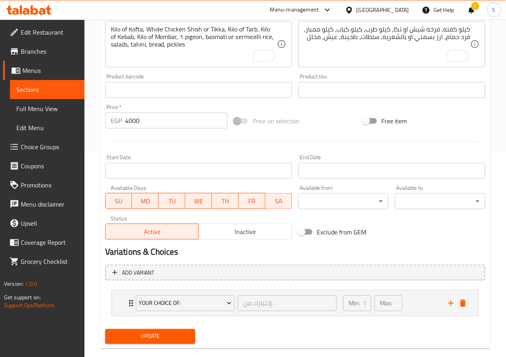
scroll to position [219, 0]
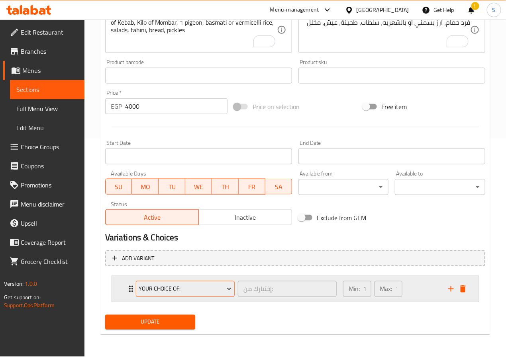
click at [209, 288] on span "Your Choice Of:" at bounding box center [185, 289] width 93 height 10
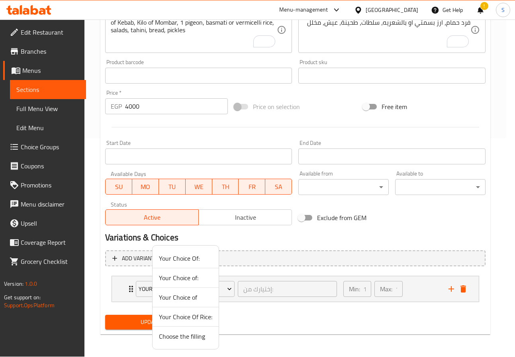
click at [189, 278] on span "Your Choice of:" at bounding box center [185, 278] width 53 height 10
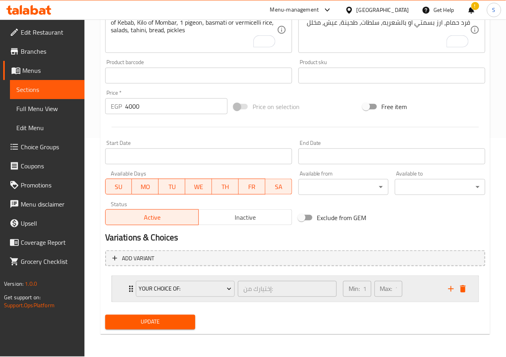
click at [125, 291] on div "Your Choice of: إختيارك من: ​ Min: 1 ​ Max: 1 ​" at bounding box center [295, 288] width 366 height 25
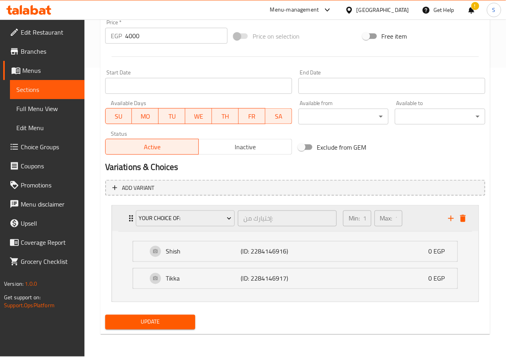
scroll to position [290, 0]
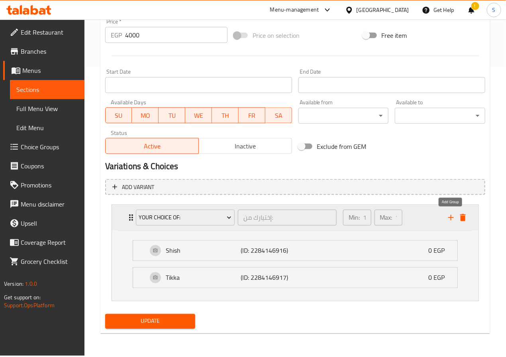
click at [450, 219] on icon "add" at bounding box center [451, 218] width 10 height 10
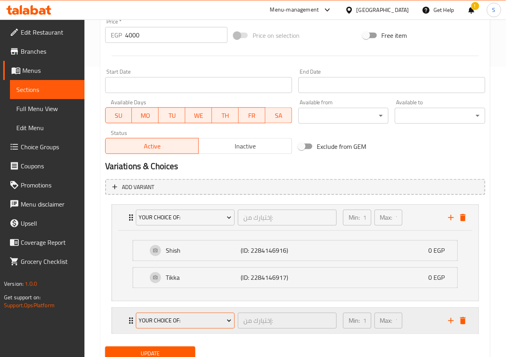
click at [156, 318] on span "Your Choice Of:" at bounding box center [185, 321] width 93 height 10
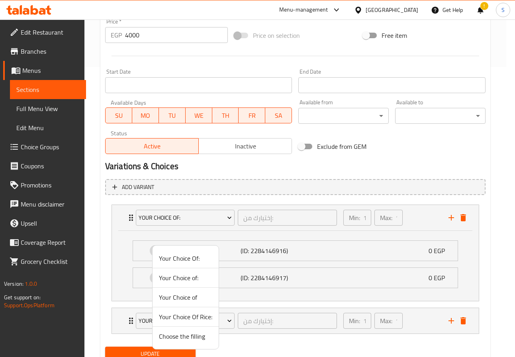
click at [177, 318] on span "Your Choice Of Rice:" at bounding box center [185, 317] width 53 height 10
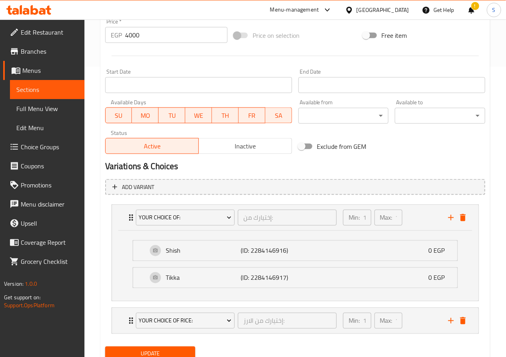
click at [158, 354] on span "Update" at bounding box center [151, 354] width 78 height 10
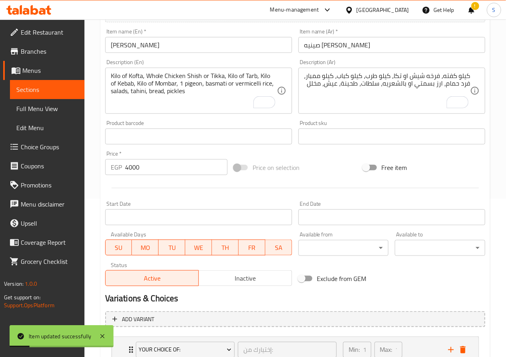
scroll to position [0, 0]
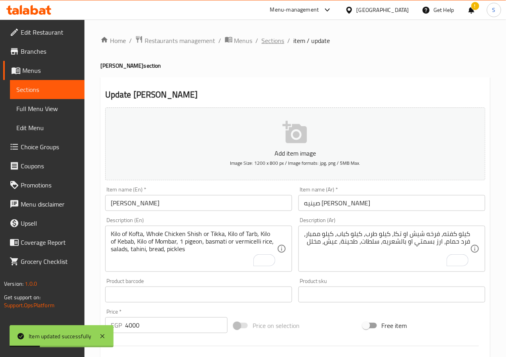
click at [275, 39] on span "Sections" at bounding box center [273, 41] width 23 height 10
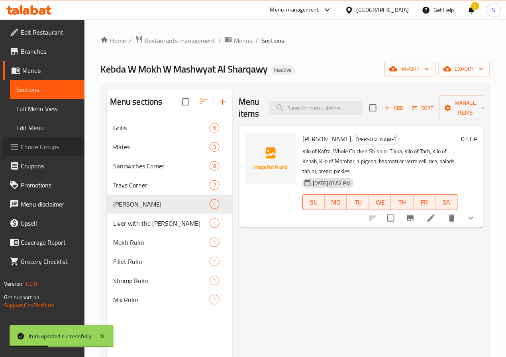
click at [31, 139] on link "Choice Groups" at bounding box center [43, 146] width 81 height 19
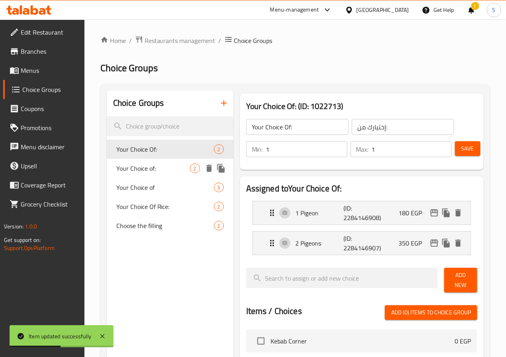
click at [152, 164] on span "Your Choice of:" at bounding box center [153, 169] width 74 height 10
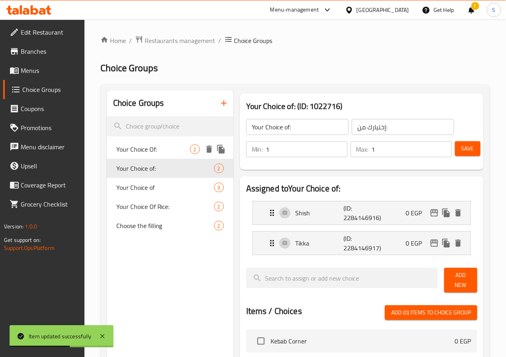
click at [140, 143] on div "Your Choice Of: 2" at bounding box center [170, 149] width 127 height 19
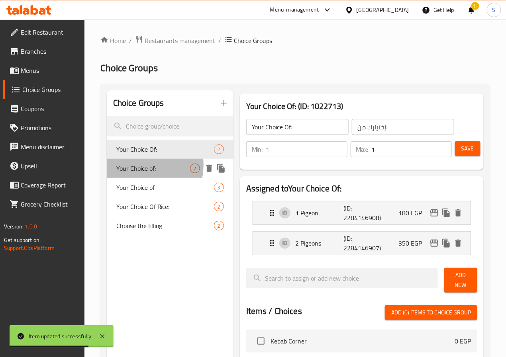
click at [140, 165] on span "Your Choice of:" at bounding box center [153, 169] width 74 height 10
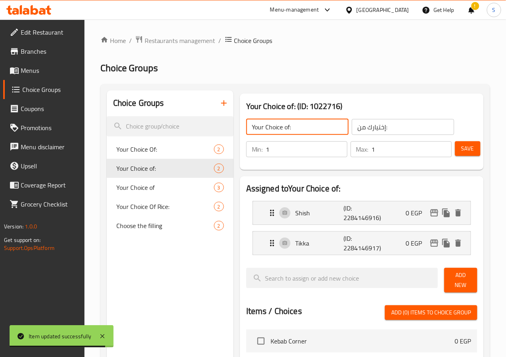
click at [274, 127] on input "Your Choice of:" at bounding box center [297, 127] width 102 height 16
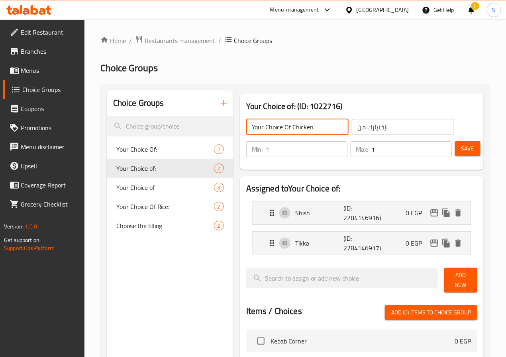
type input "Your Choice Of Chicken:"
click at [352, 125] on input "إختيارك من:" at bounding box center [403, 127] width 102 height 16
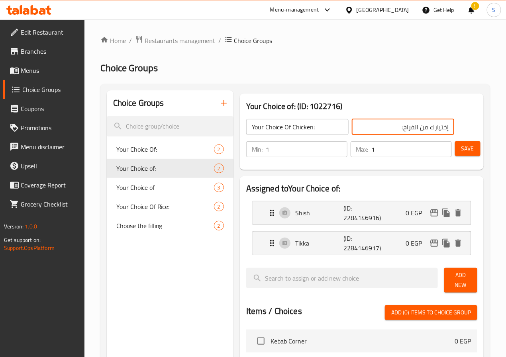
type input "إختيارك من الفراخ:"
click at [477, 154] on button "Save" at bounding box center [467, 148] width 25 height 15
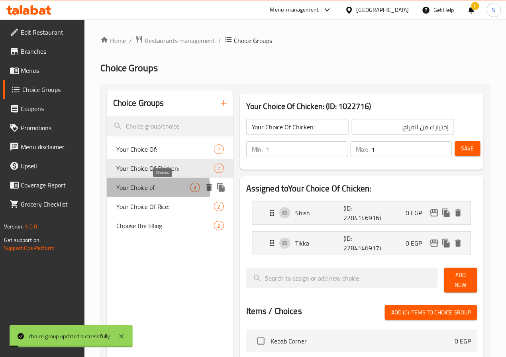
click at [190, 189] on div "3" at bounding box center [195, 188] width 10 height 10
type input "Your Choice of"
type input "إختيارك من:"
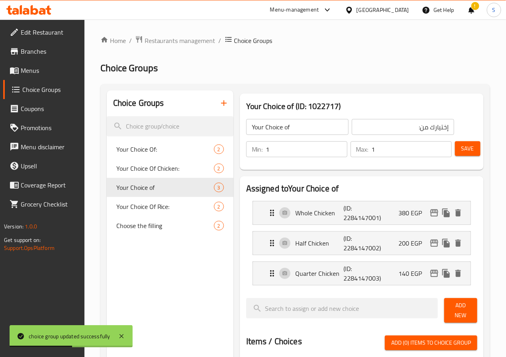
click at [266, 125] on input "Your Choice of" at bounding box center [297, 127] width 102 height 16
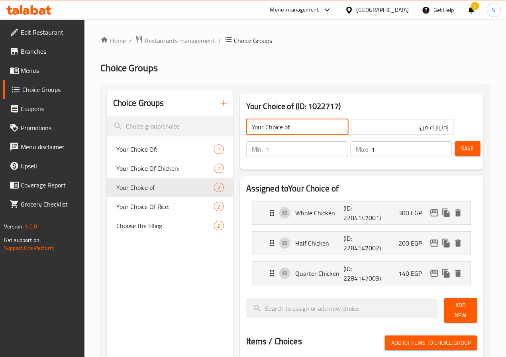
type input "Your Choice of:"
click at [468, 146] on span "Save" at bounding box center [467, 149] width 13 height 10
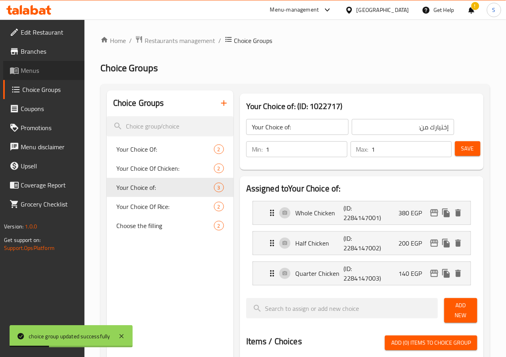
click at [42, 67] on span "Menus" at bounding box center [49, 71] width 57 height 10
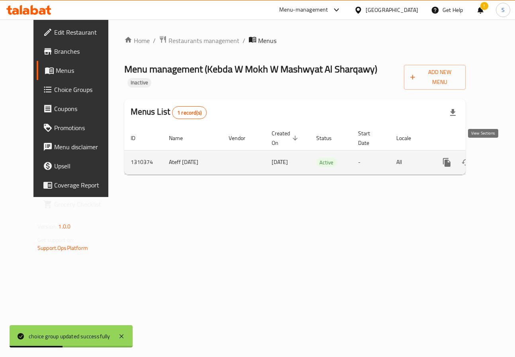
click at [499, 158] on icon "enhanced table" at bounding box center [504, 163] width 10 height 10
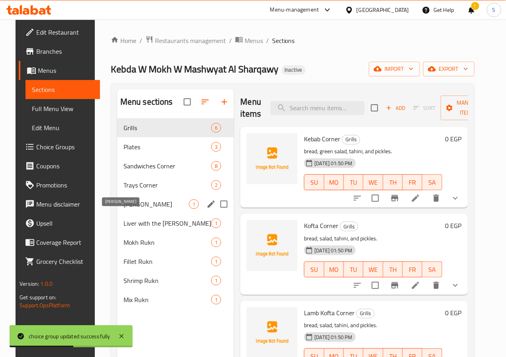
click at [138, 209] on span "[PERSON_NAME]" at bounding box center [156, 205] width 66 height 10
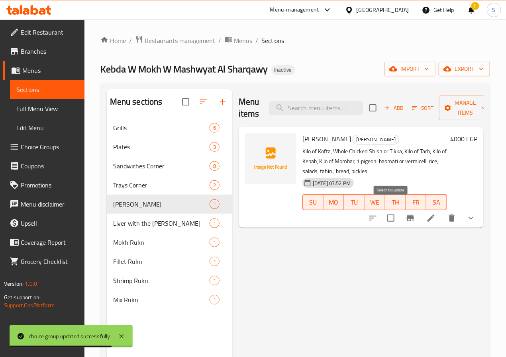
click at [392, 210] on input "checkbox" at bounding box center [390, 218] width 17 height 17
checkbox input "true"
click at [455, 115] on span "Manage items" at bounding box center [465, 108] width 41 height 20
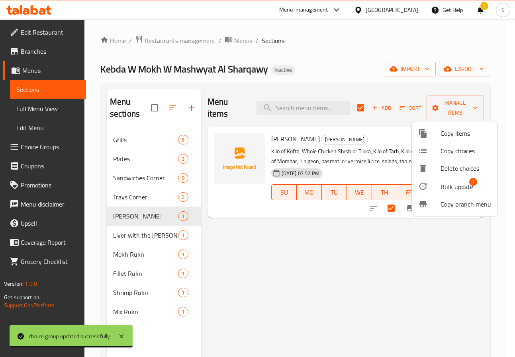
click at [442, 183] on span "Bulk update" at bounding box center [457, 187] width 33 height 10
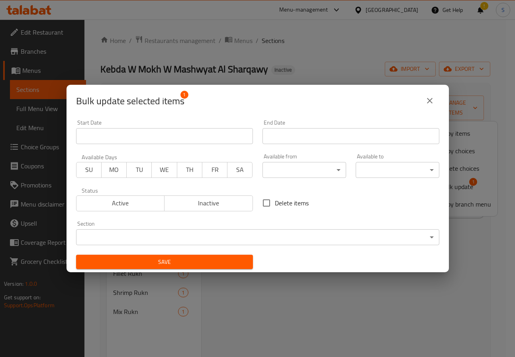
click at [225, 239] on body "​ Menu-management [GEOGRAPHIC_DATA] Get Help ! S Edit Restaurant Branches Menus…" at bounding box center [257, 189] width 515 height 338
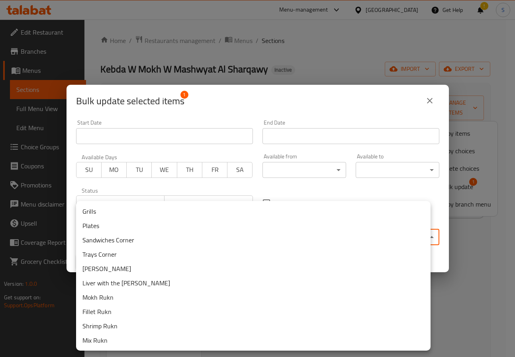
click at [146, 255] on li "Trays Corner" at bounding box center [253, 254] width 354 height 14
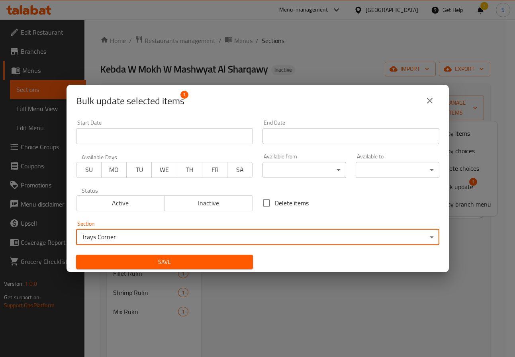
click at [223, 264] on span "Save" at bounding box center [164, 262] width 164 height 10
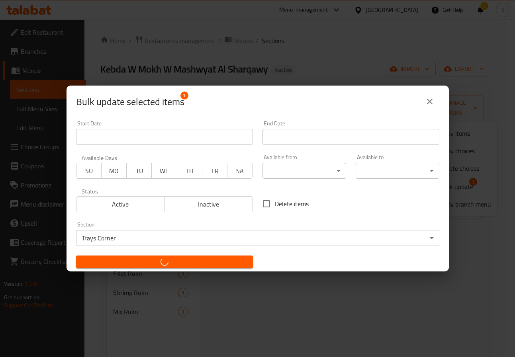
checkbox input "false"
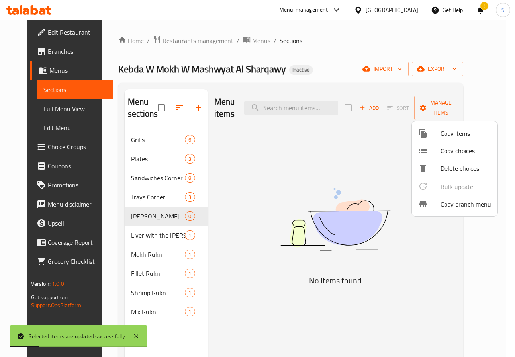
click at [143, 241] on div at bounding box center [257, 178] width 515 height 357
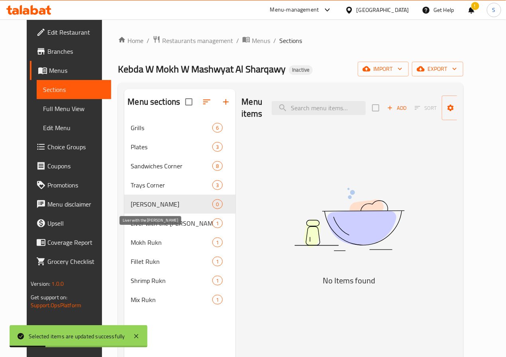
click at [143, 228] on span "Liver with the [PERSON_NAME]" at bounding box center [172, 224] width 82 height 10
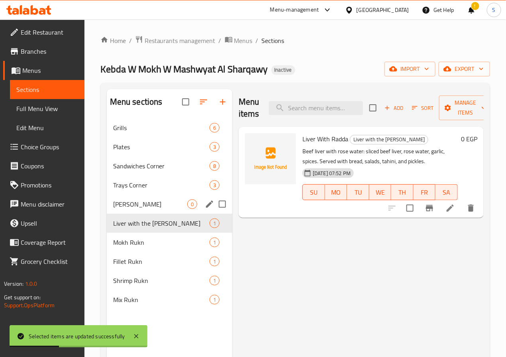
click at [214, 213] on input "Menu sections" at bounding box center [222, 204] width 17 height 17
checkbox input "true"
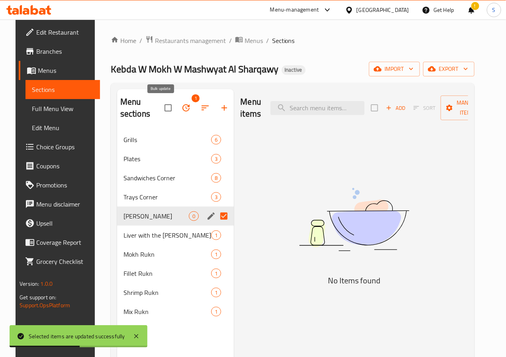
click at [182, 109] on icon "button" at bounding box center [185, 107] width 7 height 7
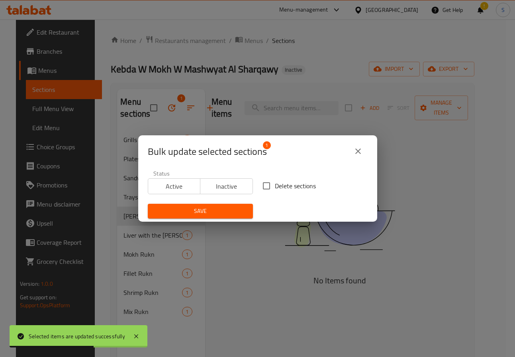
click at [266, 187] on input "Delete sections" at bounding box center [266, 186] width 17 height 17
checkbox input "true"
click at [202, 215] on span "Save" at bounding box center [200, 211] width 92 height 10
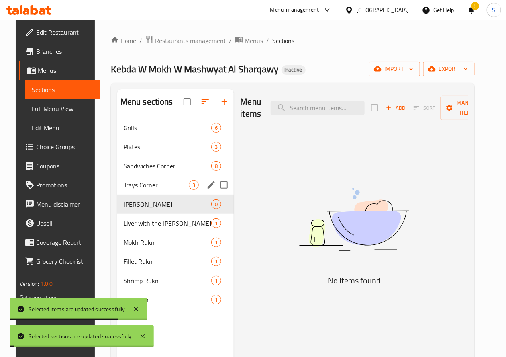
click at [132, 190] on div "Trays Corner 3" at bounding box center [175, 185] width 117 height 19
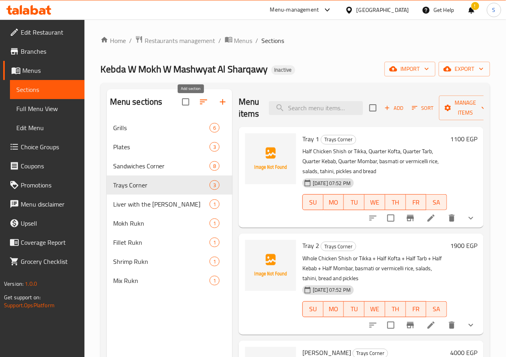
click at [218, 107] on icon "button" at bounding box center [223, 102] width 10 height 10
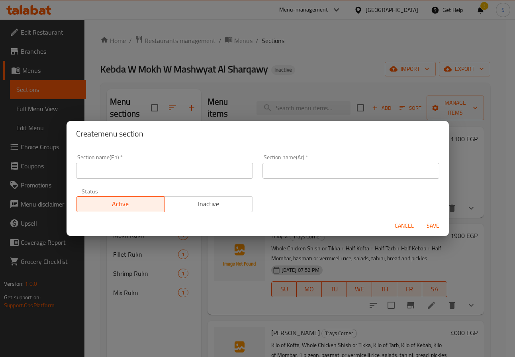
click at [201, 174] on input "text" at bounding box center [164, 171] width 177 height 16
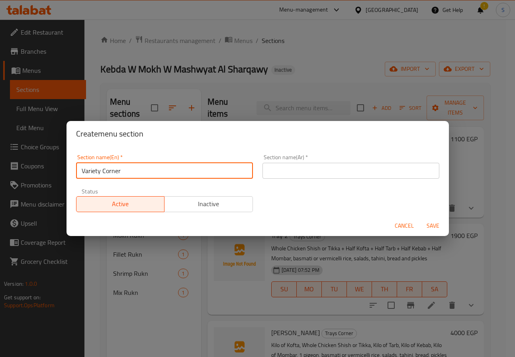
type input "Variety Corner"
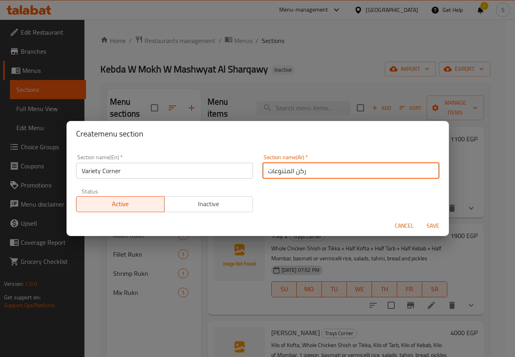
click at [100, 174] on input "Variety Corner" at bounding box center [164, 171] width 177 height 16
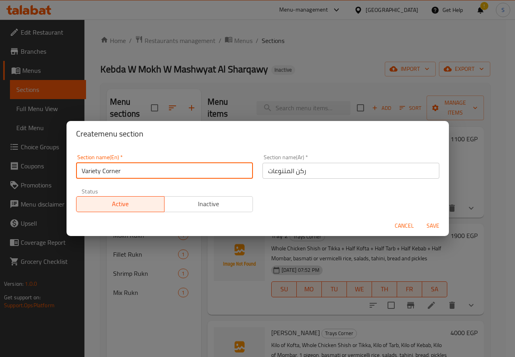
click at [108, 171] on input "Variety Corner" at bounding box center [164, 171] width 177 height 16
click at [134, 165] on input "Variety Corner" at bounding box center [164, 171] width 177 height 16
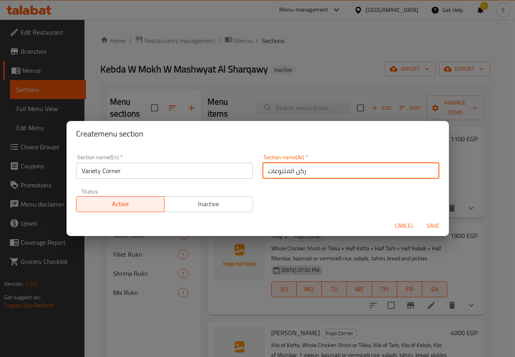
drag, startPoint x: 271, startPoint y: 171, endPoint x: 258, endPoint y: 172, distance: 13.2
click at [262, 172] on input "ركن المتنوعات" at bounding box center [350, 171] width 177 height 16
type input "الركن المتنوع"
click at [420, 219] on button "Save" at bounding box center [432, 226] width 25 height 15
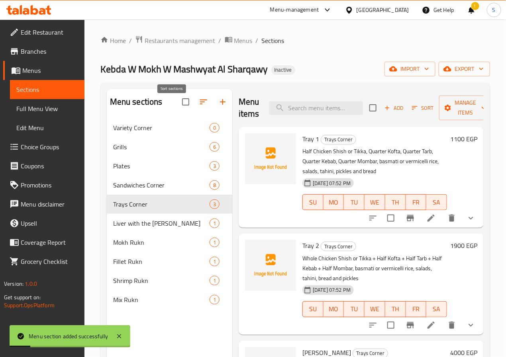
click at [199, 103] on icon "button" at bounding box center [204, 102] width 10 height 10
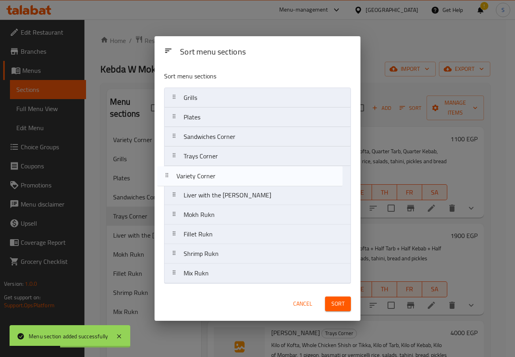
drag, startPoint x: 174, startPoint y: 97, endPoint x: 169, endPoint y: 180, distance: 82.6
click at [166, 177] on nav "Variety Corner Grills Plates Sandwiches Corner Trays Corner Liver with the Radd…" at bounding box center [257, 186] width 187 height 196
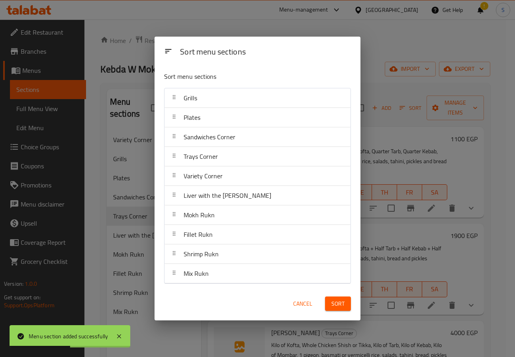
click at [344, 298] on button "Sort" at bounding box center [338, 304] width 26 height 15
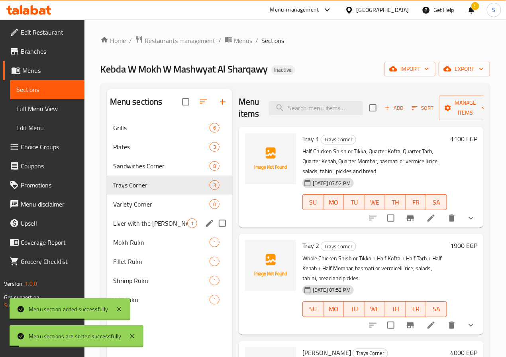
click at [147, 228] on span "Liver with the [PERSON_NAME]" at bounding box center [150, 224] width 74 height 10
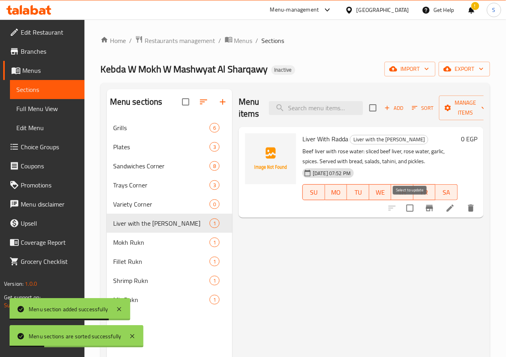
drag, startPoint x: 408, startPoint y: 212, endPoint x: 411, endPoint y: 208, distance: 5.4
click at [408, 212] on input "checkbox" at bounding box center [409, 208] width 17 height 17
checkbox input "true"
click at [445, 112] on span "Manage items" at bounding box center [465, 108] width 41 height 20
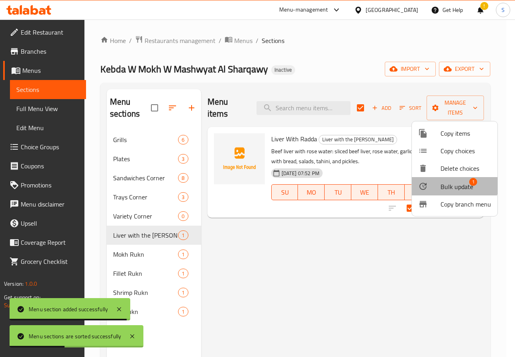
click at [446, 180] on li "Bulk update 1" at bounding box center [455, 186] width 86 height 18
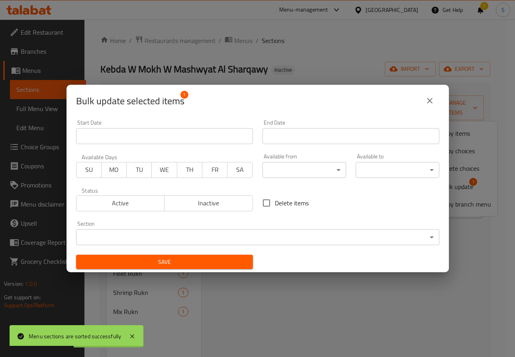
click at [258, 239] on body "Menu sections are sorted successfully ​ Menu-management [GEOGRAPHIC_DATA] Get H…" at bounding box center [257, 189] width 515 height 338
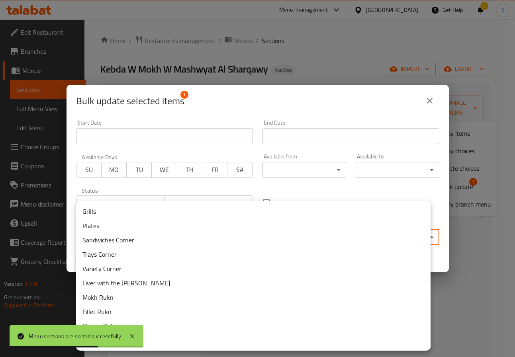
click at [214, 276] on li "Liver with the [PERSON_NAME]" at bounding box center [253, 283] width 354 height 14
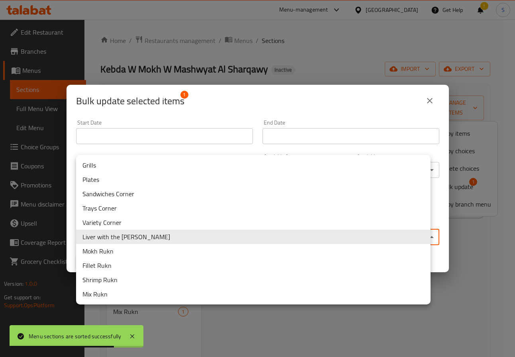
click at [211, 245] on body "Menu sections are sorted successfully ​ Menu-management [GEOGRAPHIC_DATA] Get H…" at bounding box center [257, 189] width 515 height 338
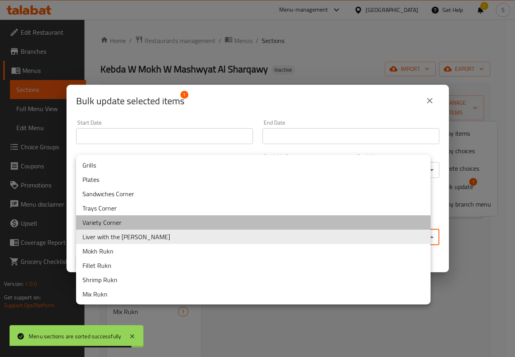
click at [198, 223] on li "Variety Corner" at bounding box center [253, 222] width 354 height 14
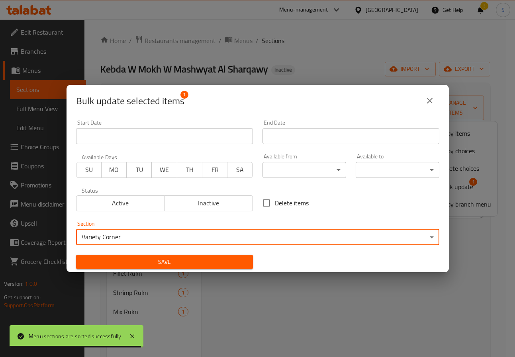
click at [190, 260] on span "Save" at bounding box center [164, 262] width 164 height 10
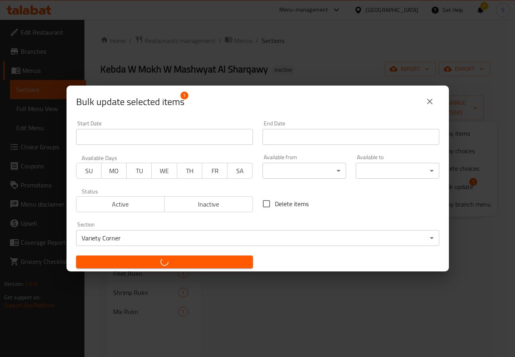
checkbox input "false"
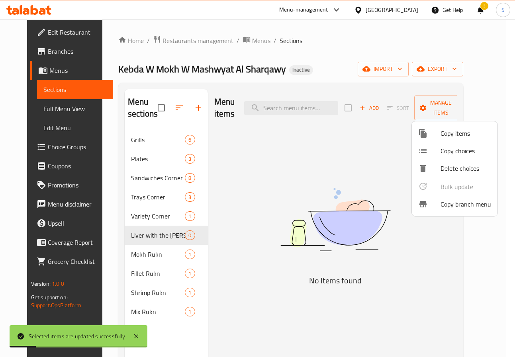
click at [143, 258] on div at bounding box center [257, 178] width 515 height 357
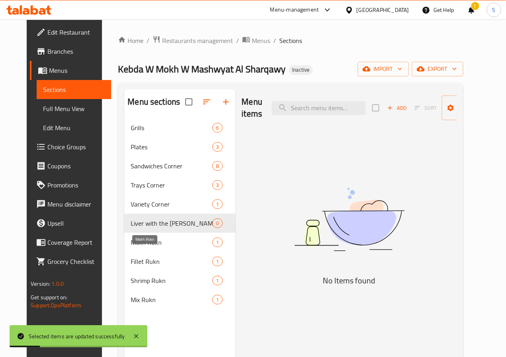
click at [143, 247] on span "Mokh Rukn" at bounding box center [172, 243] width 82 height 10
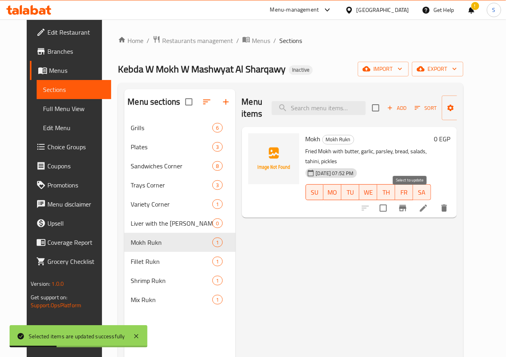
click at [392, 202] on input "checkbox" at bounding box center [383, 208] width 17 height 17
checkbox input "true"
click at [482, 105] on icon "button" at bounding box center [486, 108] width 8 height 8
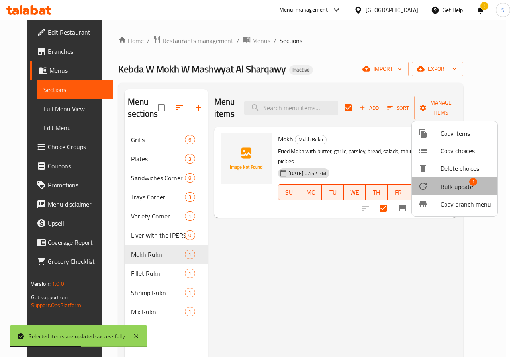
click at [442, 192] on span "Bulk update" at bounding box center [457, 187] width 33 height 10
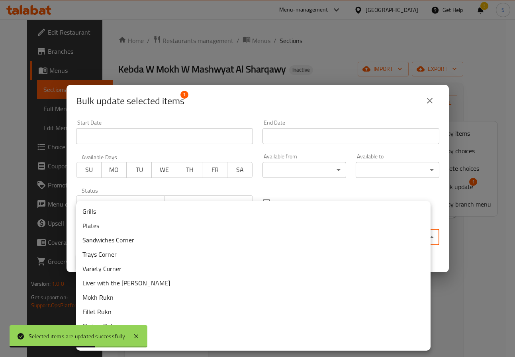
click at [251, 238] on body "Selected items are updated successfully ​ Menu-management [GEOGRAPHIC_DATA] Get…" at bounding box center [257, 189] width 515 height 338
click at [163, 272] on li "Variety Corner" at bounding box center [253, 269] width 354 height 14
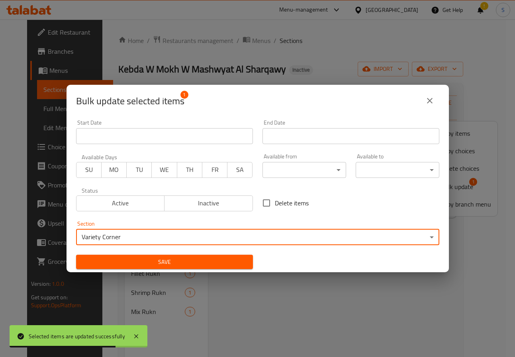
click at [156, 257] on span "Save" at bounding box center [164, 262] width 164 height 10
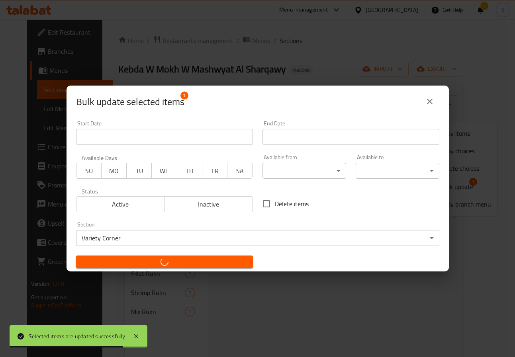
checkbox input "false"
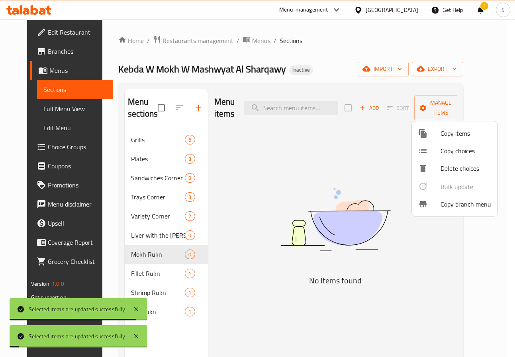
click at [149, 270] on div at bounding box center [257, 178] width 515 height 357
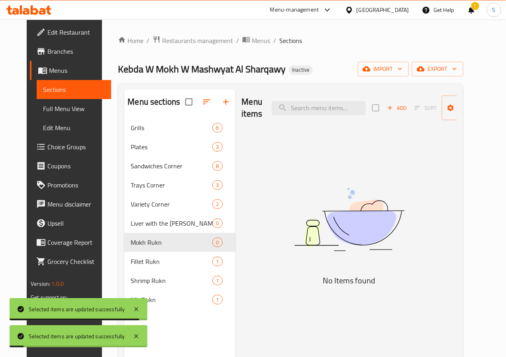
click at [145, 266] on span "Fillet Rukn" at bounding box center [172, 262] width 82 height 10
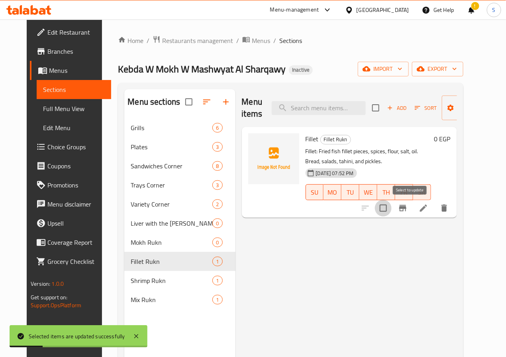
click at [392, 205] on input "checkbox" at bounding box center [383, 208] width 17 height 17
checkbox input "true"
click at [457, 121] on div "Menu items Add Sort Manage items" at bounding box center [349, 108] width 215 height 38
click at [466, 116] on span "Manage items" at bounding box center [468, 108] width 41 height 20
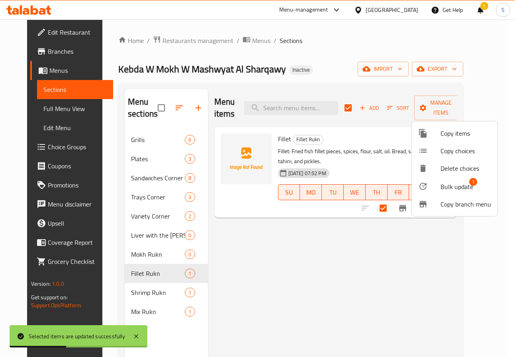
click at [444, 178] on li "Bulk update 1" at bounding box center [455, 186] width 86 height 18
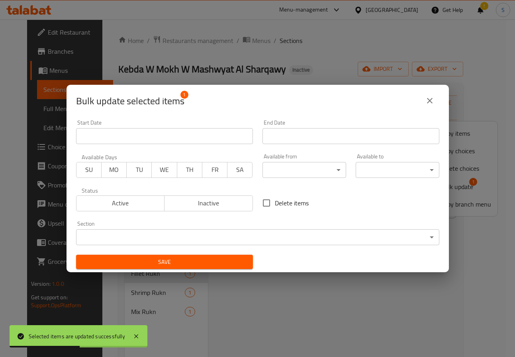
click at [253, 227] on div "Section ​ ​" at bounding box center [257, 233] width 363 height 24
click at [247, 241] on body "Selected items are updated successfully ​ Menu-management [GEOGRAPHIC_DATA] Get…" at bounding box center [257, 189] width 515 height 338
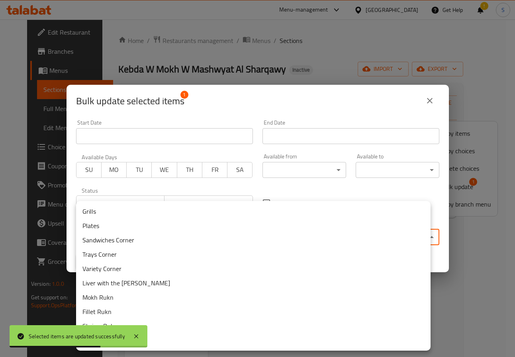
click at [196, 268] on li "Variety Corner" at bounding box center [253, 269] width 354 height 14
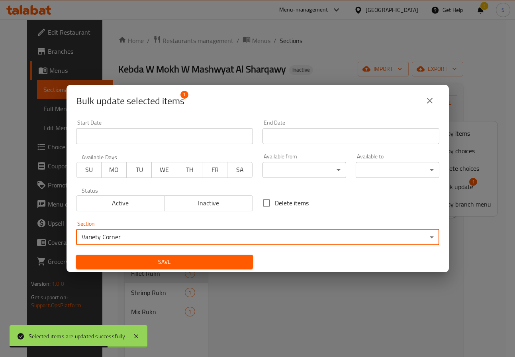
click at [176, 247] on div "Section Variety Corner ​" at bounding box center [257, 233] width 373 height 34
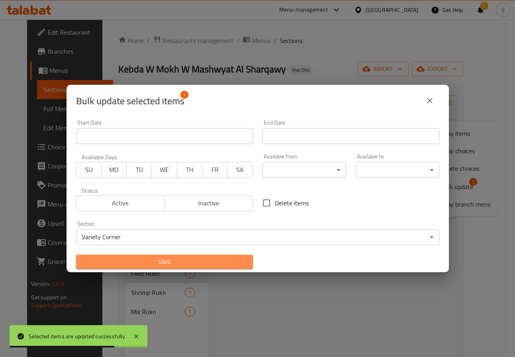
click at [176, 264] on span "Save" at bounding box center [164, 262] width 164 height 10
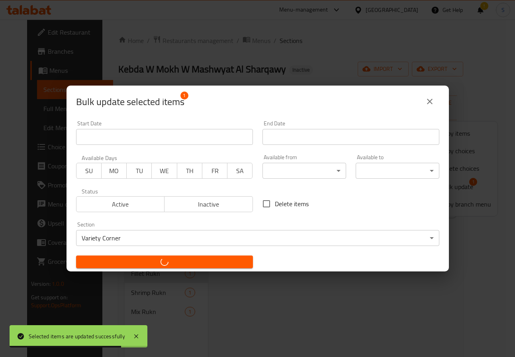
checkbox input "false"
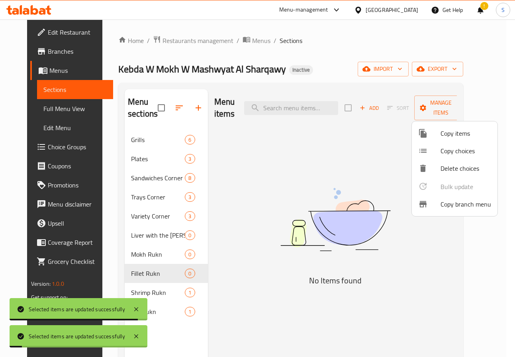
click at [153, 292] on div at bounding box center [257, 178] width 515 height 357
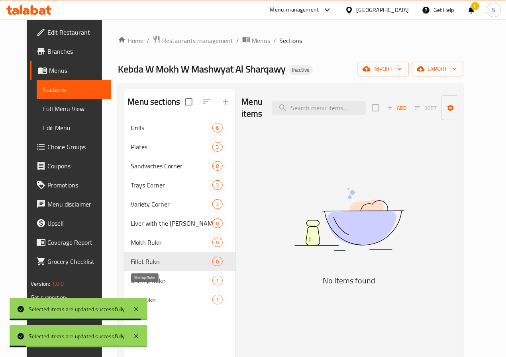
click at [153, 286] on span "Shrimp Rukn" at bounding box center [172, 281] width 82 height 10
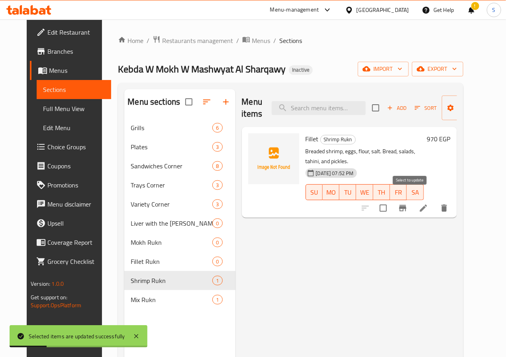
click at [392, 201] on input "checkbox" at bounding box center [383, 208] width 17 height 17
checkbox input "true"
click at [452, 98] on span "Manage items" at bounding box center [468, 108] width 41 height 20
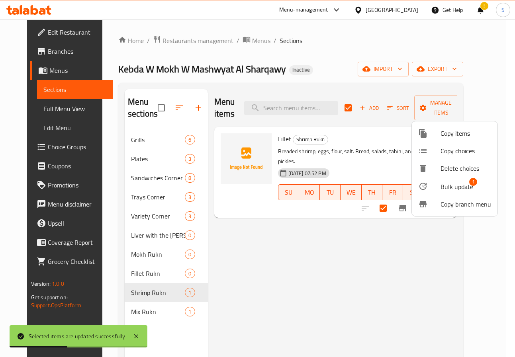
click at [441, 182] on span "Bulk update" at bounding box center [457, 187] width 33 height 10
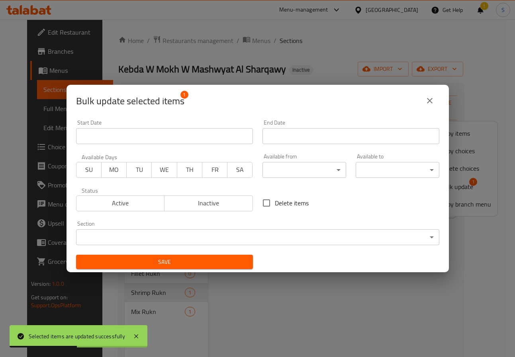
click at [274, 237] on body "Selected items are updated successfully ​ Menu-management [GEOGRAPHIC_DATA] Get…" at bounding box center [257, 189] width 515 height 338
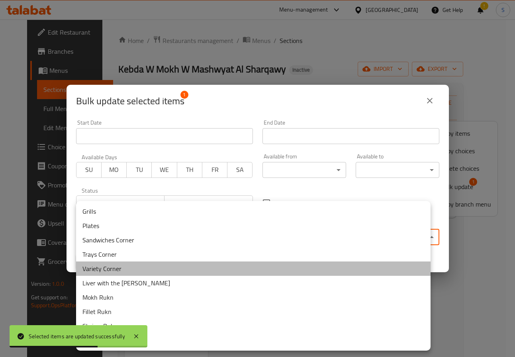
click at [206, 273] on li "Variety Corner" at bounding box center [253, 269] width 354 height 14
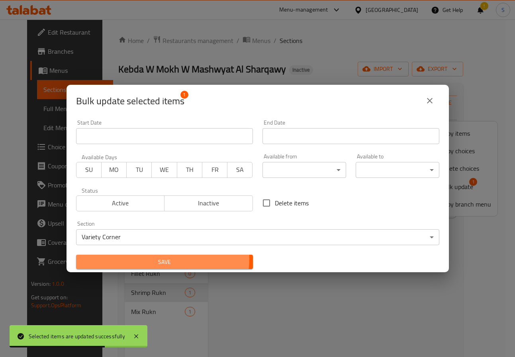
click at [153, 258] on span "Save" at bounding box center [164, 262] width 164 height 10
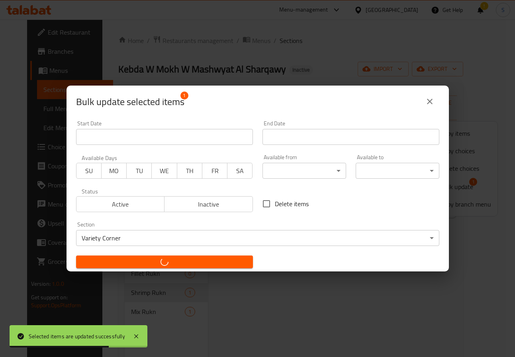
checkbox input "false"
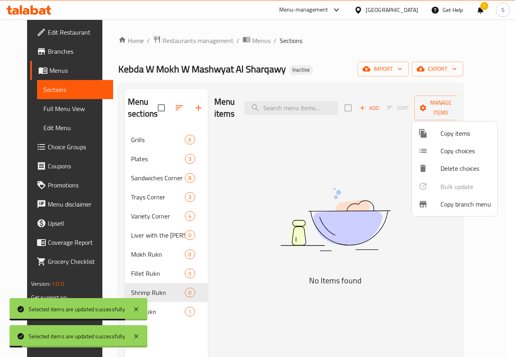
click at [163, 311] on div at bounding box center [257, 178] width 515 height 357
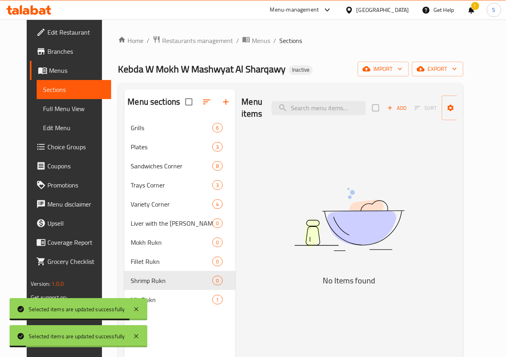
click at [163, 305] on span "Mix Rukn" at bounding box center [172, 300] width 82 height 10
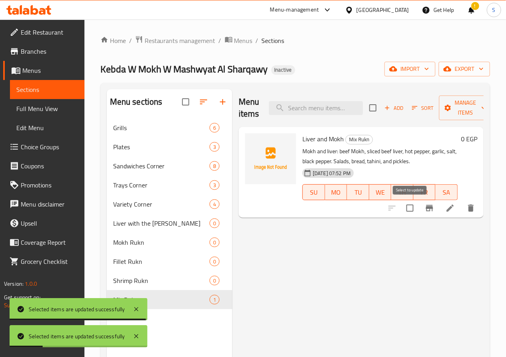
click at [414, 205] on input "checkbox" at bounding box center [409, 208] width 17 height 17
checkbox input "true"
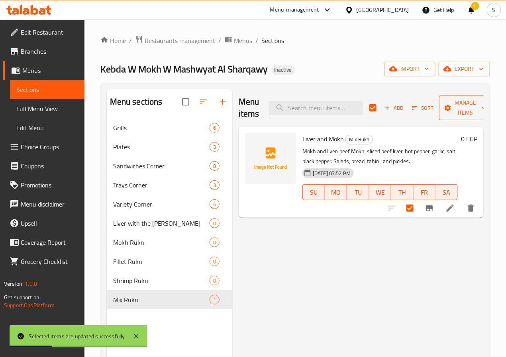
click at [457, 114] on span "Manage items" at bounding box center [465, 108] width 41 height 20
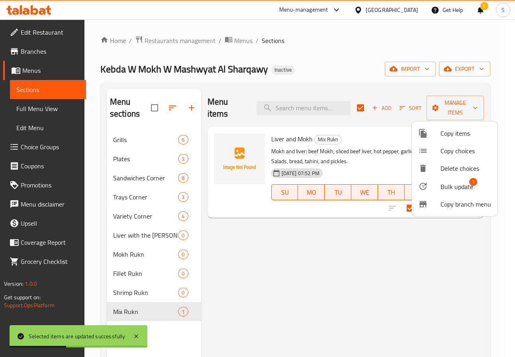
click at [447, 192] on span "Bulk update" at bounding box center [457, 187] width 33 height 10
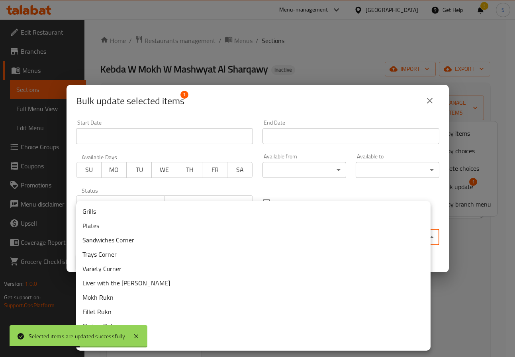
click at [321, 241] on body "Selected items are updated successfully ​ Menu-management [GEOGRAPHIC_DATA] Get…" at bounding box center [257, 189] width 515 height 338
click at [270, 269] on li "Variety Corner" at bounding box center [253, 269] width 354 height 14
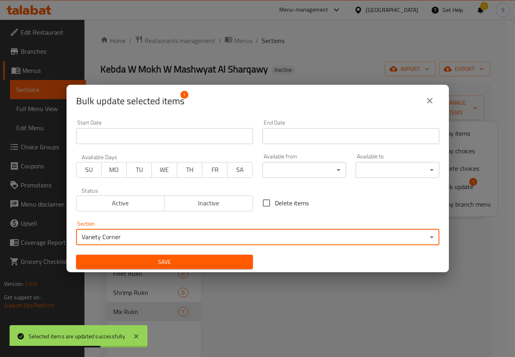
click at [205, 250] on div "Save" at bounding box center [164, 262] width 186 height 24
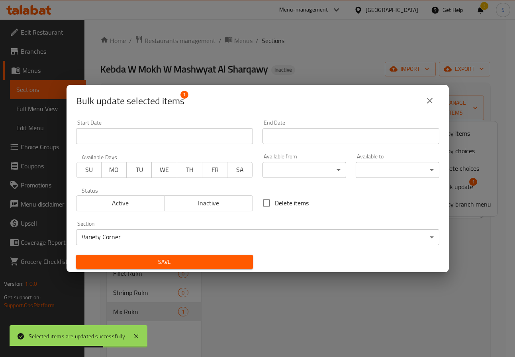
click at [205, 262] on span "Save" at bounding box center [164, 262] width 164 height 10
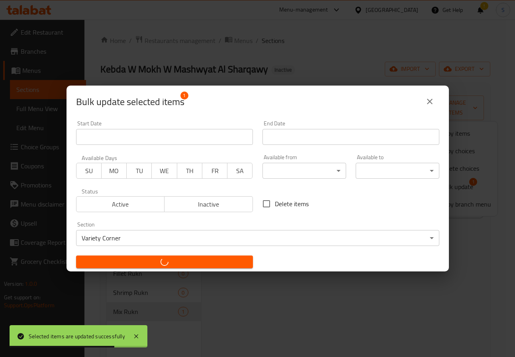
checkbox input "false"
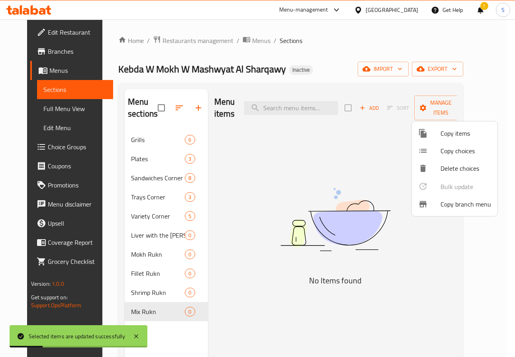
click at [151, 238] on div at bounding box center [257, 178] width 515 height 357
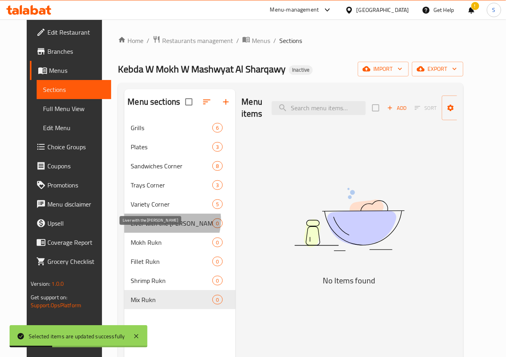
click at [151, 228] on span "Liver with the [PERSON_NAME]" at bounding box center [172, 224] width 82 height 10
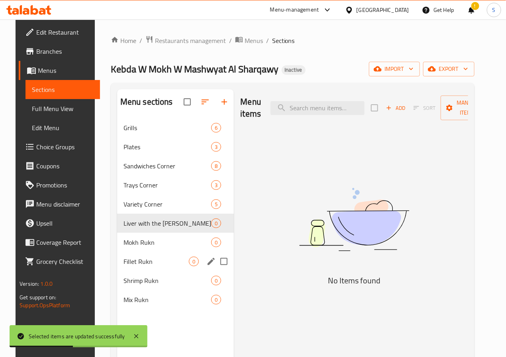
click at [151, 269] on div "Fillet Rukn 0" at bounding box center [175, 261] width 117 height 19
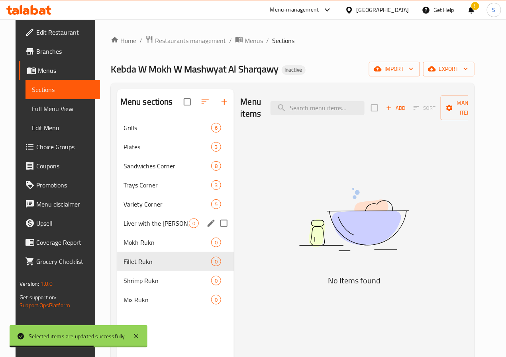
click at [215, 232] on input "Menu sections" at bounding box center [223, 223] width 17 height 17
checkbox input "true"
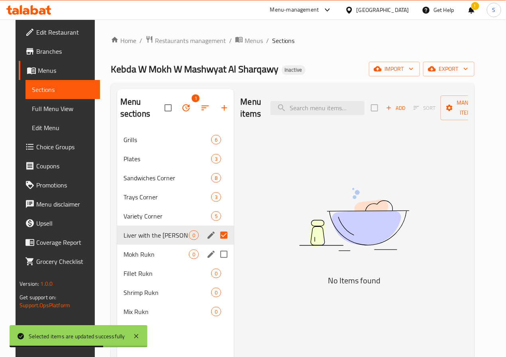
click at [215, 251] on input "Menu sections" at bounding box center [223, 254] width 17 height 17
checkbox input "true"
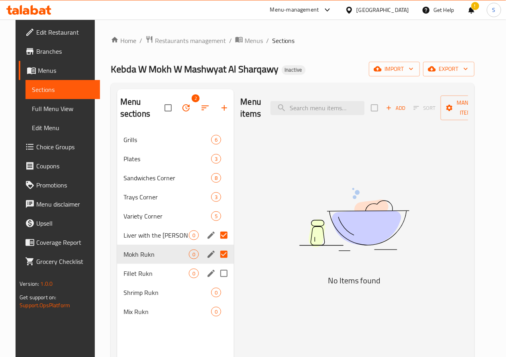
click at [215, 274] on input "Menu sections" at bounding box center [223, 273] width 17 height 17
checkbox input "true"
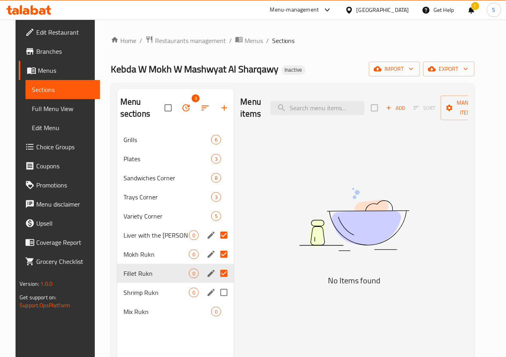
click at [215, 293] on input "Menu sections" at bounding box center [223, 292] width 17 height 17
checkbox input "true"
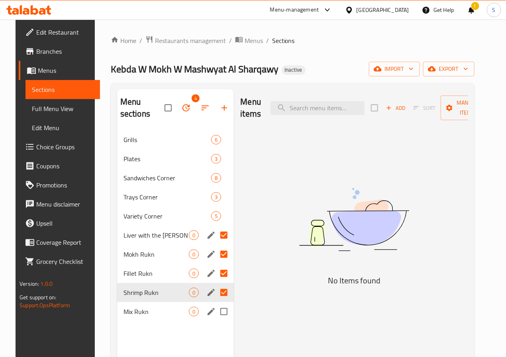
click at [215, 312] on input "Menu sections" at bounding box center [223, 311] width 17 height 17
checkbox input "true"
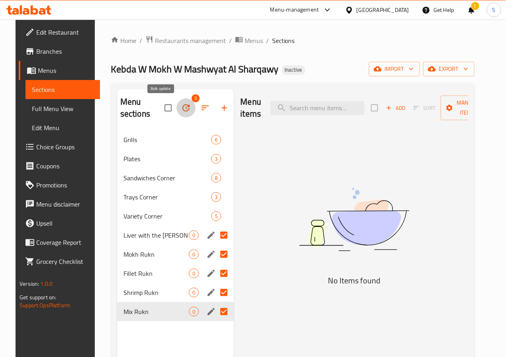
click at [182, 108] on icon "button" at bounding box center [185, 107] width 7 height 7
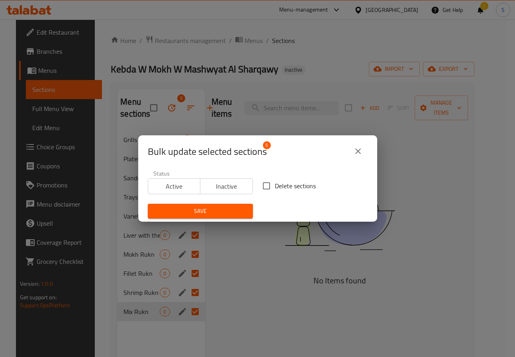
click at [293, 182] on span "Delete sections" at bounding box center [295, 186] width 41 height 10
click at [275, 182] on input "Delete sections" at bounding box center [266, 186] width 17 height 17
checkbox input "true"
click at [217, 213] on span "Save" at bounding box center [200, 211] width 92 height 10
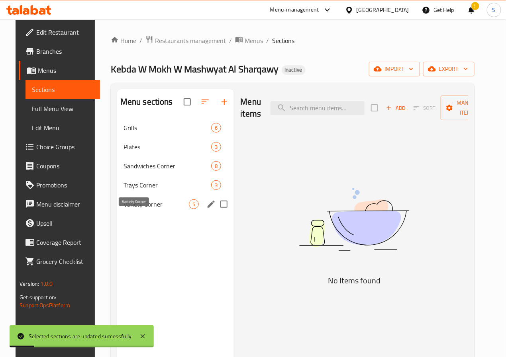
click at [123, 209] on span "Variety Corner" at bounding box center [156, 205] width 66 height 10
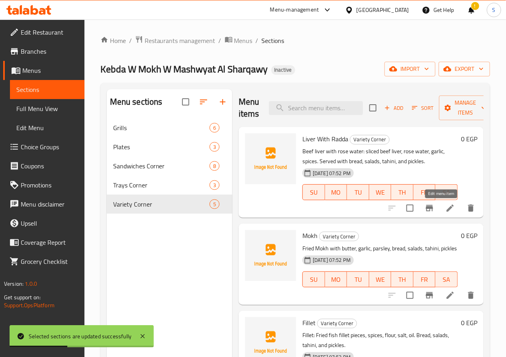
click at [446, 210] on icon at bounding box center [449, 208] width 7 height 7
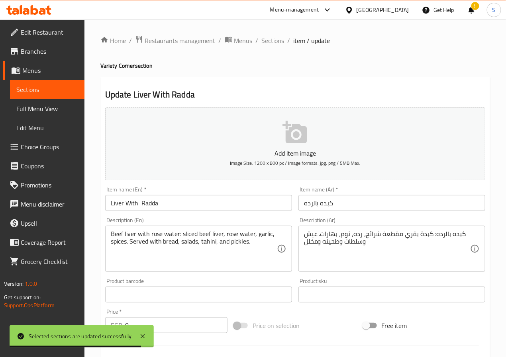
click at [180, 197] on input "Liver With Radda" at bounding box center [198, 203] width 187 height 16
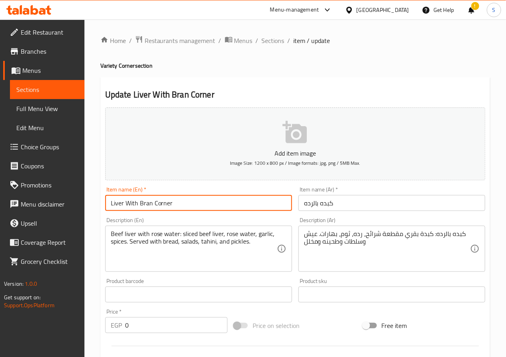
type input "Liver With Bran Corner"
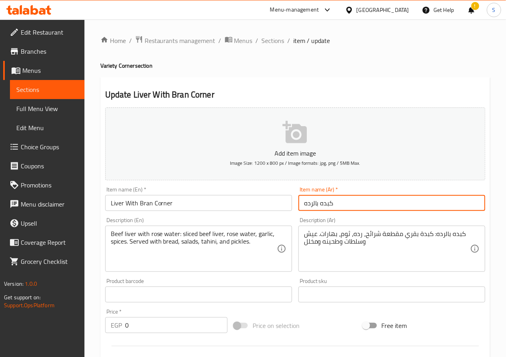
click at [309, 202] on input "كبده بالرده" at bounding box center [391, 203] width 187 height 16
type input "ركن كبده بالرده"
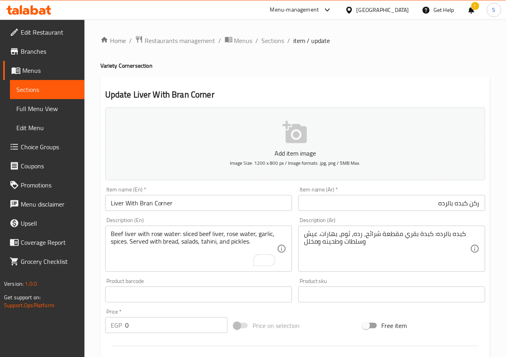
drag, startPoint x: 318, startPoint y: 237, endPoint x: 327, endPoint y: 298, distance: 62.0
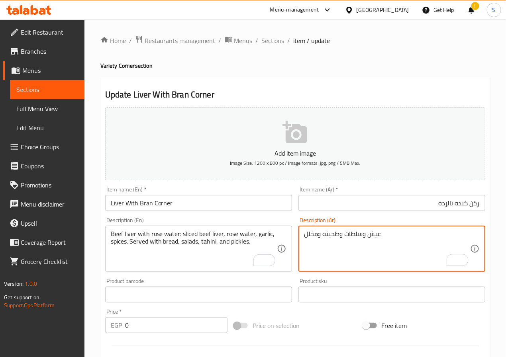
type textarea "عيش وسلطات وطحينه ومخلل"
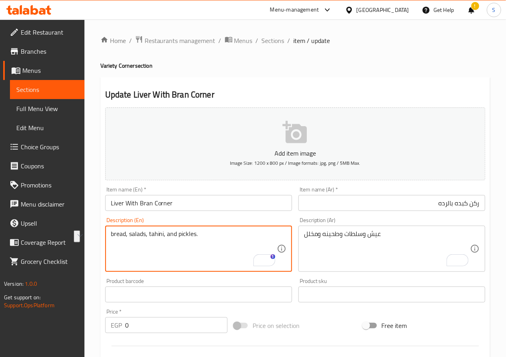
type textarea "bread, salads, tahini, and pickles."
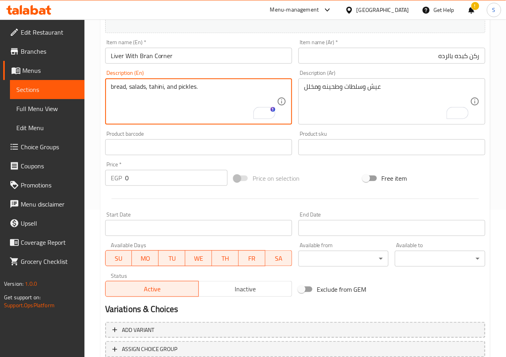
scroll to position [205, 0]
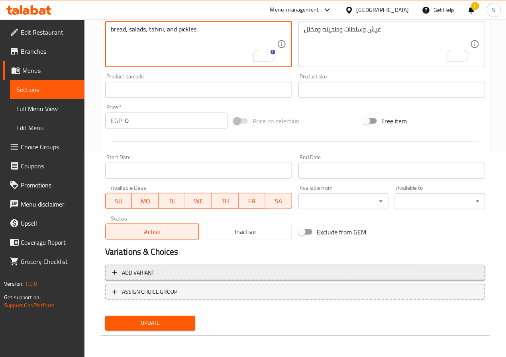
click at [217, 276] on span "Add variant" at bounding box center [295, 273] width 366 height 10
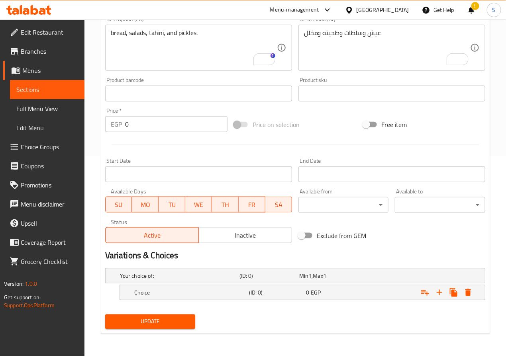
scroll to position [201, 0]
click at [441, 292] on icon "Expand" at bounding box center [440, 293] width 10 height 10
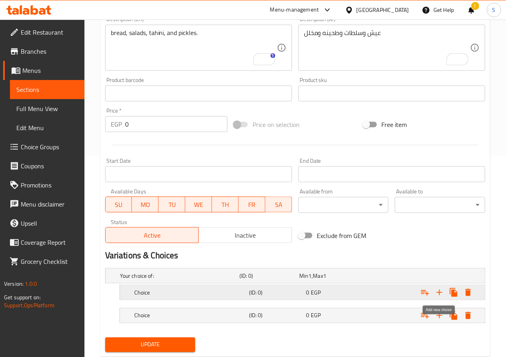
click at [441, 292] on icon "Expand" at bounding box center [440, 293] width 10 height 10
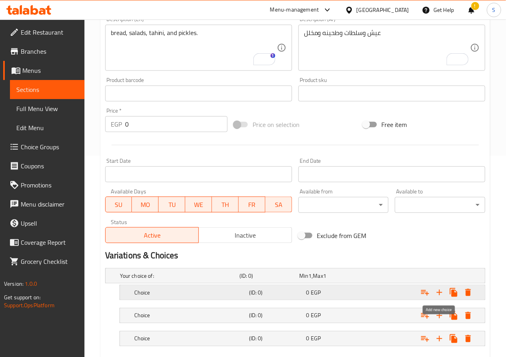
click at [441, 292] on icon "Expand" at bounding box center [440, 293] width 10 height 10
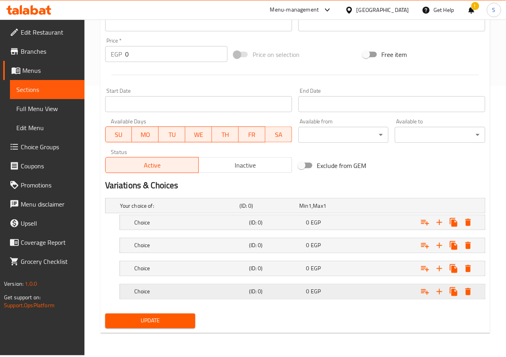
click at [204, 290] on h5 "Choice" at bounding box center [190, 292] width 112 height 8
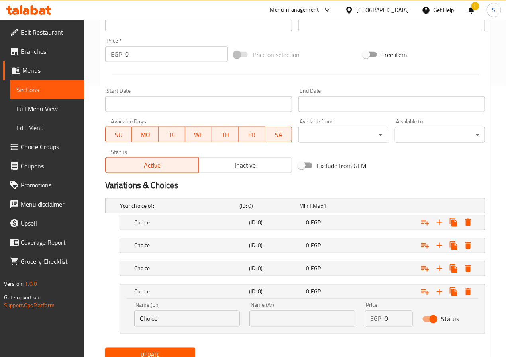
click at [186, 260] on nav at bounding box center [295, 258] width 380 height 6
click at [185, 267] on h5 "Choice" at bounding box center [190, 269] width 112 height 8
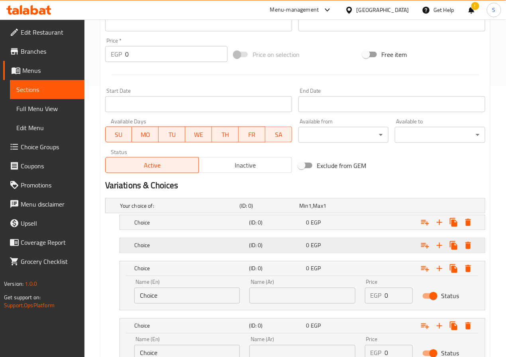
click at [184, 249] on h5 "Choice" at bounding box center [190, 246] width 112 height 8
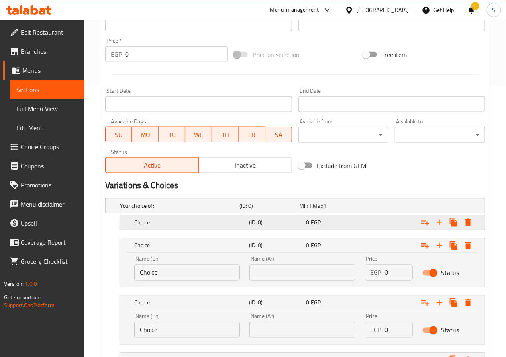
click at [190, 225] on h5 "Choice" at bounding box center [190, 223] width 112 height 8
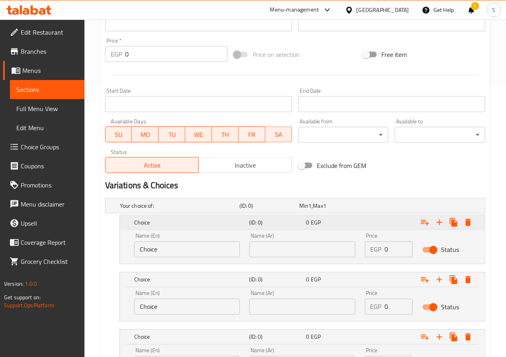
scroll to position [409, 0]
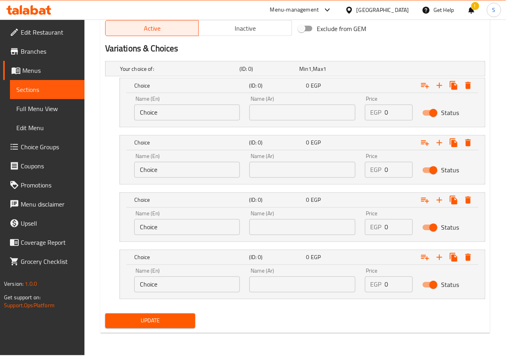
click at [160, 112] on input "Choice" at bounding box center [187, 113] width 106 height 16
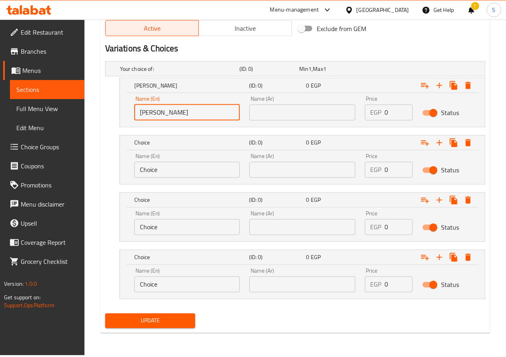
type input "[PERSON_NAME]"
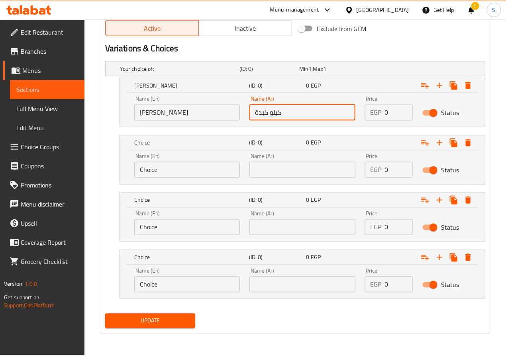
type input "كيلو كبدة"
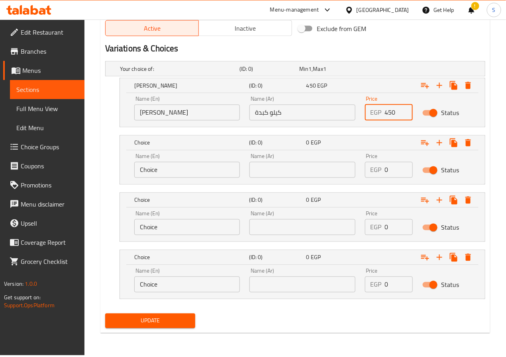
type input "450"
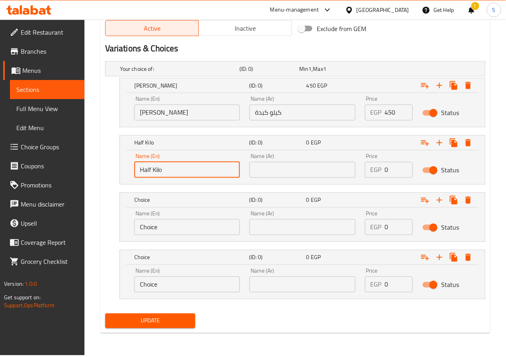
type input "Half Kilo"
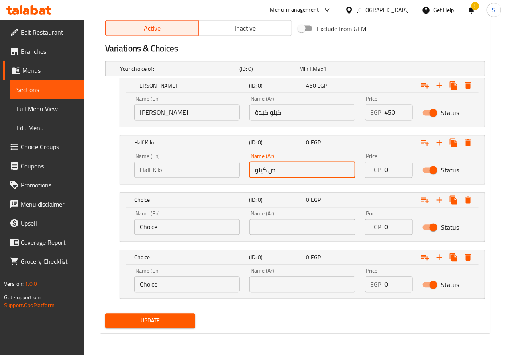
type input "نص كيلو"
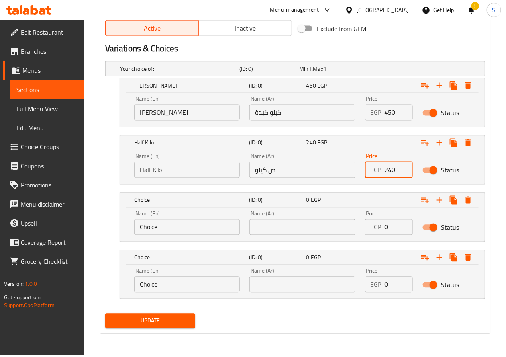
type input "240"
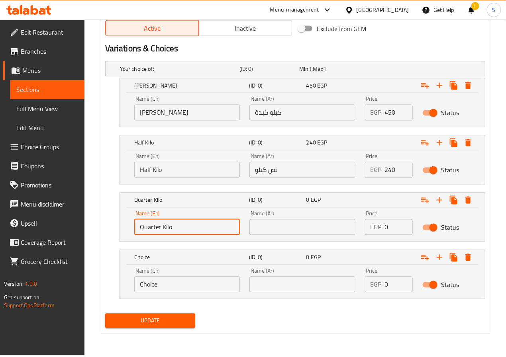
type input "Quarter Kilo"
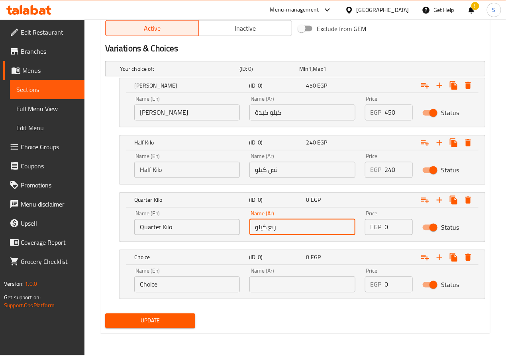
type input "ربع كيلو"
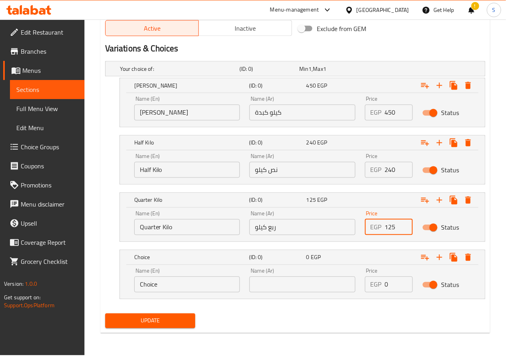
type input "125"
type input "1/8 Kilo"
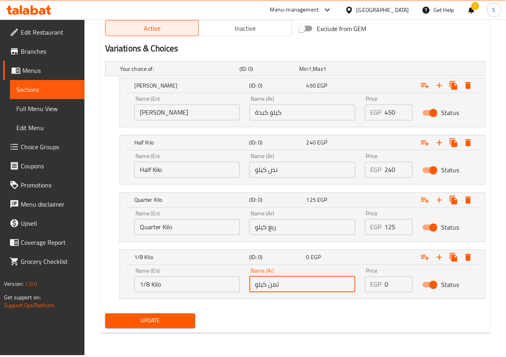
type input "تمن كيلو"
type input "70"
click at [174, 326] on span "Update" at bounding box center [151, 321] width 78 height 10
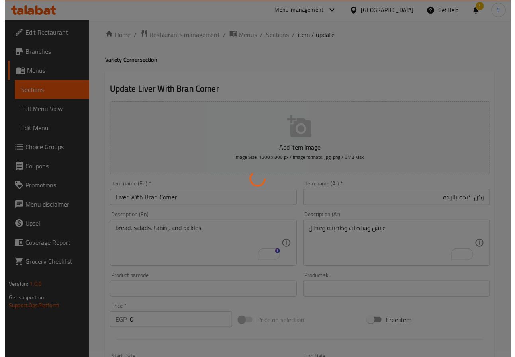
scroll to position [0, 0]
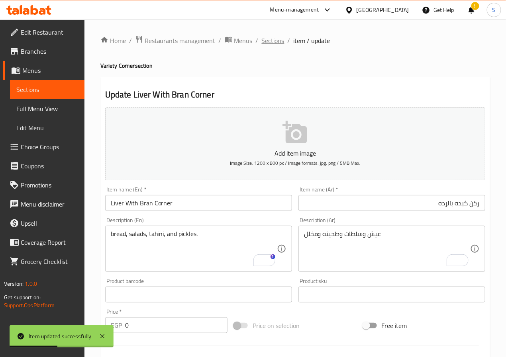
click at [280, 38] on span "Sections" at bounding box center [273, 41] width 23 height 10
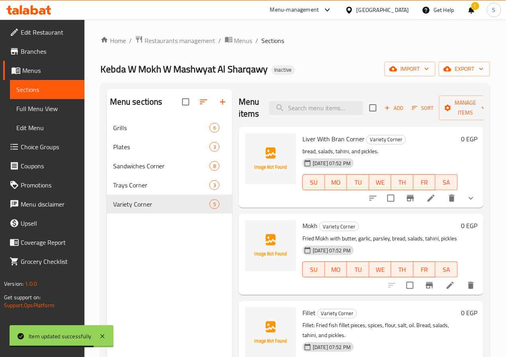
click at [426, 202] on icon at bounding box center [431, 199] width 10 height 10
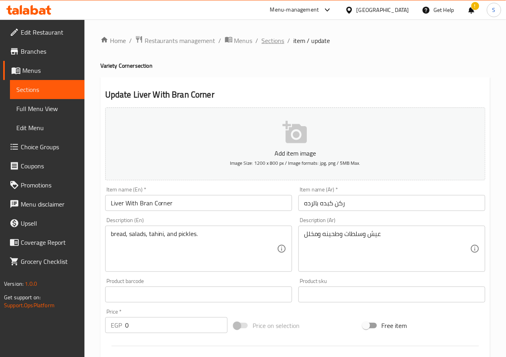
click at [272, 42] on span "Sections" at bounding box center [273, 41] width 23 height 10
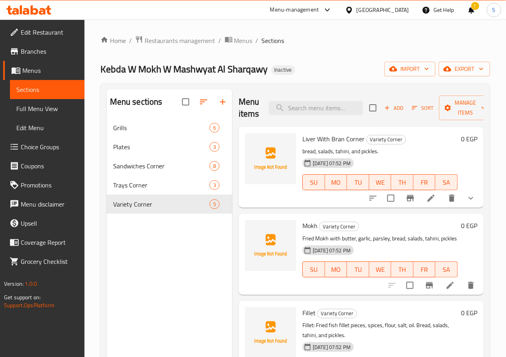
scroll to position [128, 0]
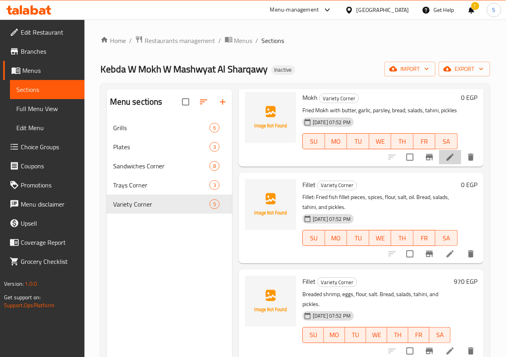
click at [447, 162] on li at bounding box center [450, 157] width 22 height 14
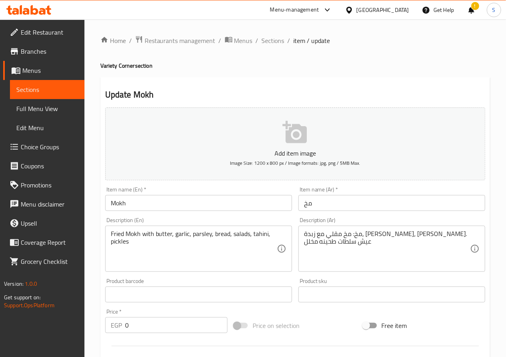
click at [253, 206] on input "Mokh" at bounding box center [198, 203] width 187 height 16
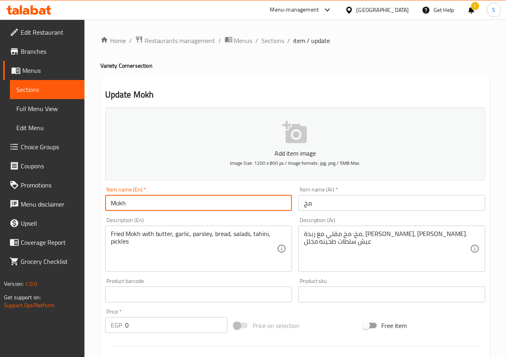
click at [253, 206] on input "Mokh" at bounding box center [198, 203] width 187 height 16
type input "Mokh Corner"
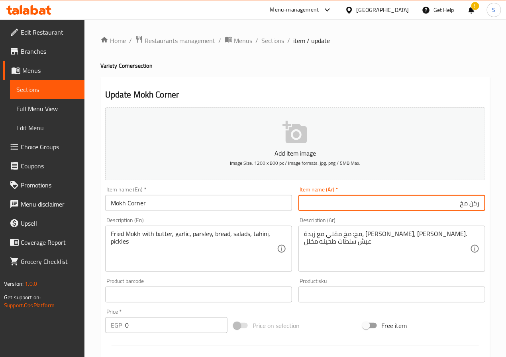
type input "ركن مخ"
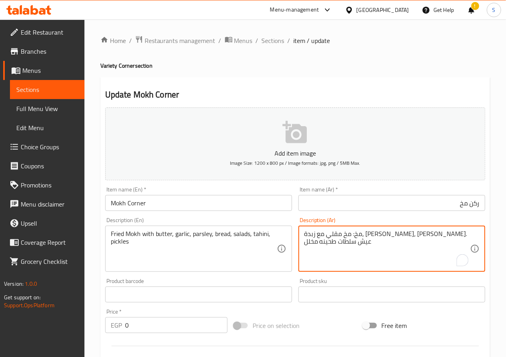
drag, startPoint x: 473, startPoint y: 237, endPoint x: 515, endPoint y: 232, distance: 42.1
type textarea "عيش سلطات طحينه مخلل"
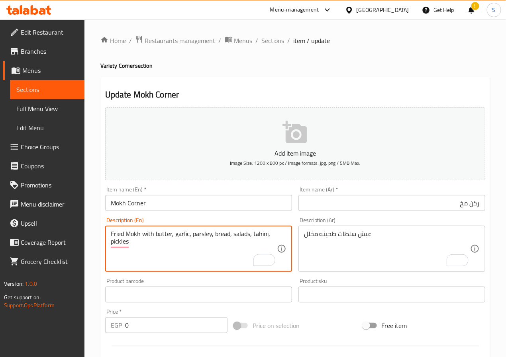
drag, startPoint x: 214, startPoint y: 237, endPoint x: 88, endPoint y: 234, distance: 125.9
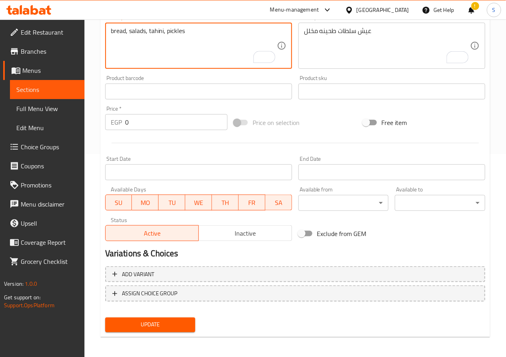
scroll to position [205, 0]
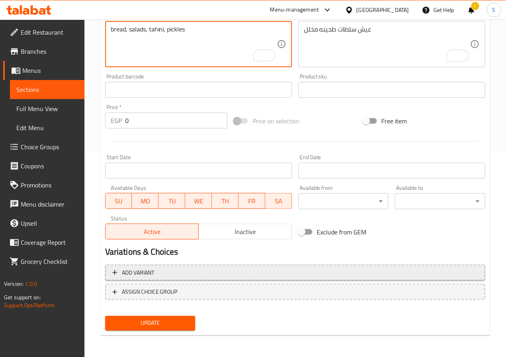
type textarea "bread, salads, tahini, pickles"
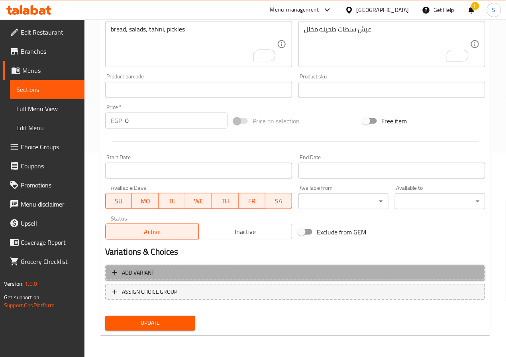
click at [171, 269] on span "Add variant" at bounding box center [295, 273] width 366 height 10
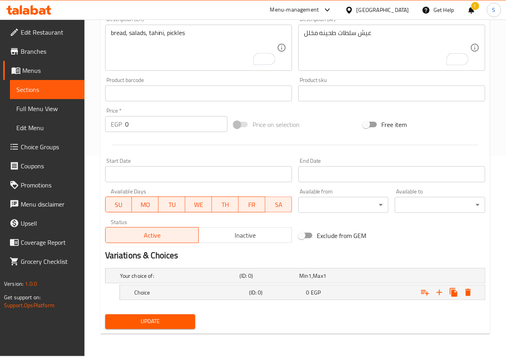
scroll to position [201, 0]
click at [442, 293] on icon "Expand" at bounding box center [440, 293] width 10 height 10
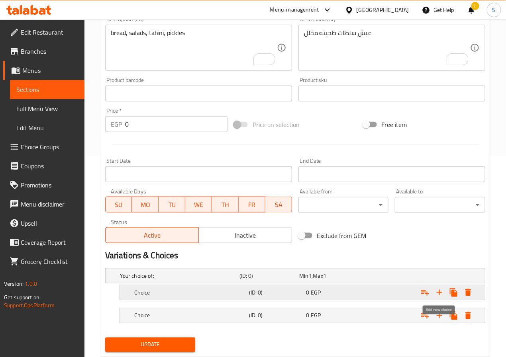
click at [442, 293] on icon "Expand" at bounding box center [440, 293] width 10 height 10
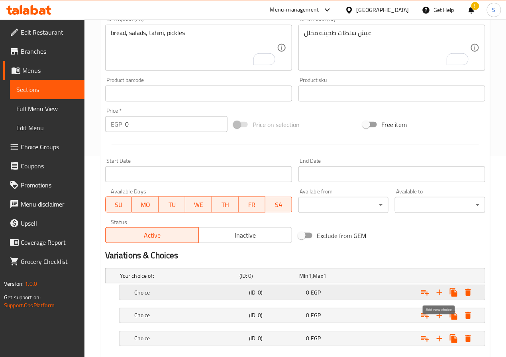
click at [442, 293] on icon "Expand" at bounding box center [440, 293] width 10 height 10
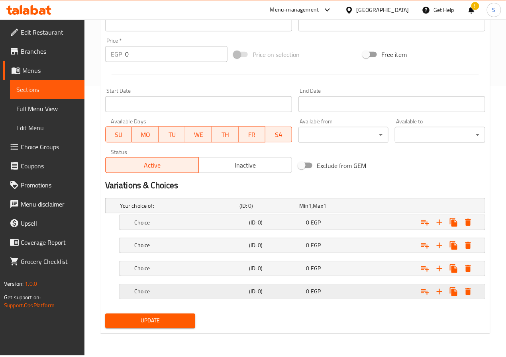
click at [208, 287] on div "Choice (ID: 0) 0 EGP" at bounding box center [305, 292] width 344 height 18
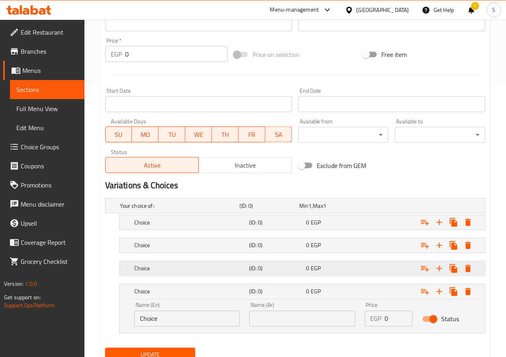
click at [192, 268] on h5 "Choice" at bounding box center [190, 269] width 112 height 8
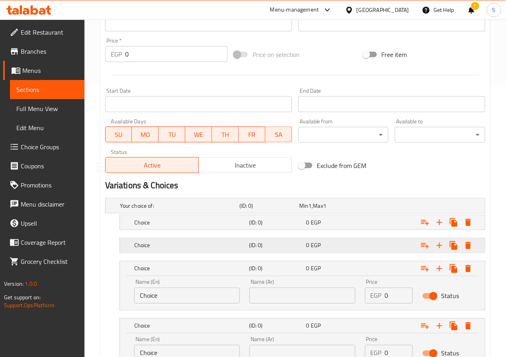
click at [184, 251] on div "Choice" at bounding box center [190, 245] width 115 height 11
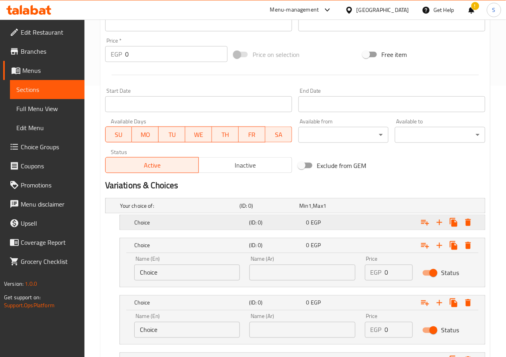
click at [177, 228] on div "Choice" at bounding box center [190, 222] width 115 height 11
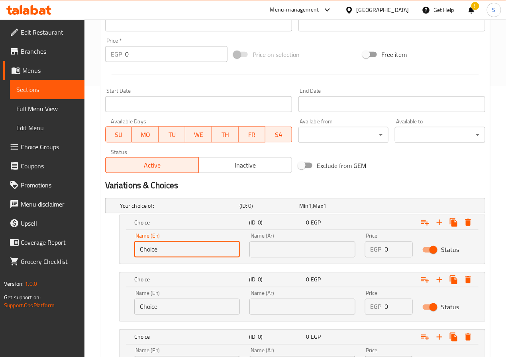
click at [175, 256] on input "Choice" at bounding box center [187, 250] width 106 height 16
type input "Mokh Kilo"
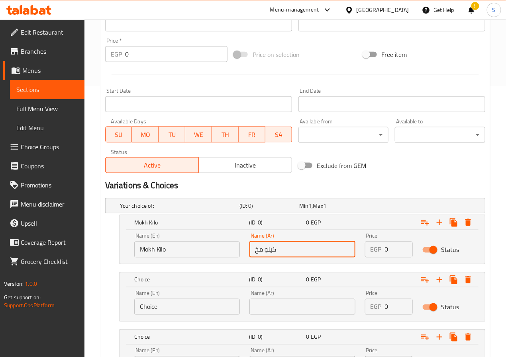
type input "كيلو مخ"
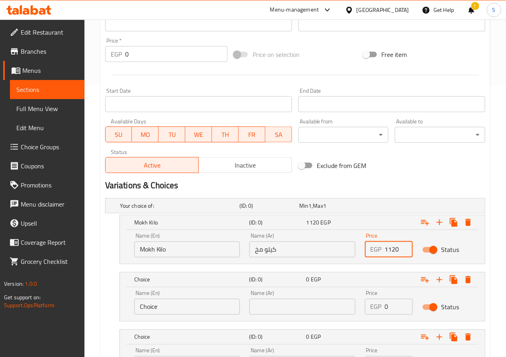
type input "1120"
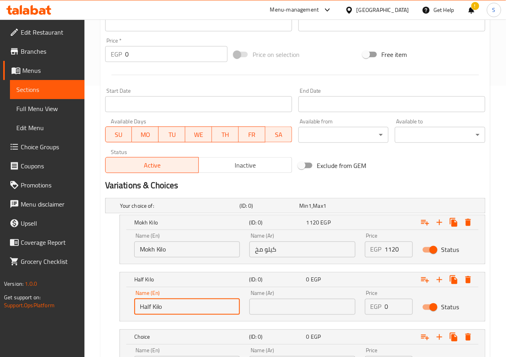
type input "Half Kilo"
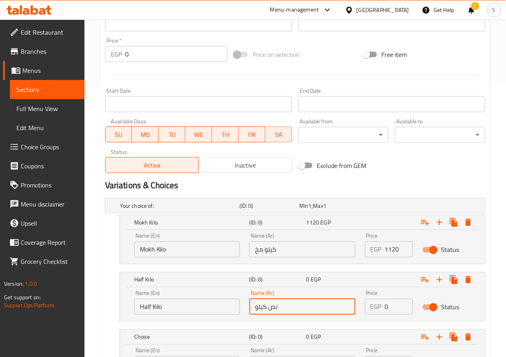
type input "نص كيلو"
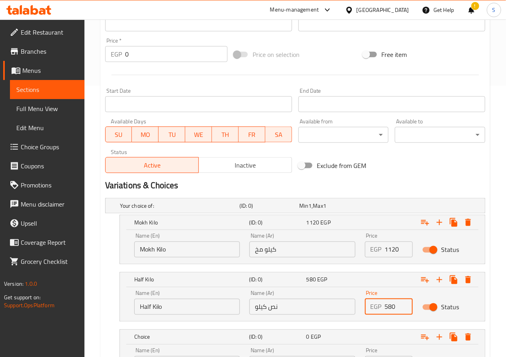
type input "580"
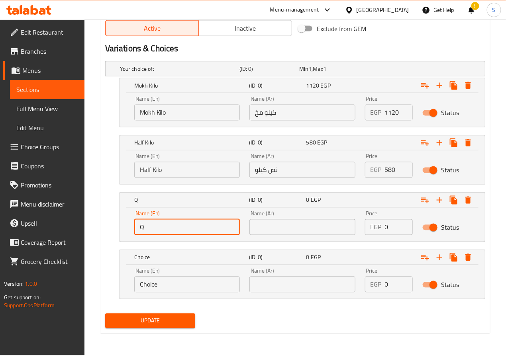
type input "Quarter Kilo"
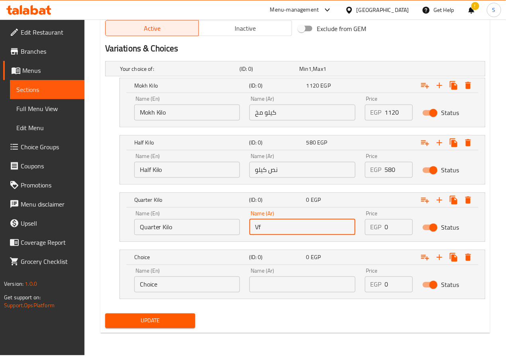
type input "V"
type input "ربع كيلو"
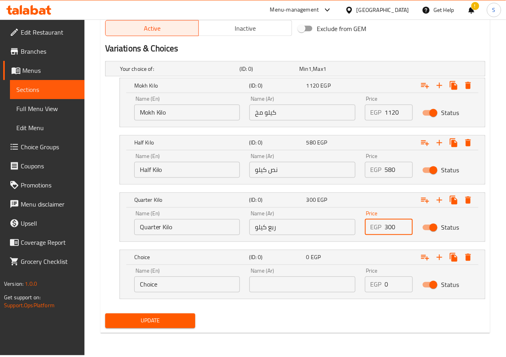
type input "300"
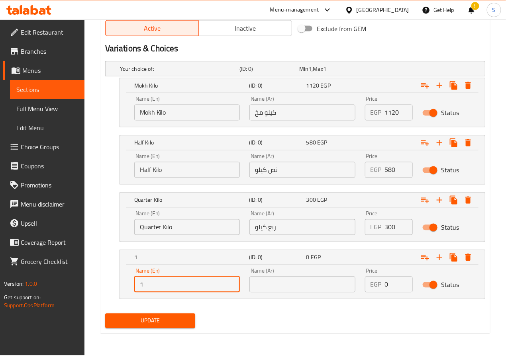
type input "1/8 Kilo"
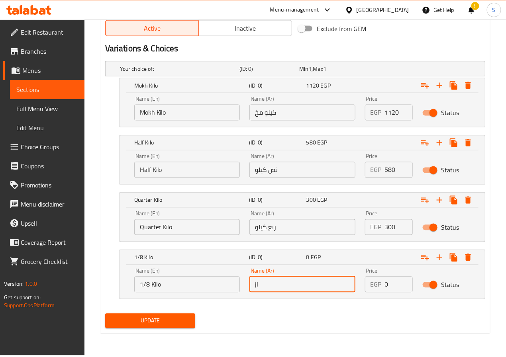
type input "j"
type input "تمن كيلو"
type input "160"
click at [177, 323] on span "Update" at bounding box center [151, 321] width 78 height 10
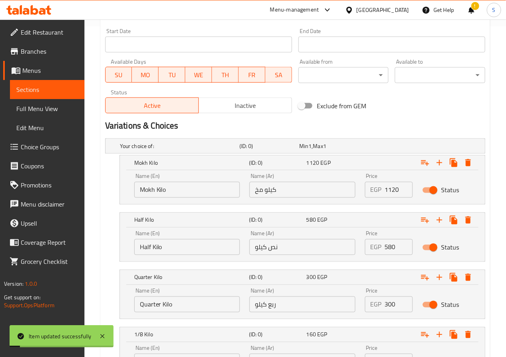
scroll to position [0, 0]
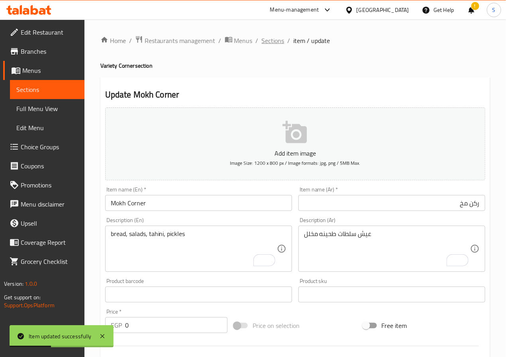
click at [274, 39] on span "Sections" at bounding box center [273, 41] width 23 height 10
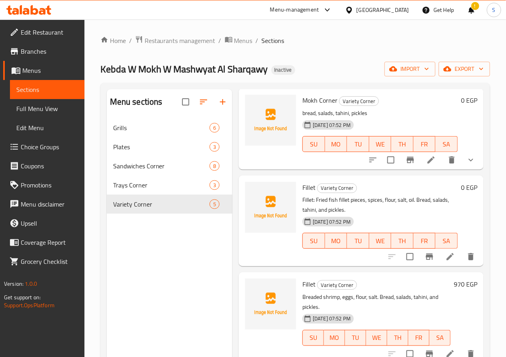
scroll to position [129, 0]
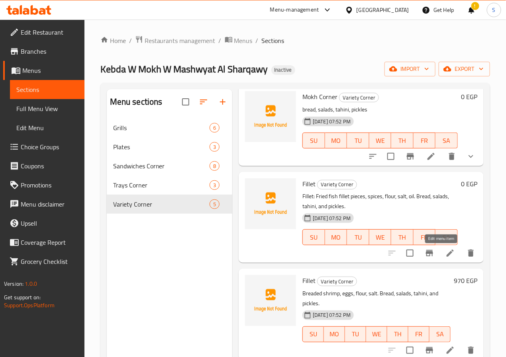
click at [445, 255] on icon at bounding box center [450, 254] width 10 height 10
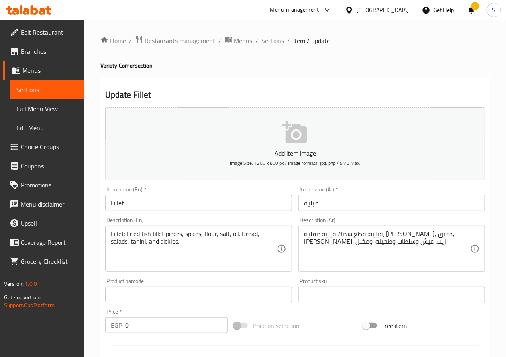
click at [181, 204] on input "Fillet" at bounding box center [198, 203] width 187 height 16
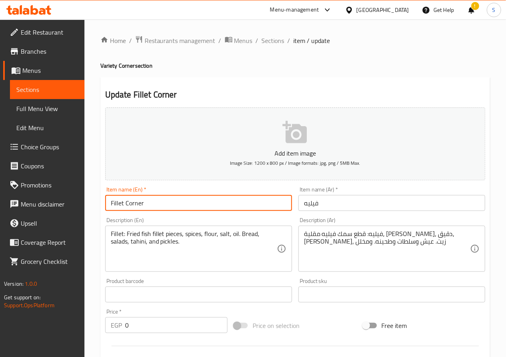
type input "Fillet Corner"
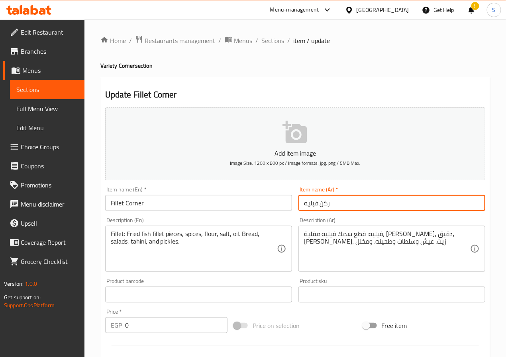
type input "ركن فيليه"
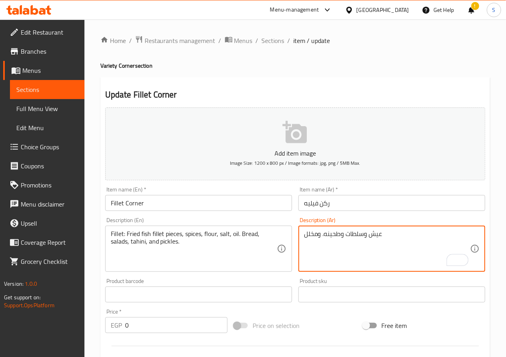
type textarea "عيش وسلطات وطحينه. ومخلل"
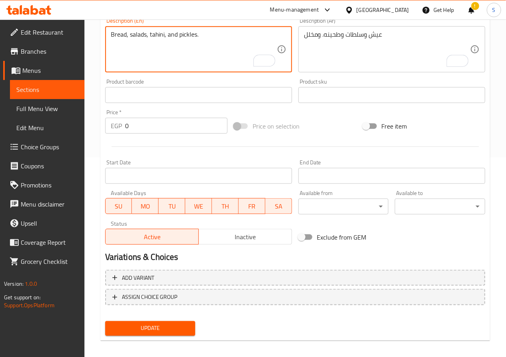
scroll to position [205, 0]
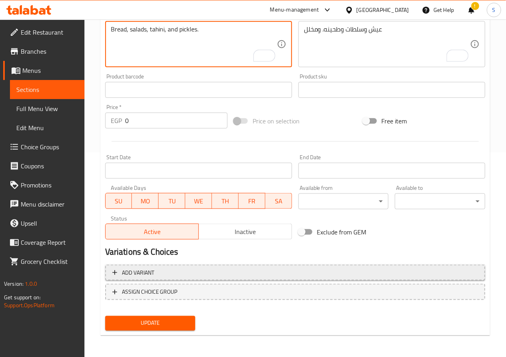
type textarea "Bread, salads, tahini, and pickles."
click at [188, 275] on span "Add variant" at bounding box center [295, 273] width 366 height 10
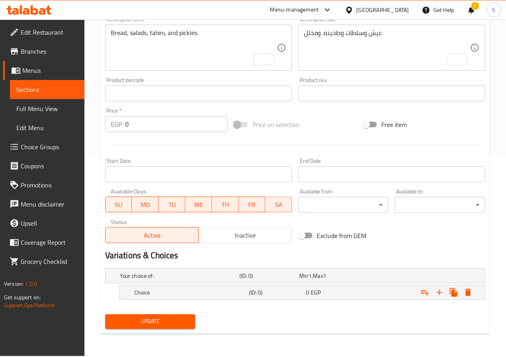
scroll to position [201, 0]
click at [441, 296] on icon "Expand" at bounding box center [440, 293] width 10 height 10
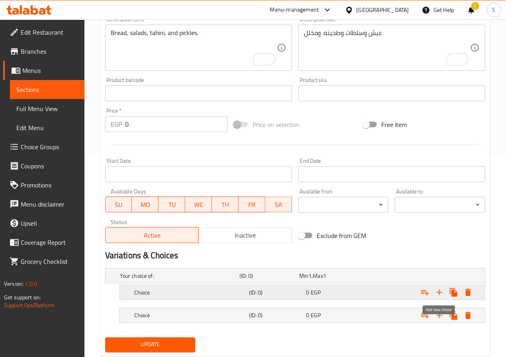
click at [441, 296] on icon "Expand" at bounding box center [440, 293] width 10 height 10
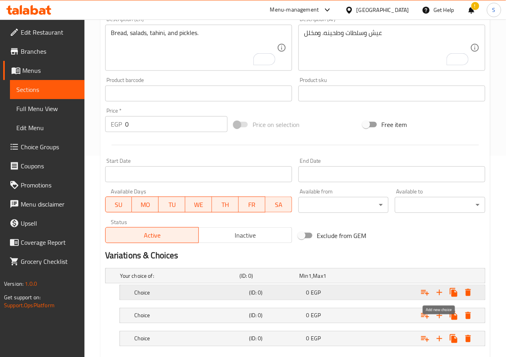
click at [441, 296] on icon "Expand" at bounding box center [440, 293] width 10 height 10
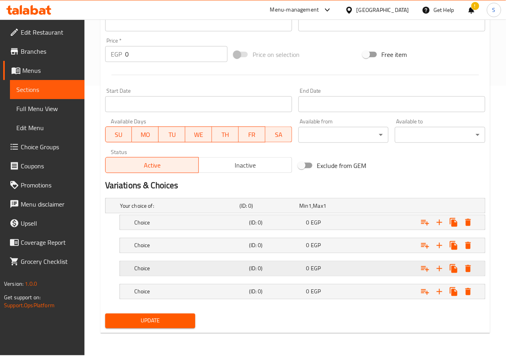
drag, startPoint x: 254, startPoint y: 292, endPoint x: 256, endPoint y: 264, distance: 27.6
click at [254, 291] on h5 "(ID: 0)" at bounding box center [276, 292] width 54 height 8
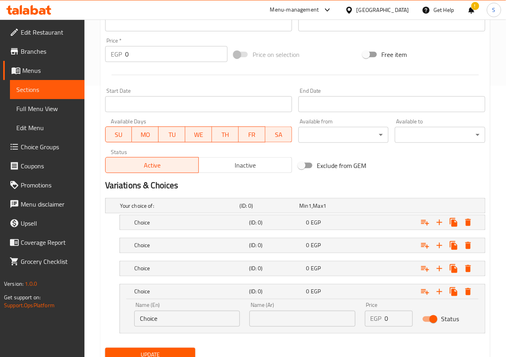
click at [250, 281] on nav at bounding box center [295, 281] width 380 height 6
click at [251, 269] on h5 "(ID: 0)" at bounding box center [276, 269] width 54 height 8
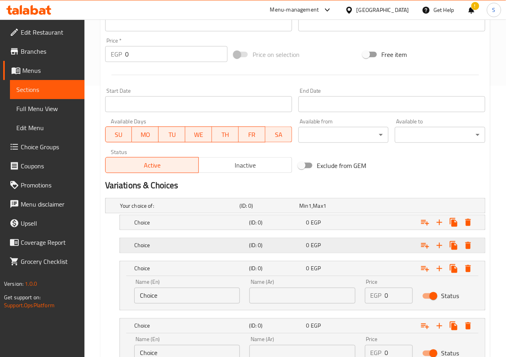
click at [255, 250] on h5 "(ID: 0)" at bounding box center [276, 246] width 54 height 8
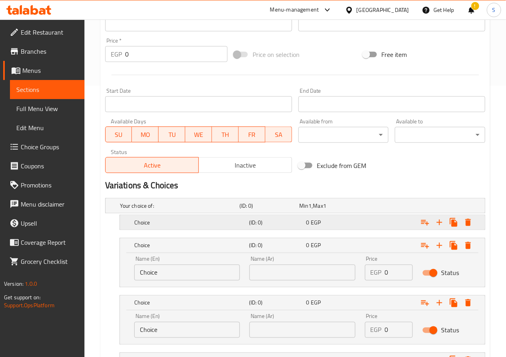
click at [258, 226] on h5 "(ID: 0)" at bounding box center [276, 223] width 54 height 8
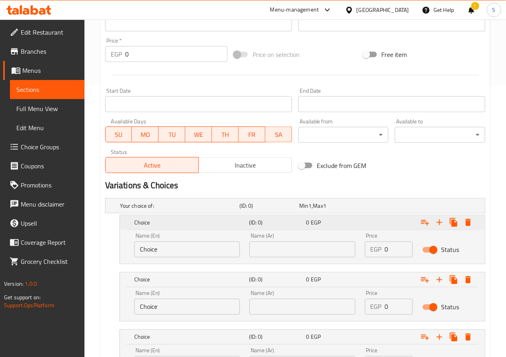
scroll to position [409, 0]
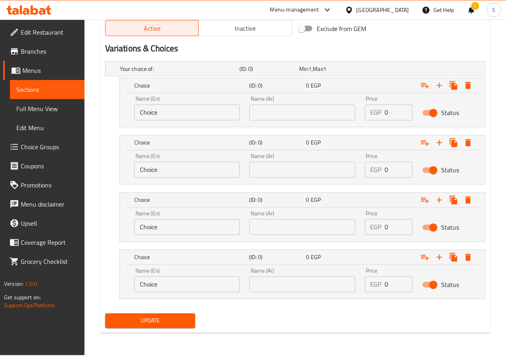
click at [158, 111] on input "Choice" at bounding box center [187, 113] width 106 height 16
type input "Fillet Kilo"
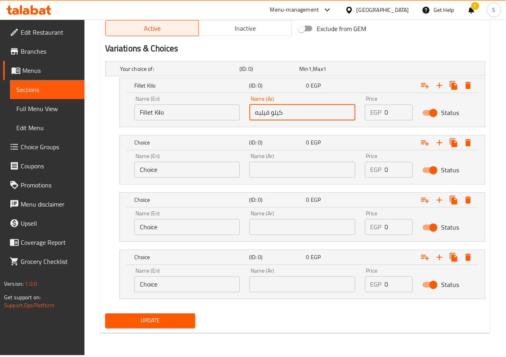
type input "كيلو فيليه"
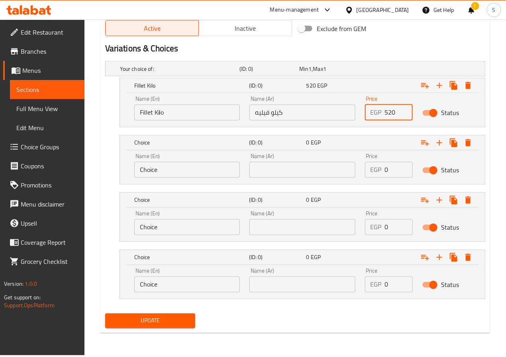
type input "520"
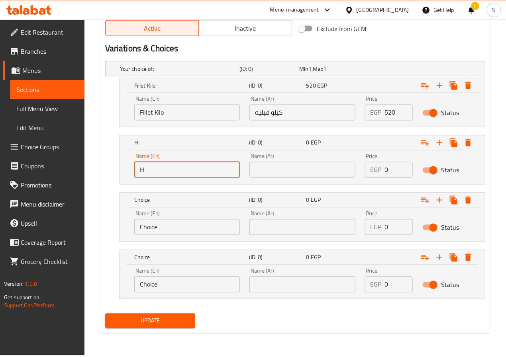
type input "Half Kilo"
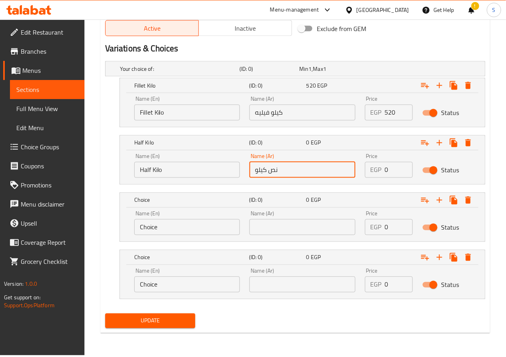
type input "نص كيلو"
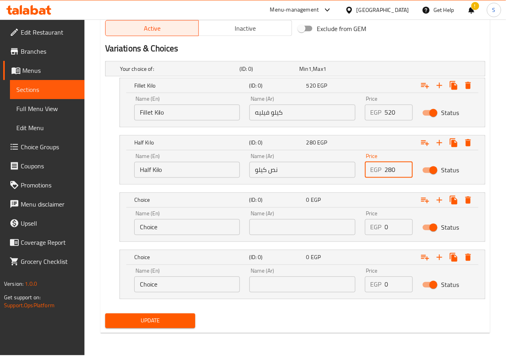
type input "280"
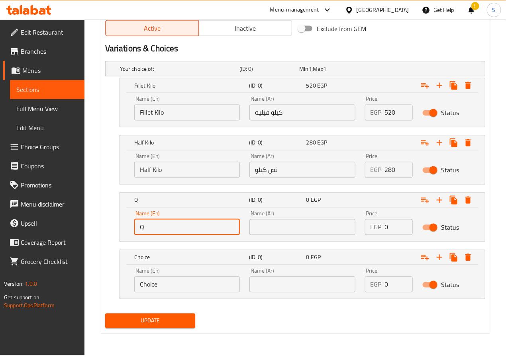
type input "Quarter Kilo"
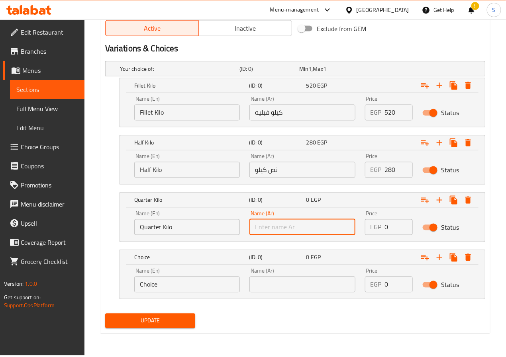
type input "v"
type input "ربع كيلو"
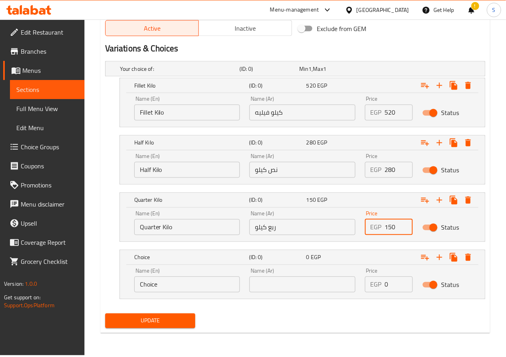
type input "150"
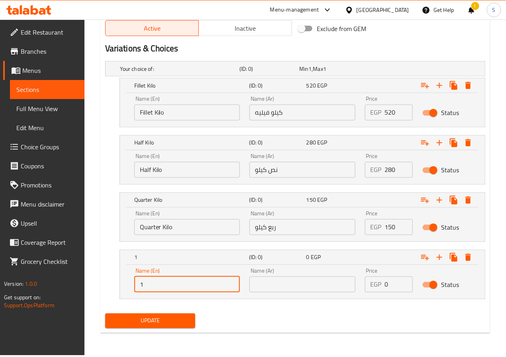
type input "1/8 Kilo"
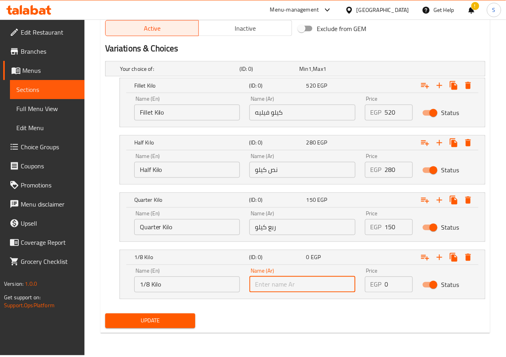
type input "j"
type input "تمن كيلو"
type input "80"
click at [174, 317] on span "Update" at bounding box center [151, 321] width 78 height 10
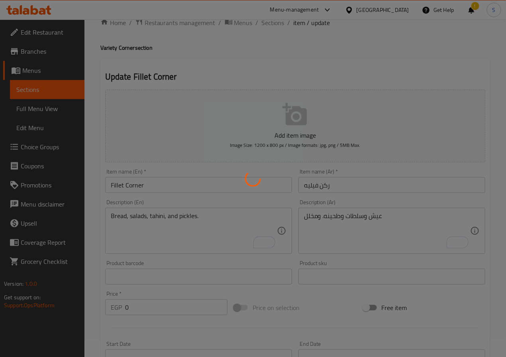
scroll to position [0, 0]
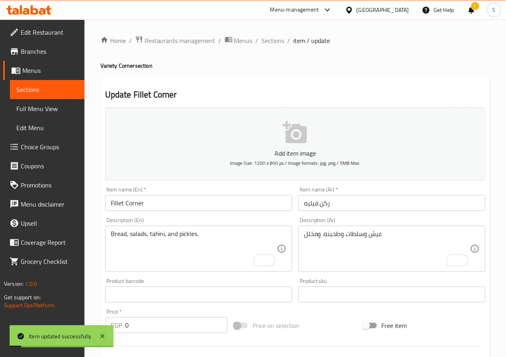
drag, startPoint x: 275, startPoint y: 41, endPoint x: 511, endPoint y: 194, distance: 281.3
click at [275, 41] on span "Sections" at bounding box center [273, 41] width 23 height 10
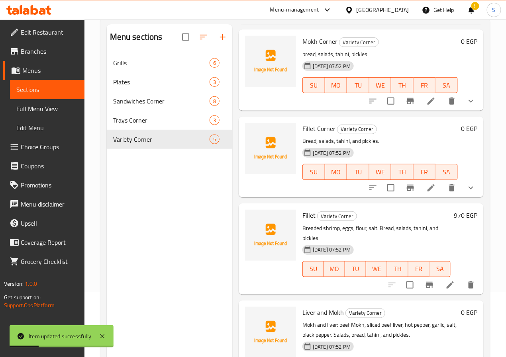
scroll to position [112, 0]
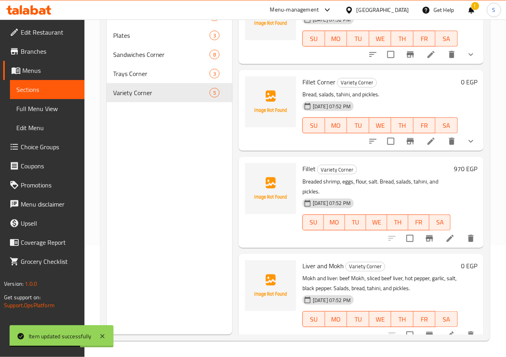
click at [446, 231] on li at bounding box center [450, 238] width 22 height 14
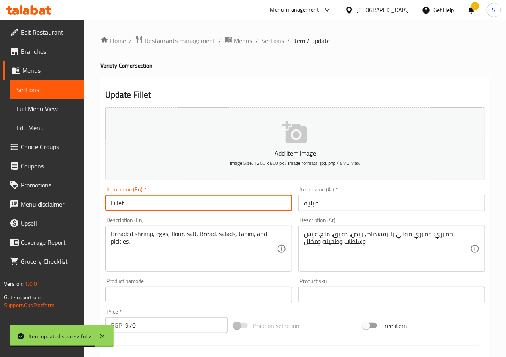
click at [137, 206] on input "Fillet" at bounding box center [198, 203] width 187 height 16
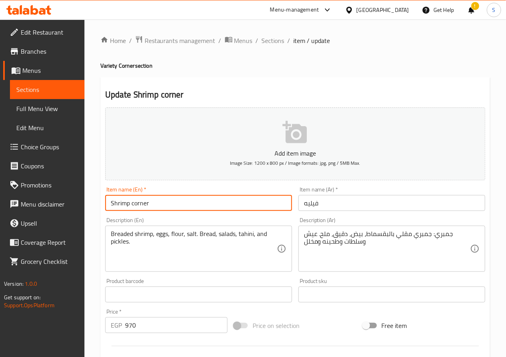
type input "Shrimp corner"
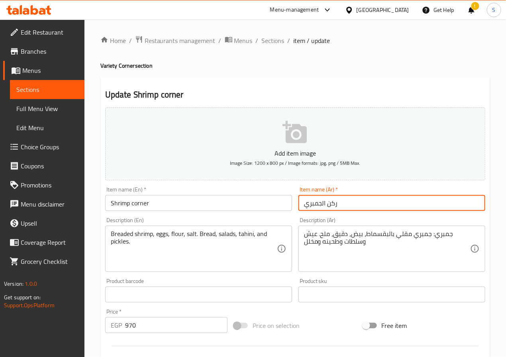
type input "ركن الجمبري"
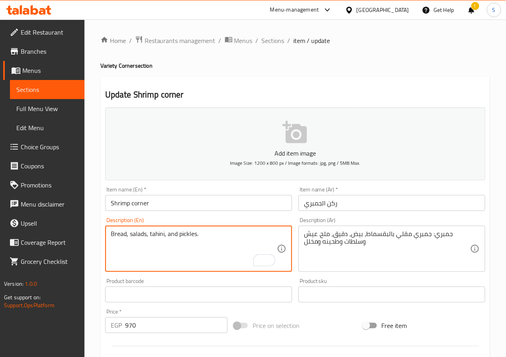
type textarea "Bread, salads, tahini, and pickles."
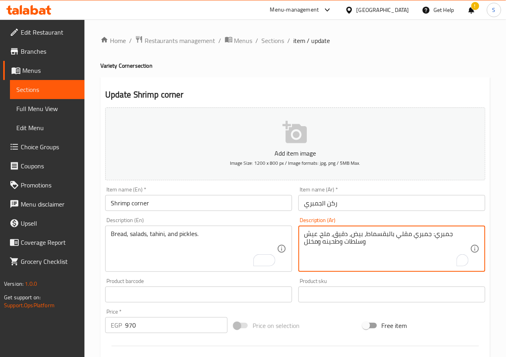
drag, startPoint x: 318, startPoint y: 234, endPoint x: 458, endPoint y: 231, distance: 139.4
click at [318, 241] on textarea "جمبري: جمبري مقلي بالبقسماط، بيض، دقيق، ملح. عيش وسلطات وطحينه ومخلل" at bounding box center [387, 249] width 166 height 38
click at [312, 235] on textarea "جمبري: جمبري مقلي بالبقسماط، بيض، دقيق، ملح. عيش وسلطات وطحينه ومخلل" at bounding box center [387, 249] width 166 height 38
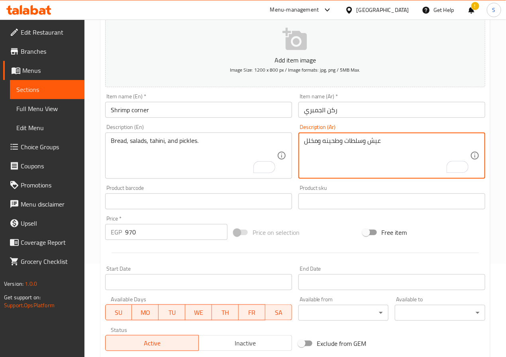
scroll to position [205, 0]
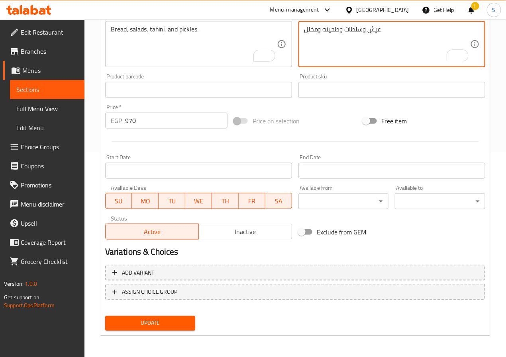
type textarea "عيش وسلطات وطحينه ومخلل"
click at [149, 117] on input "970" at bounding box center [176, 121] width 102 height 16
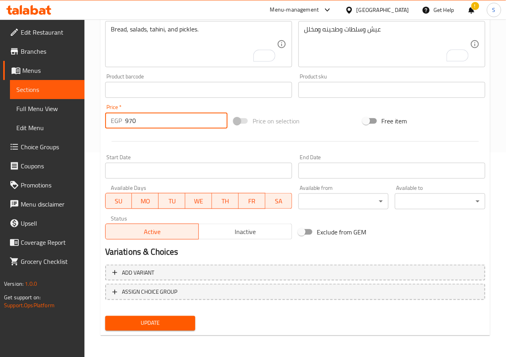
click at [149, 117] on input "970" at bounding box center [176, 121] width 102 height 16
type input "0"
click at [171, 269] on span "Add variant" at bounding box center [295, 273] width 366 height 10
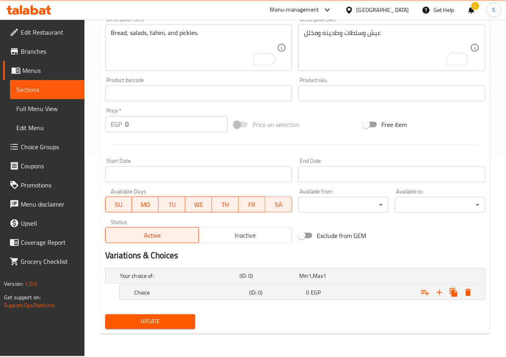
scroll to position [201, 0]
click at [438, 293] on icon "Expand" at bounding box center [440, 293] width 10 height 10
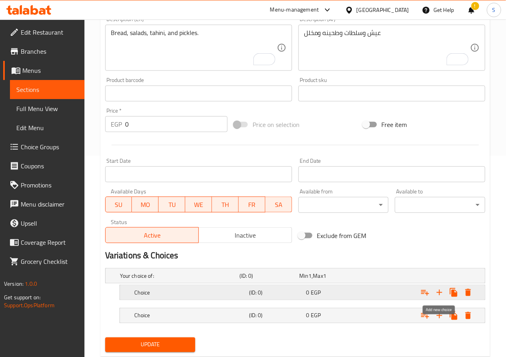
click at [438, 294] on icon "Expand" at bounding box center [440, 293] width 10 height 10
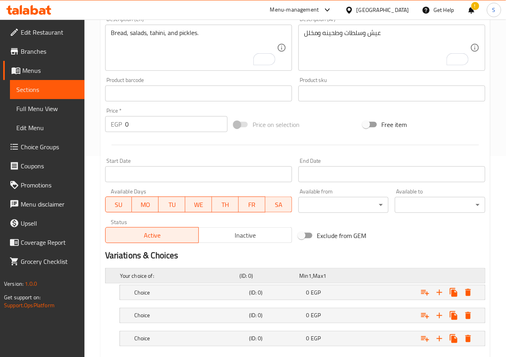
scroll to position [248, 0]
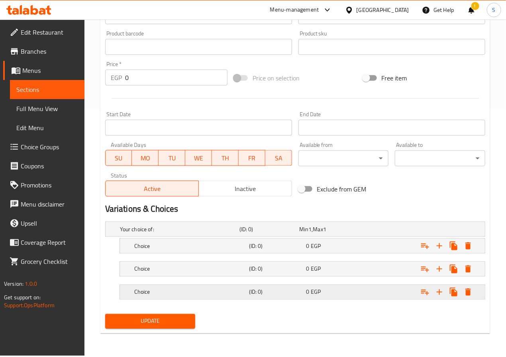
click at [194, 292] on h5 "Choice" at bounding box center [190, 292] width 112 height 8
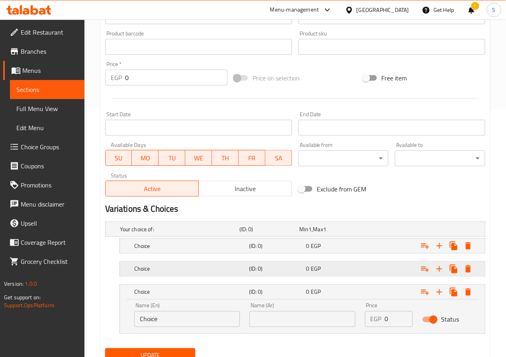
click at [179, 276] on div "Choice (ID: 0) 0 EGP" at bounding box center [305, 269] width 344 height 18
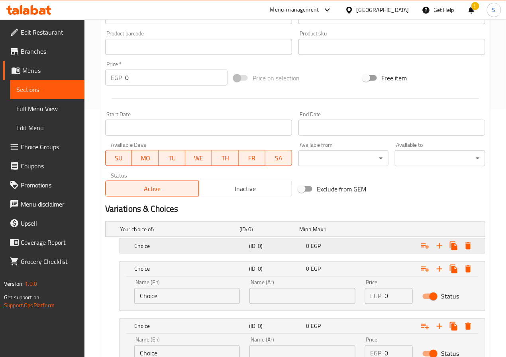
click at [176, 253] on div "Choice (ID: 0) 0 EGP" at bounding box center [305, 246] width 344 height 18
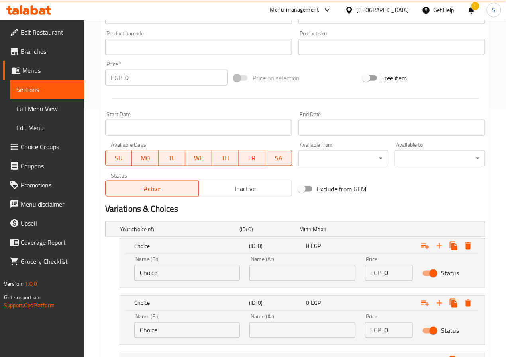
click at [183, 275] on input "Choice" at bounding box center [187, 273] width 106 height 16
type input "j"
type input "Half Kilo"
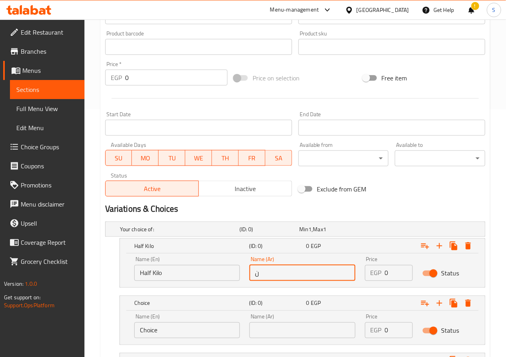
type input "نص كيلو"
type input "500"
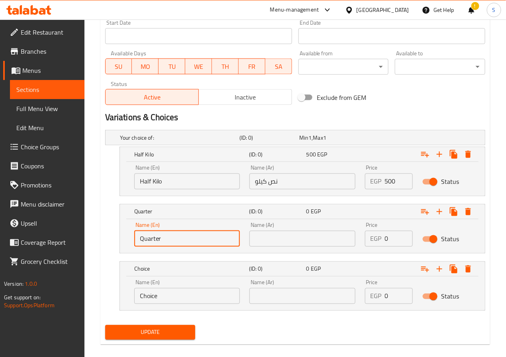
scroll to position [350, 0]
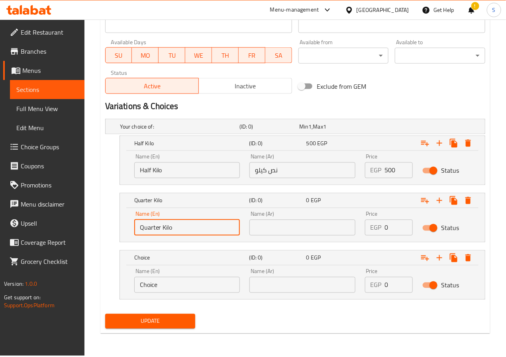
type input "Quarter Kilo"
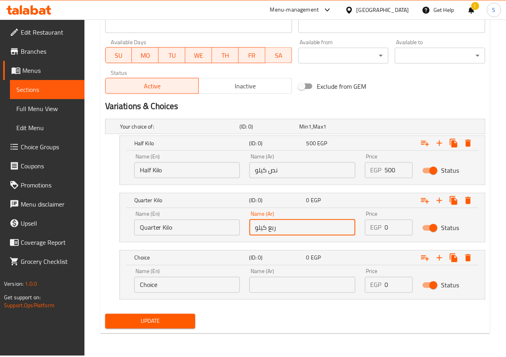
type input "ربع كيلو"
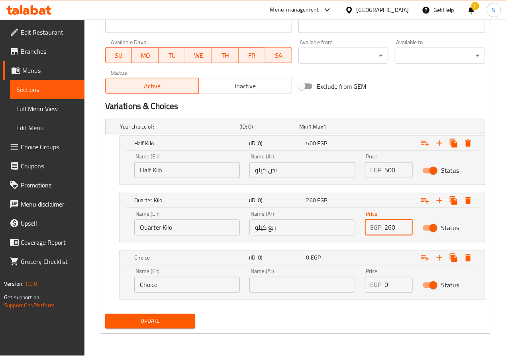
type input "260"
type input "1/8 Kilo"
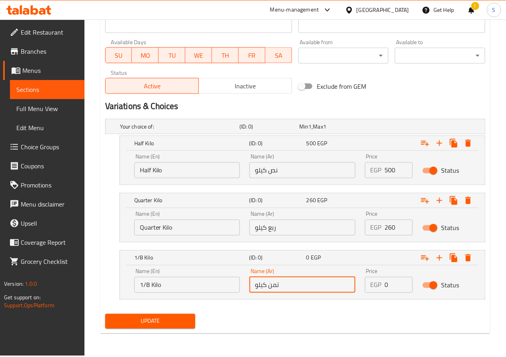
type input "تمن كيلو"
type input "140"
click at [168, 326] on span "Update" at bounding box center [151, 322] width 78 height 10
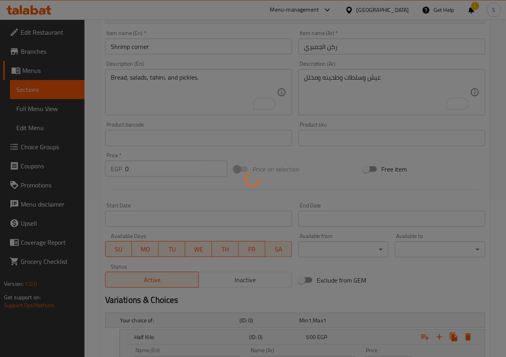
scroll to position [0, 0]
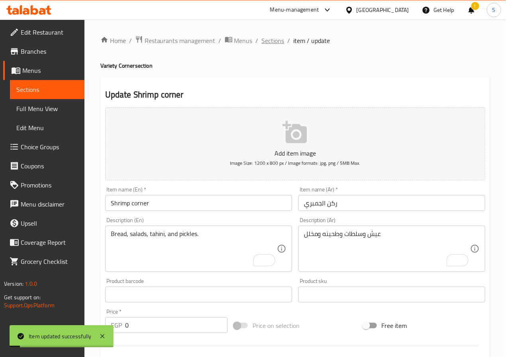
click at [275, 42] on span "Sections" at bounding box center [273, 41] width 23 height 10
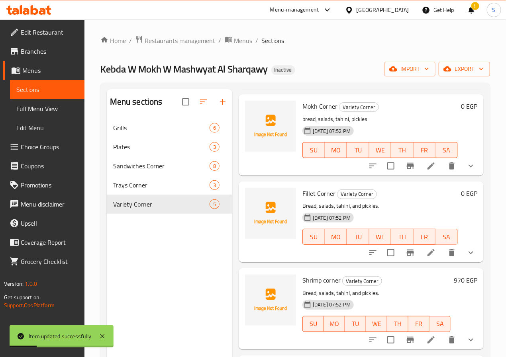
scroll to position [112, 0]
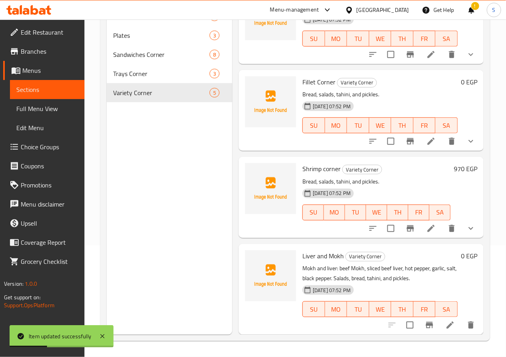
click at [439, 325] on li at bounding box center [450, 325] width 22 height 14
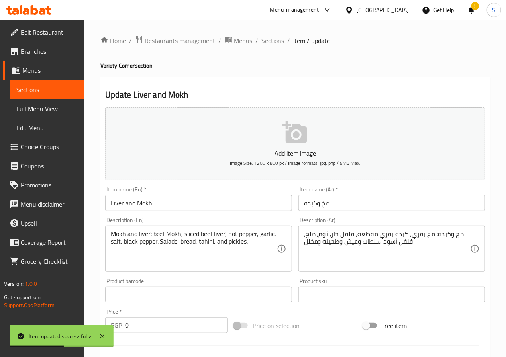
click at [211, 210] on input "Liver and Mokh" at bounding box center [198, 203] width 187 height 16
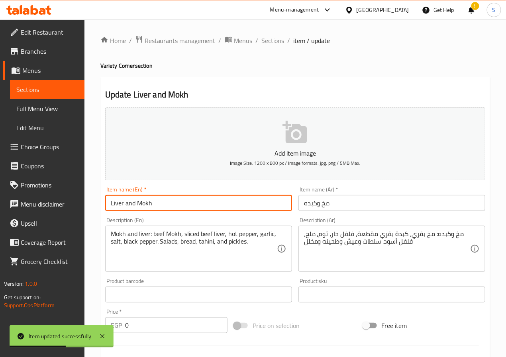
click at [211, 210] on input "Liver and Mokh" at bounding box center [198, 203] width 187 height 16
type input "Mixed Corner"
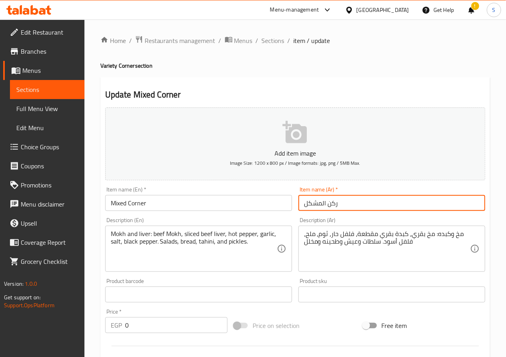
type input "ركن المشكل"
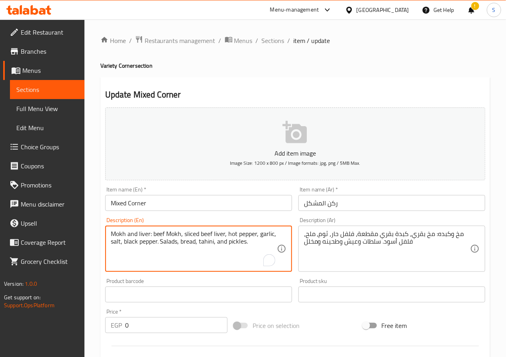
drag, startPoint x: 159, startPoint y: 242, endPoint x: 107, endPoint y: 236, distance: 52.5
type textarea "Salads, bread, tahini, and pickles."
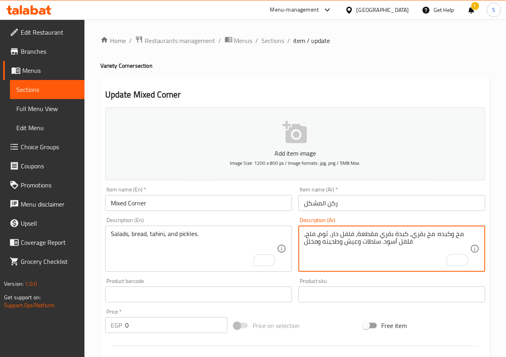
drag, startPoint x: 381, startPoint y: 244, endPoint x: 459, endPoint y: 235, distance: 78.6
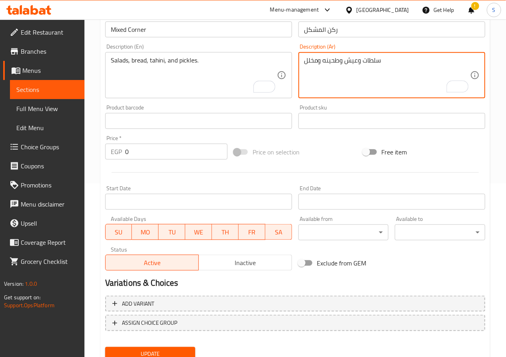
scroll to position [205, 0]
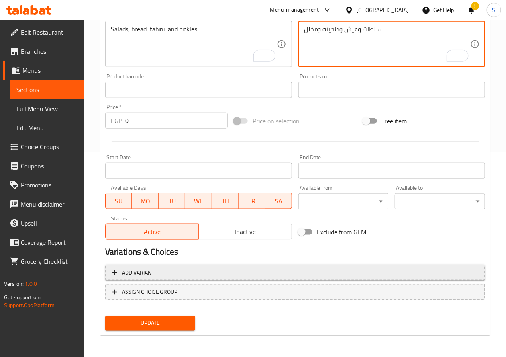
type textarea "سلطات وعيش وطحينه ومخلل"
click at [198, 277] on span "Add variant" at bounding box center [295, 273] width 366 height 10
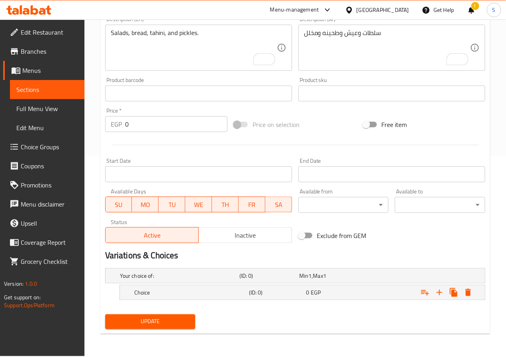
scroll to position [201, 0]
click at [436, 292] on icon "Expand" at bounding box center [440, 293] width 10 height 10
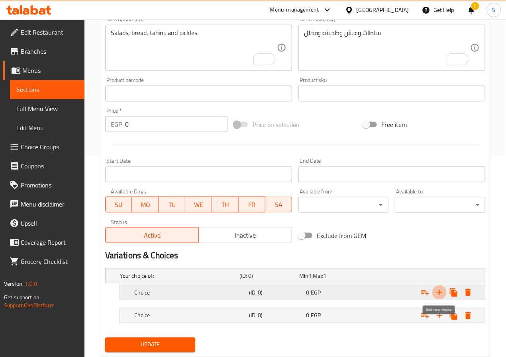
click at [436, 292] on icon "Expand" at bounding box center [440, 293] width 10 height 10
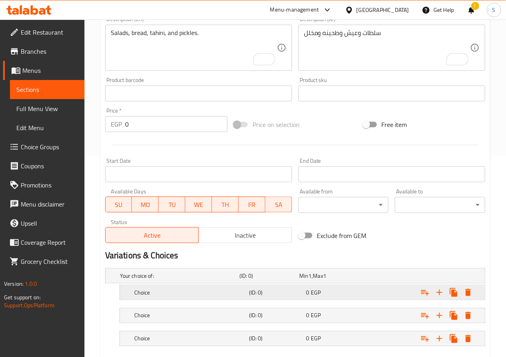
scroll to position [248, 0]
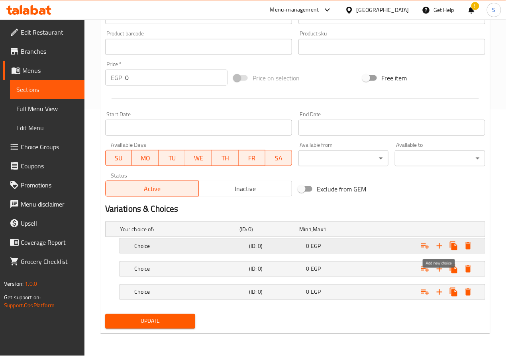
click at [437, 249] on icon "Expand" at bounding box center [440, 246] width 10 height 10
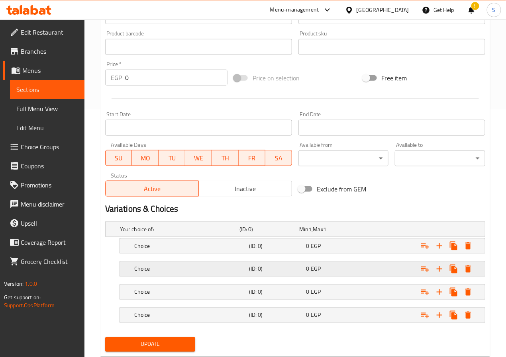
scroll to position [271, 0]
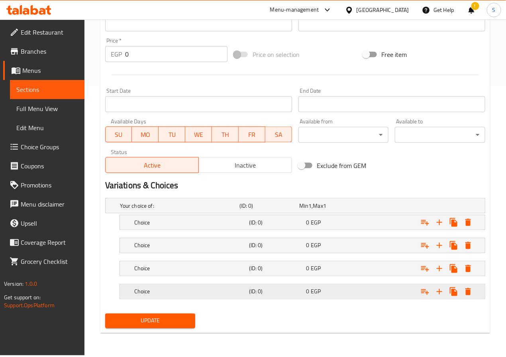
click at [254, 296] on h5 "(ID: 0)" at bounding box center [276, 292] width 54 height 8
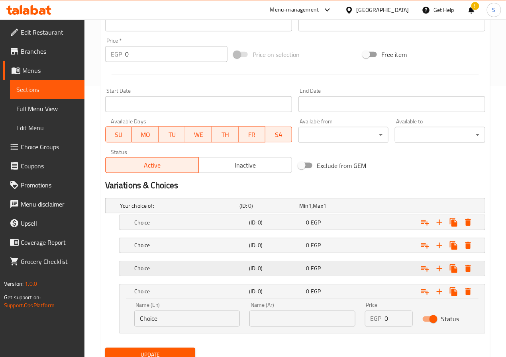
click at [240, 265] on div "Choice" at bounding box center [190, 268] width 115 height 11
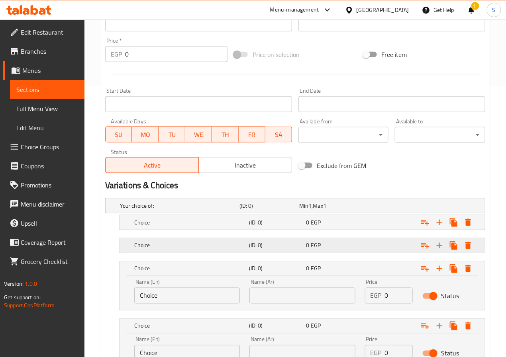
click at [236, 248] on h5 "Choice" at bounding box center [190, 246] width 112 height 8
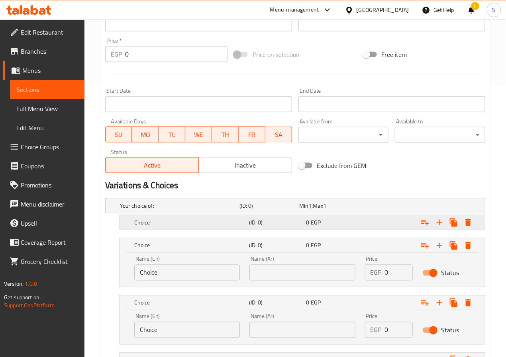
click at [220, 219] on h5 "Choice" at bounding box center [190, 223] width 112 height 8
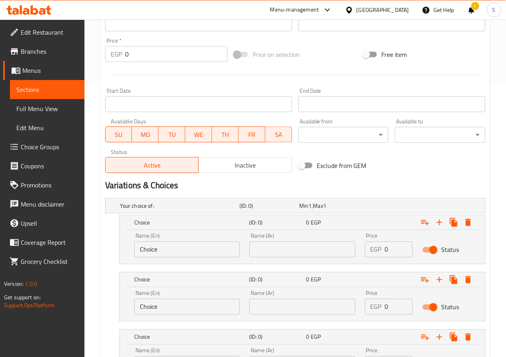
scroll to position [409, 0]
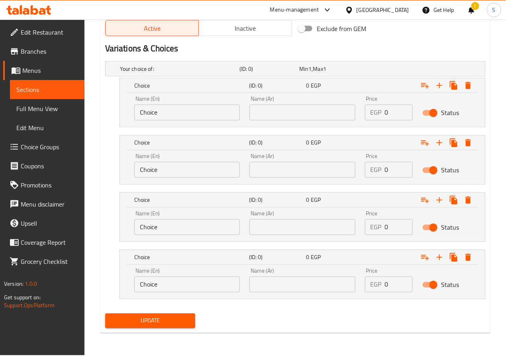
click at [189, 109] on input "Choice" at bounding box center [187, 113] width 106 height 16
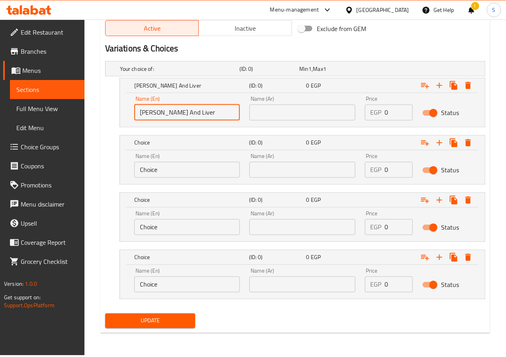
type input "[PERSON_NAME] And Liver"
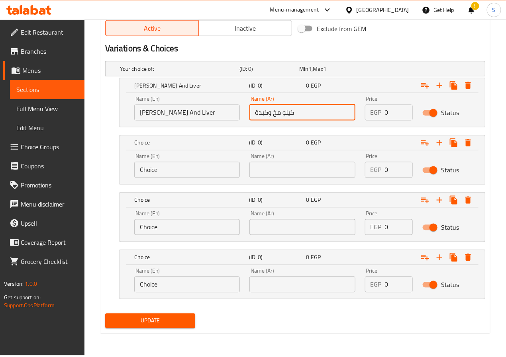
type input "كيلو مخ وكبدة"
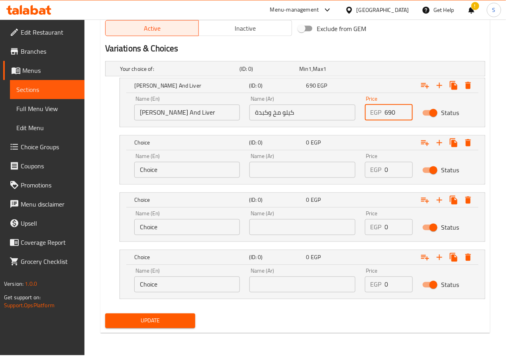
type input "690"
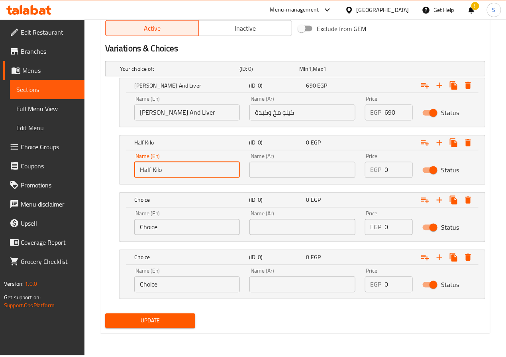
type input "Half Kilo"
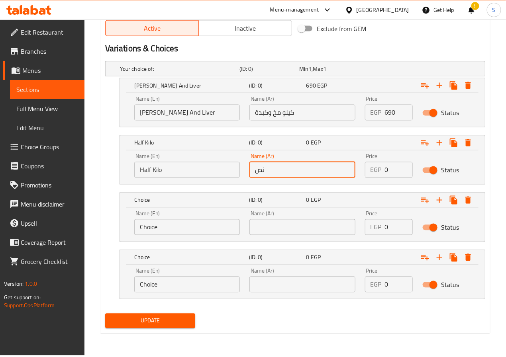
type input "نص كيلو"
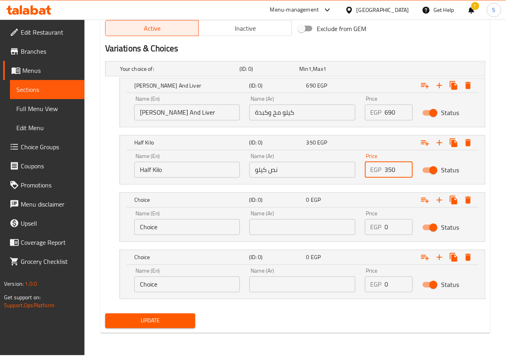
type input "350"
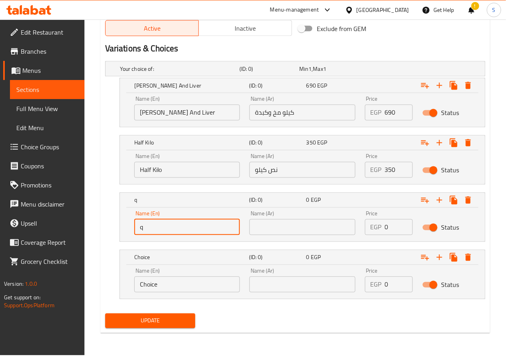
type input "Quarter Kilo"
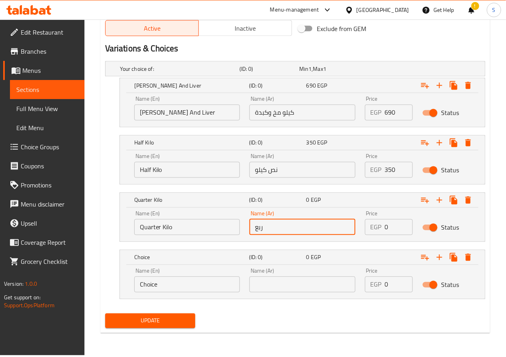
type input "ربع كيلو"
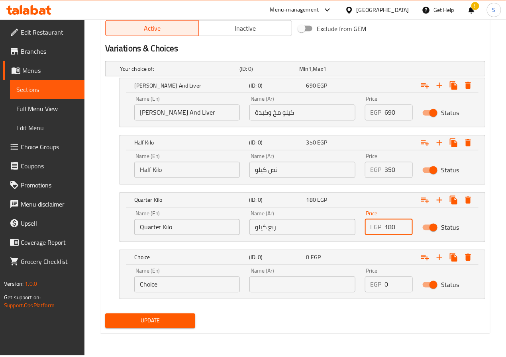
type input "180"
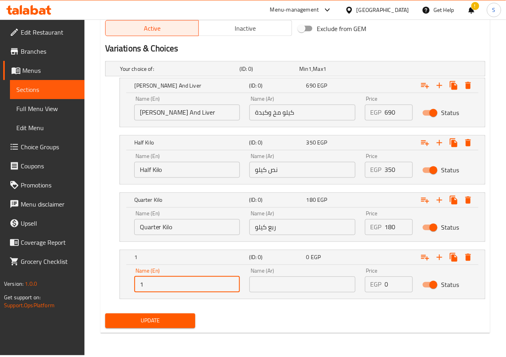
type input "1/8 Kilo"
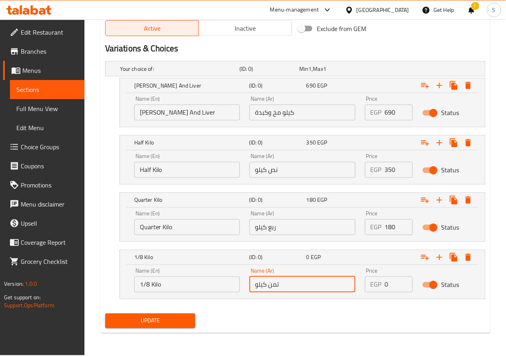
type input "تمن كيلو"
click at [394, 290] on input "0" at bounding box center [399, 285] width 28 height 16
type input "95"
click at [175, 321] on span "Update" at bounding box center [151, 321] width 78 height 10
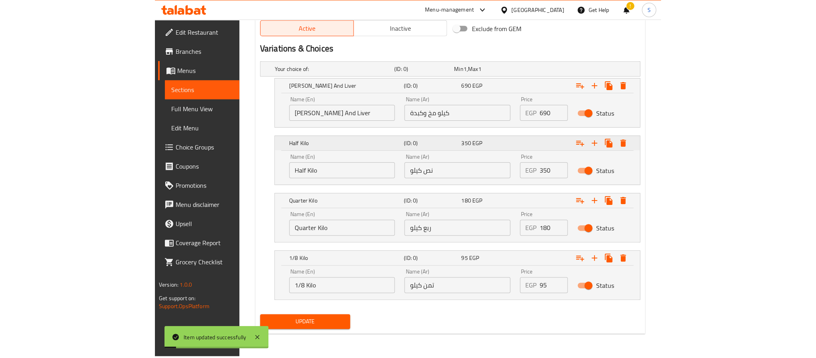
scroll to position [0, 0]
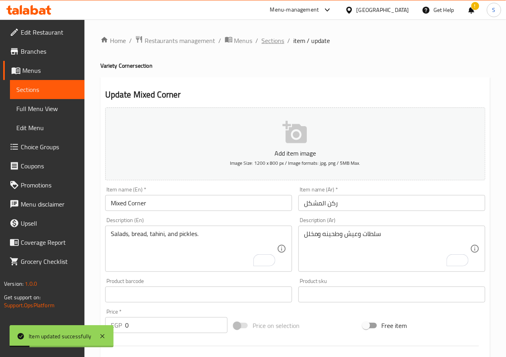
click at [275, 43] on span "Sections" at bounding box center [273, 41] width 23 height 10
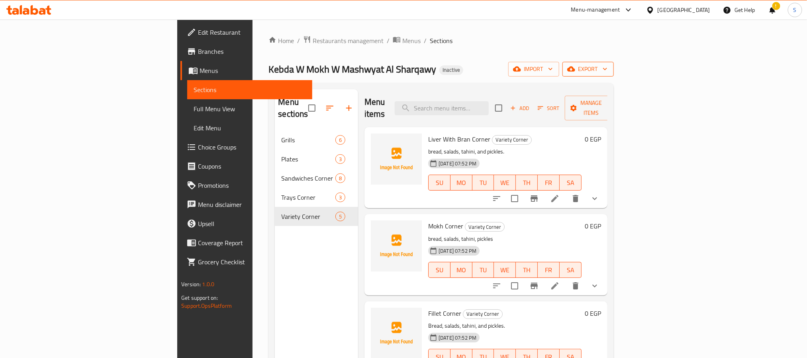
click at [505, 76] on button "export" at bounding box center [587, 69] width 51 height 15
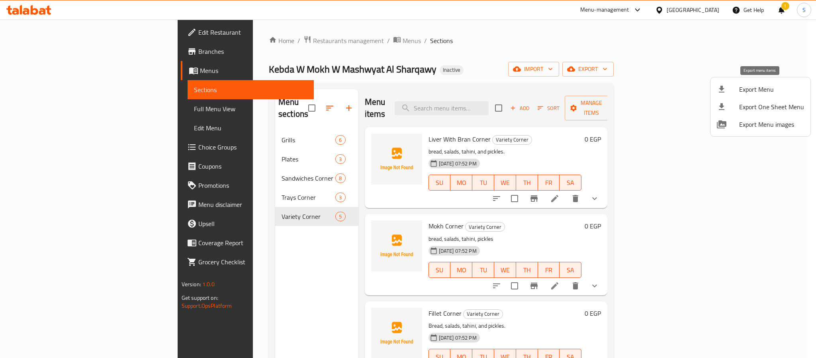
click at [505, 90] on span "Export Menu" at bounding box center [771, 89] width 65 height 10
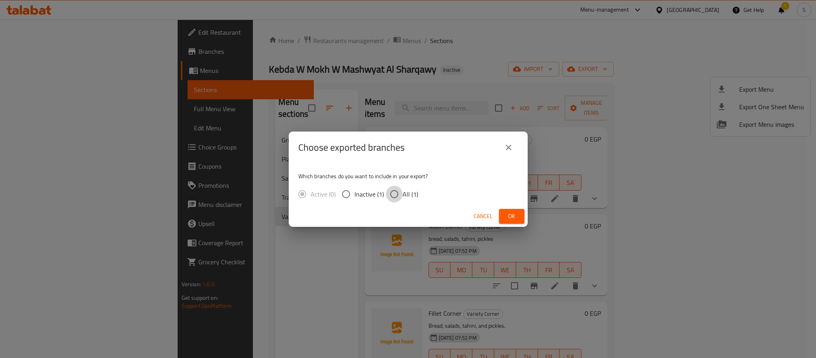
click at [397, 192] on input "All (1)" at bounding box center [394, 194] width 17 height 17
radio input "true"
click at [505, 215] on button "Ok" at bounding box center [511, 216] width 25 height 15
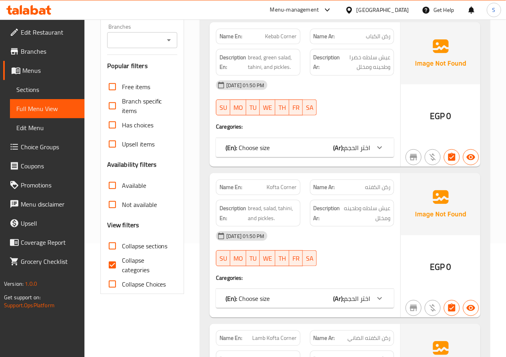
scroll to position [139, 0]
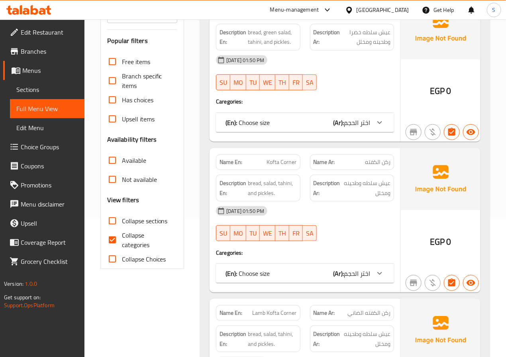
click at [114, 239] on input "Collapse categories" at bounding box center [112, 240] width 19 height 19
checkbox input "false"
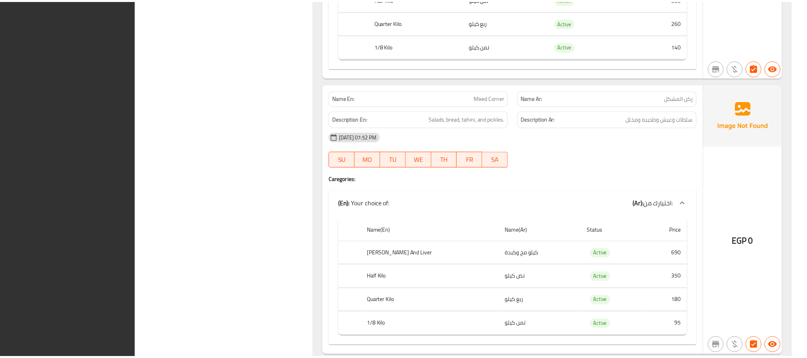
scroll to position [5604, 0]
